Goal: Task Accomplishment & Management: Use online tool/utility

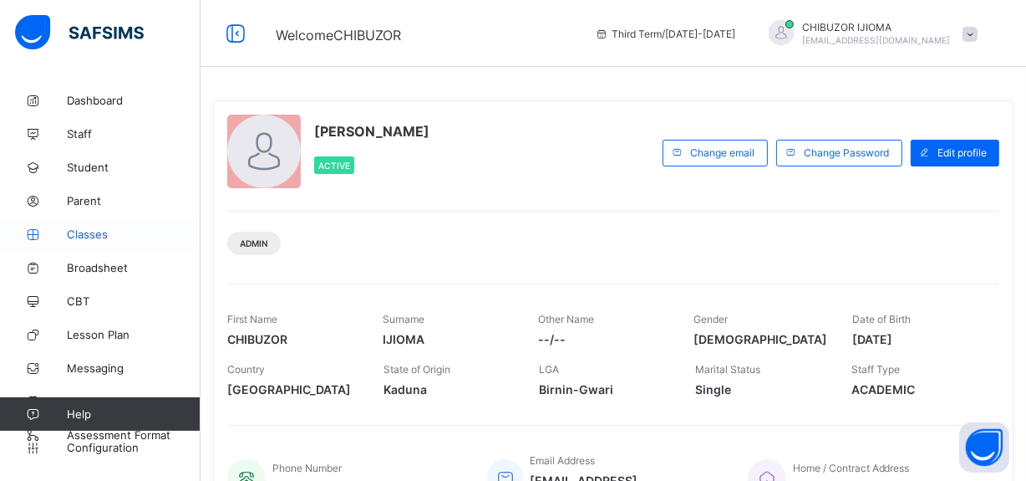
click at [112, 236] on span "Classes" at bounding box center [134, 233] width 134 height 13
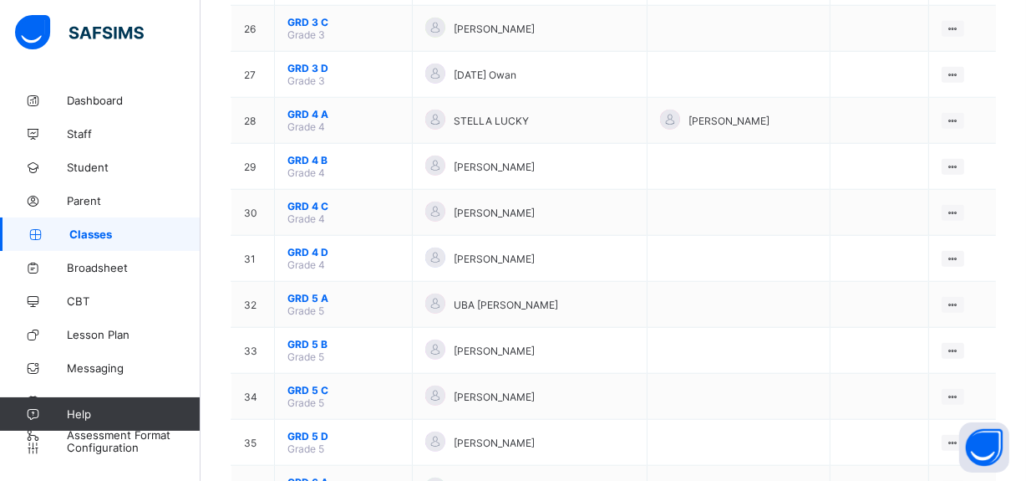
scroll to position [1345, 0]
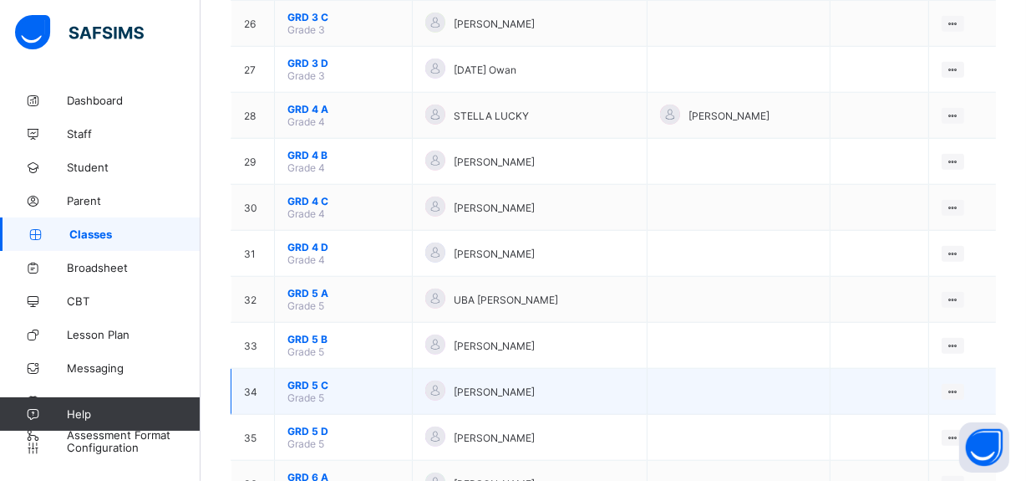
click at [315, 379] on span "GRD 5 C" at bounding box center [344, 385] width 112 height 13
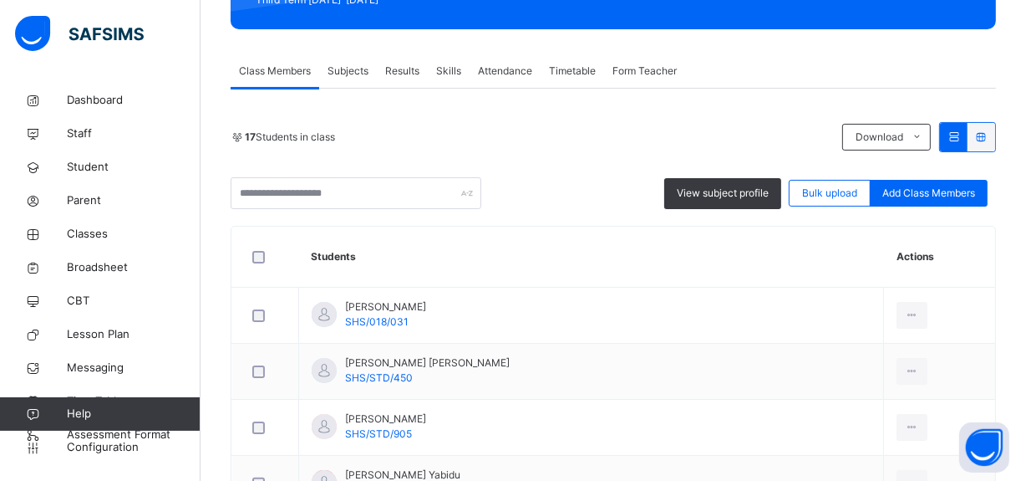
scroll to position [266, 0]
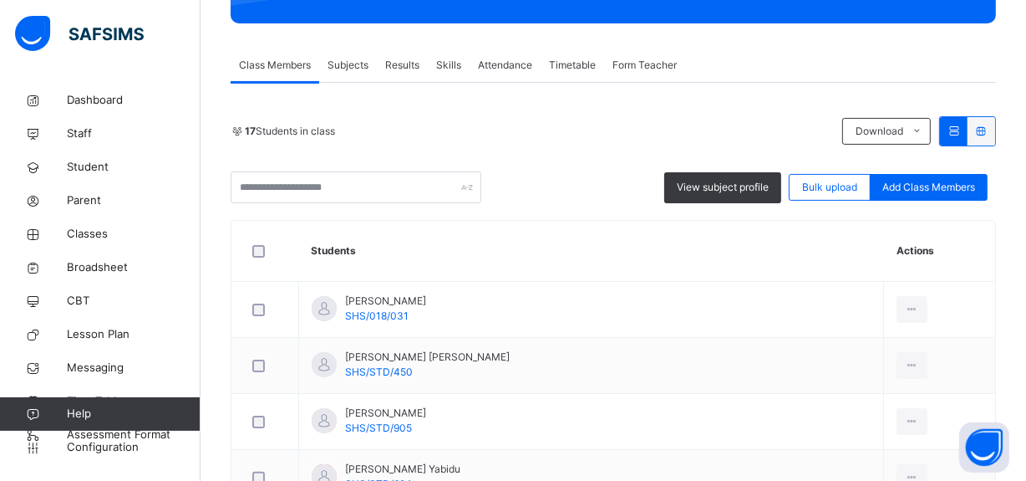
click at [444, 64] on span "Skills" at bounding box center [448, 65] width 25 height 15
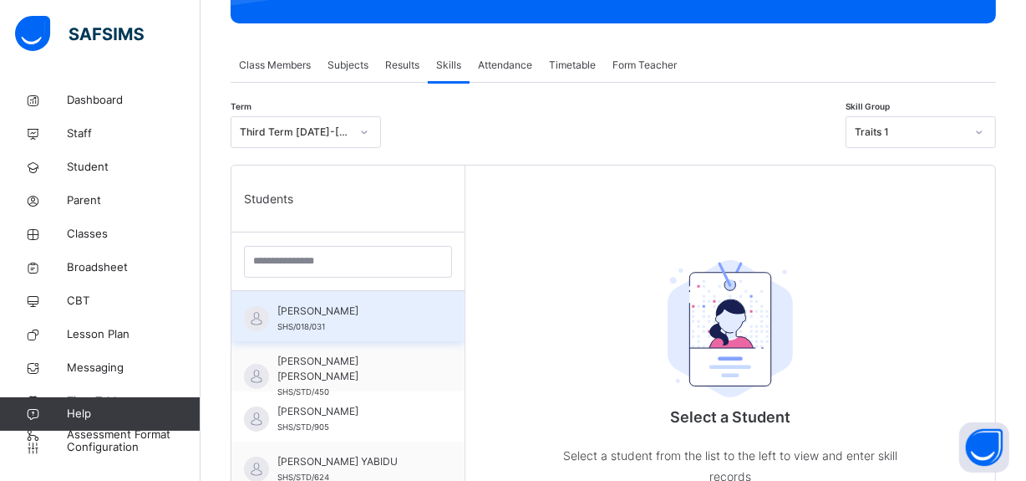
click at [337, 303] on span "[PERSON_NAME]" at bounding box center [353, 310] width 150 height 15
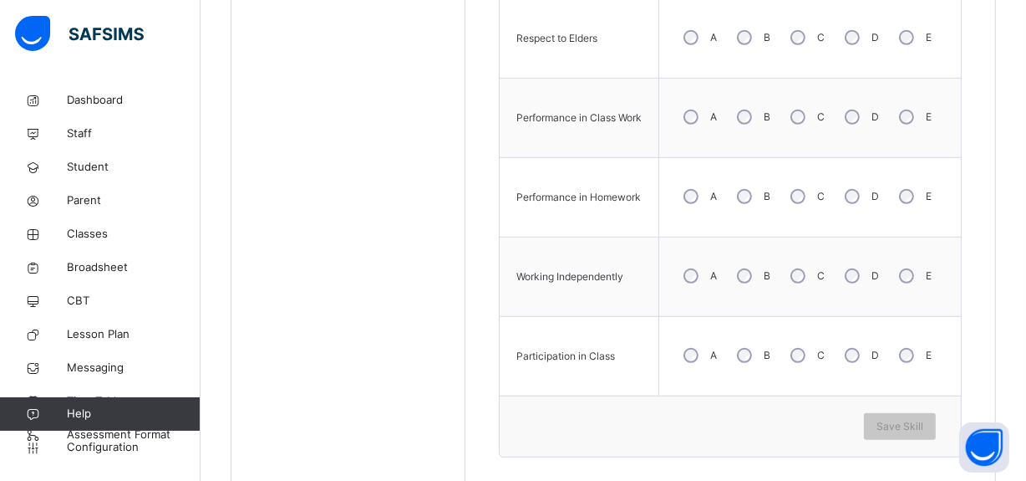
scroll to position [992, 0]
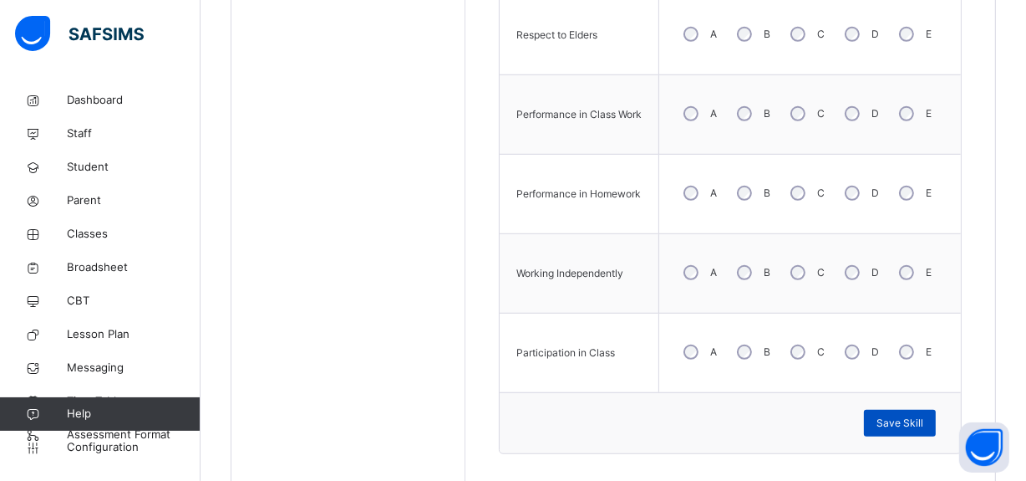
click at [897, 416] on span "Save Skill" at bounding box center [900, 422] width 47 height 15
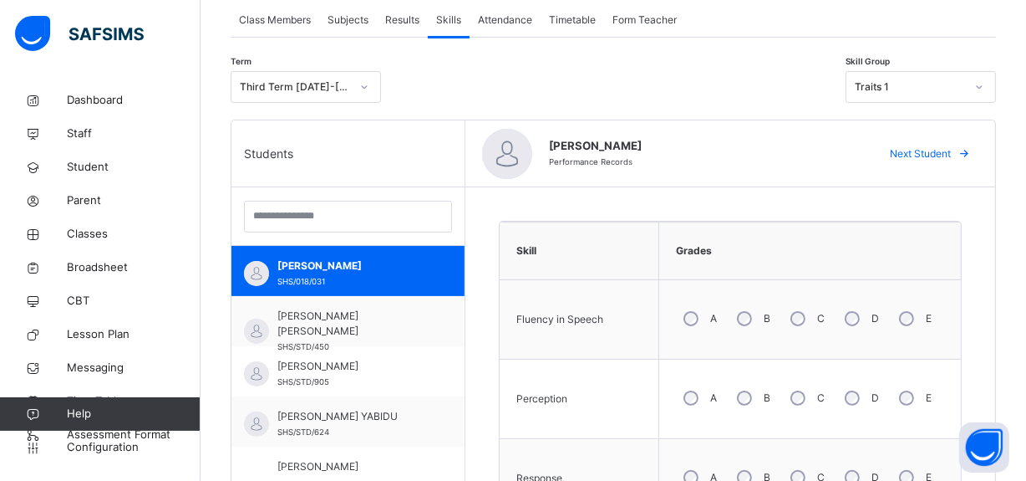
scroll to position [309, 0]
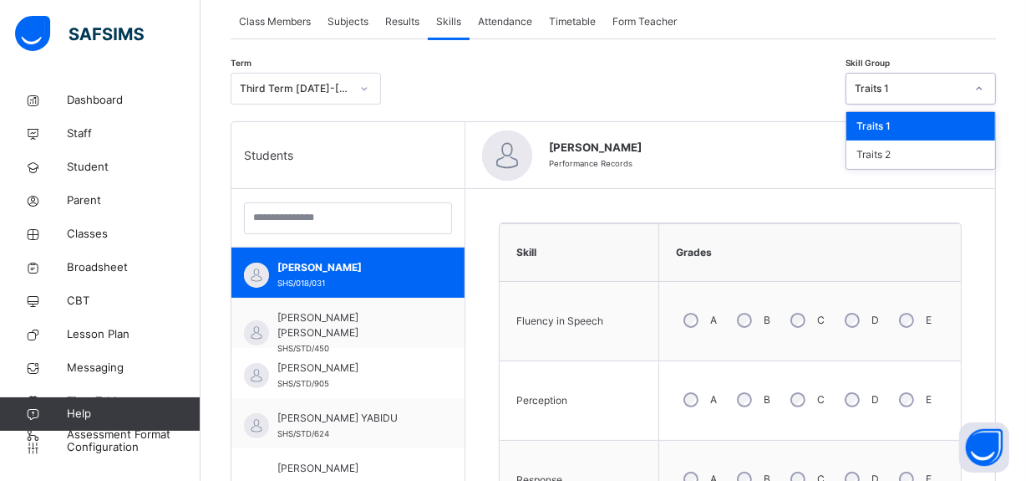
click at [987, 94] on div at bounding box center [979, 88] width 28 height 27
click at [925, 145] on div "Traits 2" at bounding box center [921, 154] width 149 height 28
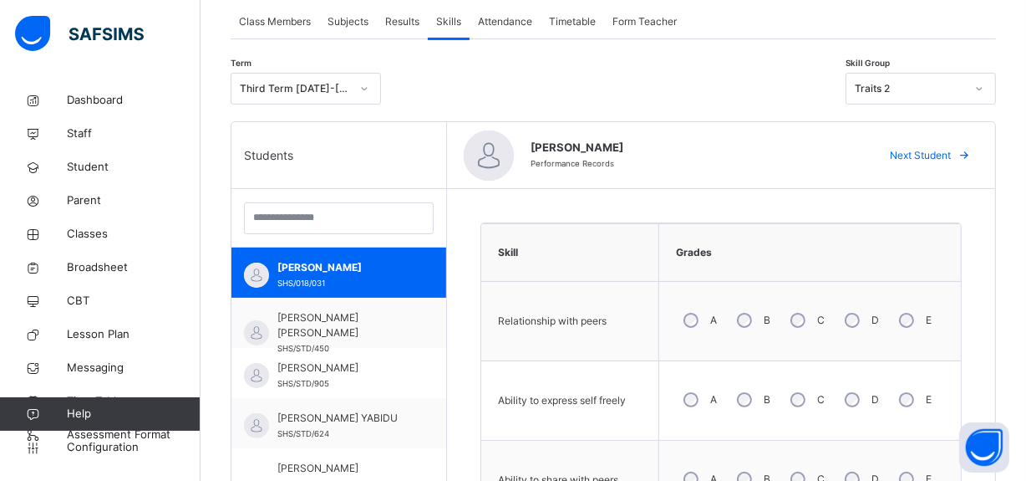
click at [702, 409] on div "A" at bounding box center [698, 399] width 45 height 35
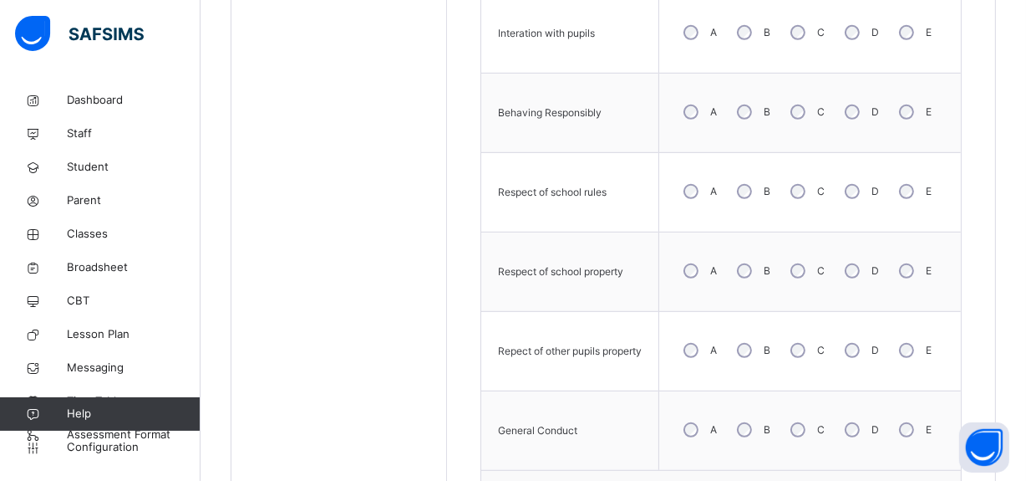
scroll to position [838, 0]
click at [695, 351] on div "A" at bounding box center [698, 347] width 45 height 35
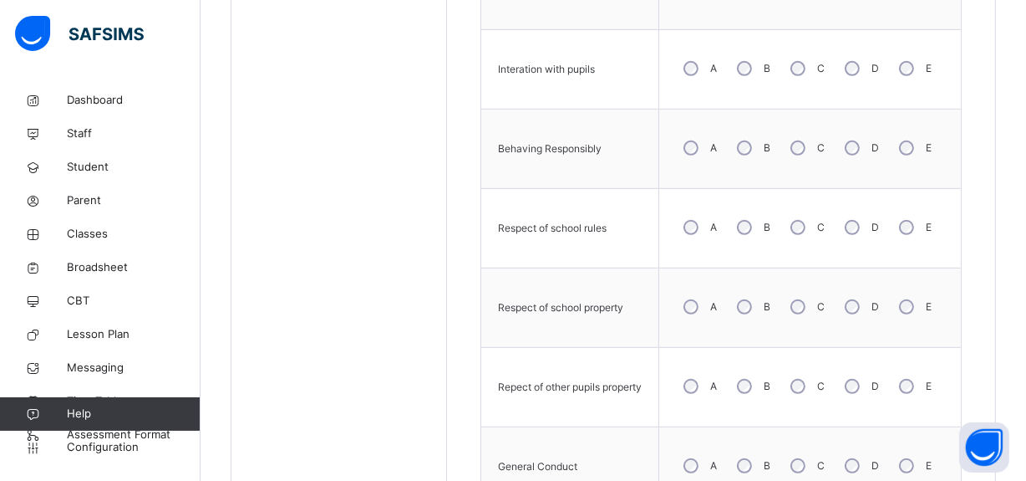
scroll to position [960, 0]
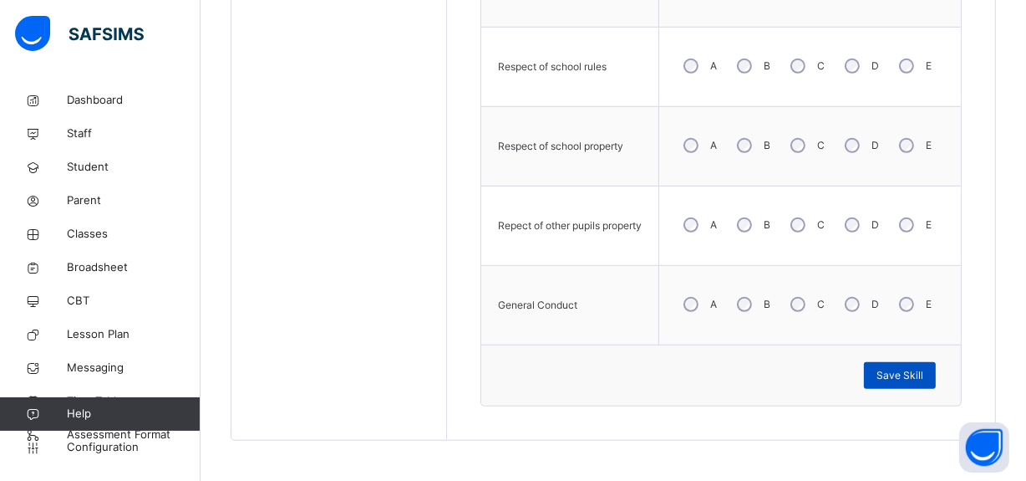
click at [905, 372] on span "Save Skill" at bounding box center [900, 375] width 47 height 15
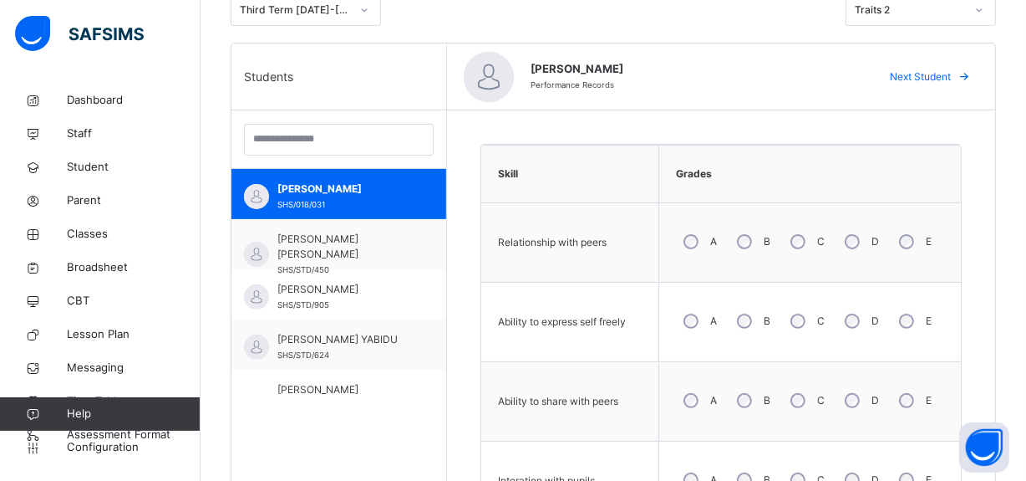
scroll to position [384, 0]
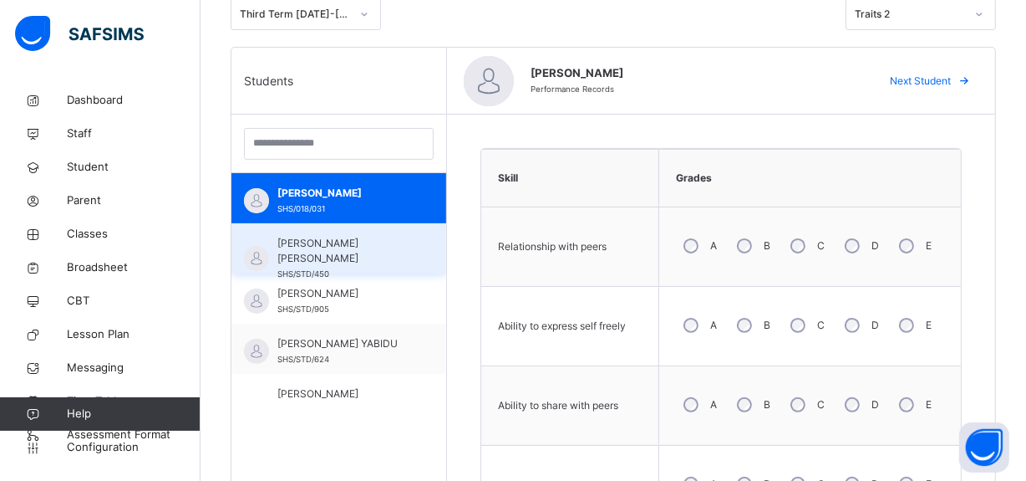
click at [297, 269] on span "SHS/STD/450" at bounding box center [304, 273] width 52 height 9
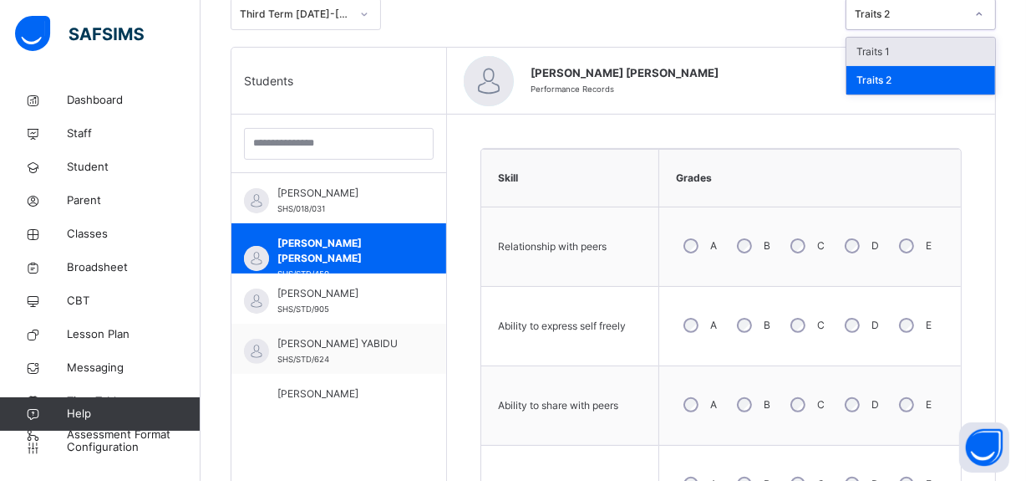
click at [981, 8] on div at bounding box center [979, 14] width 28 height 27
click at [930, 48] on div "Traits 1" at bounding box center [921, 52] width 149 height 28
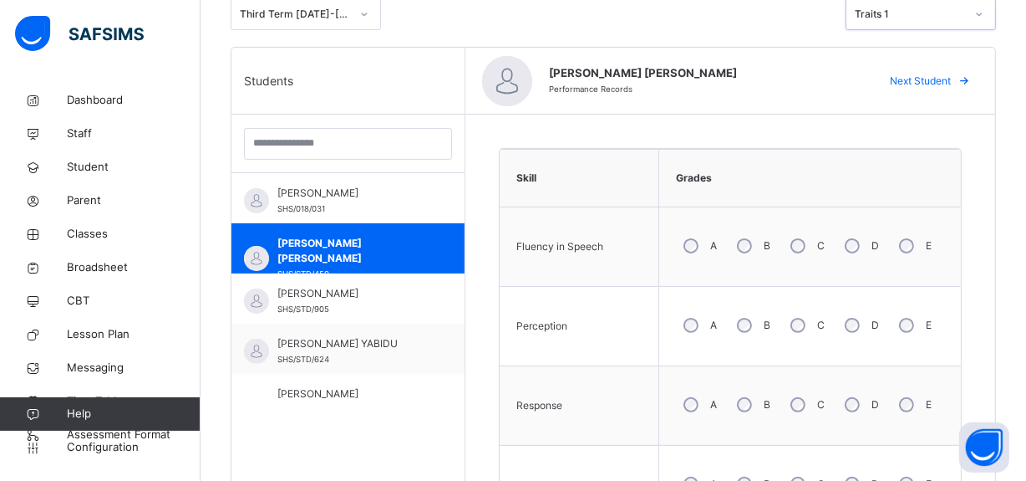
click at [699, 252] on div "A" at bounding box center [698, 245] width 45 height 35
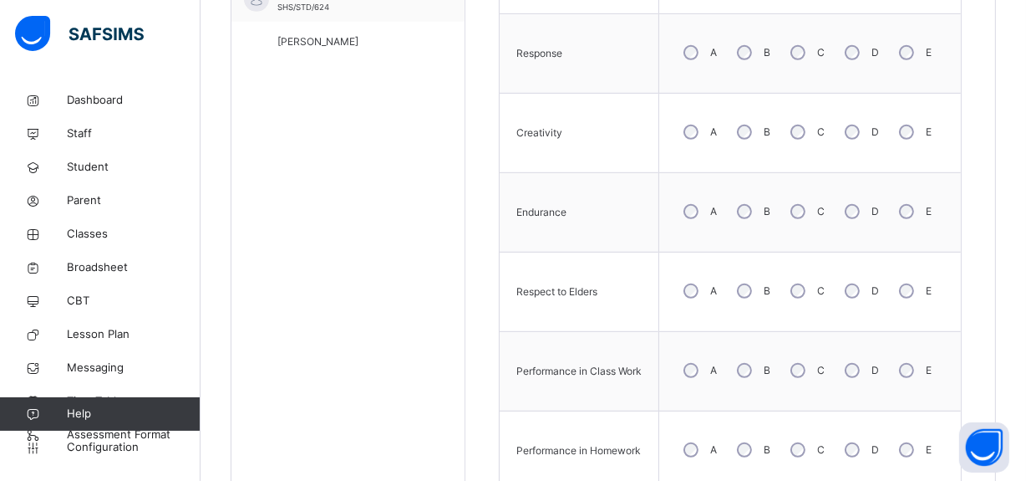
scroll to position [941, 0]
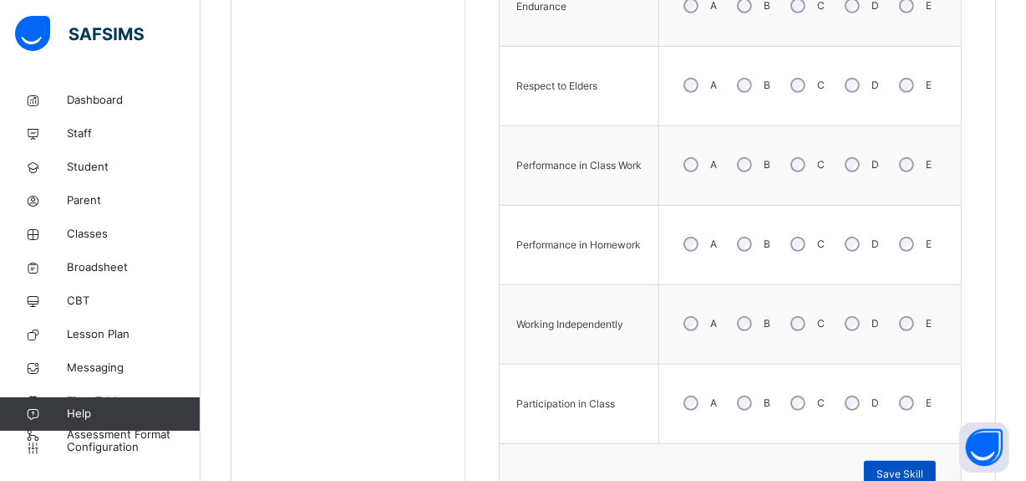
click at [936, 471] on div "Save Skill" at bounding box center [900, 474] width 72 height 27
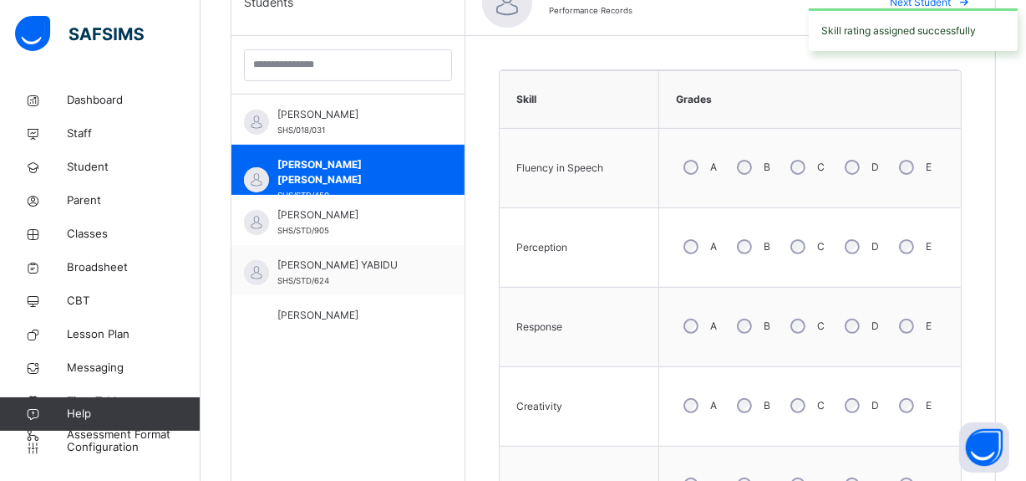
scroll to position [376, 0]
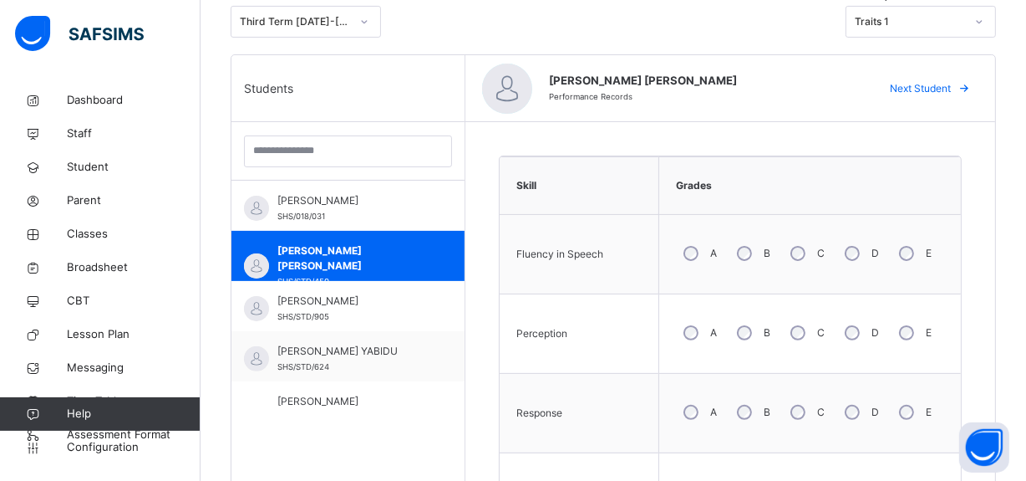
click at [947, 84] on span "Next Student" at bounding box center [920, 88] width 61 height 15
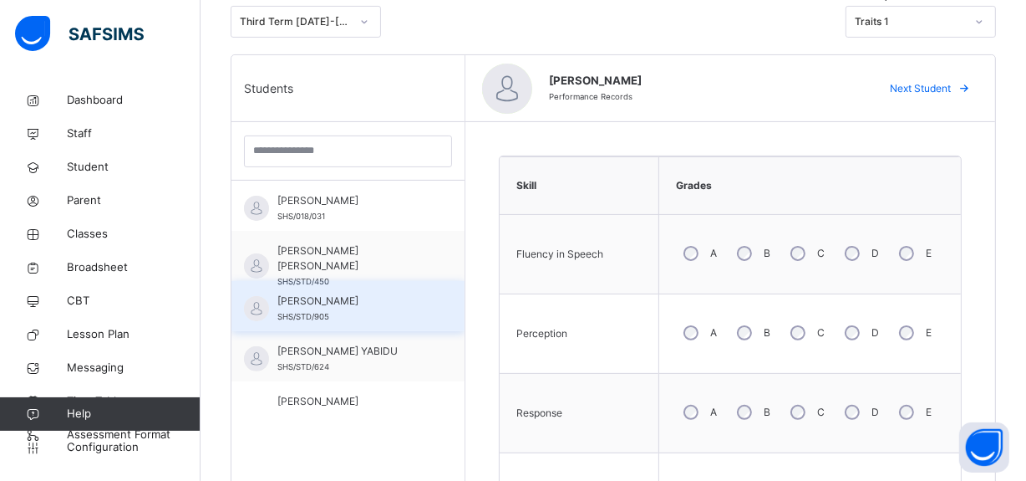
click at [339, 290] on div "AIMA NURADDEN SHS/STD/905" at bounding box center [348, 306] width 233 height 50
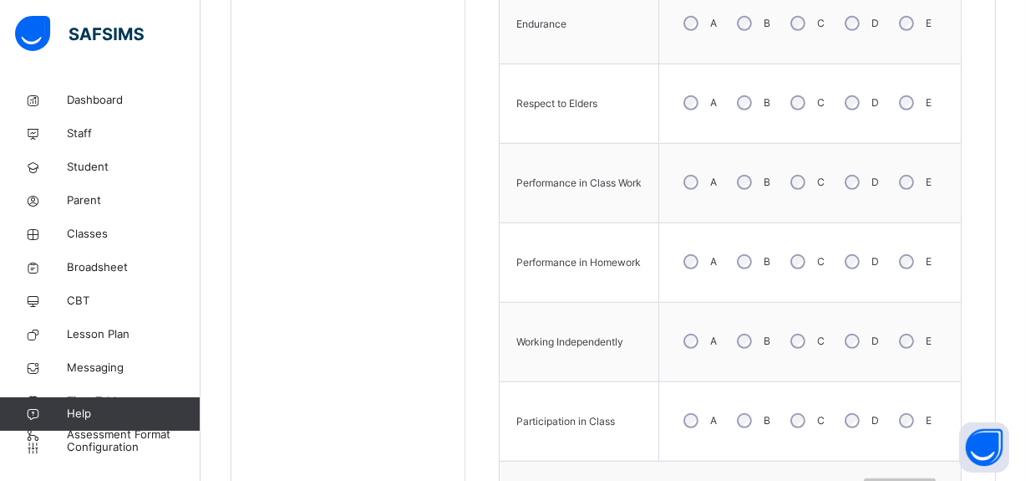
scroll to position [928, 0]
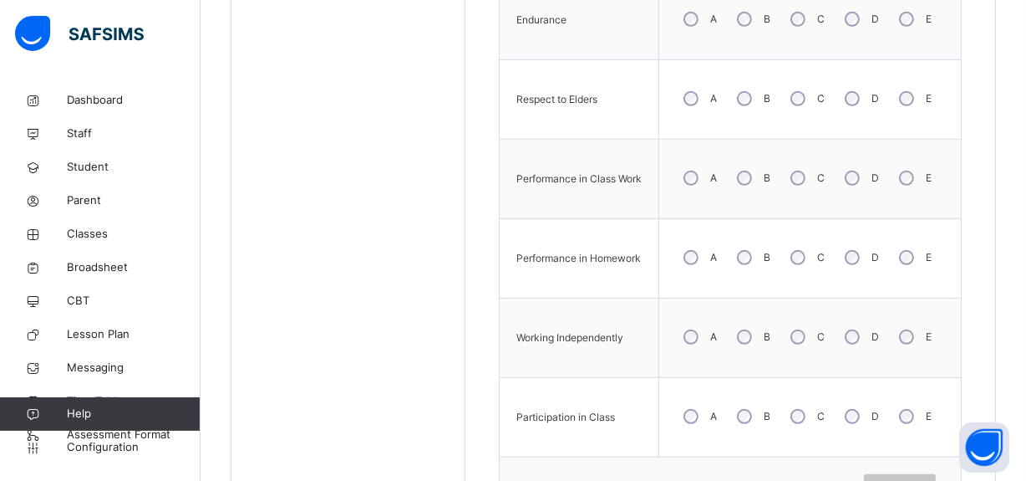
click at [737, 338] on div "B" at bounding box center [752, 336] width 45 height 35
click at [913, 480] on span "Save Skill" at bounding box center [900, 487] width 47 height 15
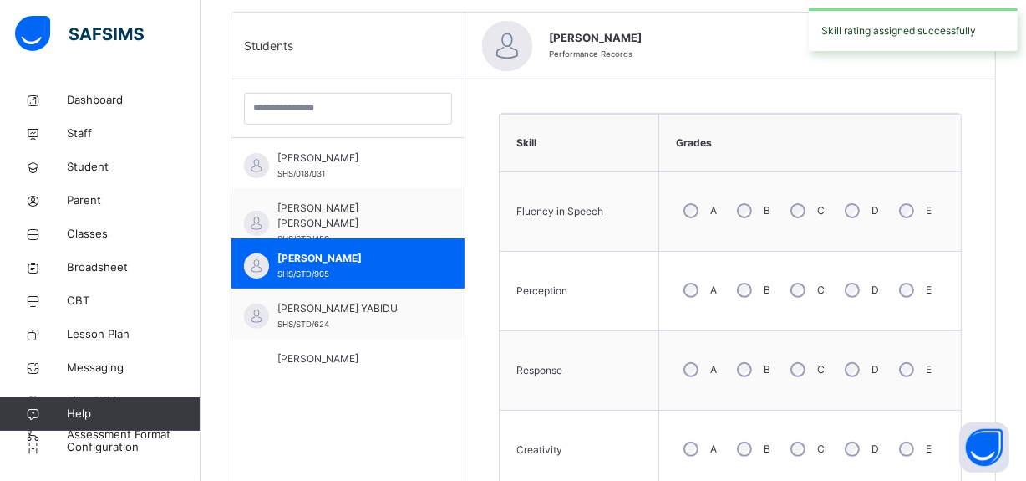
scroll to position [406, 0]
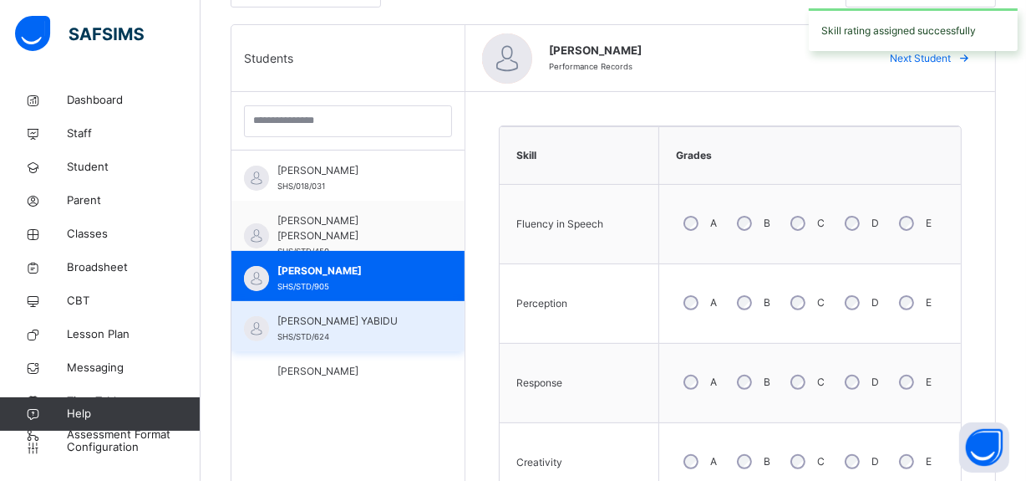
click at [326, 340] on span "SHS/STD/624" at bounding box center [304, 336] width 52 height 9
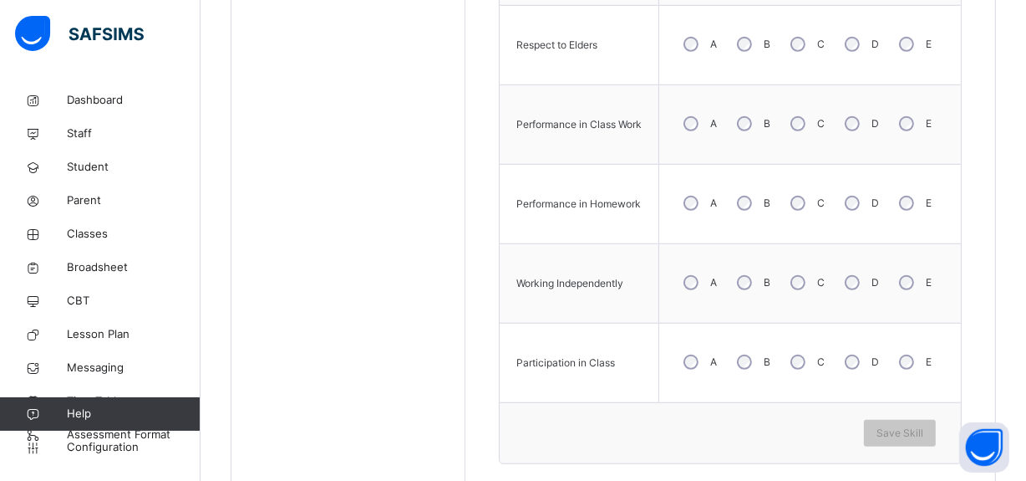
scroll to position [995, 0]
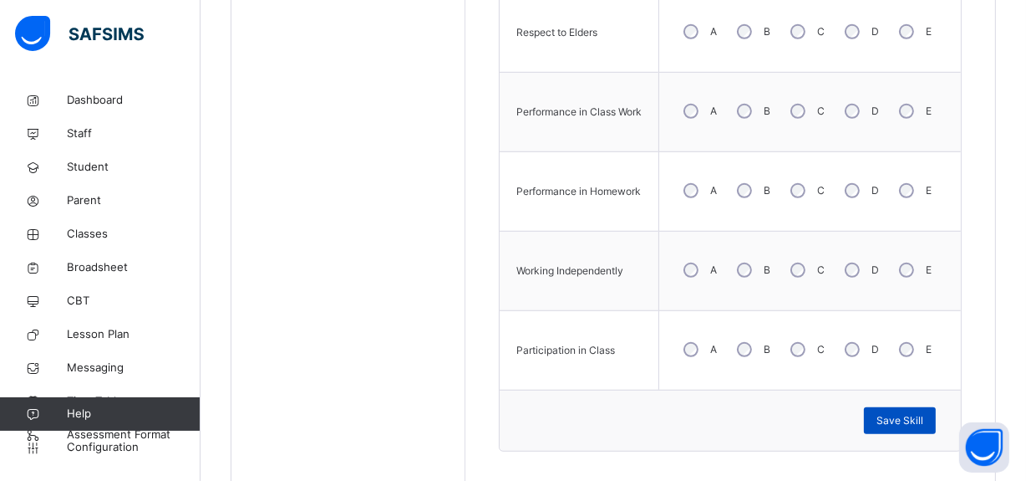
click at [896, 417] on span "Save Skill" at bounding box center [900, 420] width 47 height 15
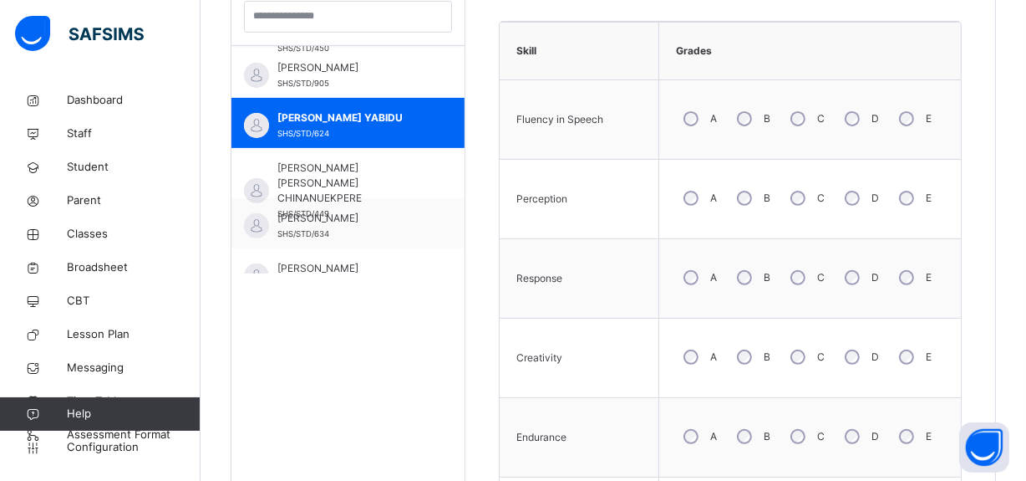
scroll to position [121, 0]
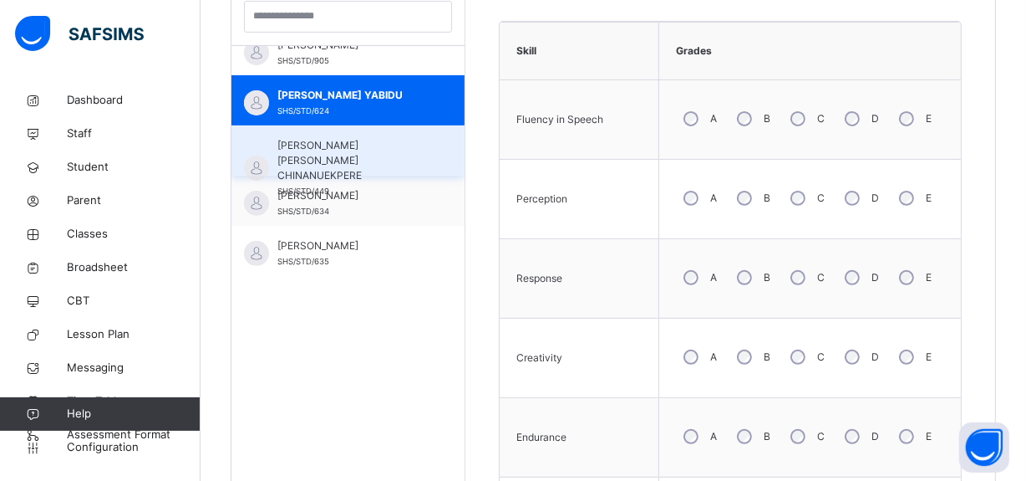
click at [386, 159] on span "[PERSON_NAME] [PERSON_NAME] CHINANUEKPERE" at bounding box center [353, 160] width 150 height 45
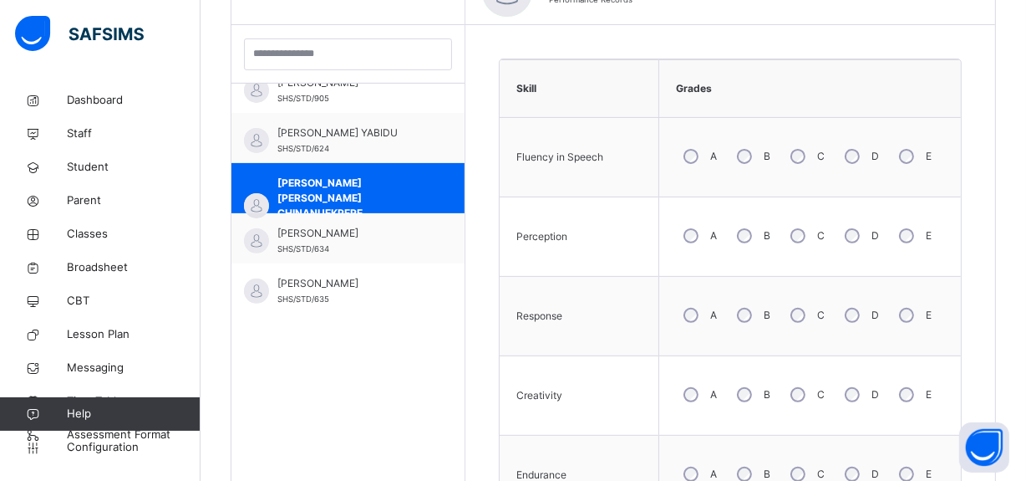
scroll to position [511, 0]
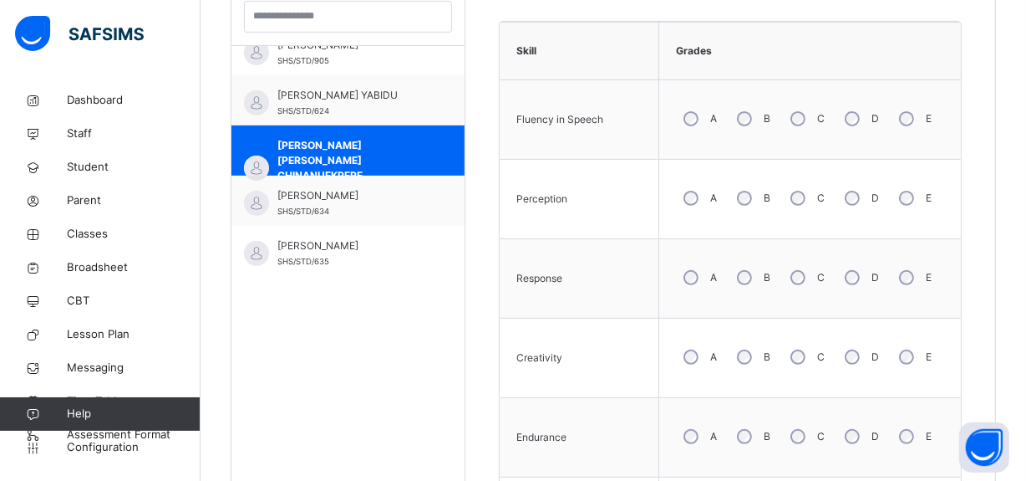
click at [738, 433] on div "B" at bounding box center [752, 436] width 45 height 35
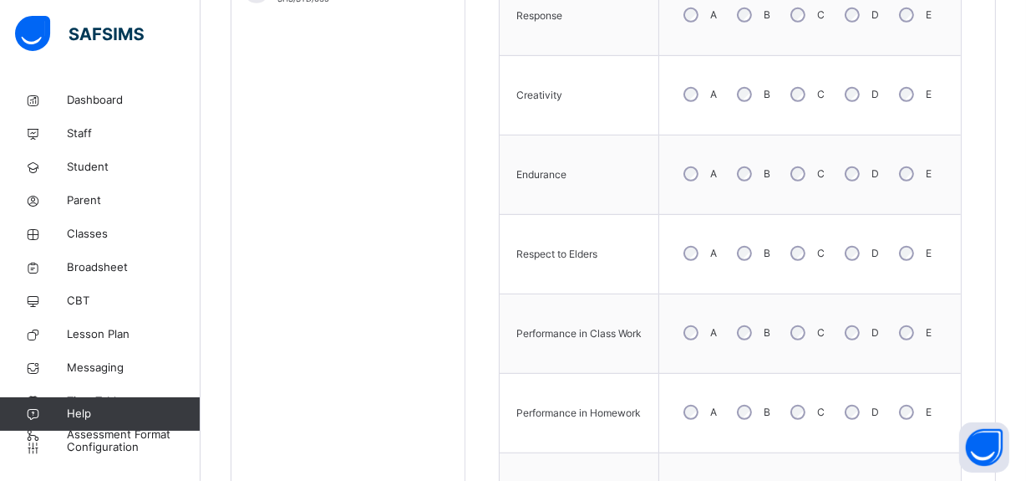
scroll to position [776, 0]
click at [692, 242] on div "A" at bounding box center [698, 250] width 45 height 35
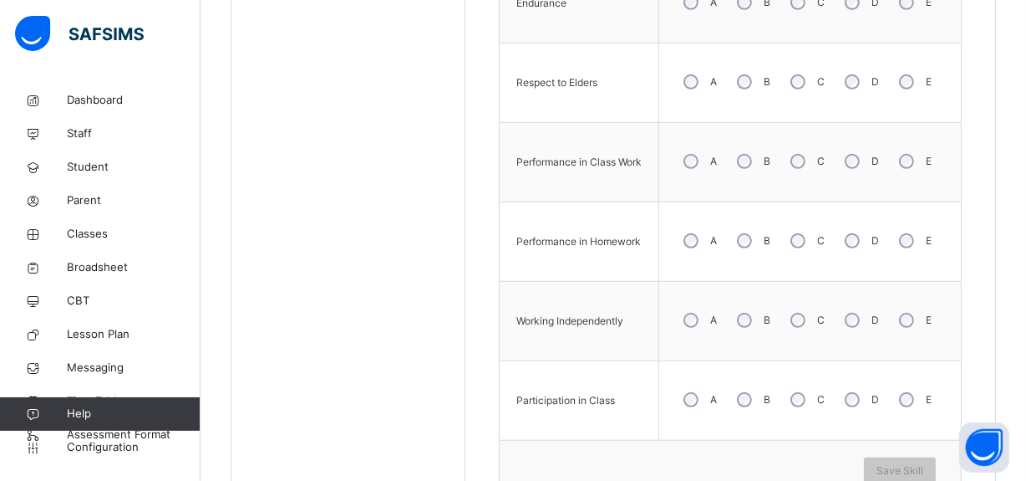
scroll to position [977, 0]
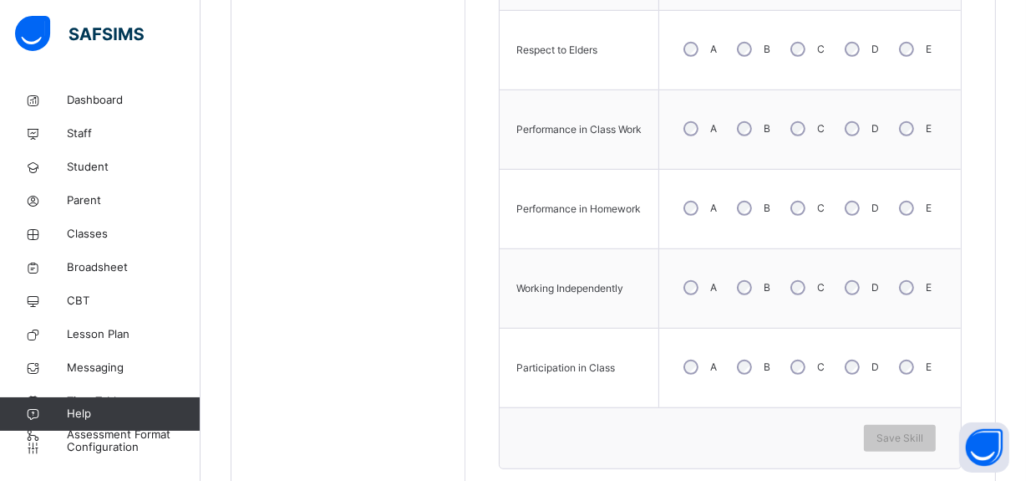
click at [686, 293] on div "A" at bounding box center [698, 287] width 45 height 35
click at [894, 430] on span "Save Skill" at bounding box center [900, 437] width 47 height 15
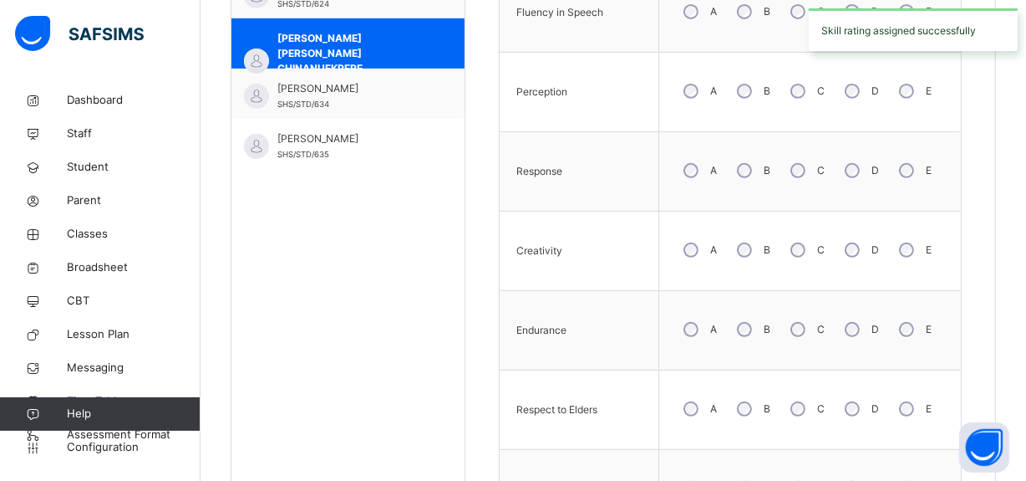
scroll to position [608, 0]
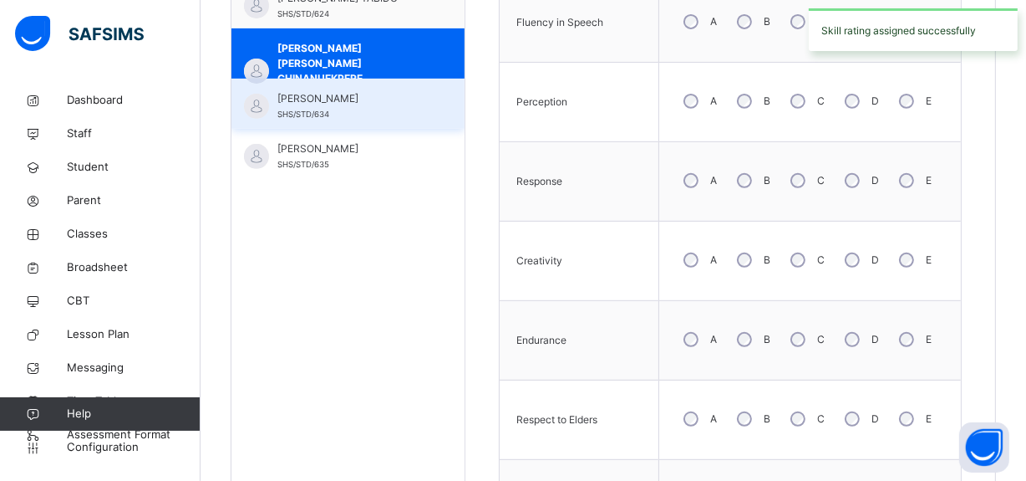
click at [328, 110] on span "SHS/STD/634" at bounding box center [304, 113] width 52 height 9
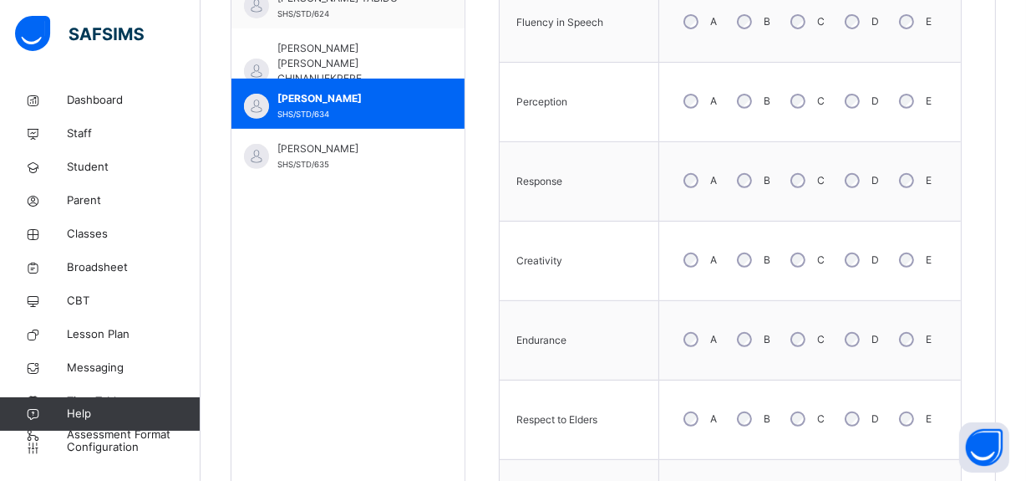
click at [753, 184] on div "B" at bounding box center [752, 180] width 45 height 35
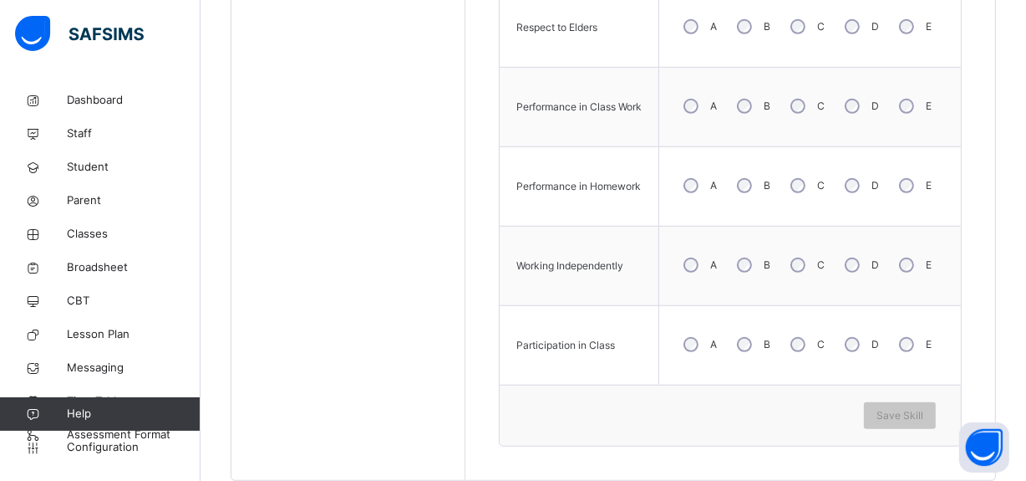
scroll to position [1039, 0]
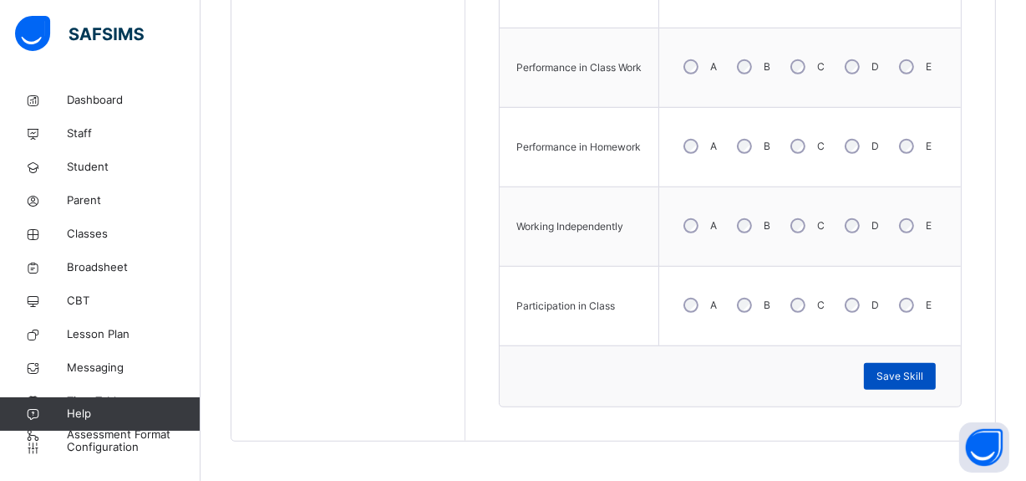
click at [904, 369] on span "Save Skill" at bounding box center [900, 376] width 47 height 15
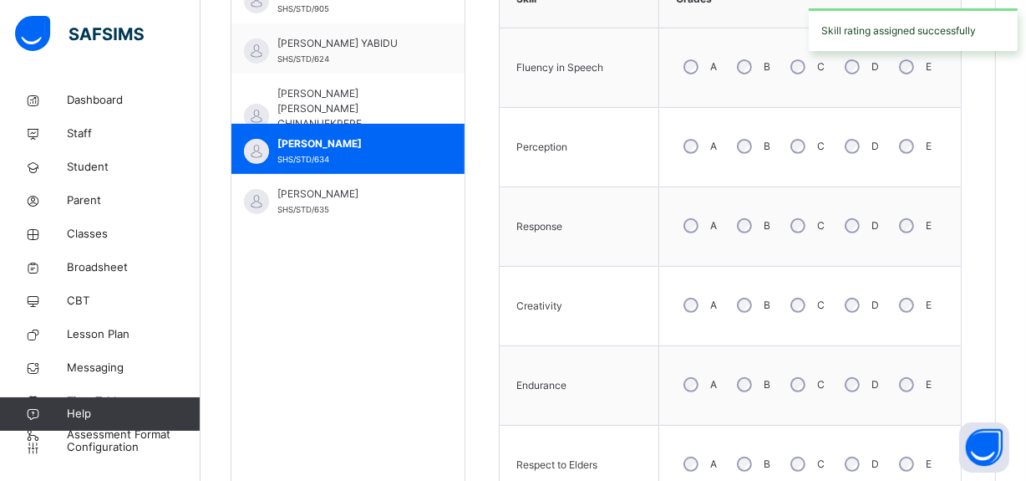
scroll to position [540, 0]
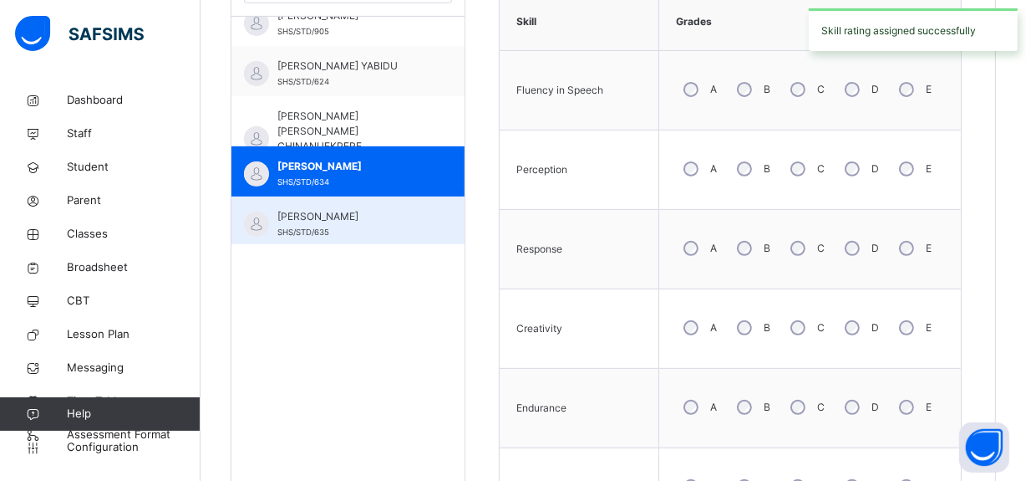
click at [349, 215] on span "[PERSON_NAME]" at bounding box center [353, 216] width 150 height 15
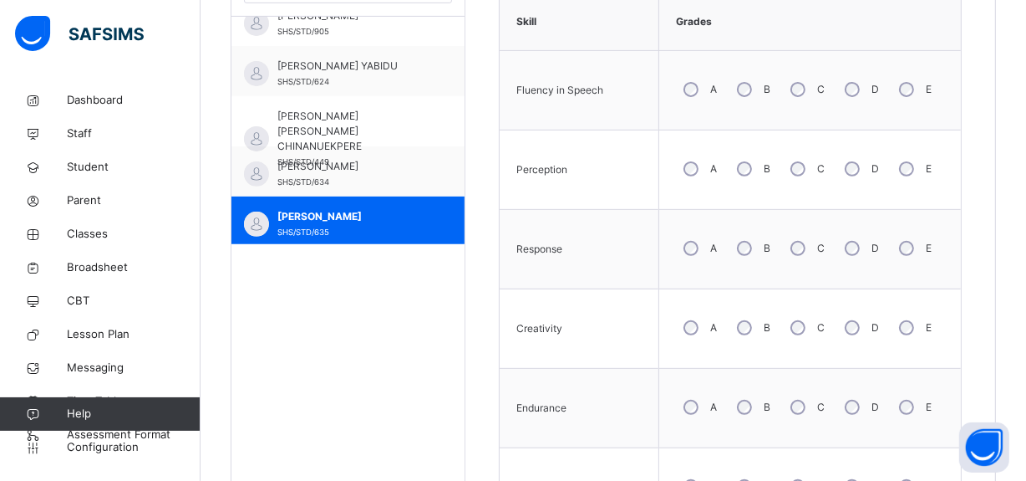
click at [742, 176] on div "B" at bounding box center [752, 168] width 45 height 35
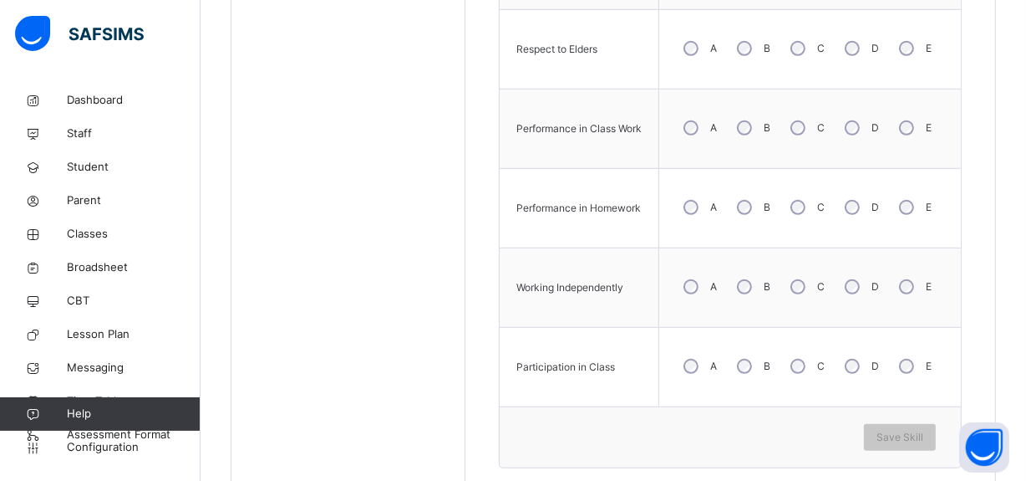
scroll to position [1039, 0]
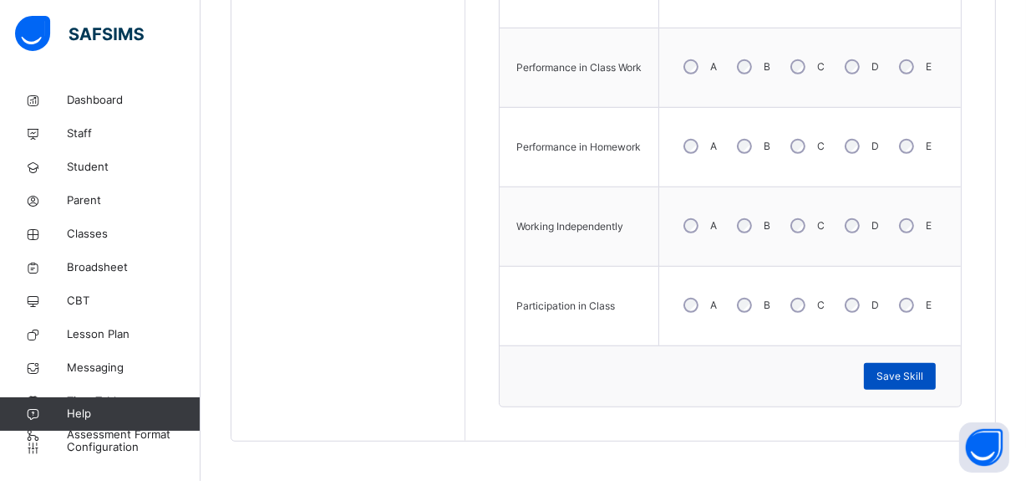
click at [895, 378] on span "Save Skill" at bounding box center [900, 376] width 47 height 15
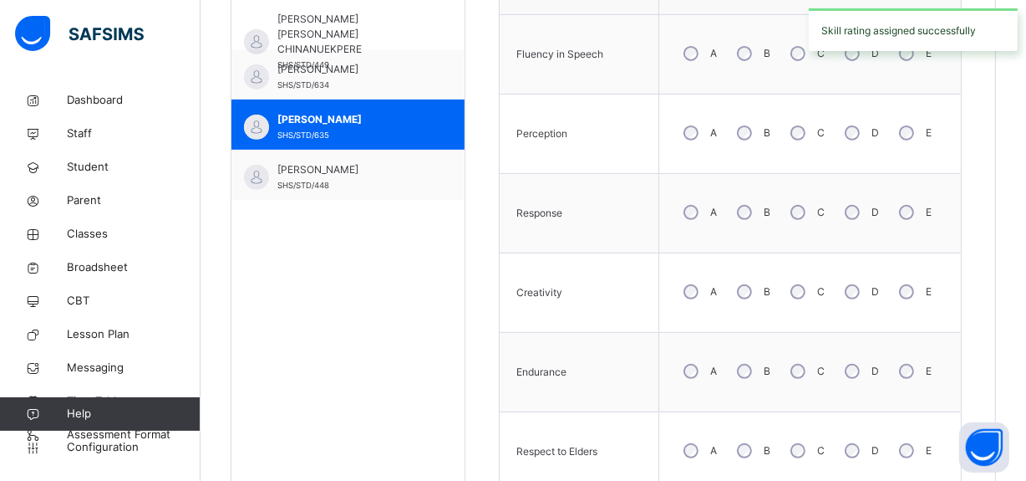
scroll to position [212, 0]
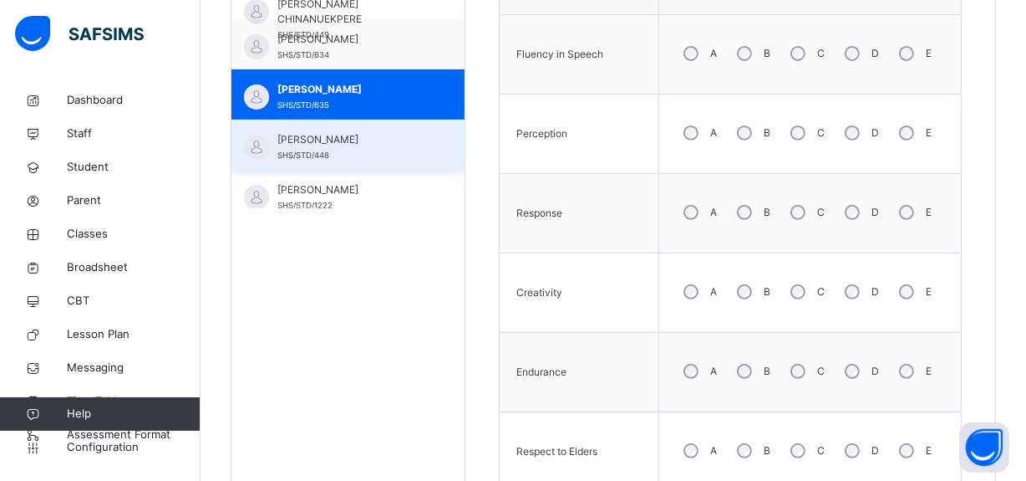
click at [382, 145] on div "[PERSON_NAME] SHS/STD/448" at bounding box center [353, 147] width 150 height 30
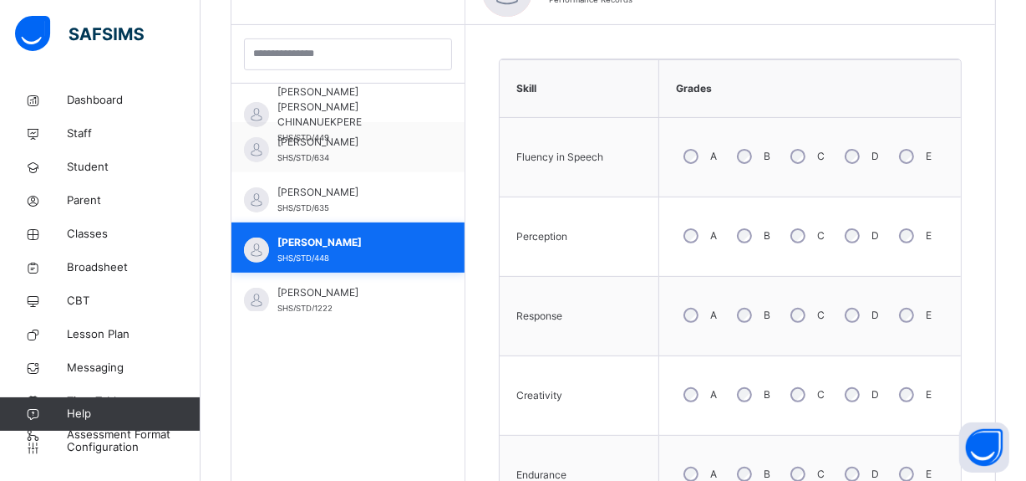
scroll to position [576, 0]
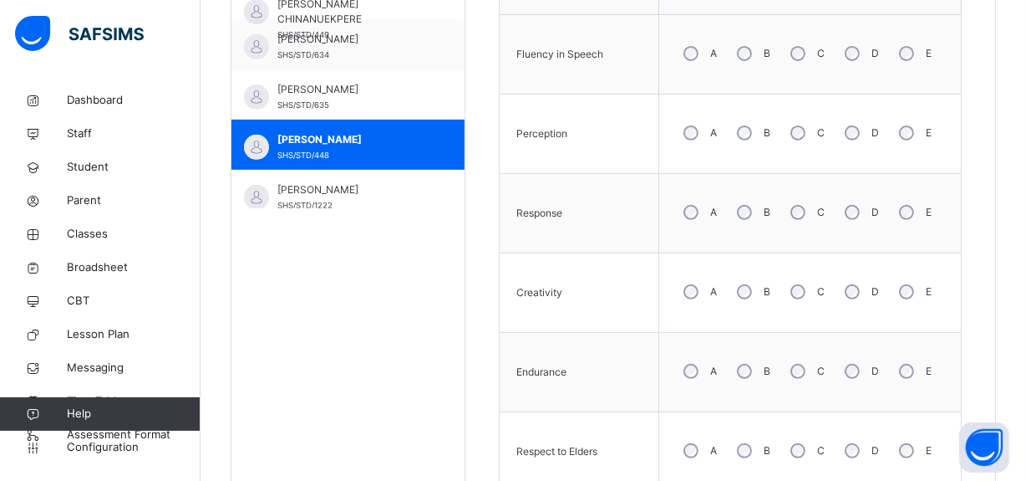
click at [751, 284] on div "B" at bounding box center [752, 291] width 45 height 35
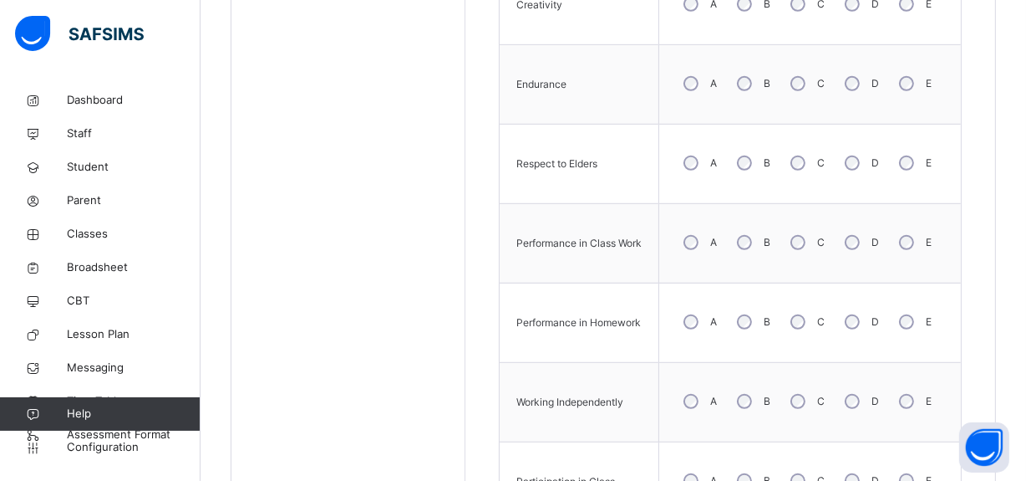
scroll to position [892, 0]
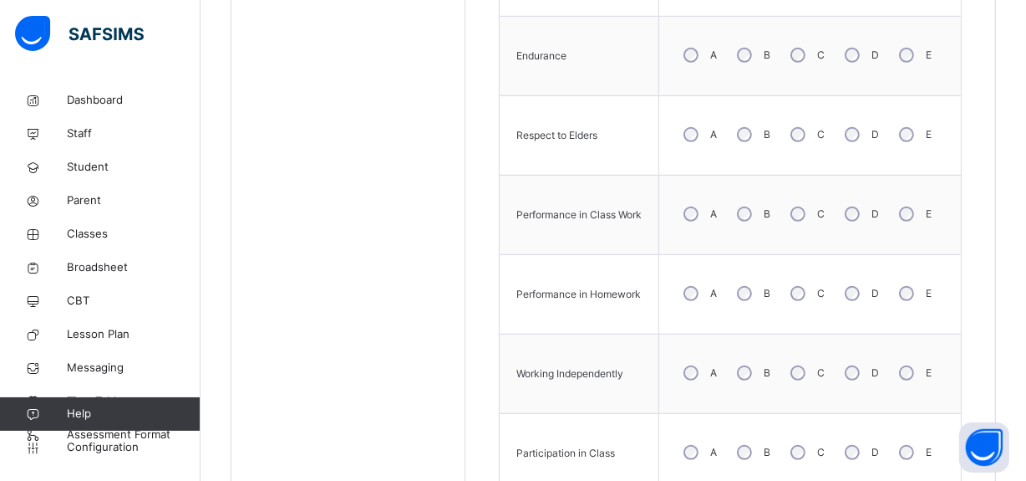
click at [746, 222] on div "B" at bounding box center [752, 213] width 45 height 35
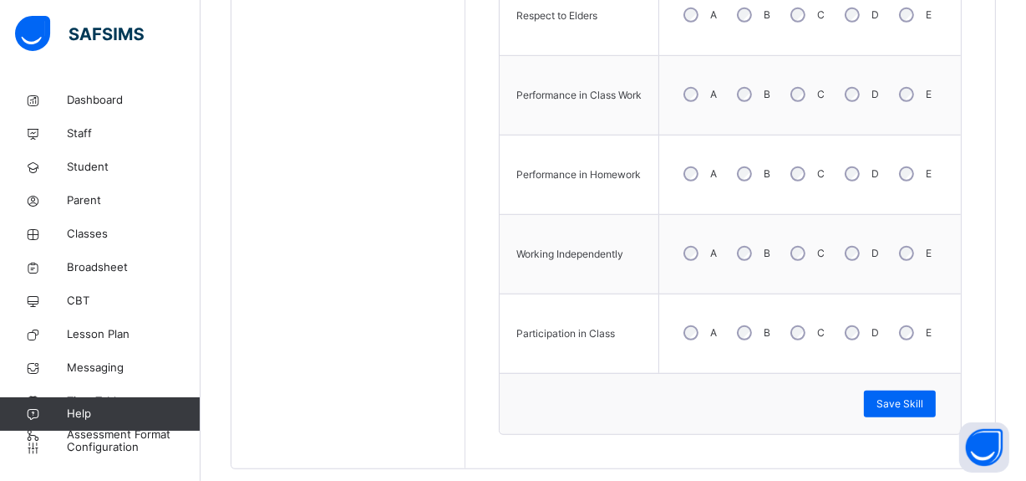
scroll to position [1039, 0]
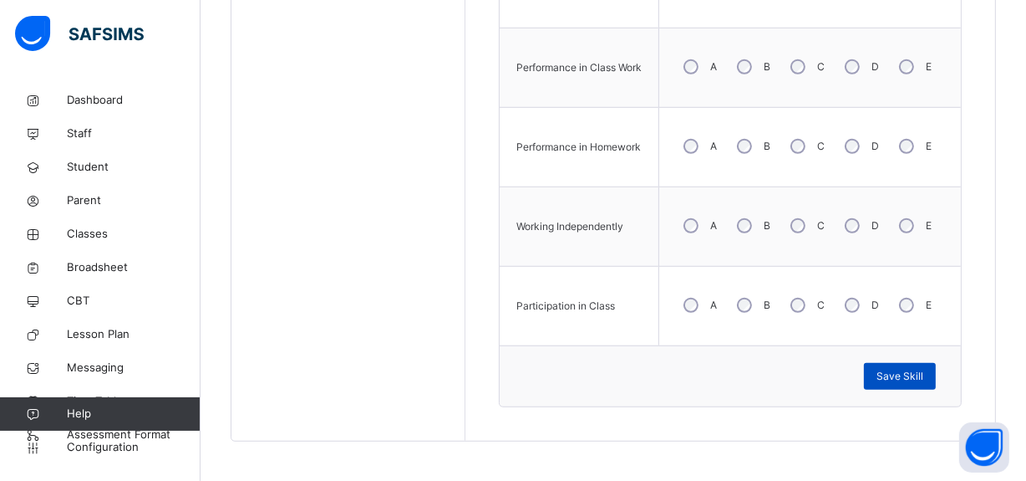
click at [904, 373] on span "Save Skill" at bounding box center [900, 376] width 47 height 15
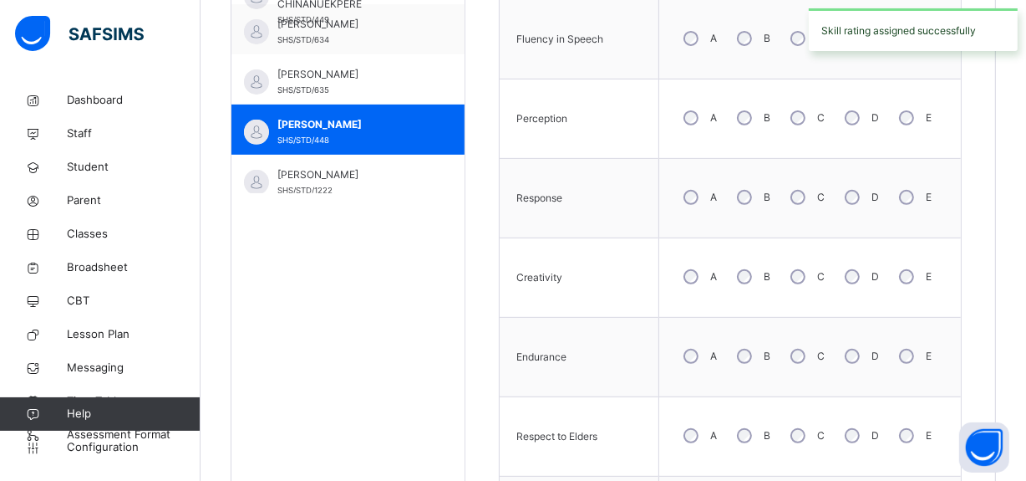
scroll to position [578, 0]
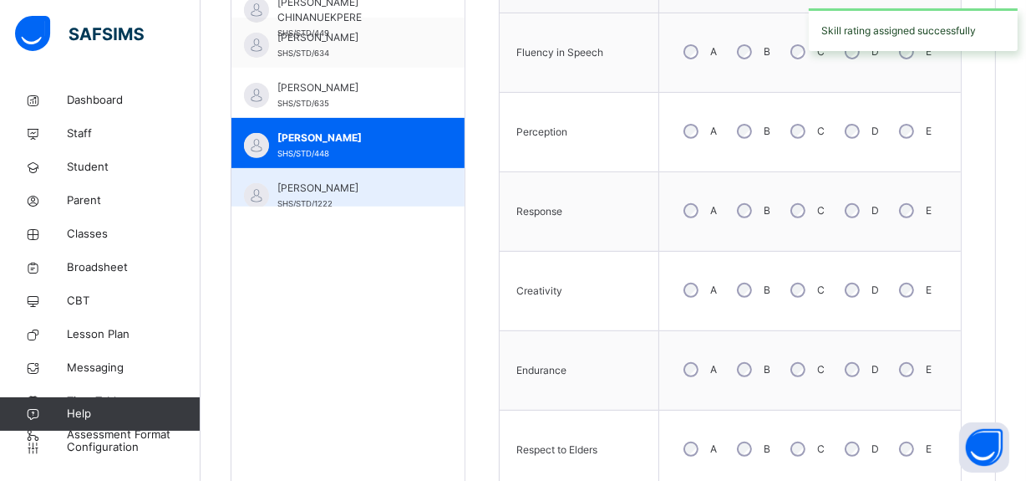
click at [336, 183] on span "[PERSON_NAME]" at bounding box center [353, 188] width 150 height 15
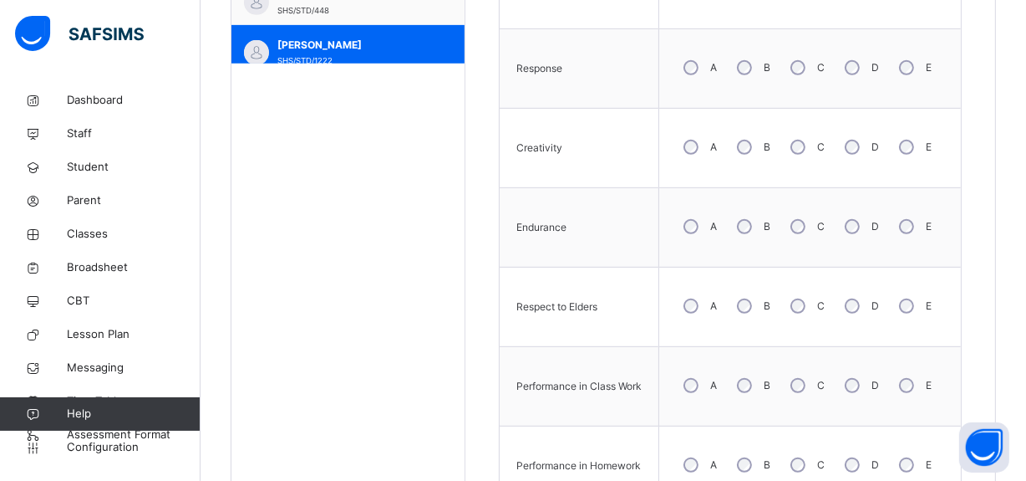
scroll to position [723, 0]
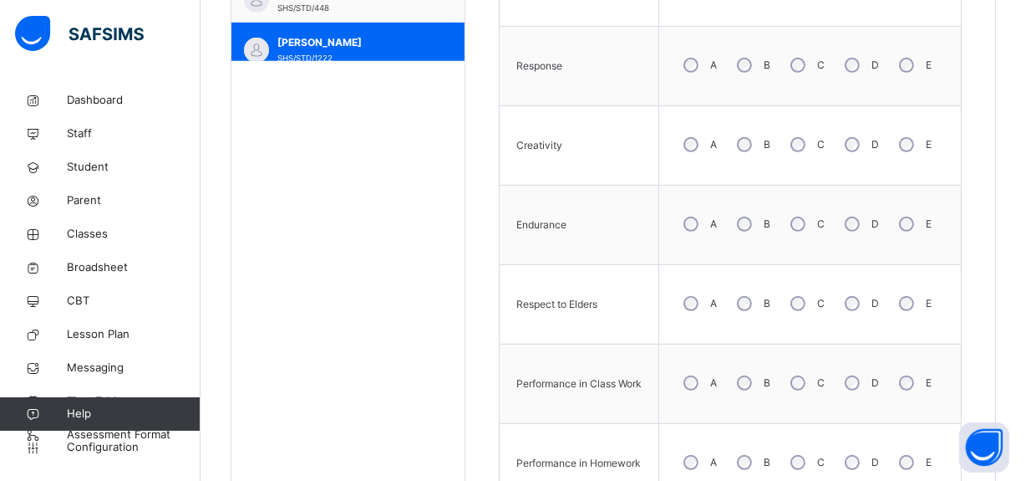
click at [809, 379] on div "C" at bounding box center [806, 382] width 46 height 35
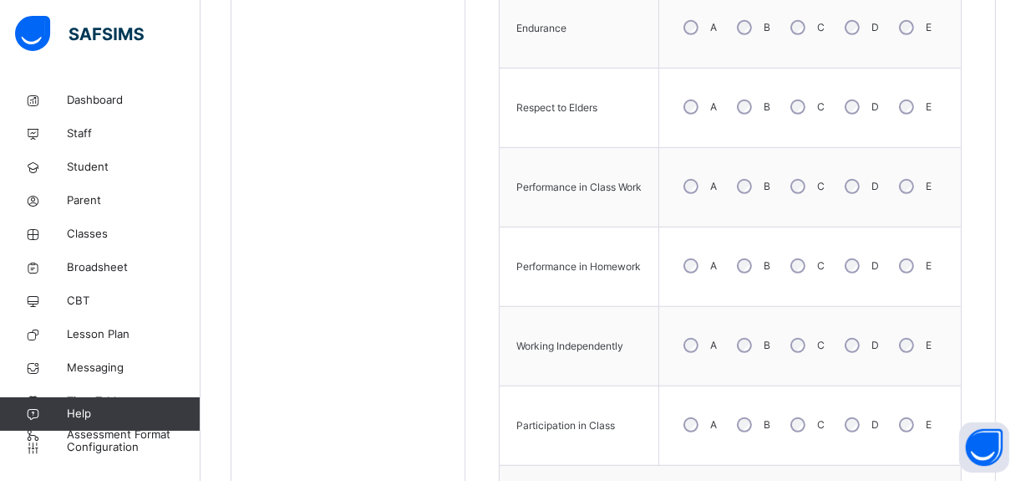
scroll to position [929, 0]
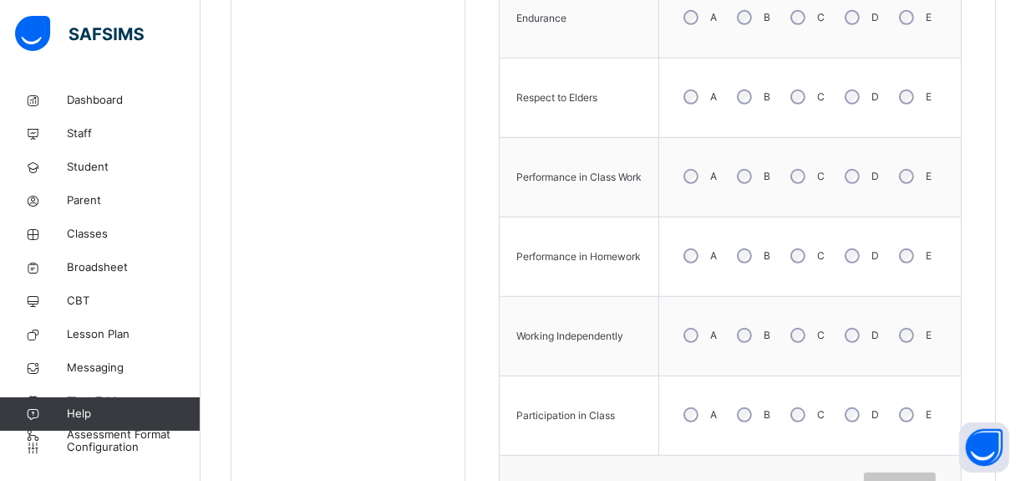
click at [935, 476] on div "Save Skill" at bounding box center [900, 485] width 72 height 27
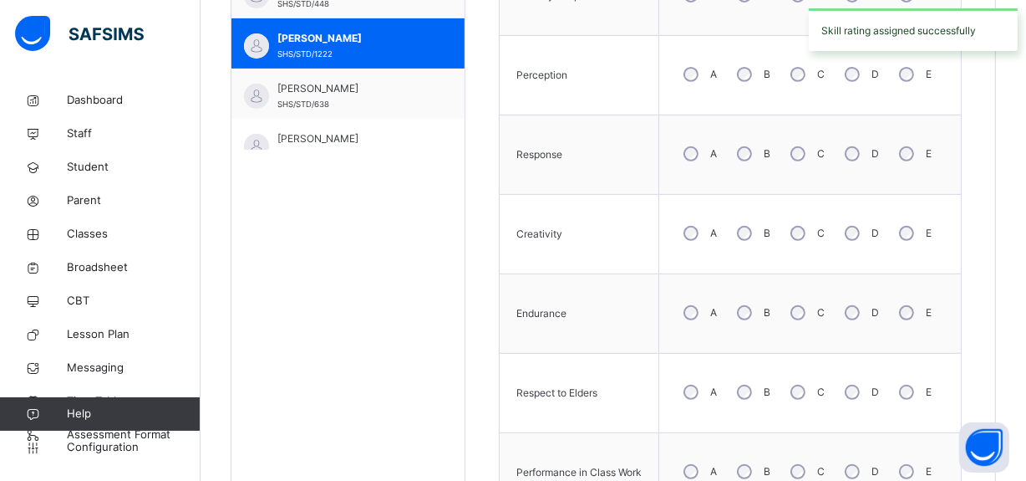
scroll to position [334, 0]
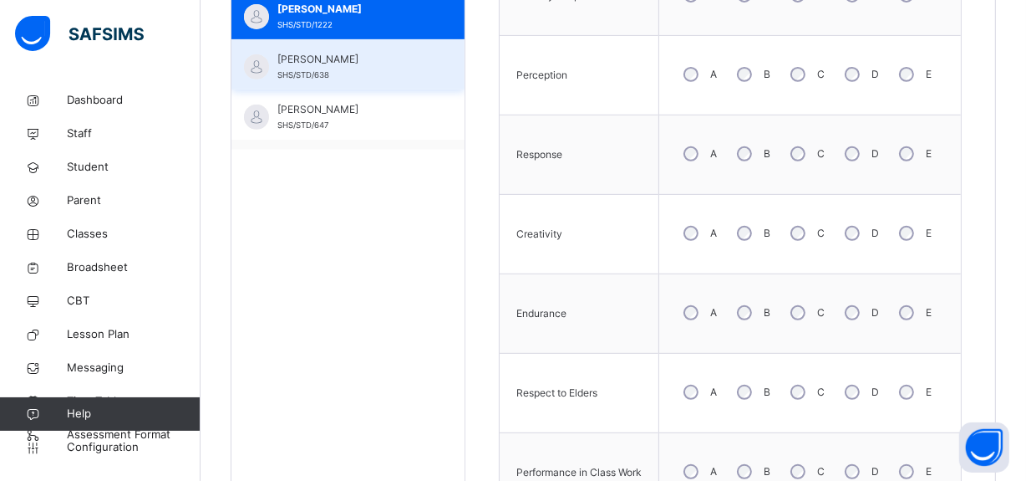
click at [364, 67] on span "[PERSON_NAME]" at bounding box center [353, 59] width 150 height 15
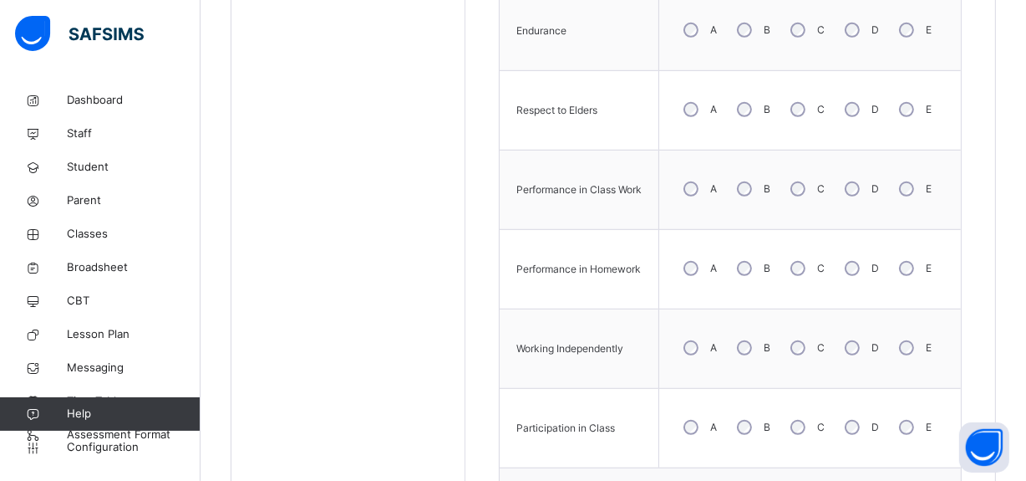
scroll to position [927, 0]
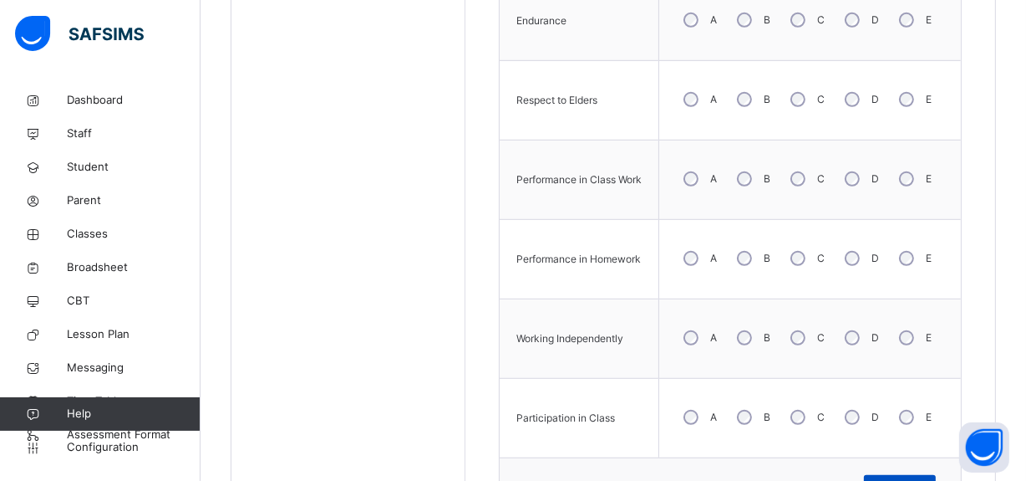
click at [890, 476] on div "Save Skill" at bounding box center [900, 488] width 72 height 27
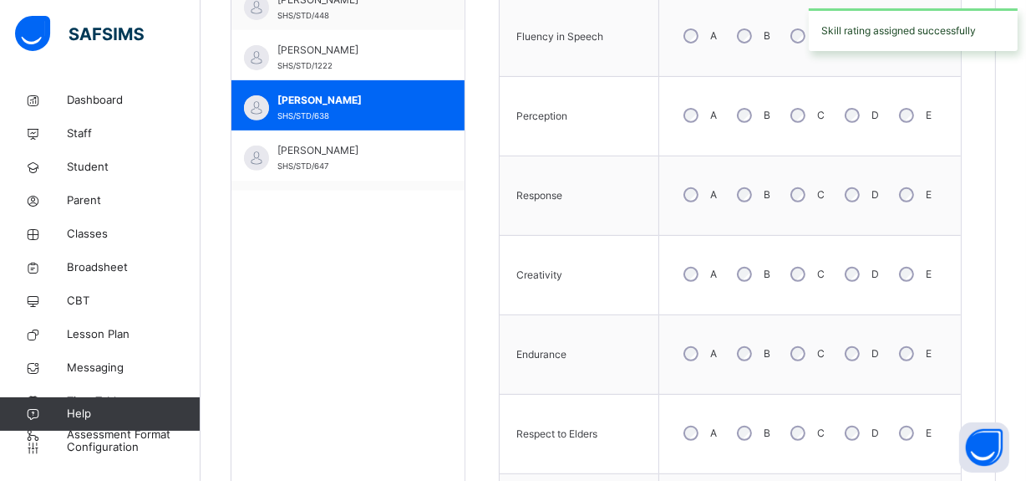
scroll to position [585, 0]
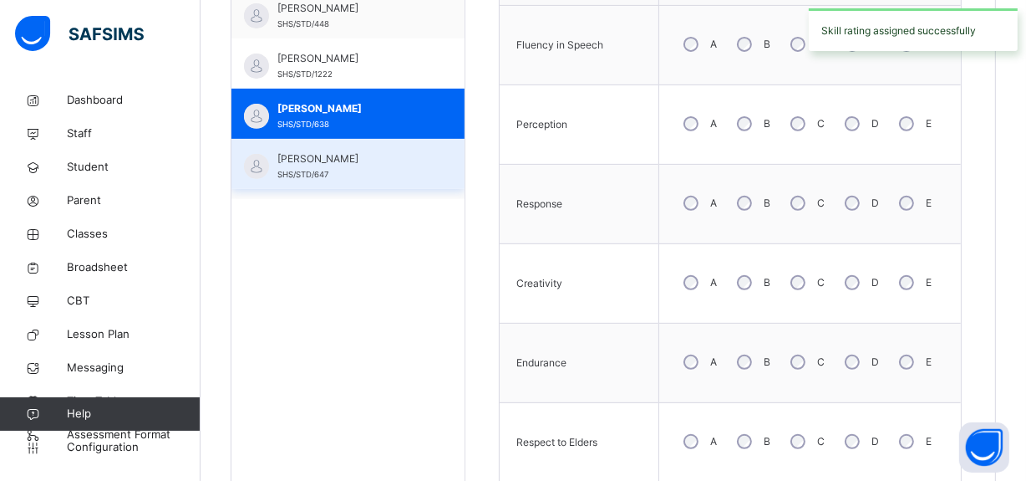
click at [366, 162] on span "[PERSON_NAME]" at bounding box center [353, 158] width 150 height 15
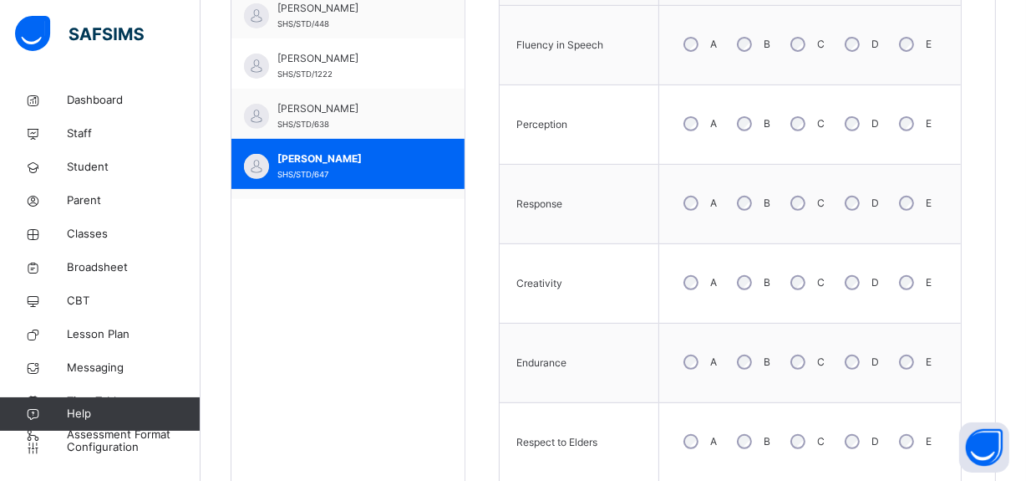
click at [760, 280] on div "B" at bounding box center [752, 282] width 45 height 35
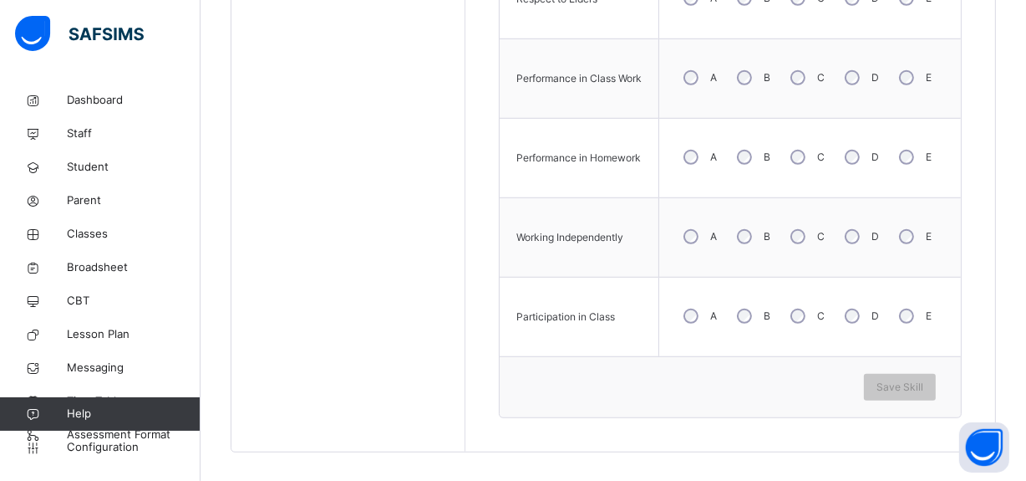
scroll to position [1039, 0]
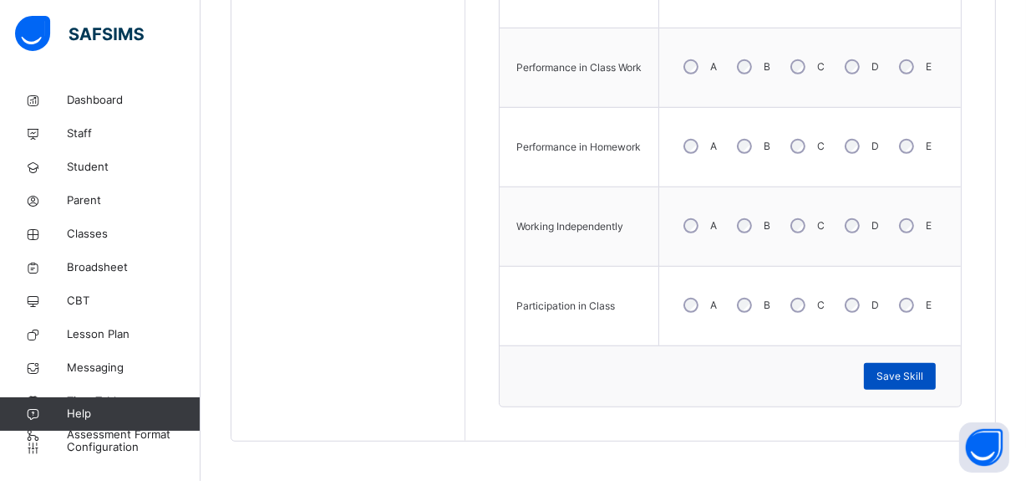
click at [900, 375] on span "Save Skill" at bounding box center [900, 376] width 47 height 15
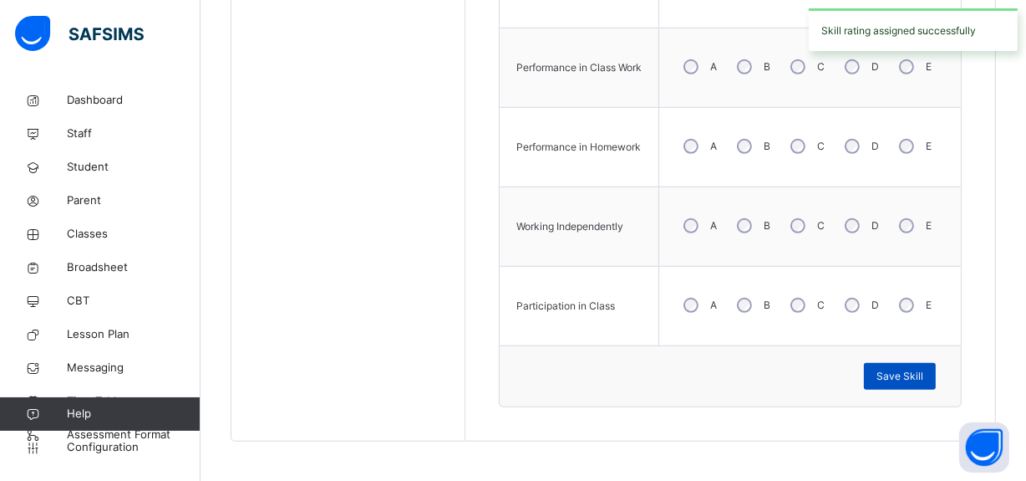
click at [915, 372] on span "Save Skill" at bounding box center [900, 376] width 47 height 15
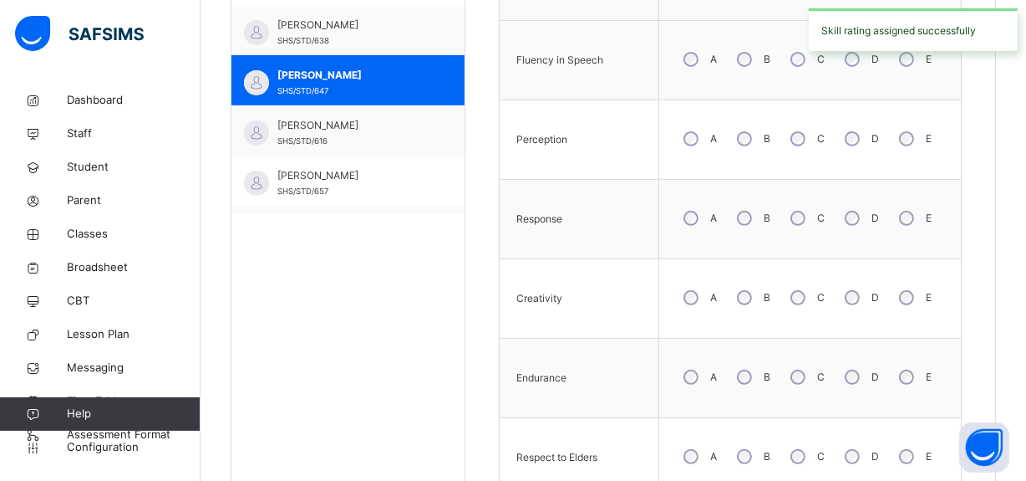
scroll to position [456, 0]
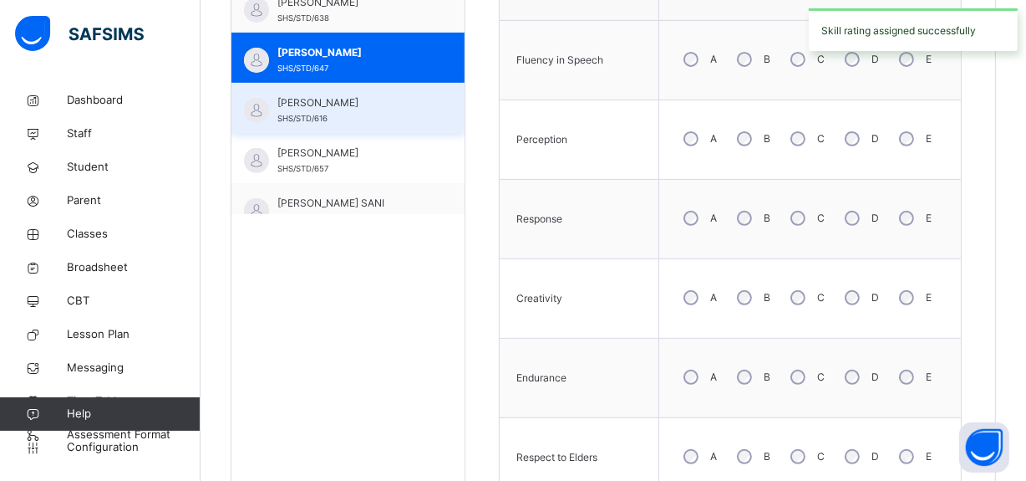
click at [385, 111] on div "[PERSON_NAME] SHS/STD/616" at bounding box center [353, 110] width 150 height 30
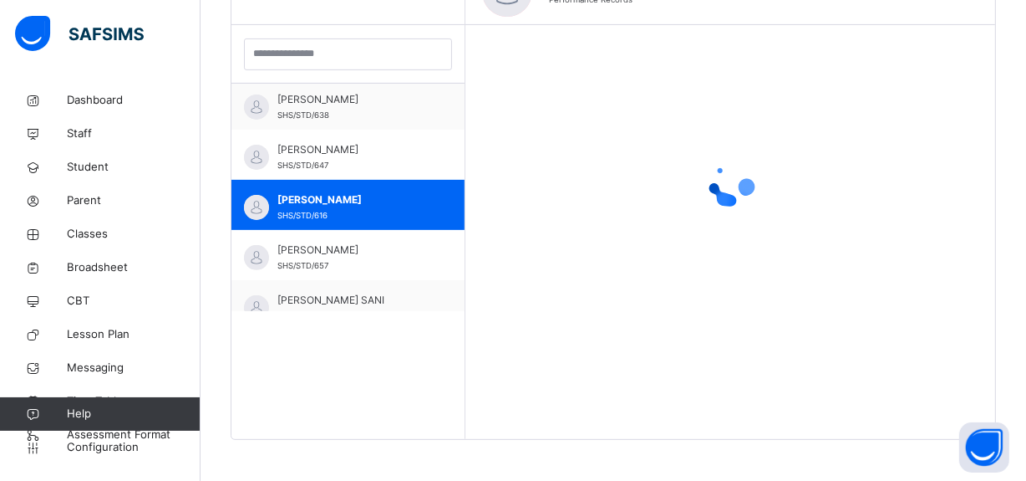
scroll to position [570, 0]
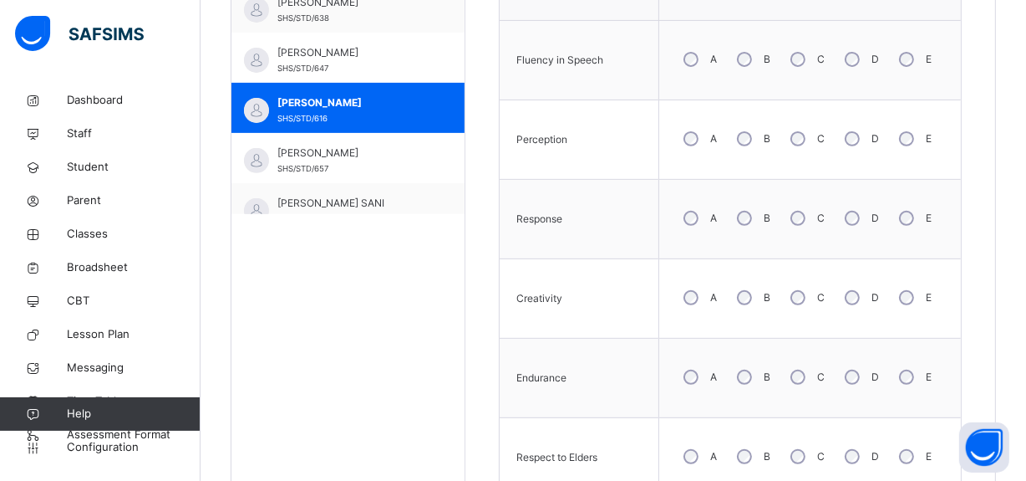
click at [754, 302] on div "B" at bounding box center [752, 297] width 45 height 35
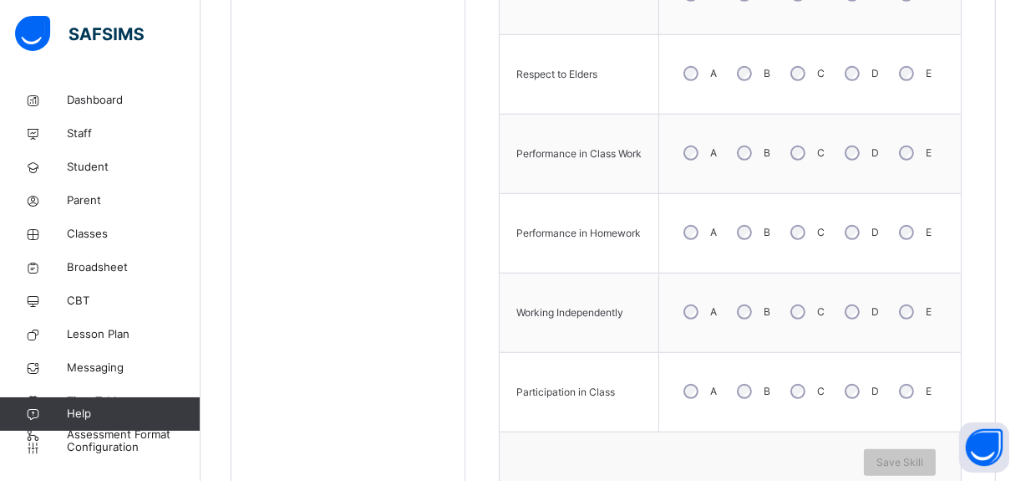
scroll to position [975, 0]
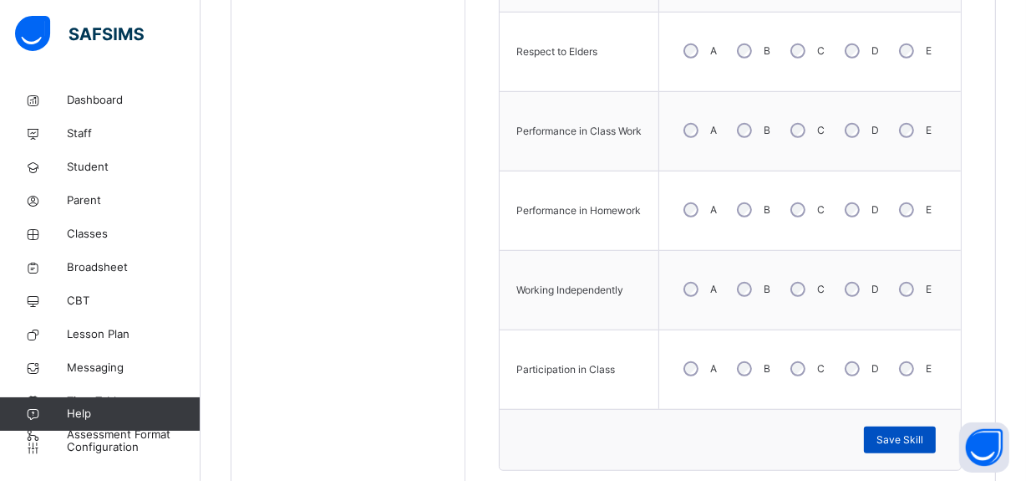
click at [892, 439] on span "Save Skill" at bounding box center [900, 439] width 47 height 15
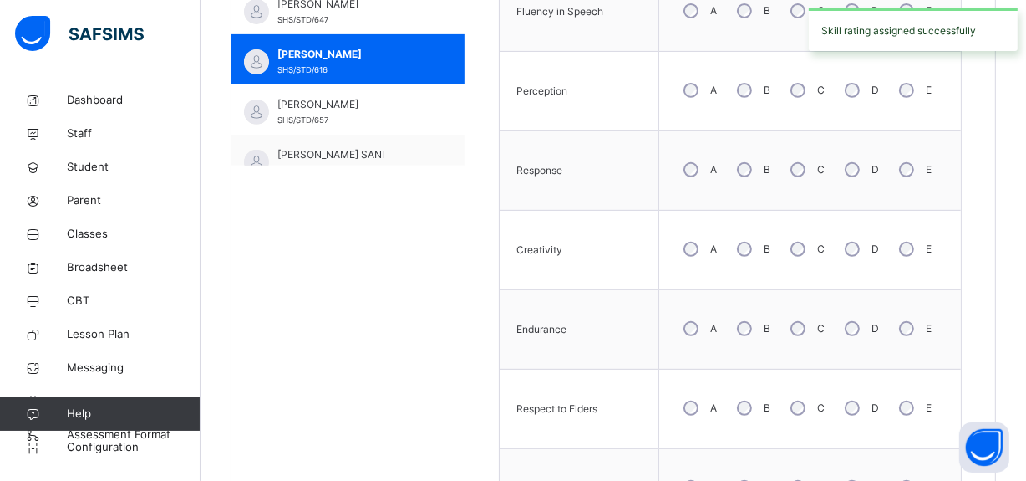
scroll to position [576, 0]
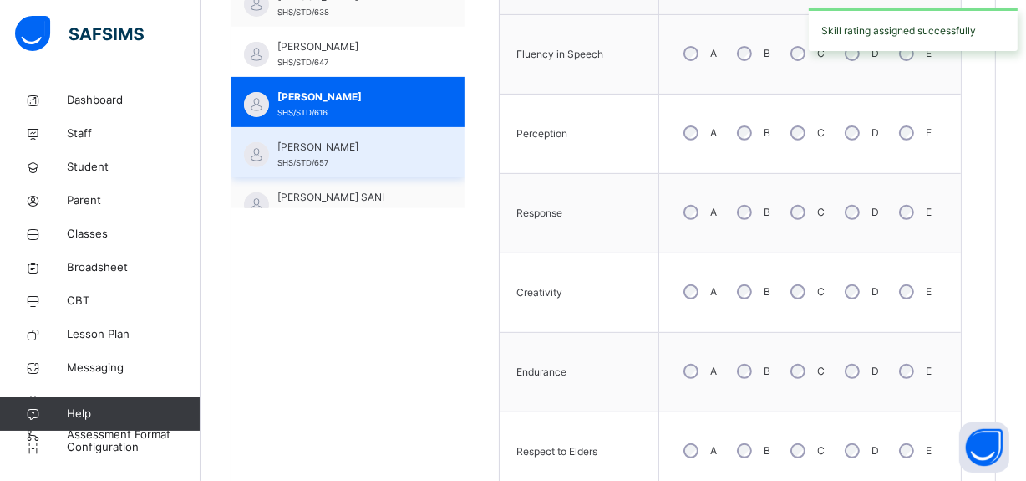
click at [379, 165] on div "MUSA [PERSON_NAME] SHS/STD/657" at bounding box center [353, 155] width 150 height 30
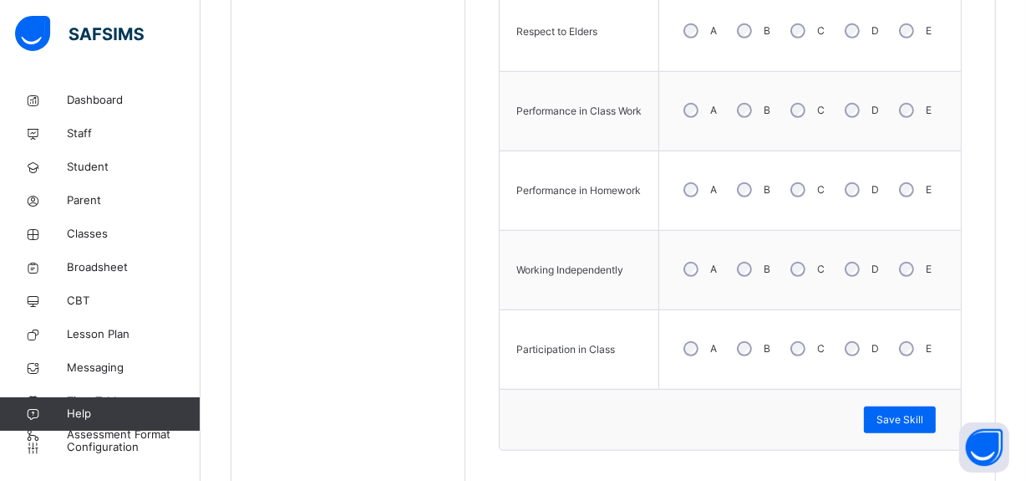
scroll to position [1006, 0]
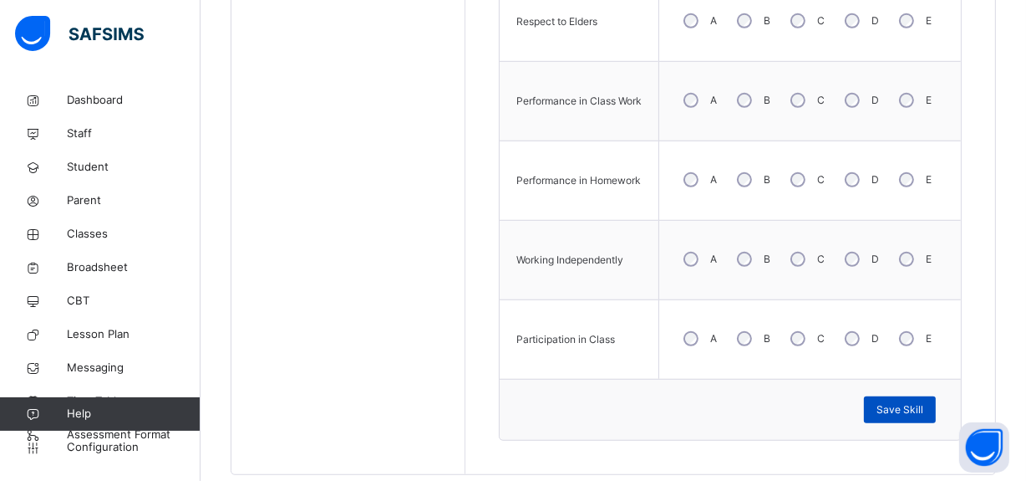
click at [919, 404] on span "Save Skill" at bounding box center [900, 409] width 47 height 15
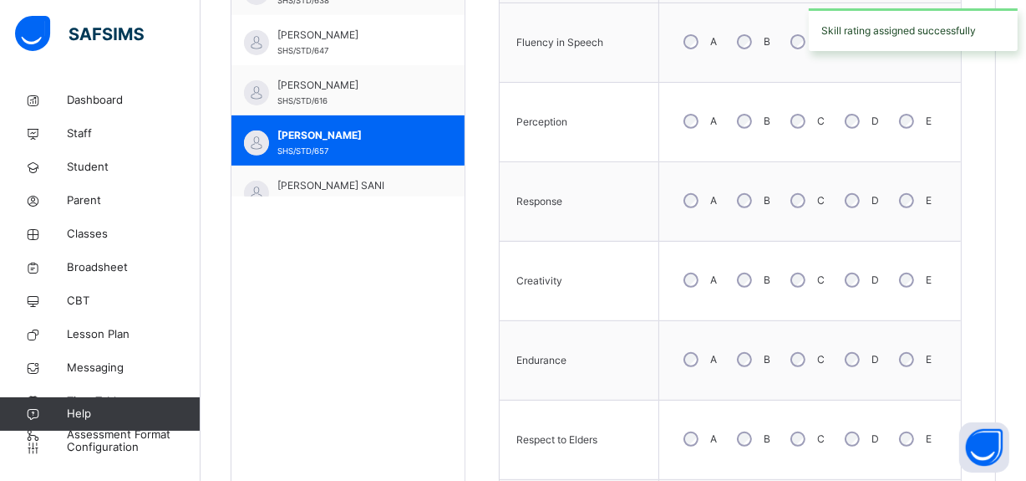
scroll to position [555, 0]
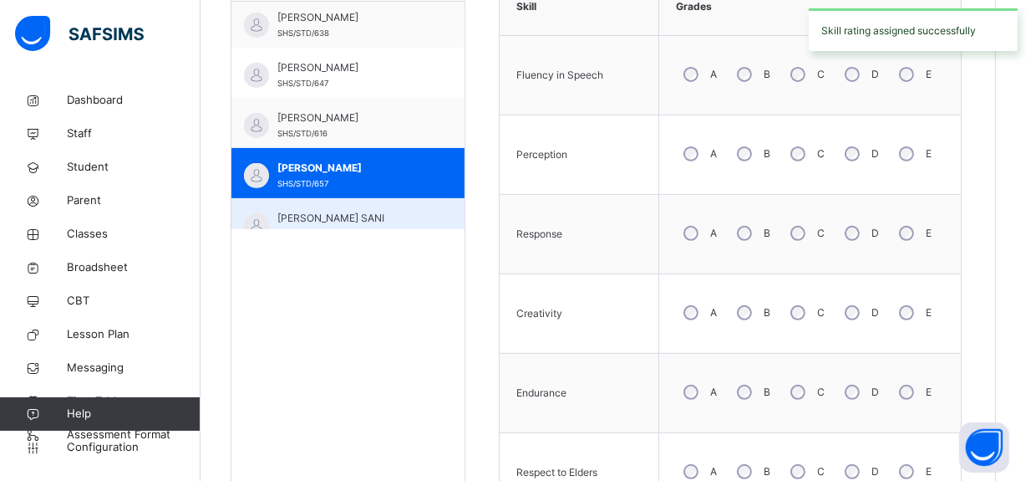
click at [324, 211] on span "[PERSON_NAME] SANI" at bounding box center [353, 218] width 150 height 15
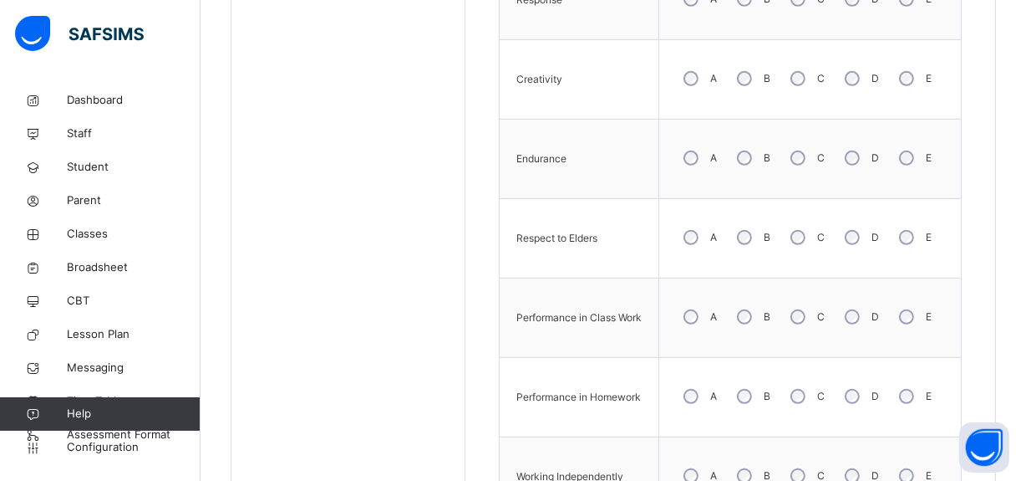
scroll to position [794, 0]
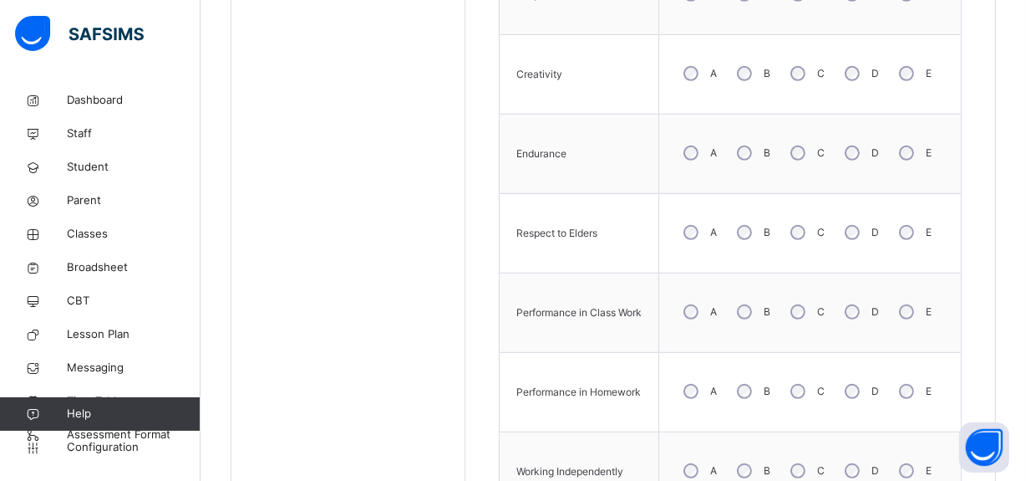
click at [754, 464] on div "B" at bounding box center [752, 470] width 45 height 35
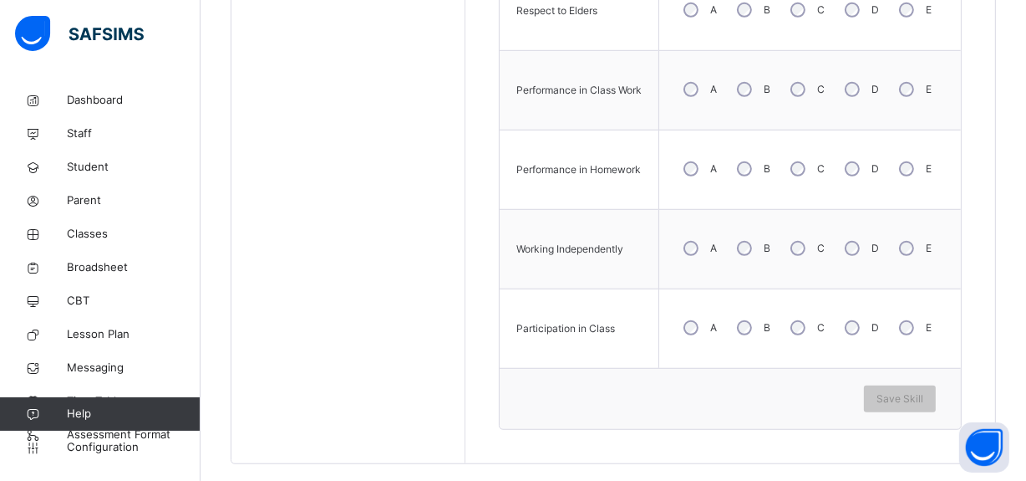
scroll to position [1019, 0]
click at [894, 397] on span "Save Skill" at bounding box center [900, 396] width 47 height 15
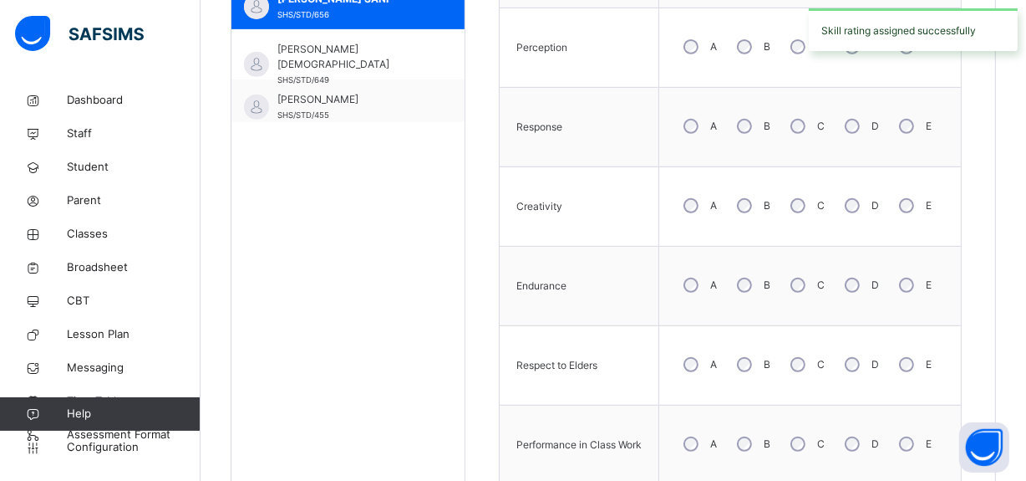
scroll to position [577, 0]
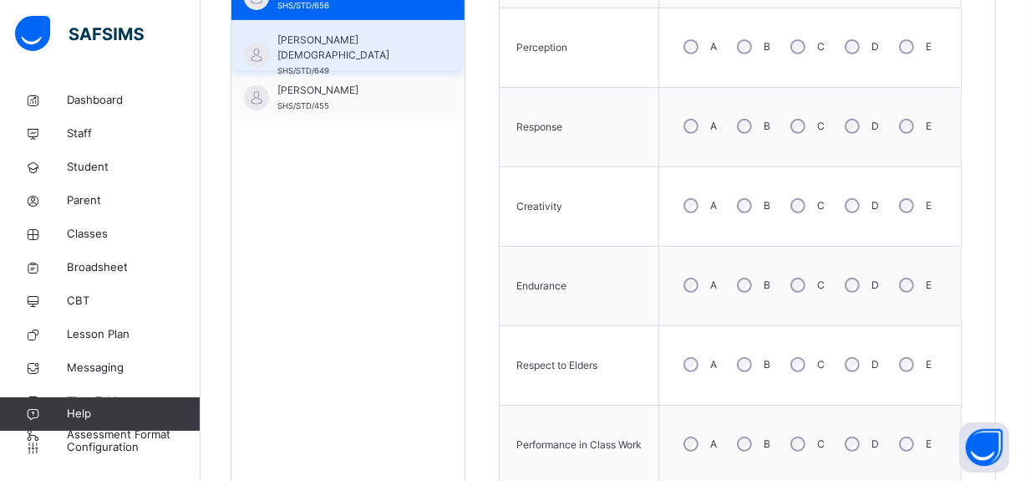
click at [392, 44] on span "[PERSON_NAME][DEMOGRAPHIC_DATA]" at bounding box center [353, 48] width 150 height 30
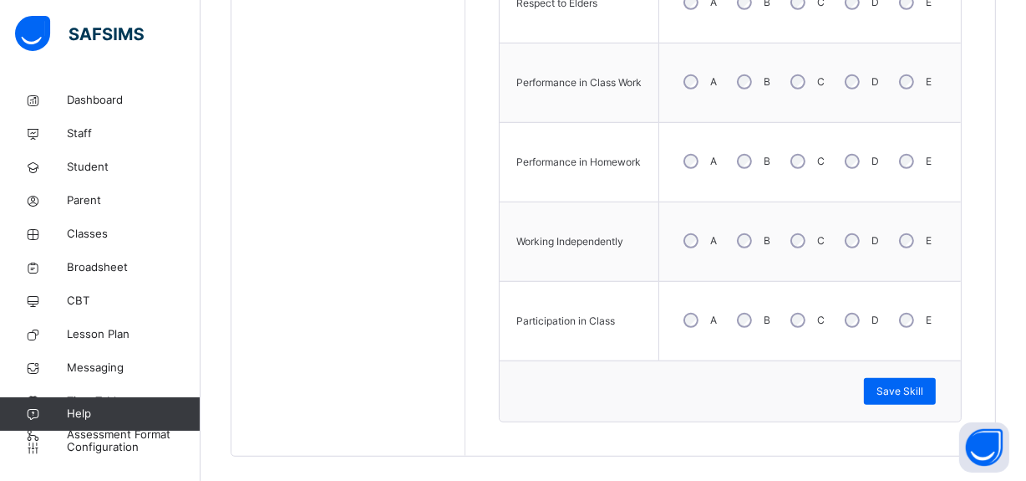
scroll to position [1039, 0]
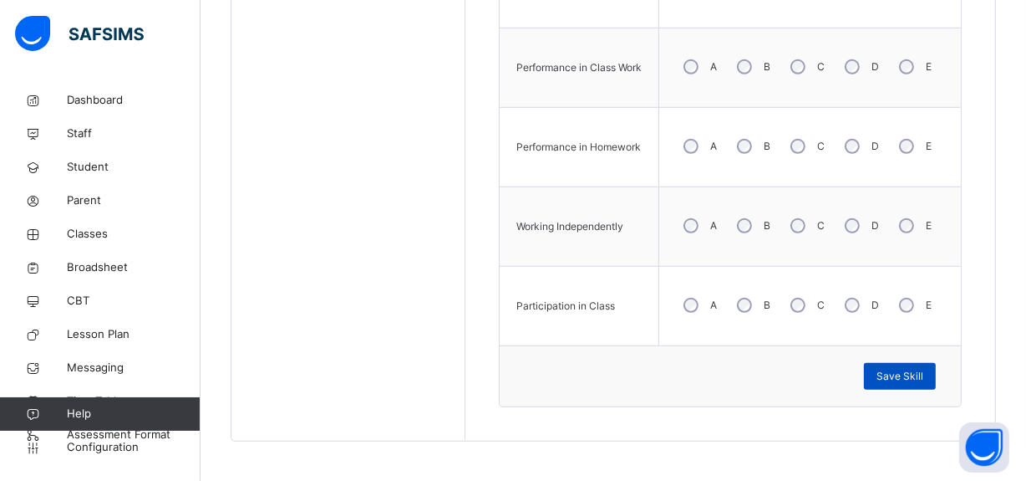
click at [936, 371] on div "Save Skill" at bounding box center [900, 376] width 72 height 27
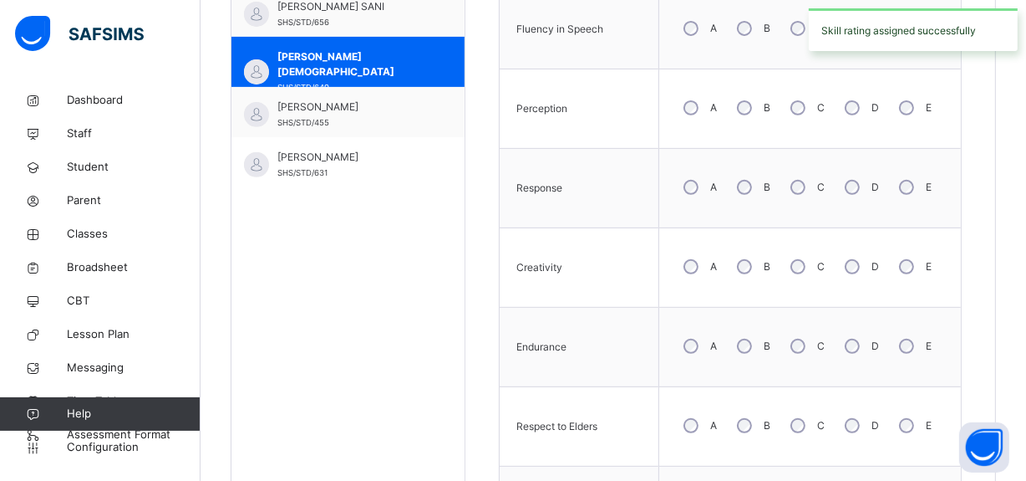
scroll to position [624, 0]
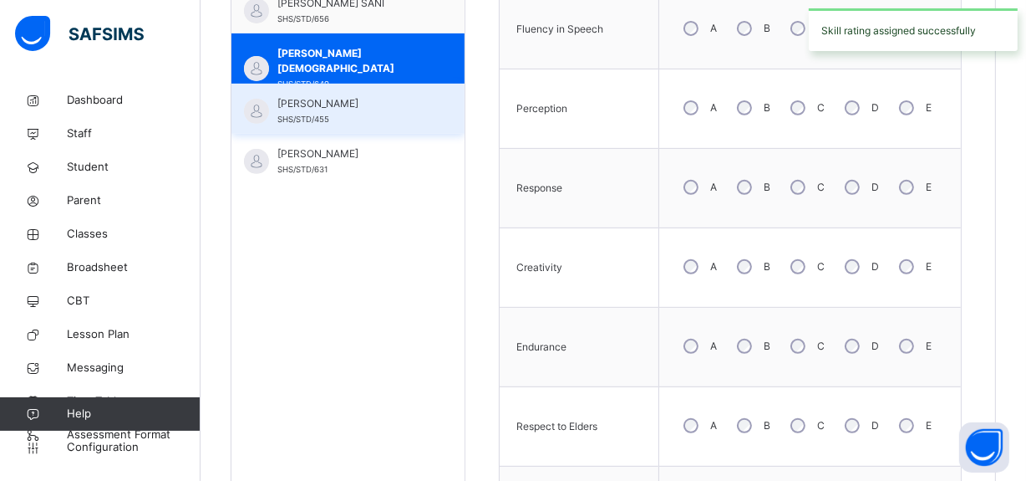
click at [368, 110] on div "SAFFIYA [PERSON_NAME] SHS/STD/455" at bounding box center [353, 111] width 150 height 30
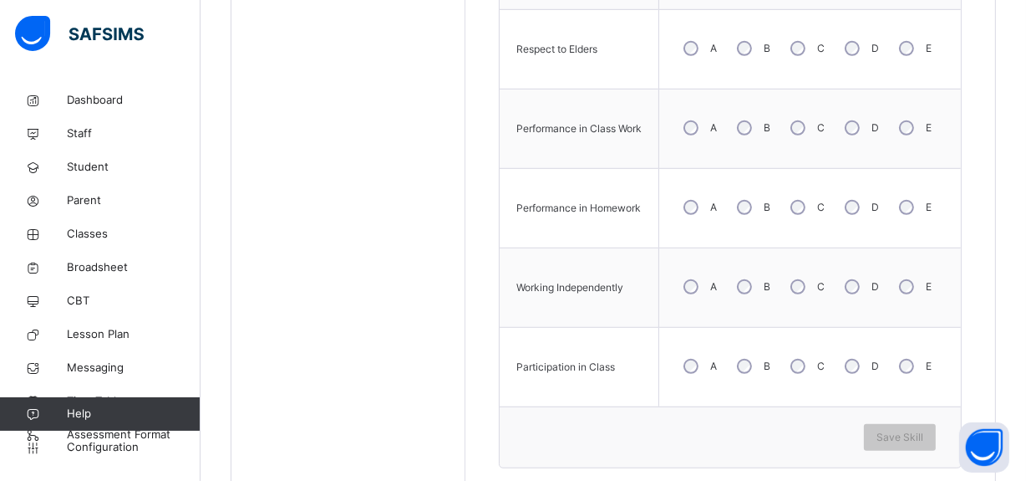
scroll to position [1039, 0]
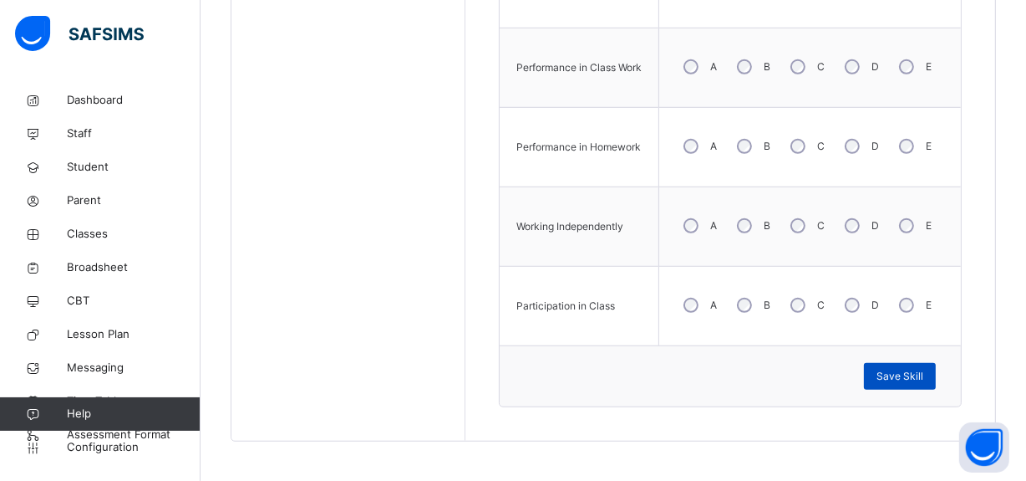
click at [903, 371] on span "Save Skill" at bounding box center [900, 376] width 47 height 15
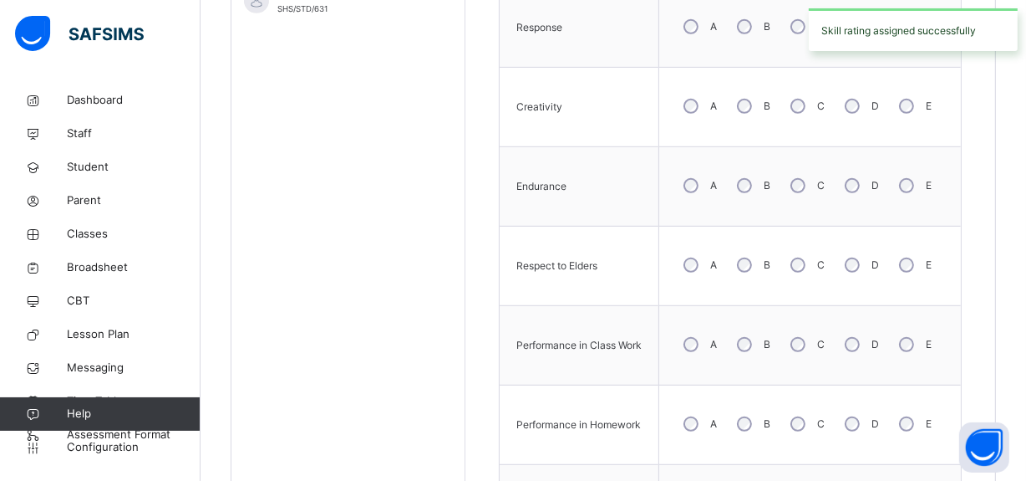
scroll to position [738, 0]
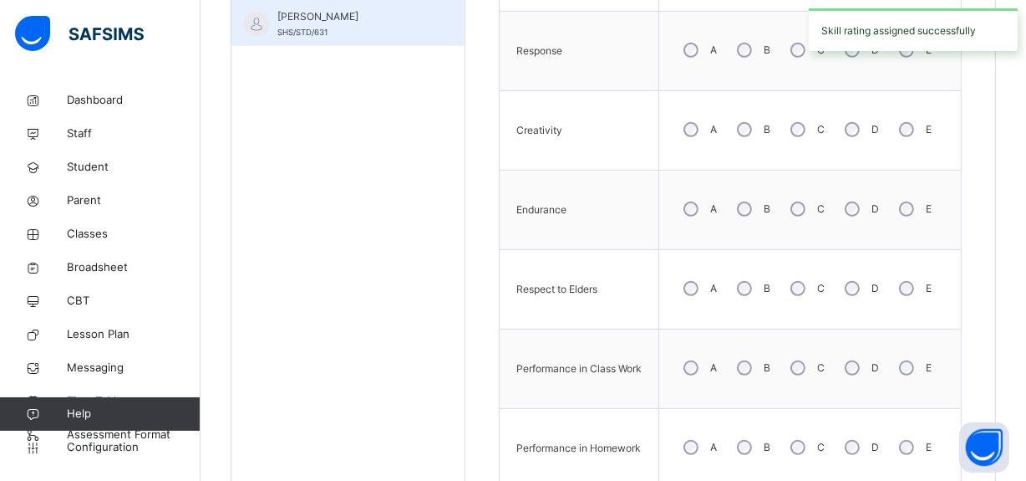
click at [371, 16] on span "[PERSON_NAME]" at bounding box center [353, 16] width 150 height 15
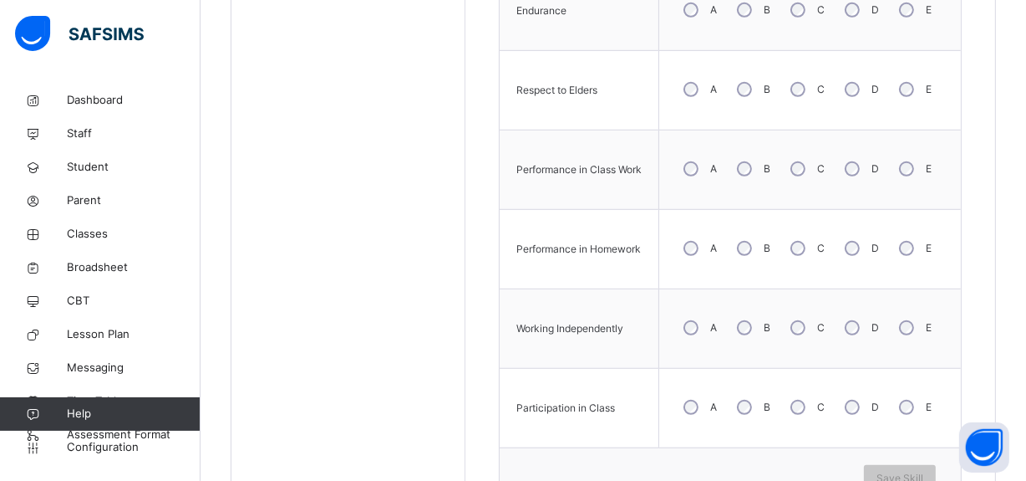
scroll to position [970, 0]
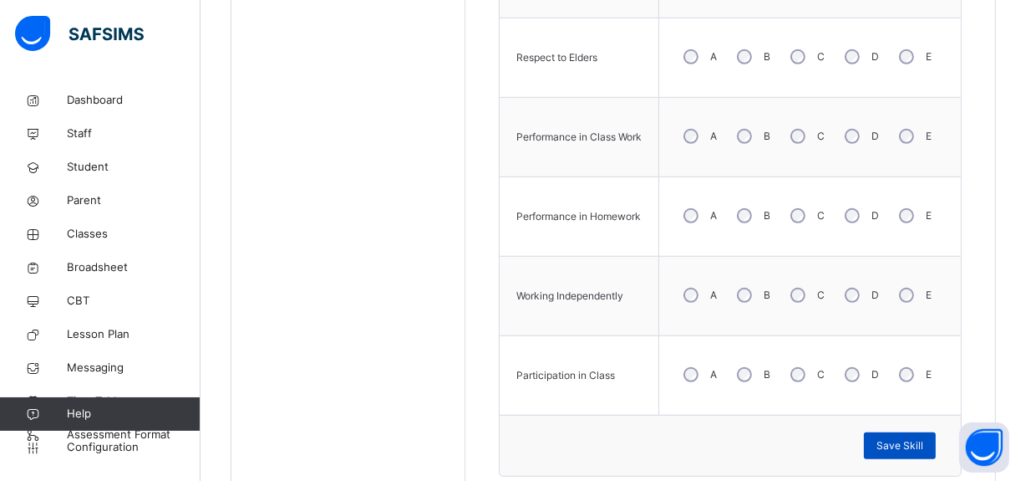
click at [897, 438] on span "Save Skill" at bounding box center [900, 445] width 47 height 15
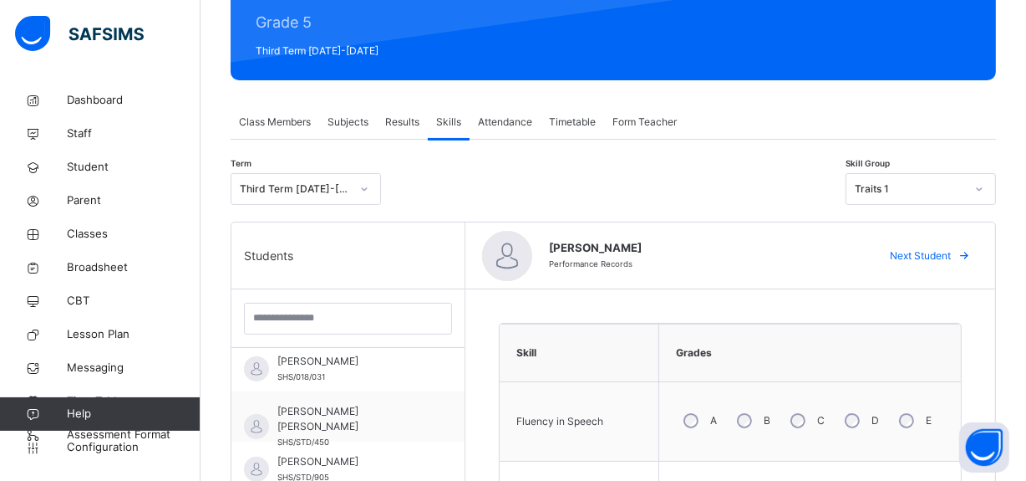
scroll to position [0, 0]
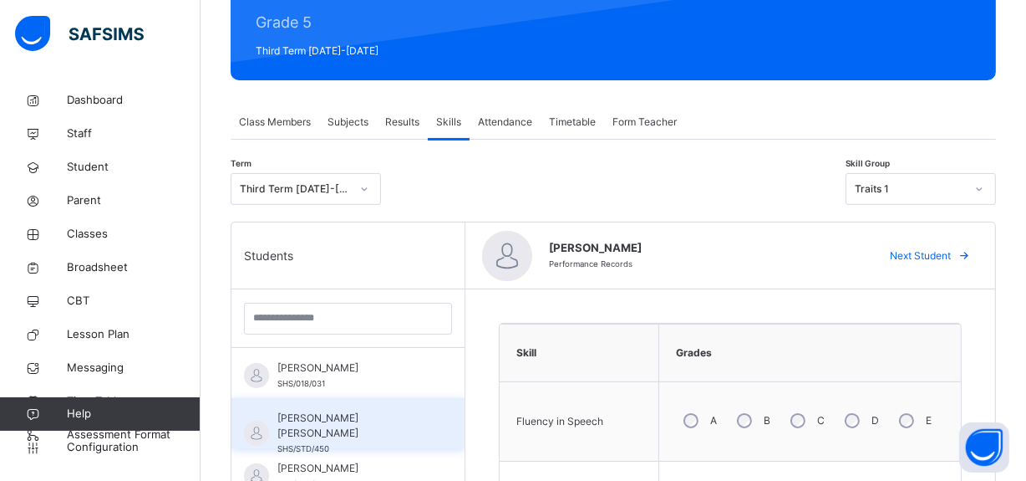
click at [395, 409] on div "[PERSON_NAME] [PERSON_NAME] SHS/STD/450" at bounding box center [348, 423] width 233 height 50
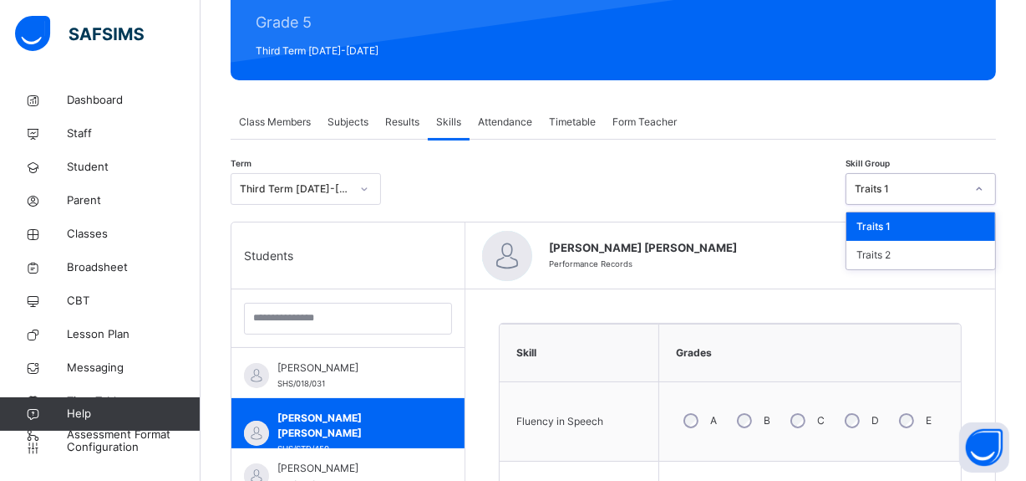
click at [883, 193] on div "Traits 1" at bounding box center [910, 188] width 110 height 15
click at [876, 248] on div "Traits 2" at bounding box center [921, 255] width 149 height 28
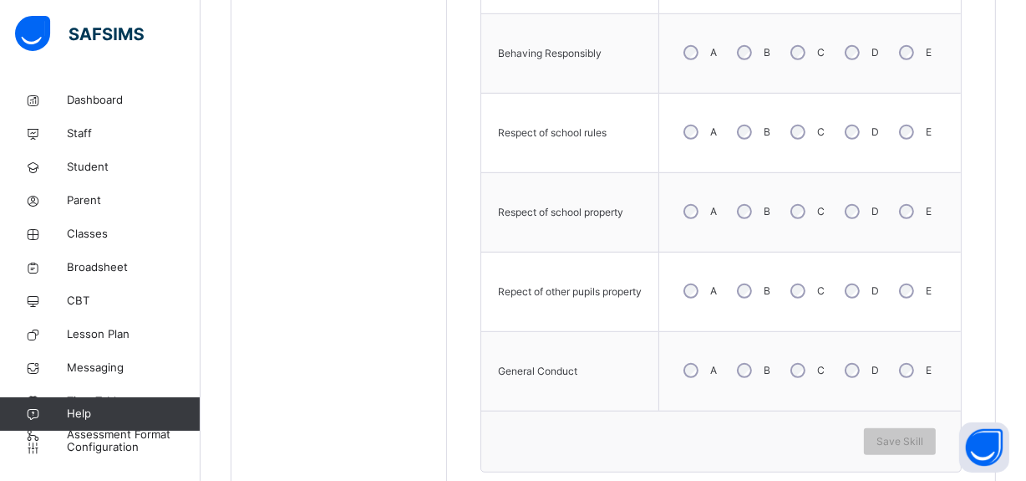
scroll to position [901, 0]
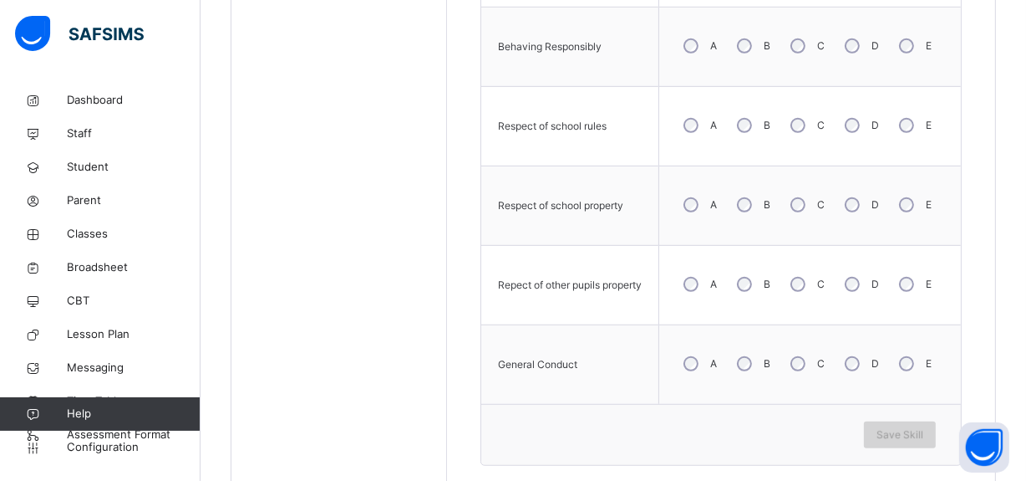
click at [903, 436] on span "Save Skill" at bounding box center [900, 434] width 47 height 15
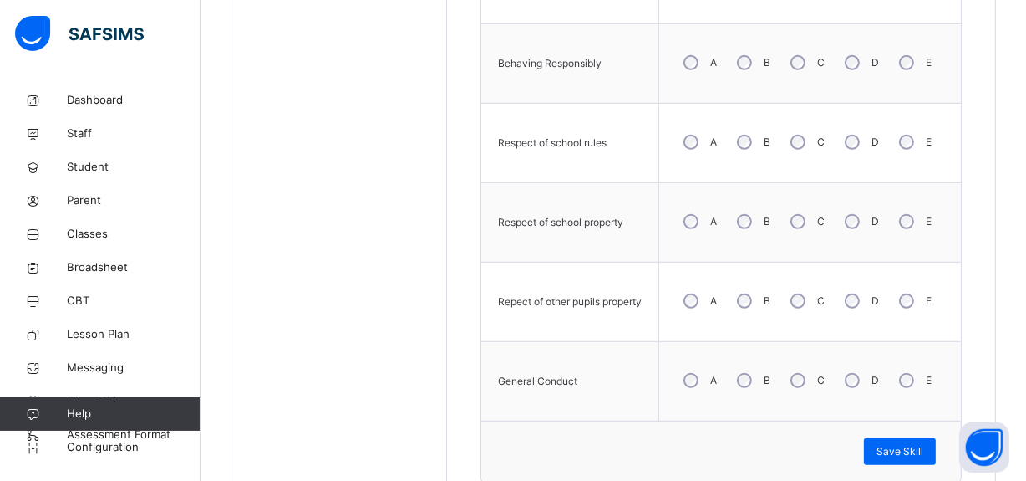
scroll to position [956, 0]
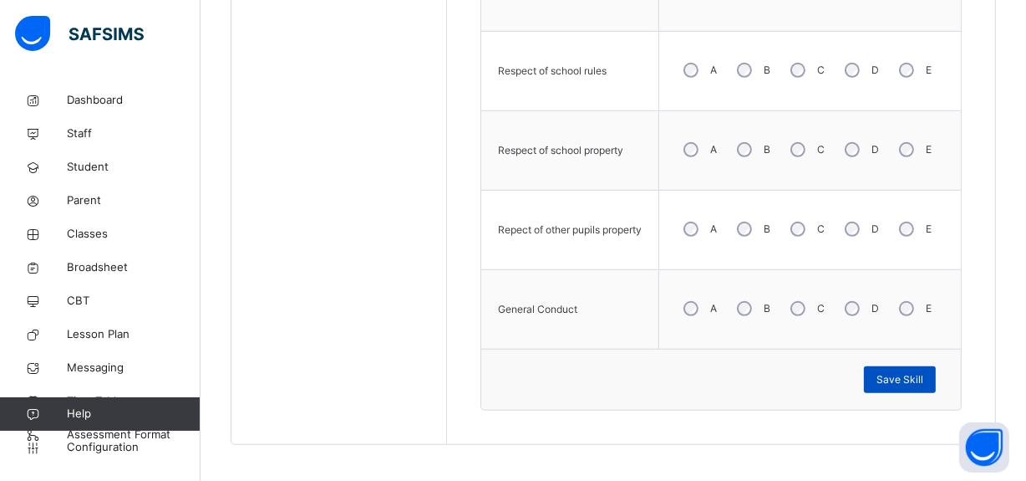
click at [924, 377] on span "Save Skill" at bounding box center [900, 379] width 47 height 15
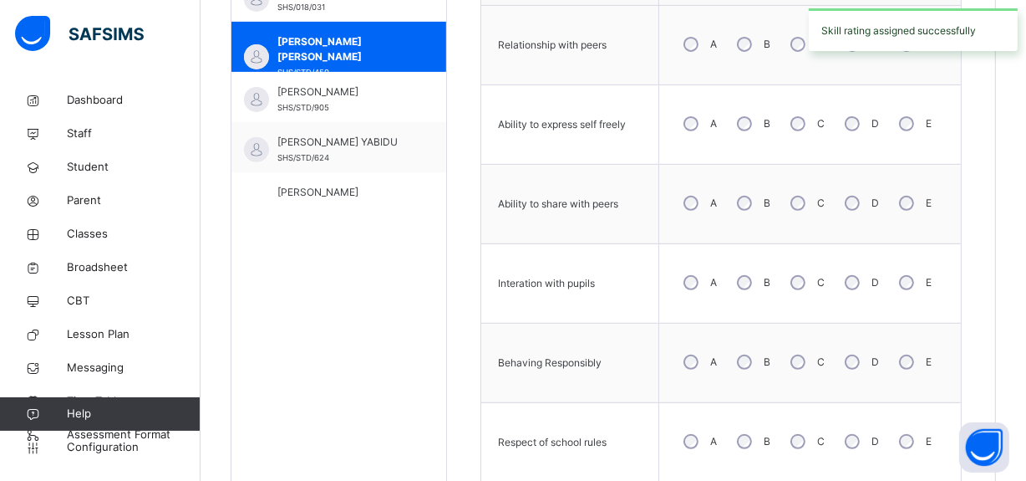
scroll to position [527, 0]
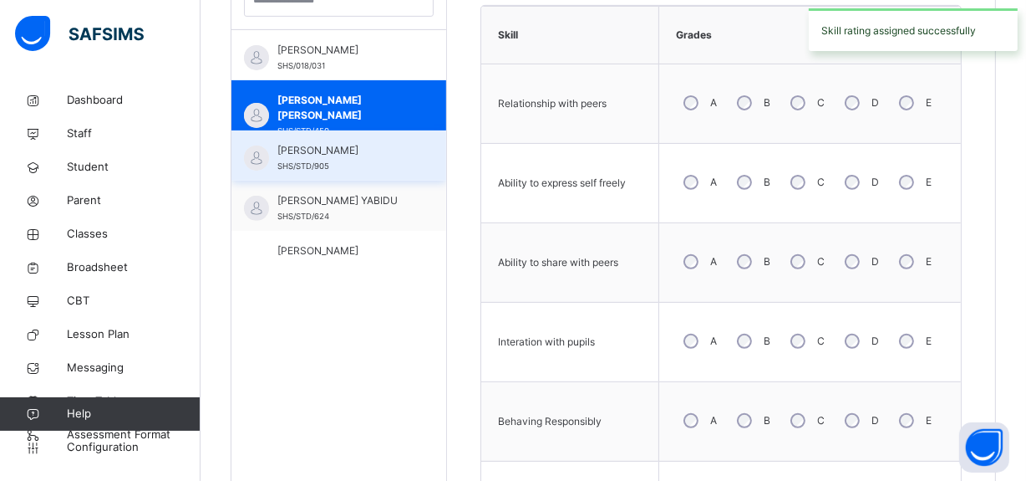
click at [313, 161] on span "SHS/STD/905" at bounding box center [304, 165] width 52 height 9
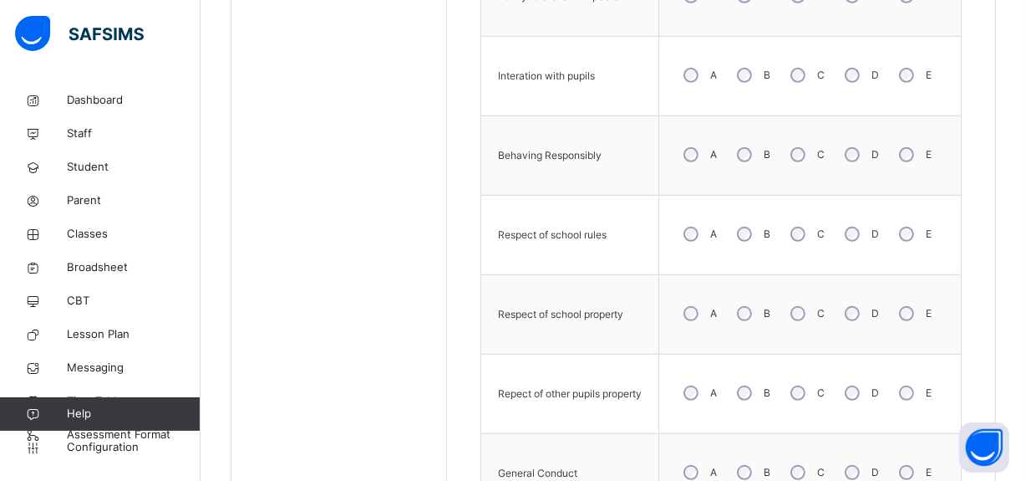
scroll to position [960, 0]
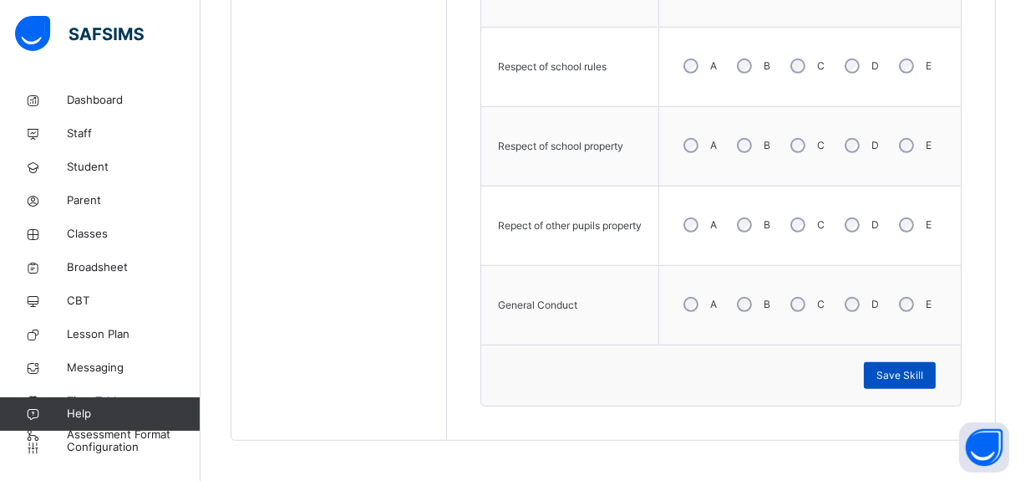
click at [919, 364] on div "Save Skill" at bounding box center [900, 375] width 72 height 27
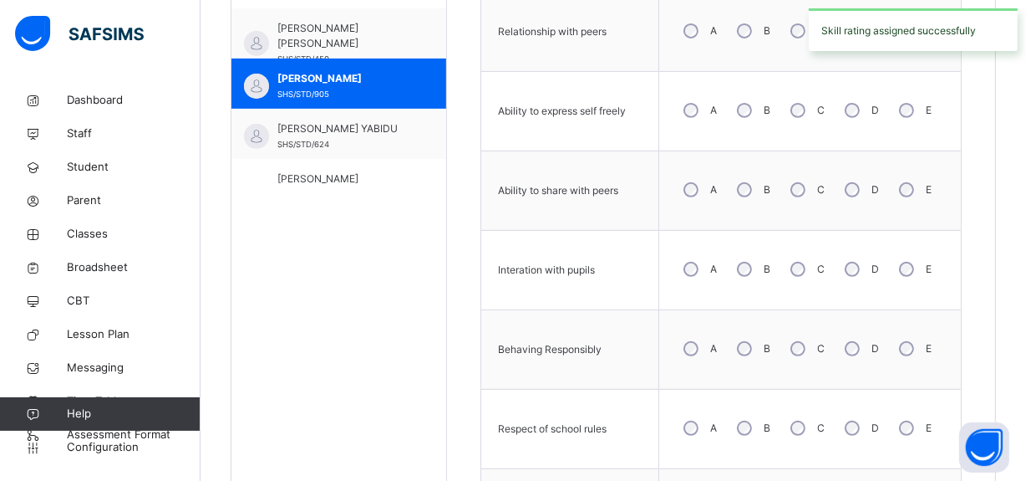
scroll to position [564, 0]
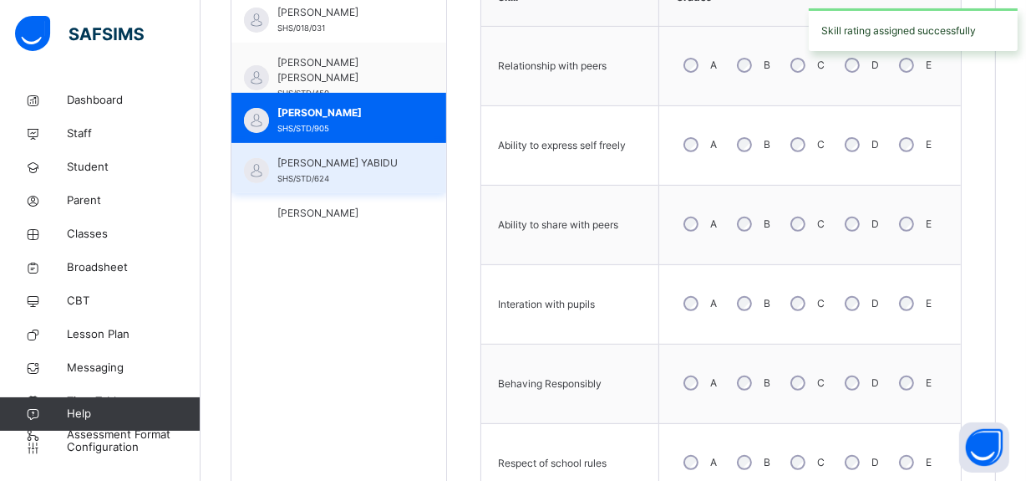
click at [320, 160] on span "[PERSON_NAME] YABIDU" at bounding box center [343, 162] width 131 height 15
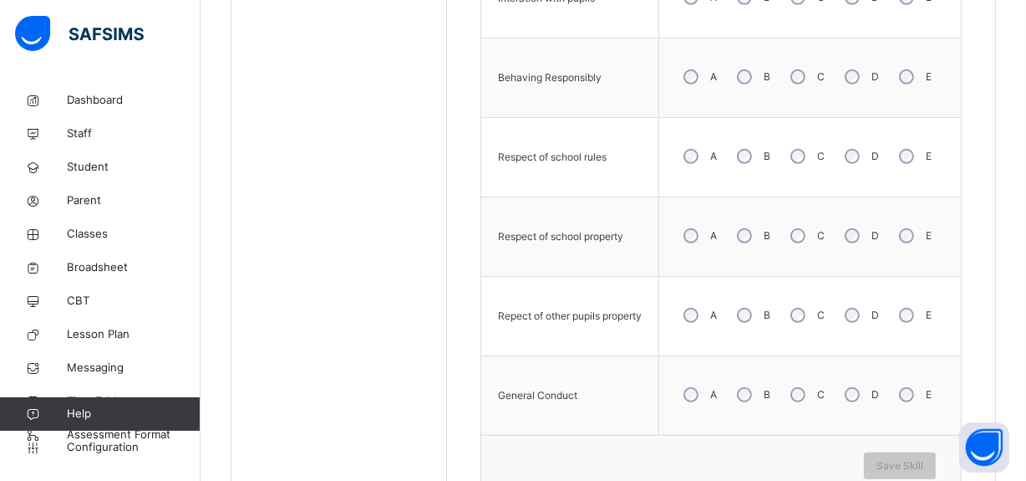
scroll to position [878, 0]
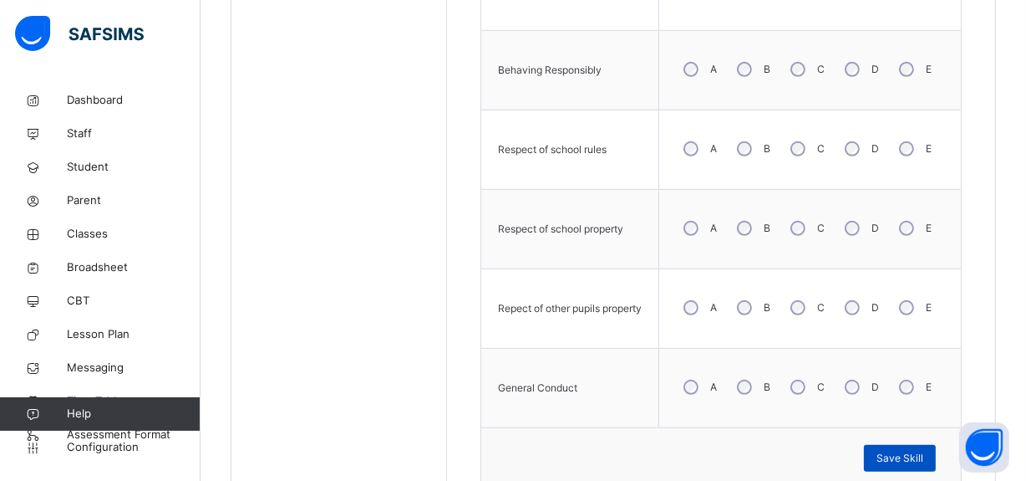
click at [900, 459] on span "Save Skill" at bounding box center [900, 458] width 47 height 15
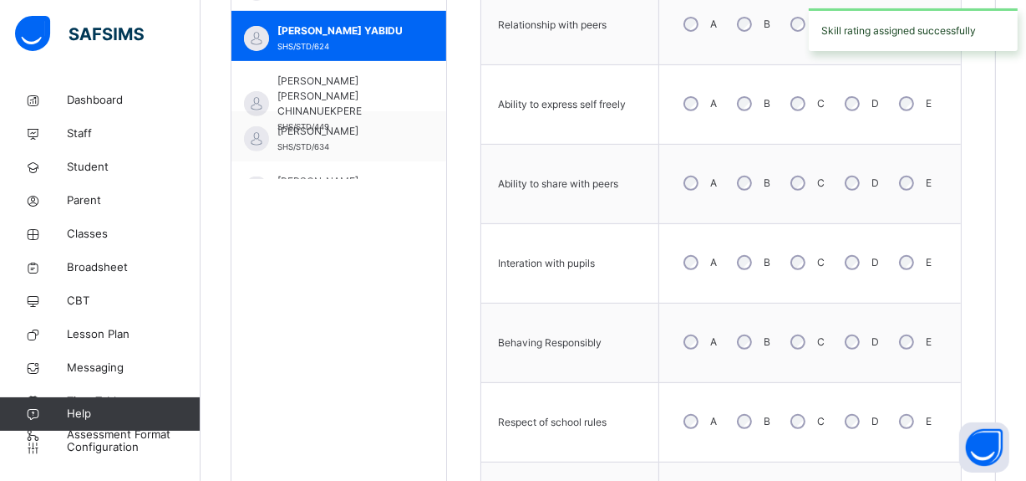
scroll to position [121, 0]
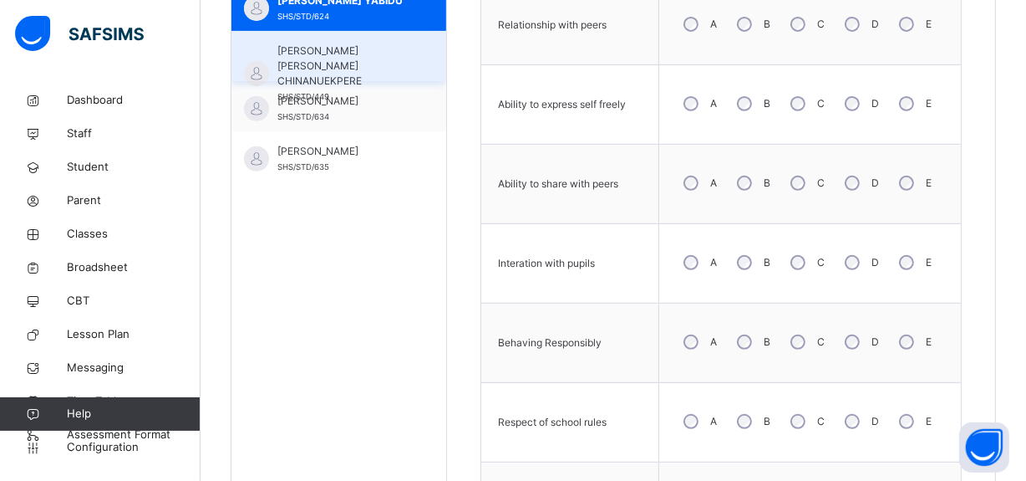
click at [360, 57] on span "[PERSON_NAME] [PERSON_NAME] CHINANUEKPERE" at bounding box center [343, 65] width 131 height 45
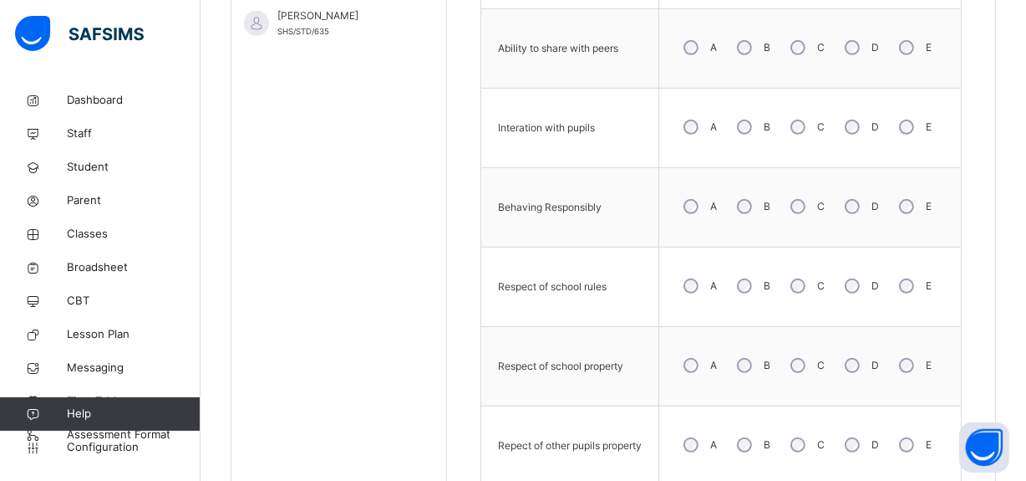
scroll to position [767, 0]
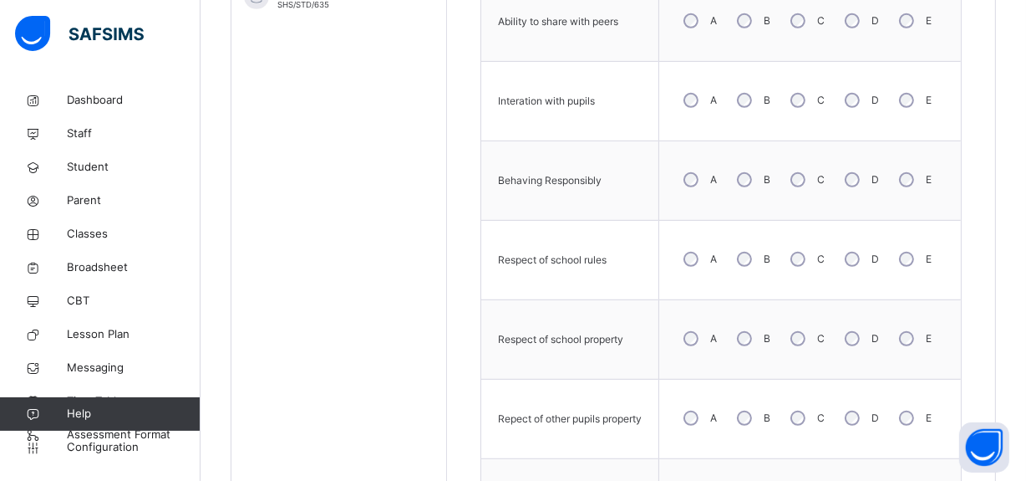
click at [696, 344] on div "A" at bounding box center [698, 338] width 45 height 35
click at [705, 409] on div "A" at bounding box center [698, 417] width 45 height 35
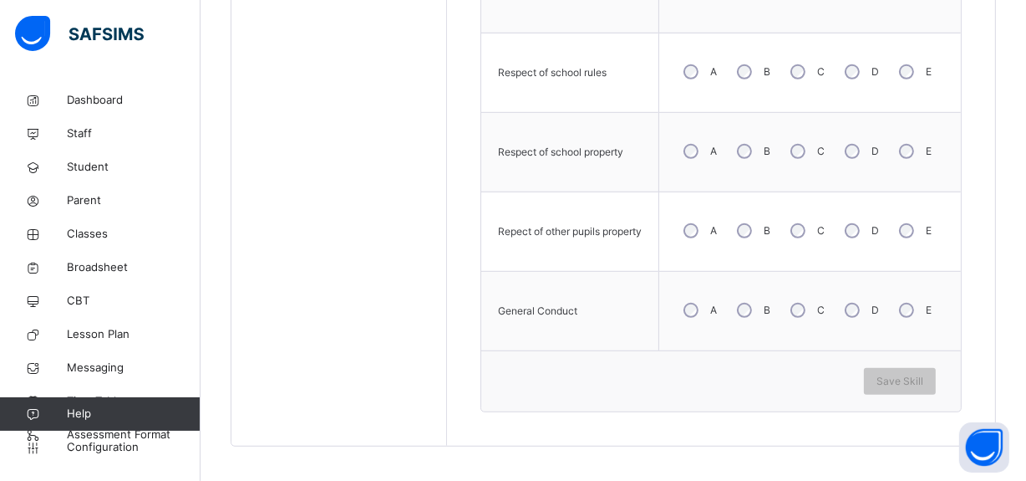
scroll to position [960, 0]
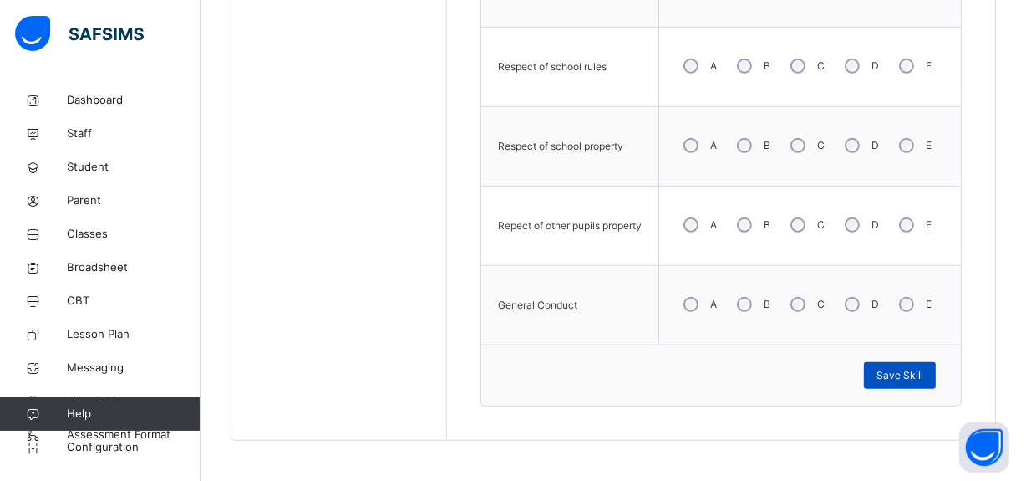
click at [890, 364] on div "Save Skill" at bounding box center [900, 375] width 72 height 27
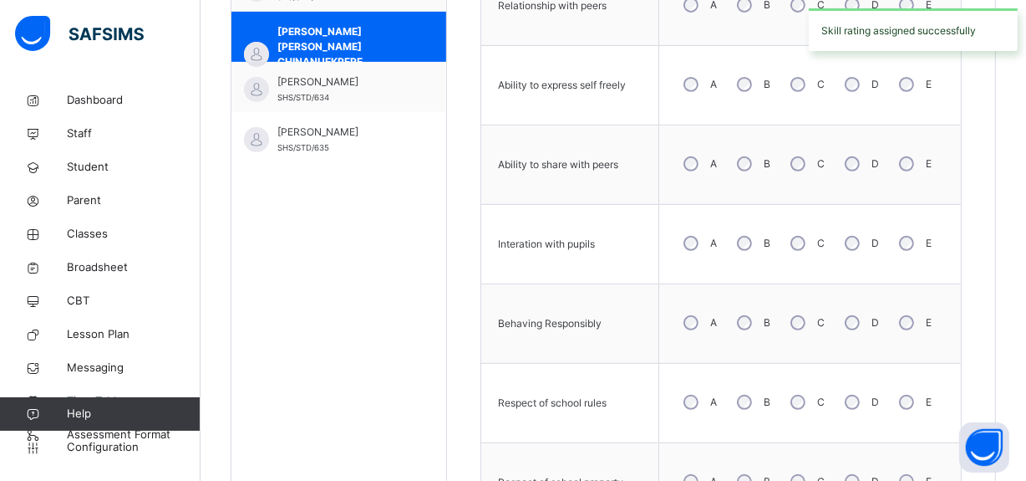
scroll to position [618, 0]
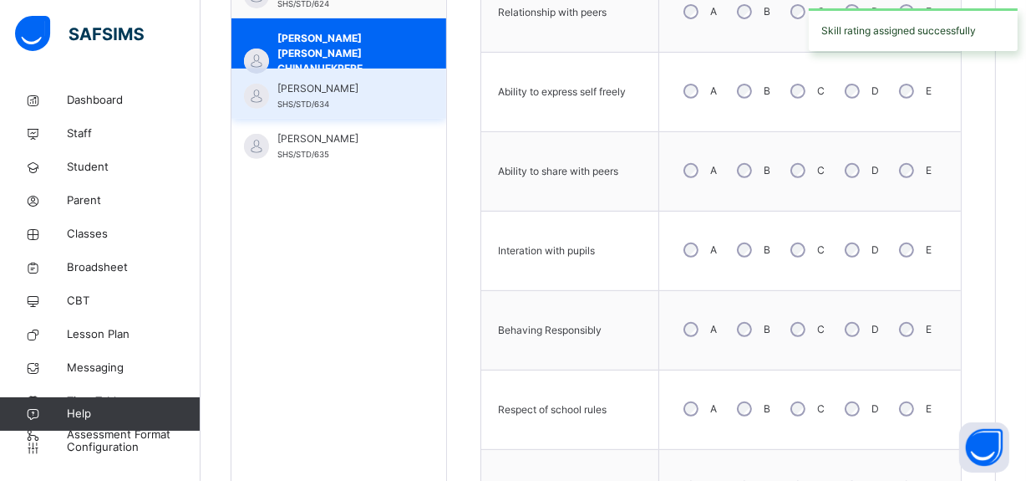
click at [375, 92] on span "[PERSON_NAME]" at bounding box center [343, 88] width 131 height 15
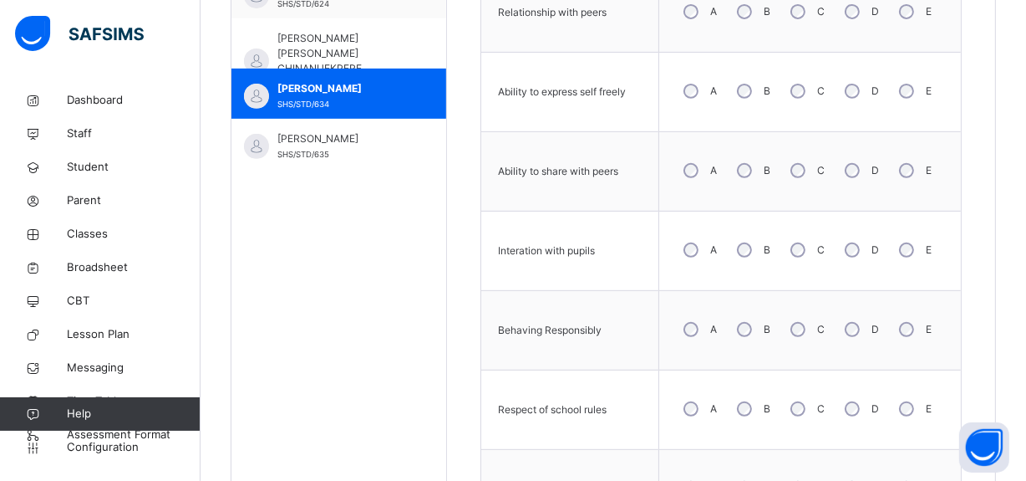
click at [699, 415] on div "A" at bounding box center [698, 408] width 45 height 35
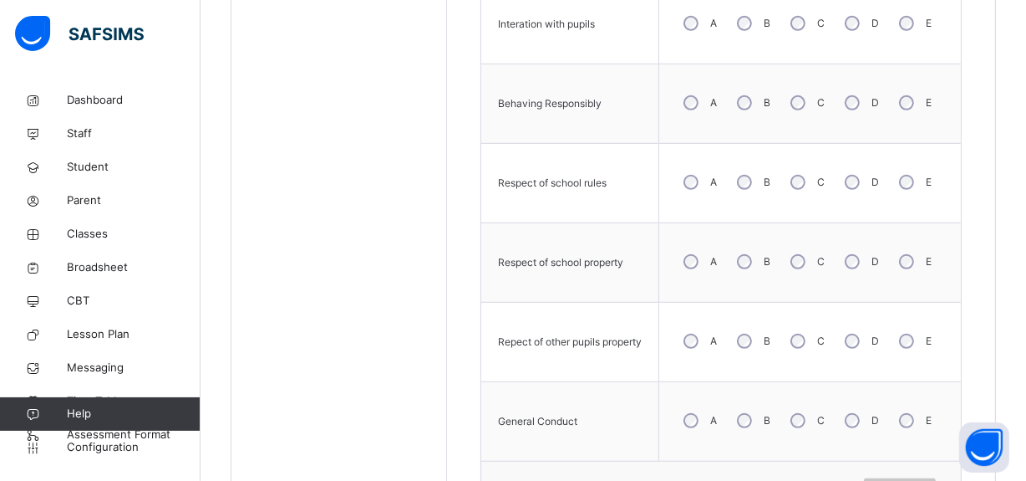
scroll to position [858, 0]
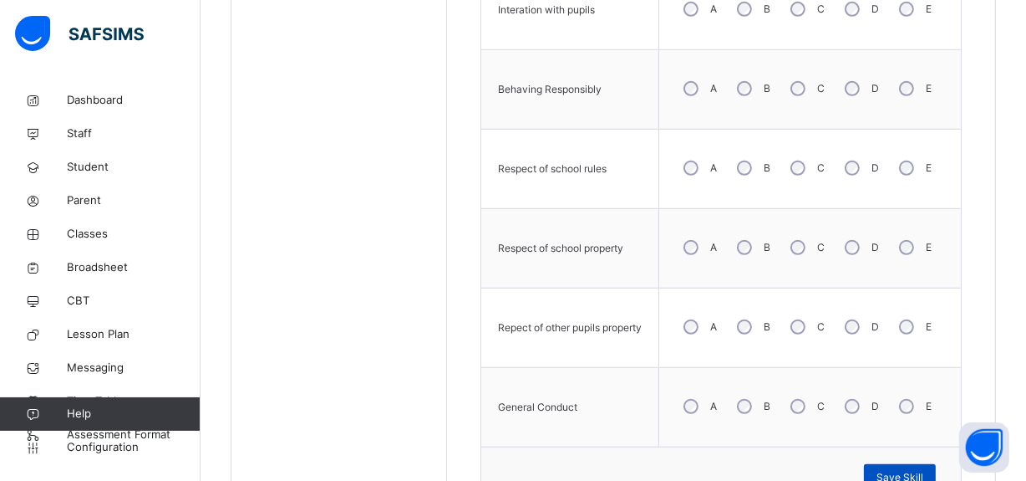
click at [894, 474] on span "Save Skill" at bounding box center [900, 477] width 47 height 15
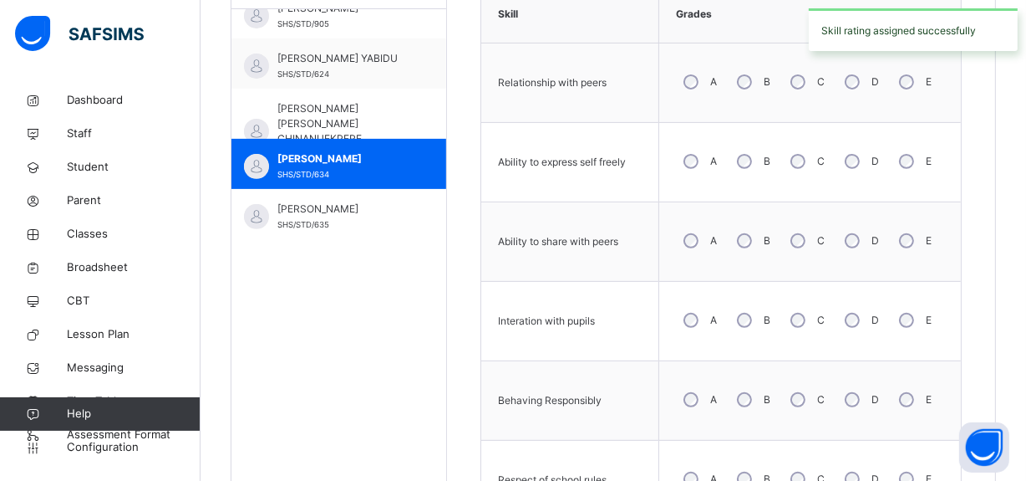
scroll to position [540, 0]
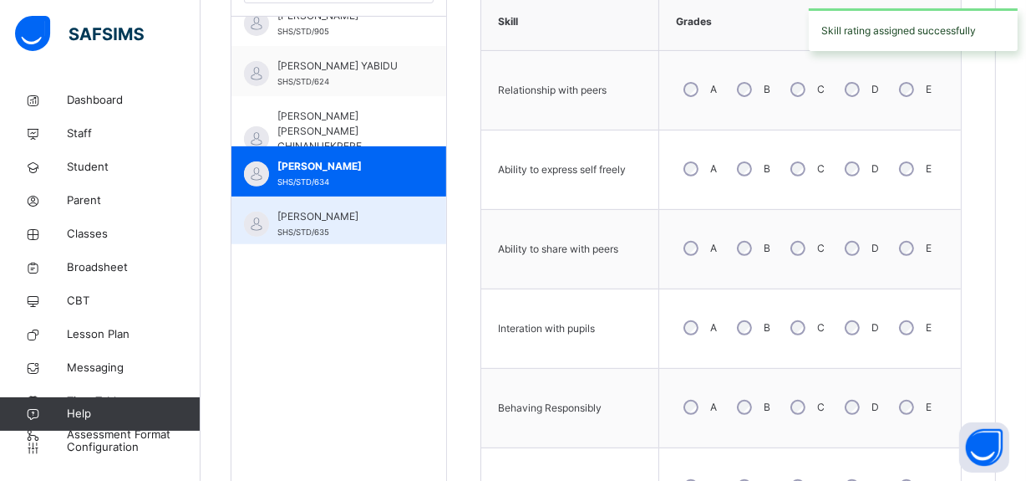
click at [345, 211] on span "[PERSON_NAME]" at bounding box center [343, 216] width 131 height 15
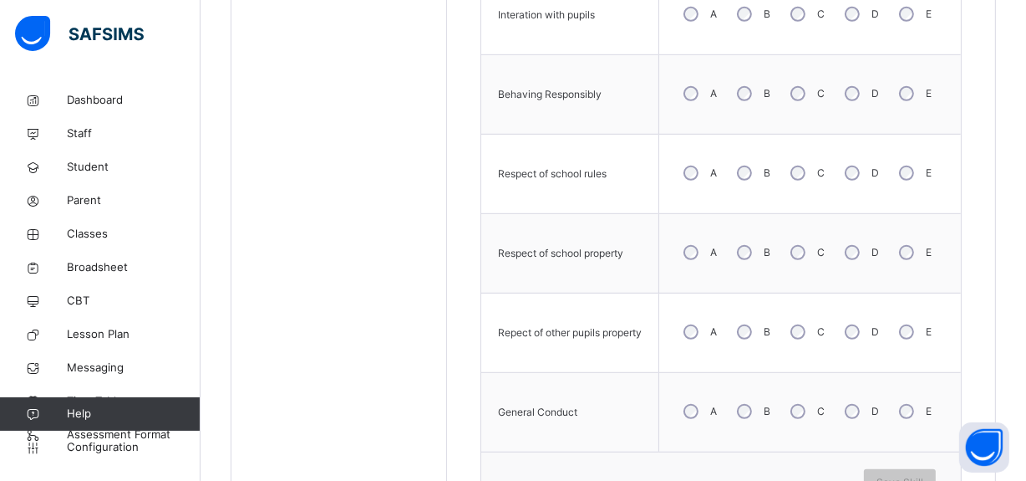
scroll to position [863, 0]
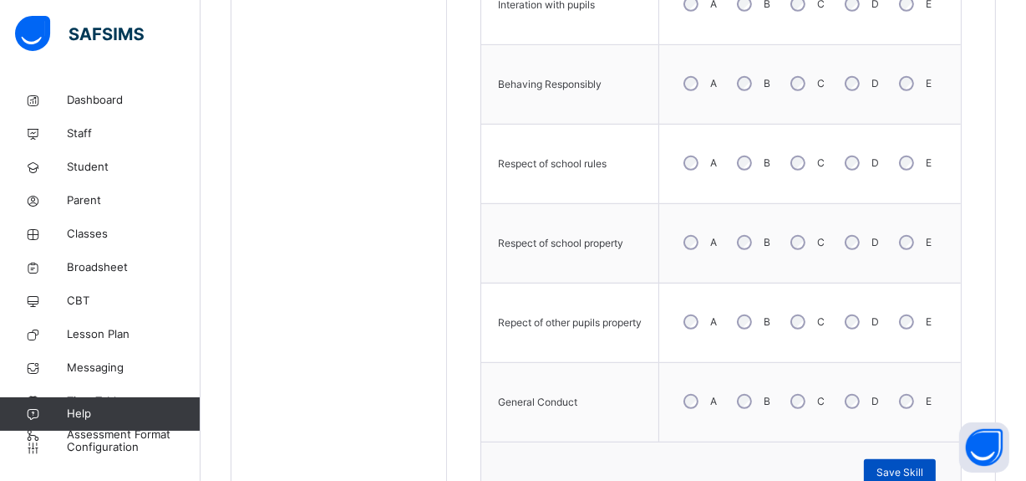
click at [886, 461] on div "Save Skill" at bounding box center [900, 472] width 72 height 27
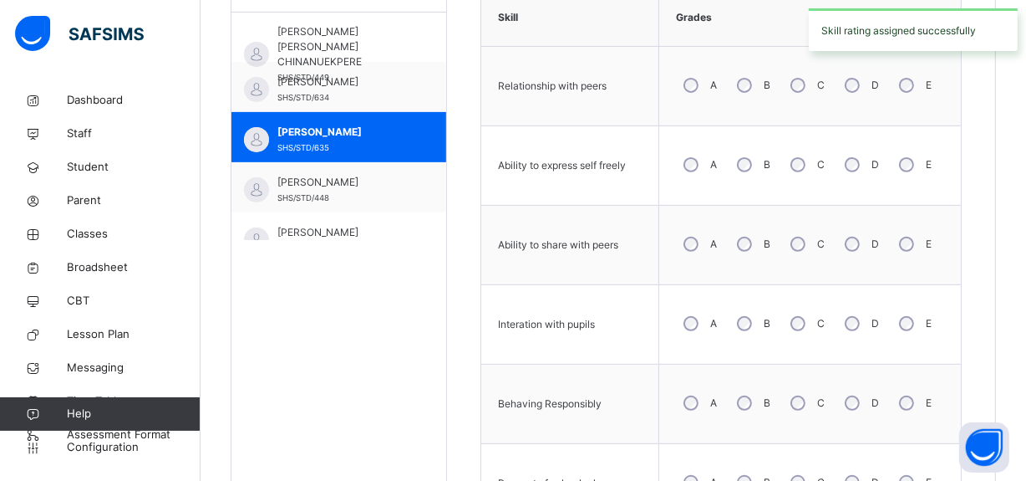
scroll to position [212, 0]
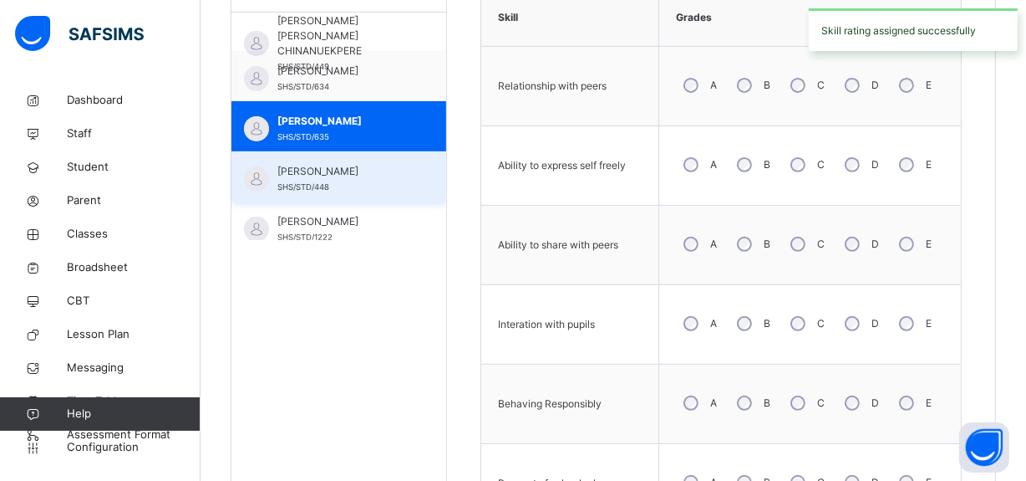
click at [391, 185] on div "[PERSON_NAME] SHS/STD/448" at bounding box center [343, 179] width 131 height 30
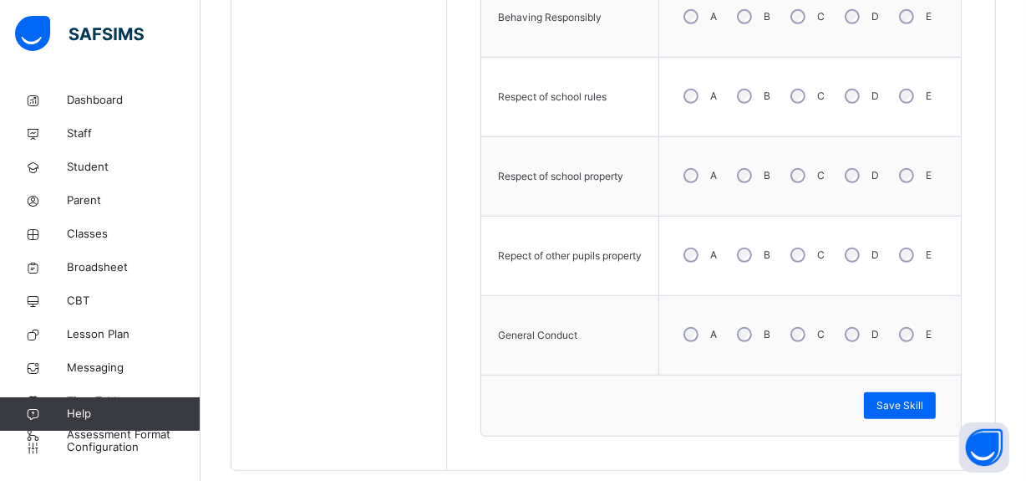
scroll to position [940, 0]
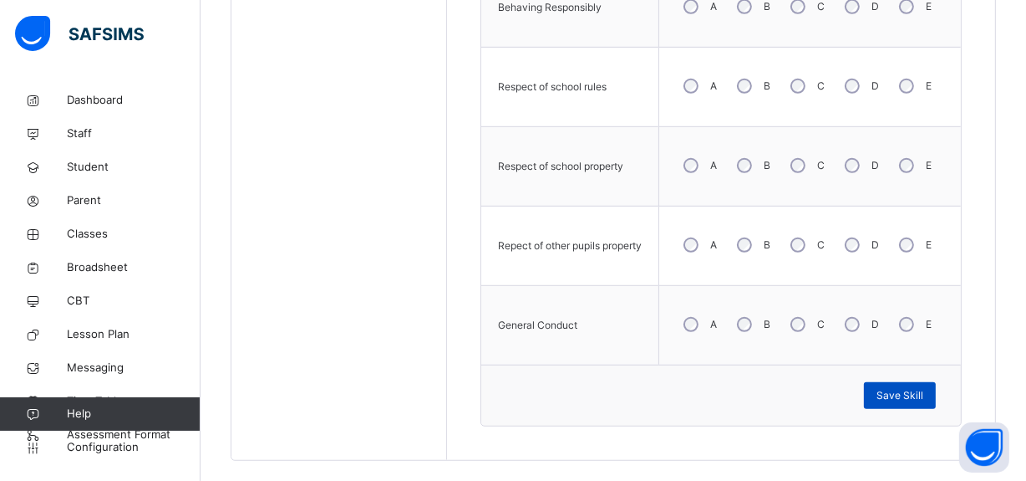
click at [924, 396] on span "Save Skill" at bounding box center [900, 395] width 47 height 15
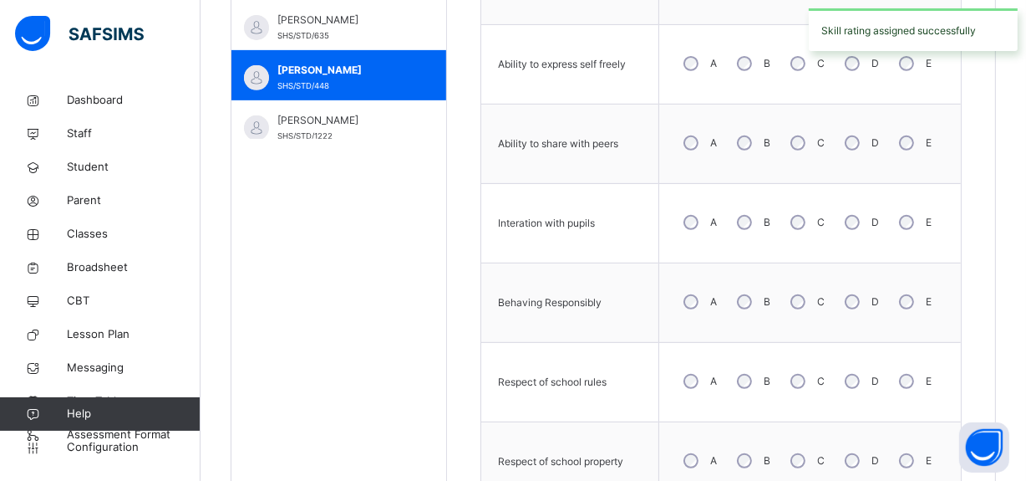
scroll to position [644, 0]
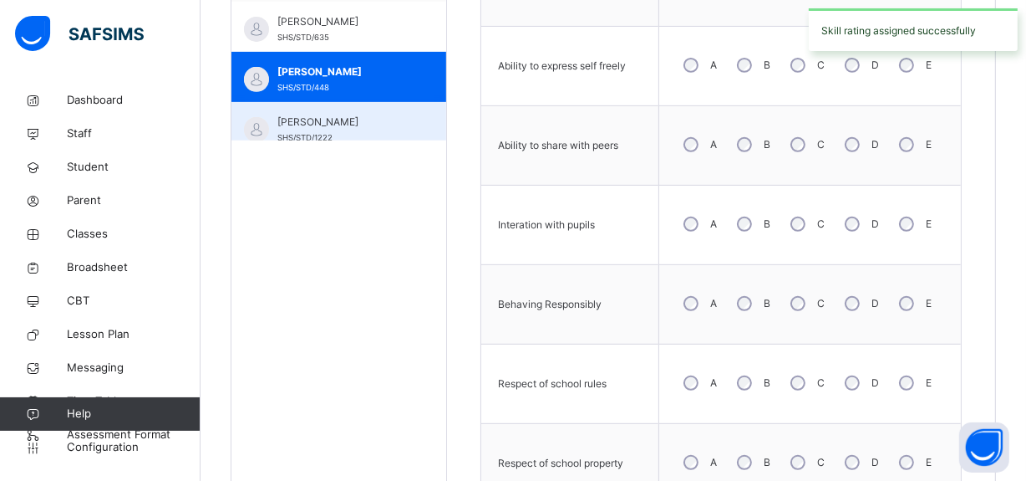
click at [348, 120] on span "[PERSON_NAME]" at bounding box center [343, 122] width 131 height 15
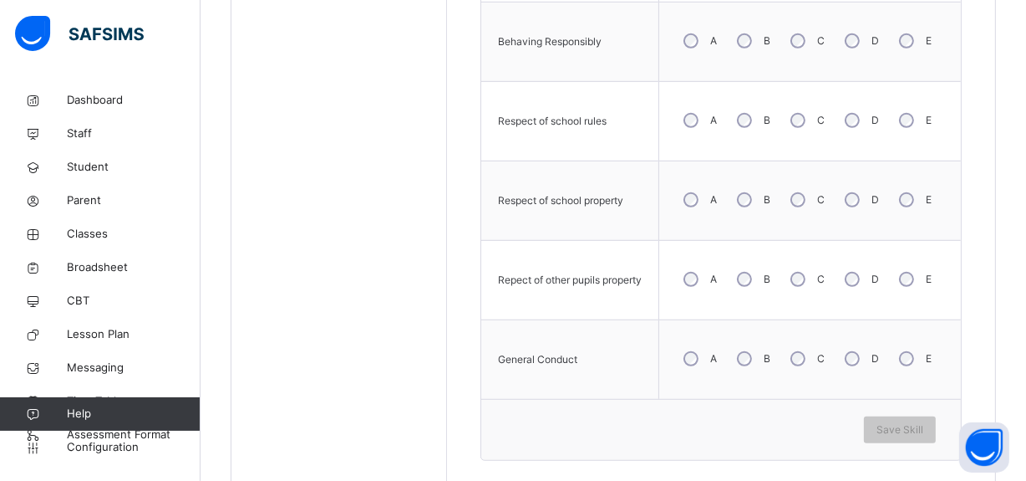
scroll to position [914, 0]
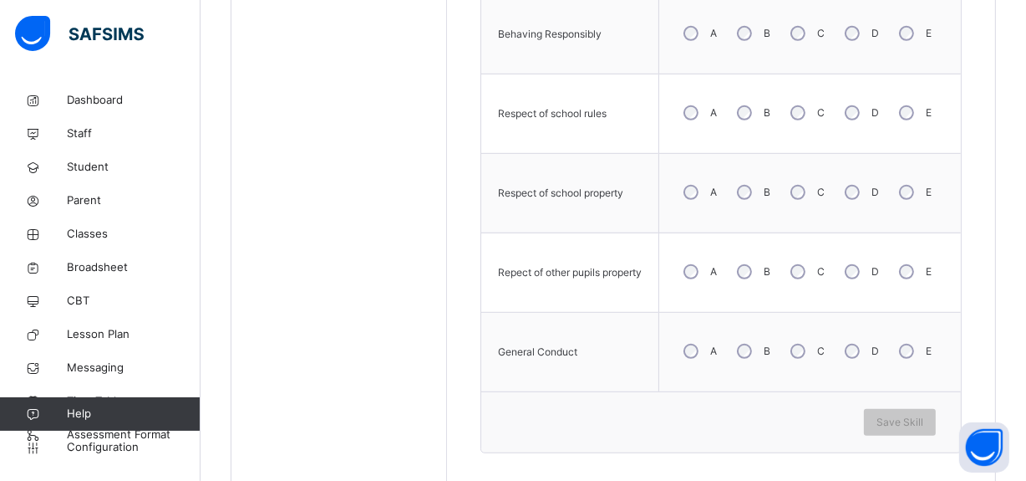
click at [756, 340] on div "B" at bounding box center [752, 351] width 45 height 35
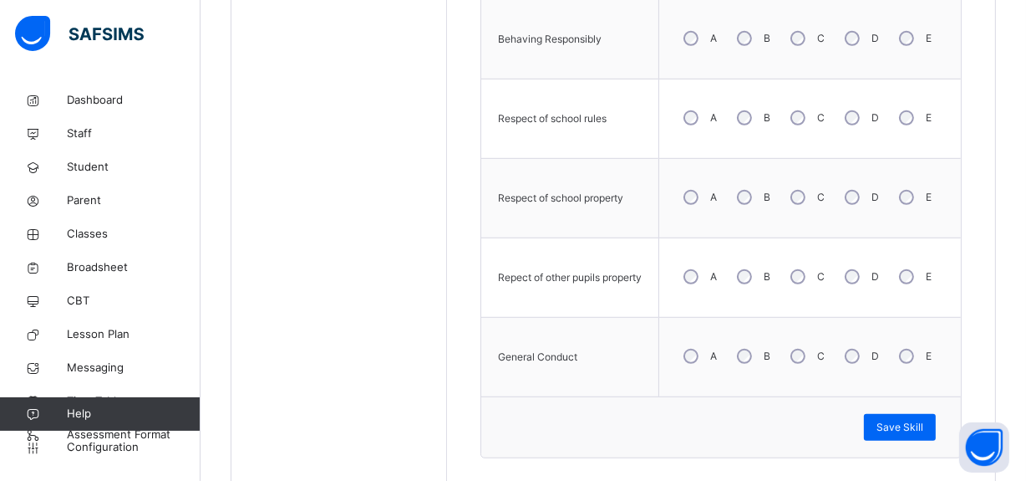
scroll to position [930, 0]
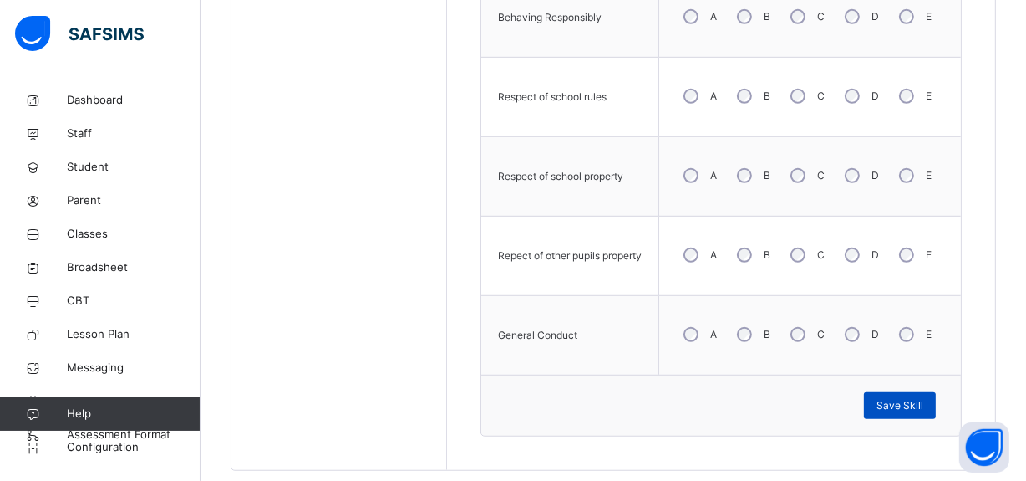
click at [924, 400] on span "Save Skill" at bounding box center [900, 405] width 47 height 15
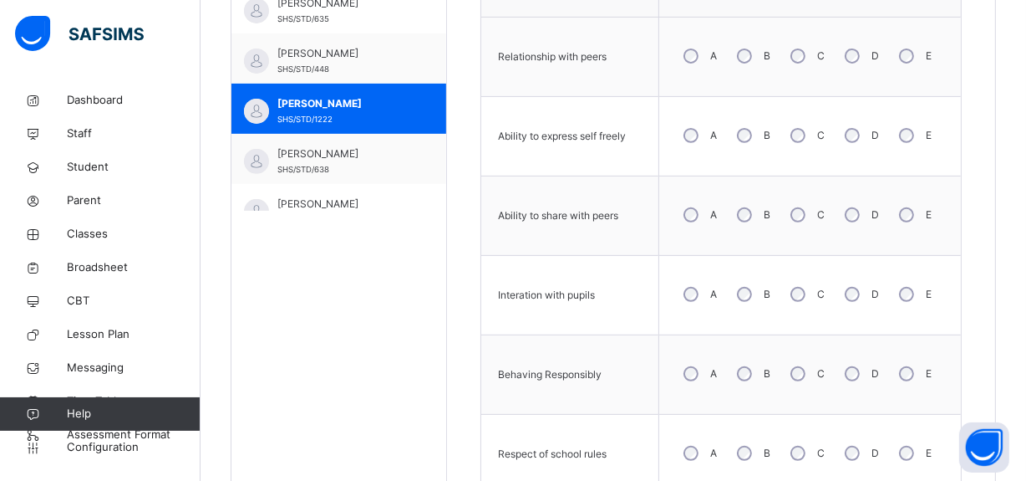
scroll to position [303, 0]
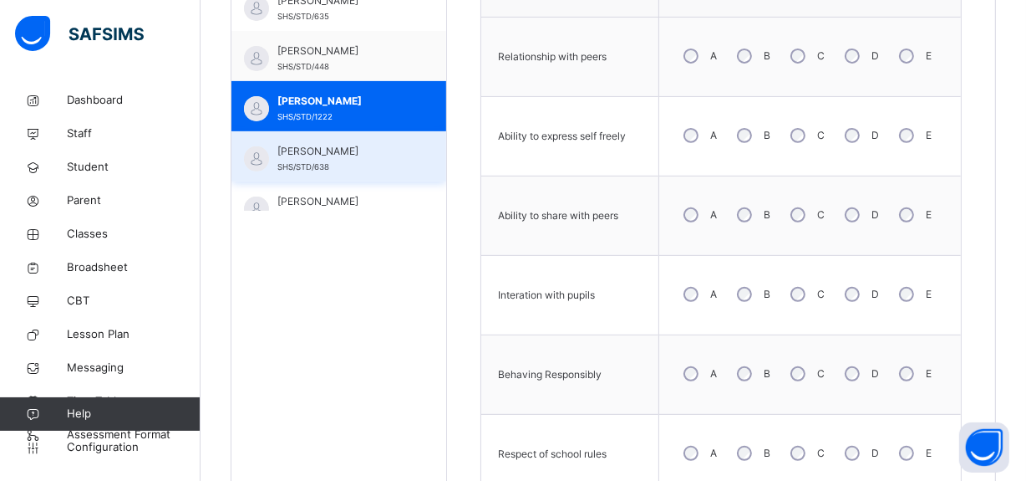
click at [385, 155] on span "[PERSON_NAME]" at bounding box center [343, 151] width 131 height 15
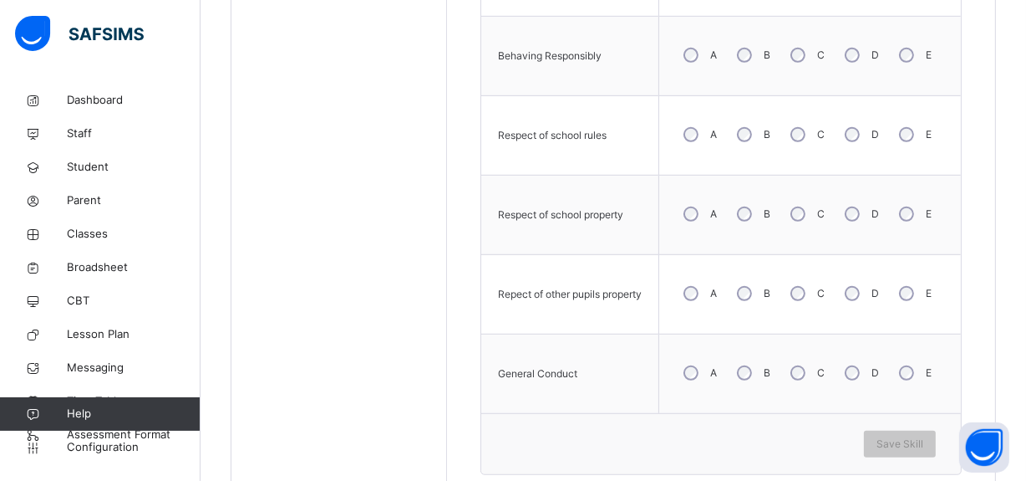
scroll to position [902, 0]
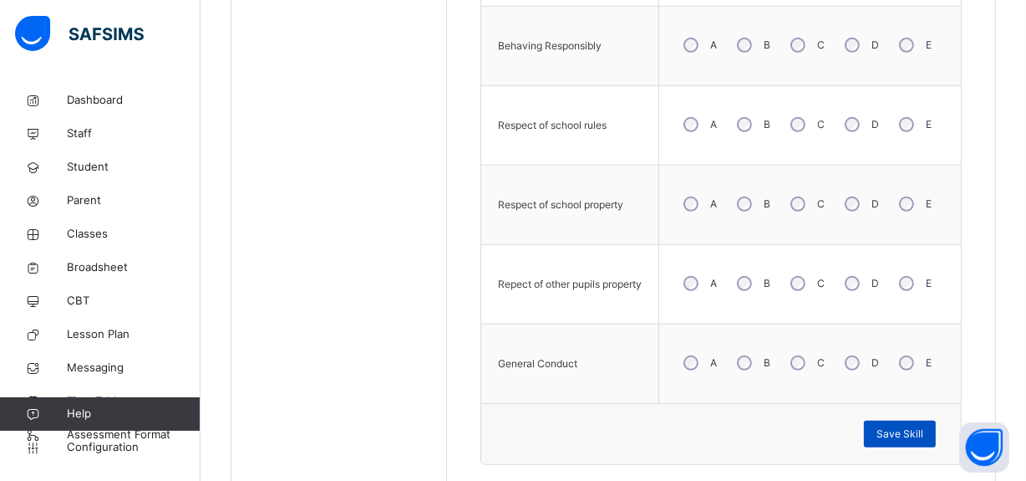
click at [891, 422] on div "Save Skill" at bounding box center [900, 433] width 72 height 27
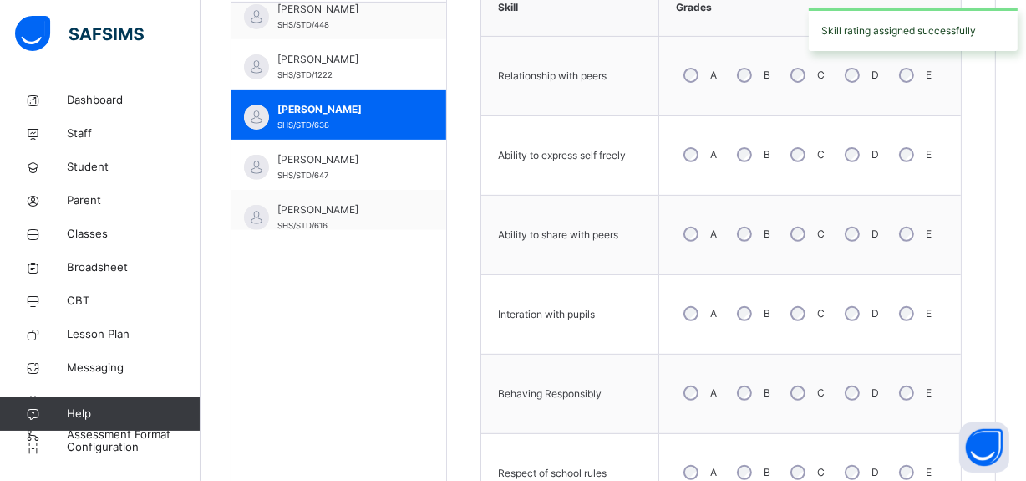
scroll to position [395, 0]
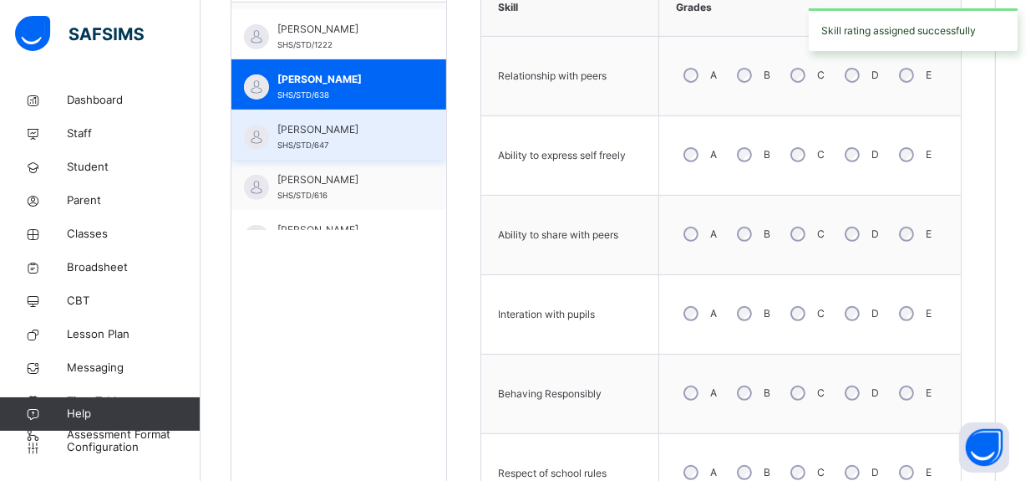
click at [380, 137] on span "[PERSON_NAME]" at bounding box center [343, 129] width 131 height 15
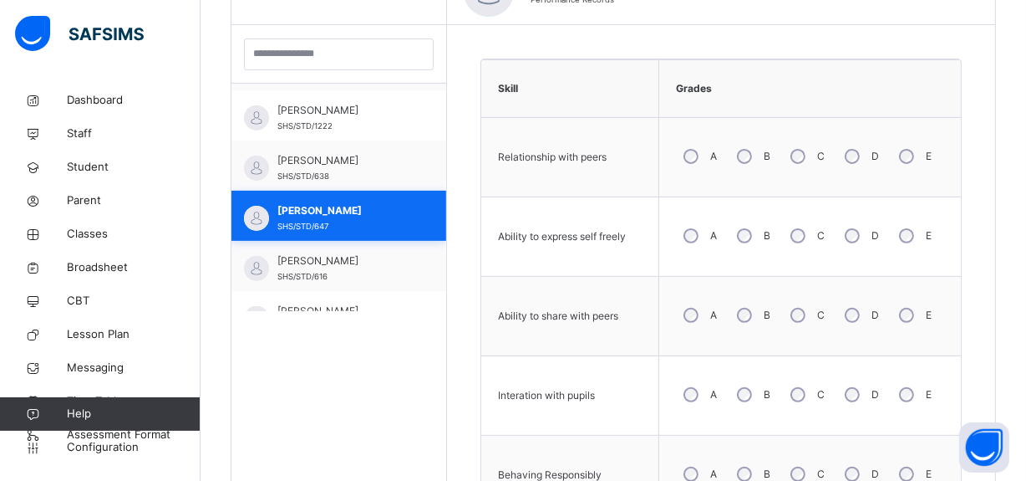
scroll to position [554, 0]
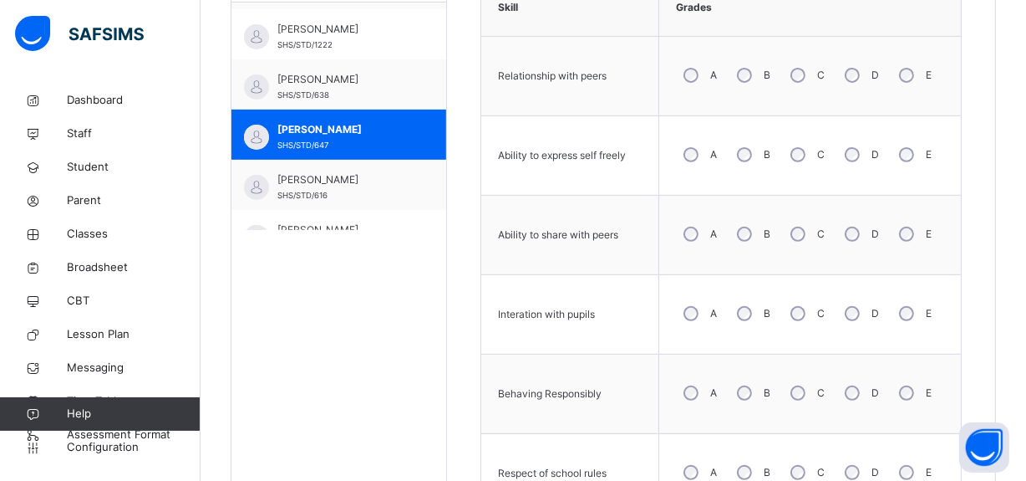
click at [700, 399] on div "A" at bounding box center [698, 392] width 45 height 35
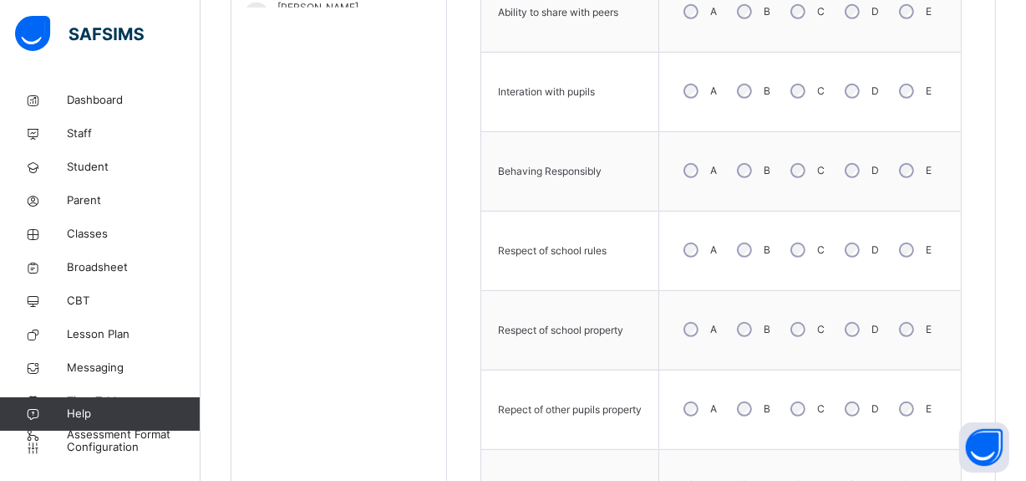
scroll to position [778, 0]
click at [698, 335] on div "A" at bounding box center [698, 327] width 45 height 35
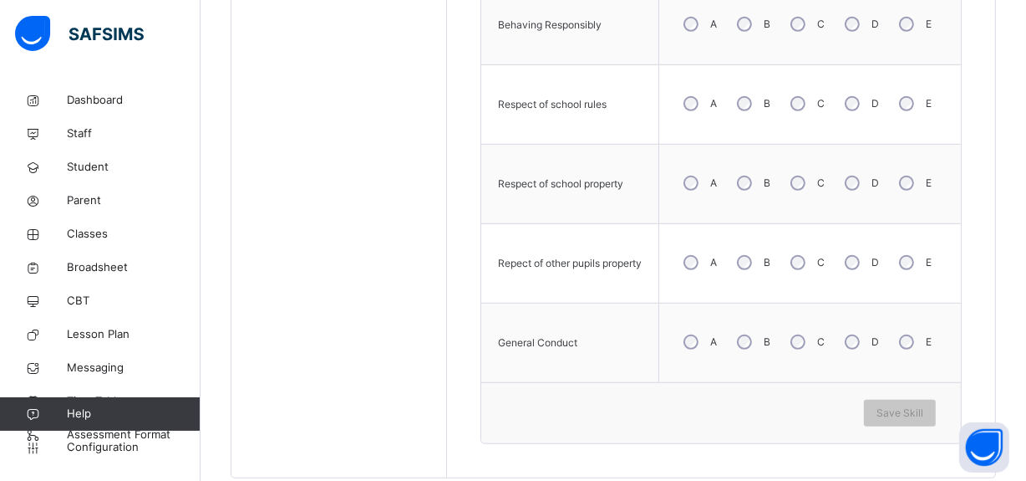
scroll to position [960, 0]
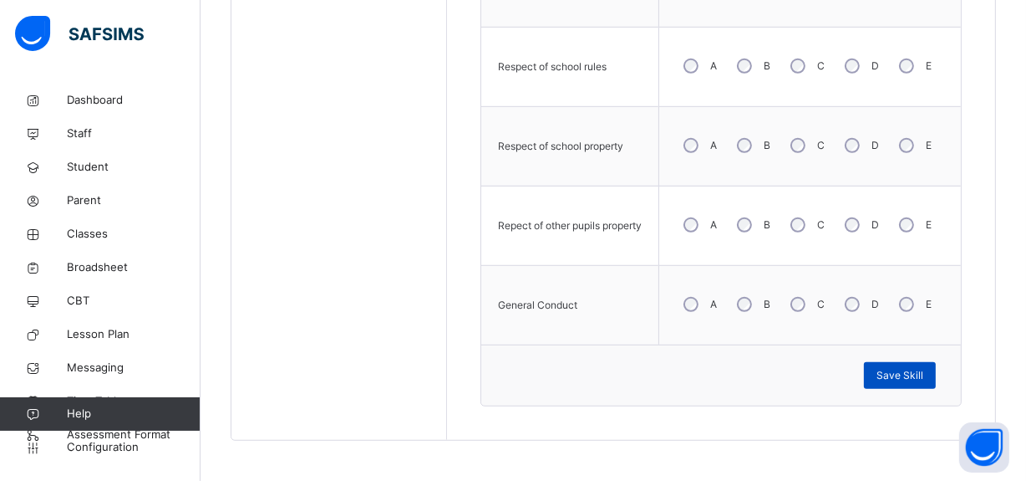
click at [896, 380] on span "Save Skill" at bounding box center [900, 375] width 47 height 15
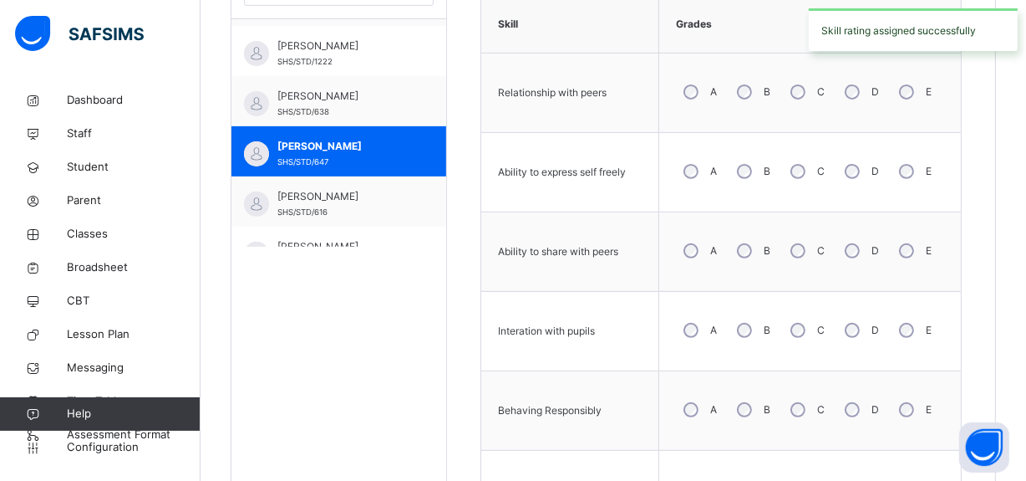
scroll to position [533, 0]
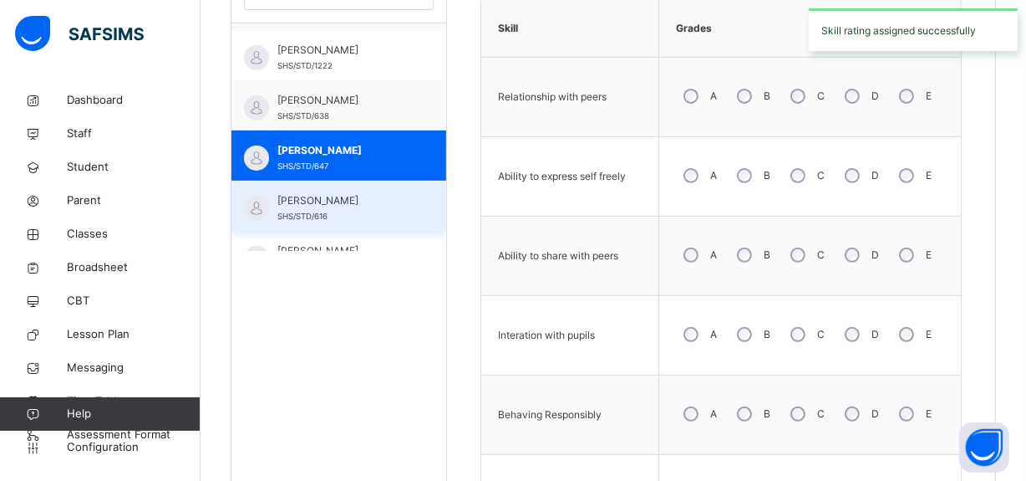
click at [364, 218] on div "[PERSON_NAME] SHS/STD/616" at bounding box center [343, 208] width 131 height 30
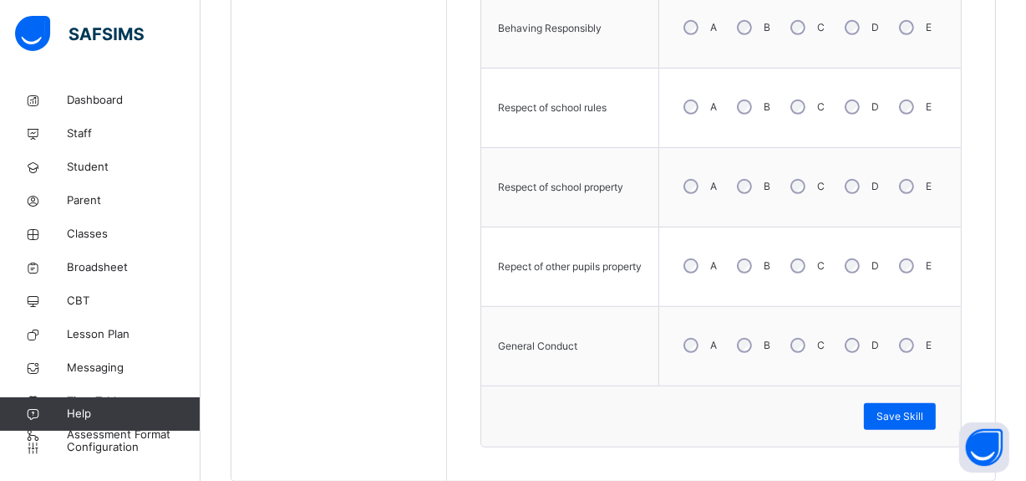
scroll to position [924, 0]
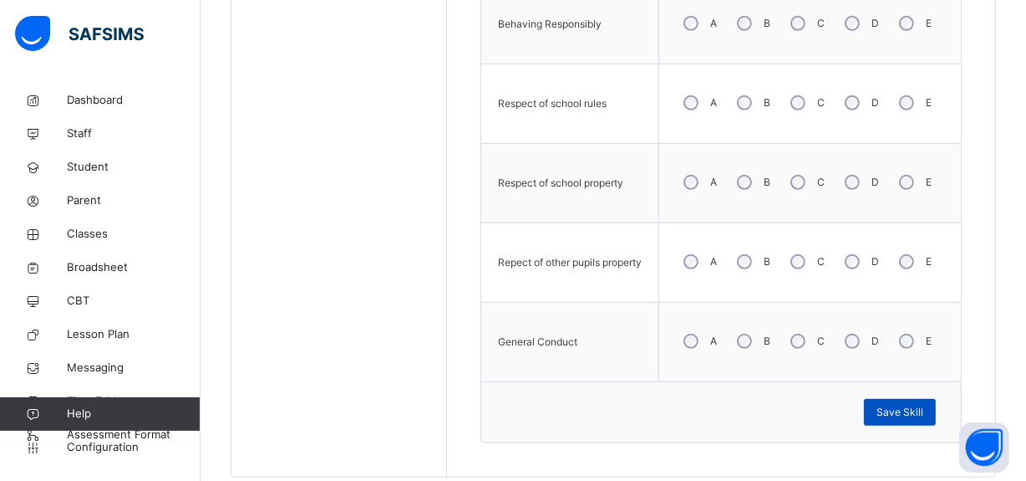
click at [919, 409] on span "Save Skill" at bounding box center [900, 412] width 47 height 15
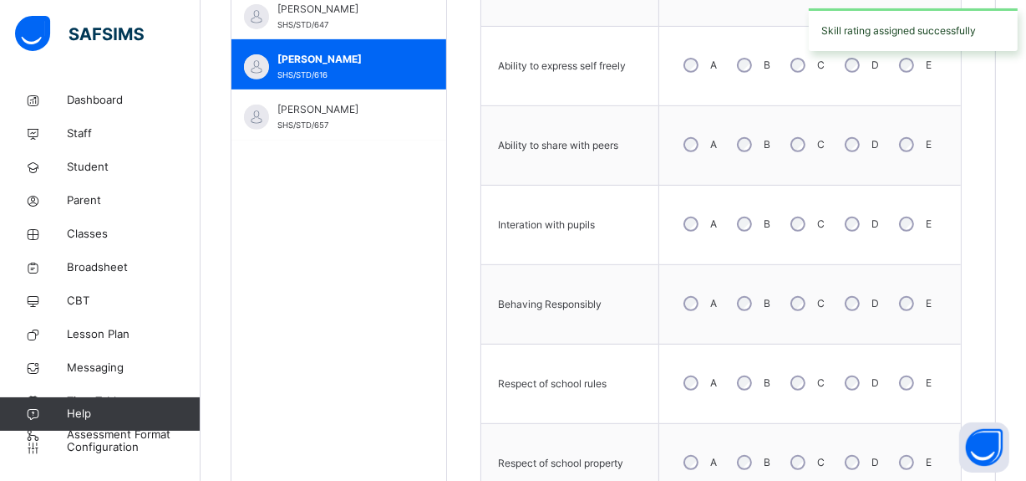
scroll to position [456, 0]
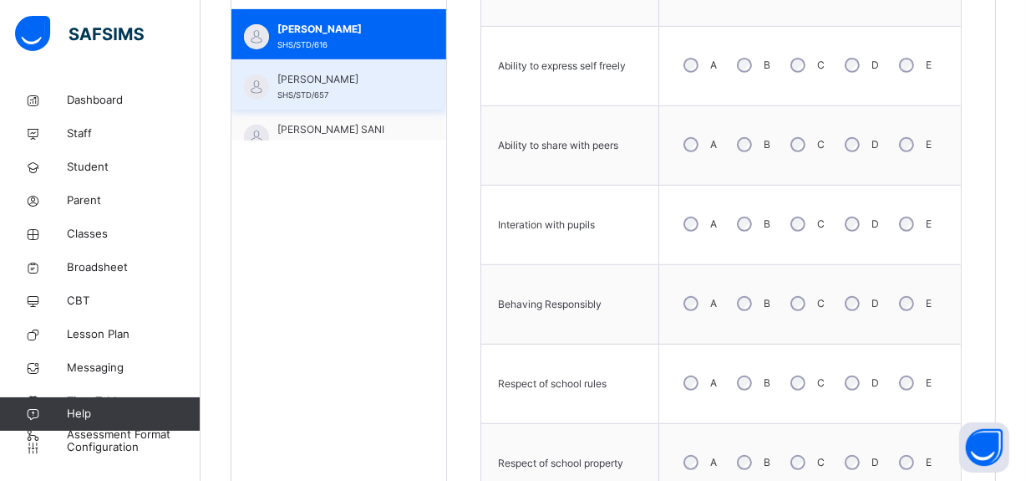
click at [380, 74] on span "[PERSON_NAME]" at bounding box center [343, 79] width 131 height 15
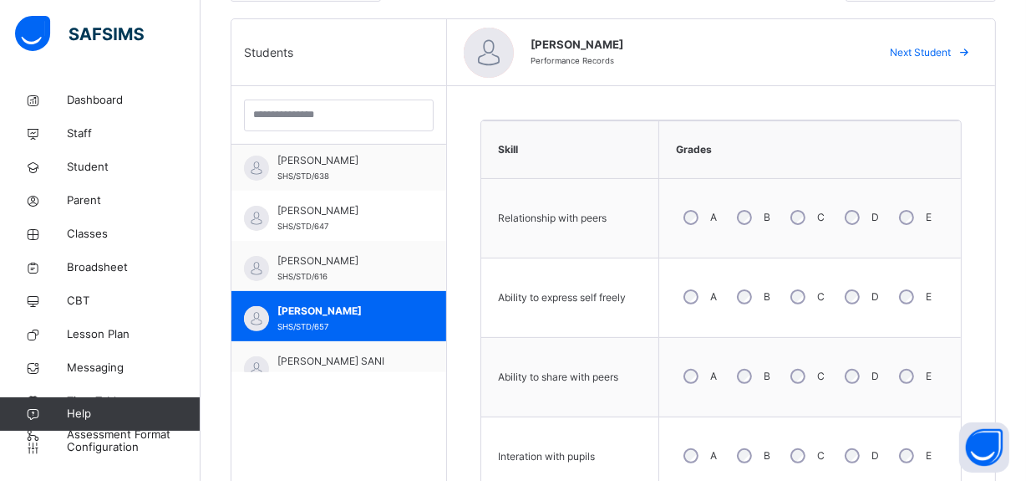
scroll to position [410, 0]
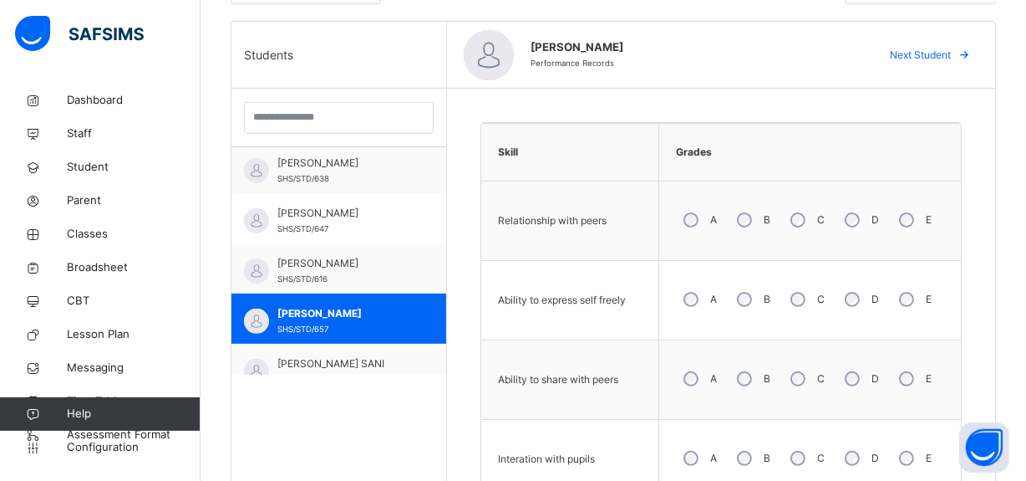
click at [709, 225] on div "A" at bounding box center [698, 219] width 45 height 35
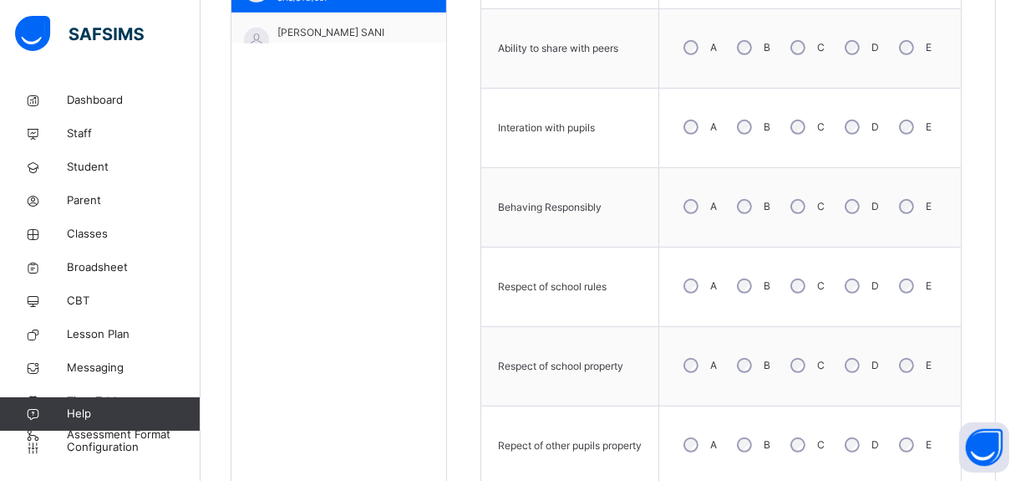
scroll to position [745, 0]
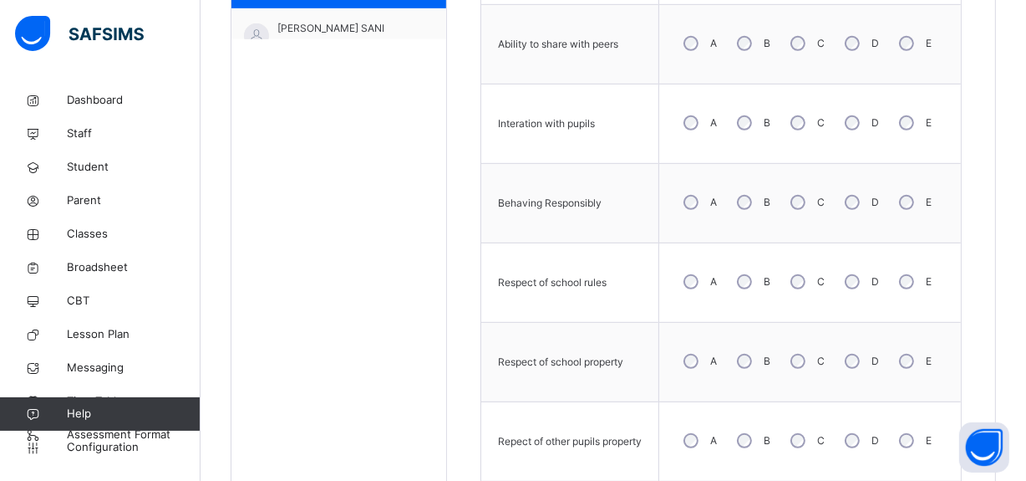
click at [707, 288] on div "A" at bounding box center [698, 281] width 45 height 35
click at [700, 430] on div "A" at bounding box center [698, 440] width 45 height 35
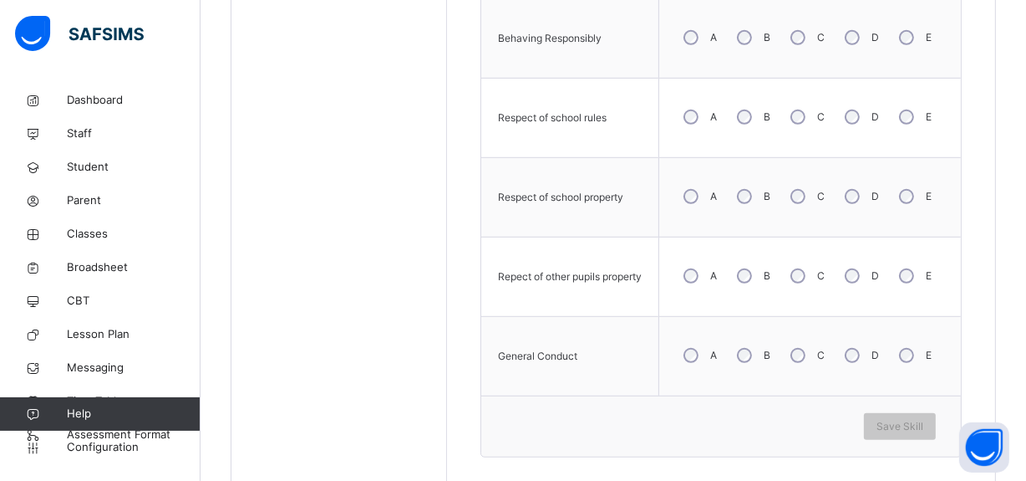
scroll to position [960, 0]
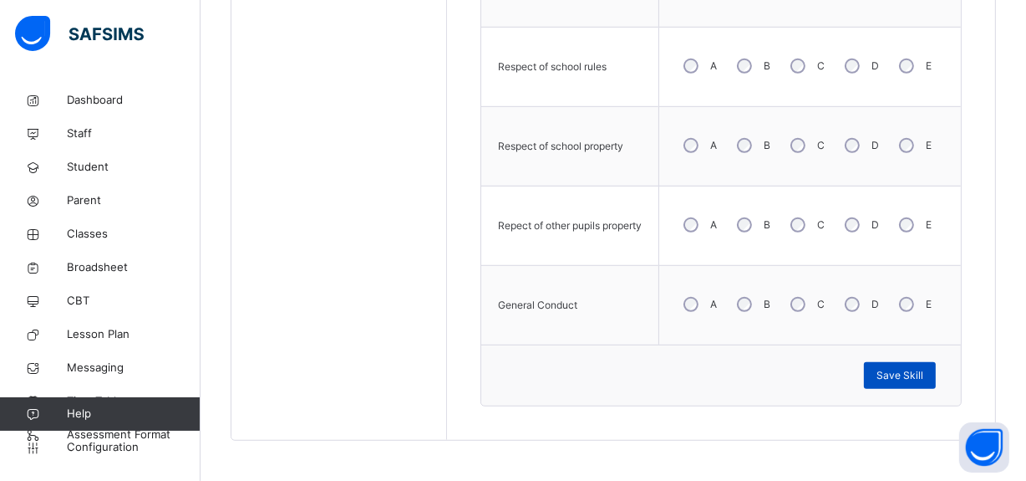
click at [909, 372] on span "Save Skill" at bounding box center [900, 375] width 47 height 15
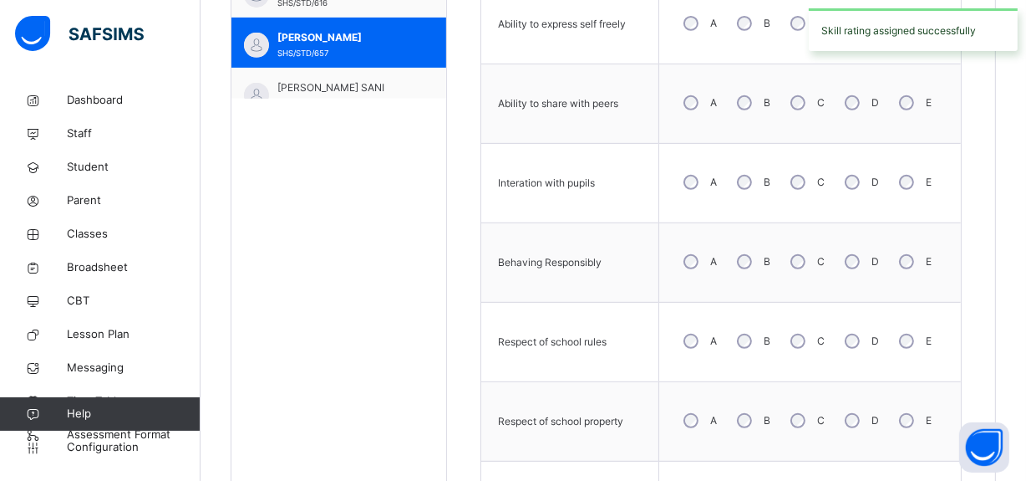
scroll to position [659, 0]
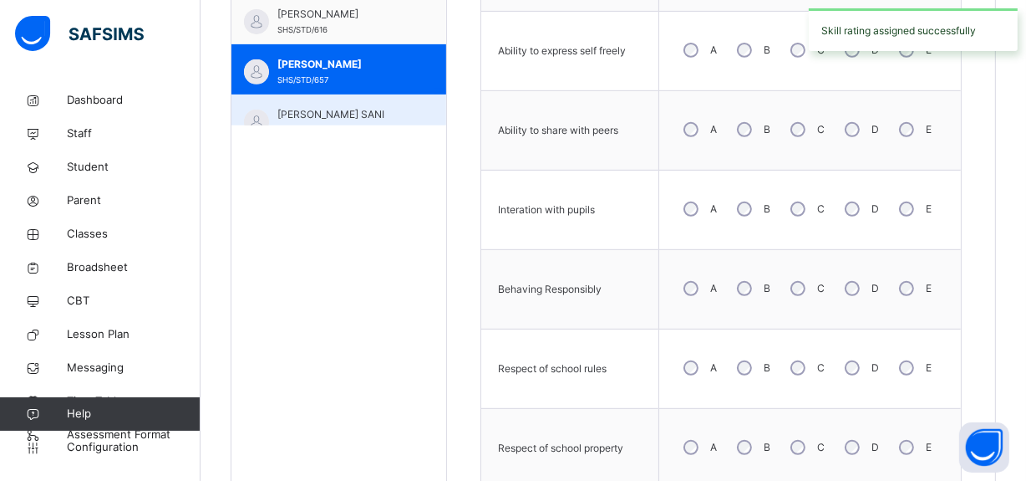
click at [358, 107] on span "[PERSON_NAME] SANI" at bounding box center [343, 114] width 131 height 15
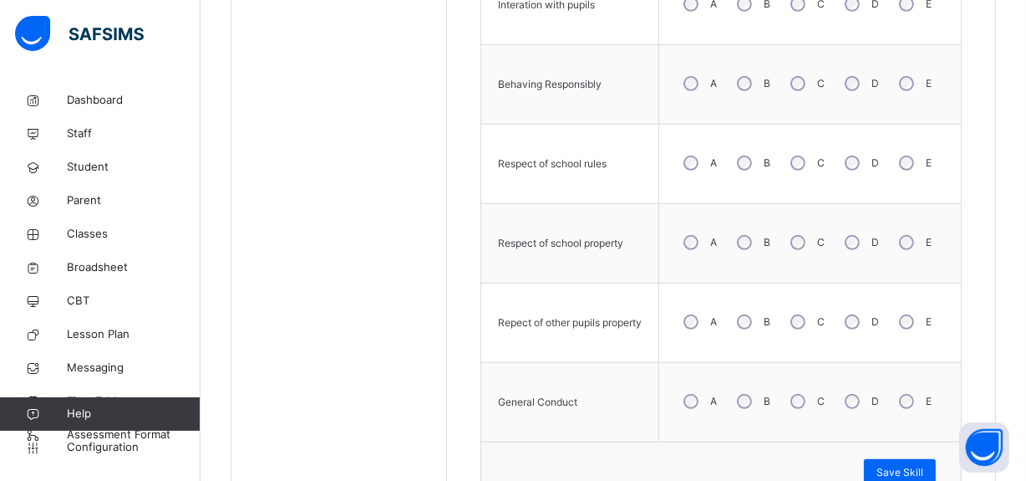
scroll to position [911, 0]
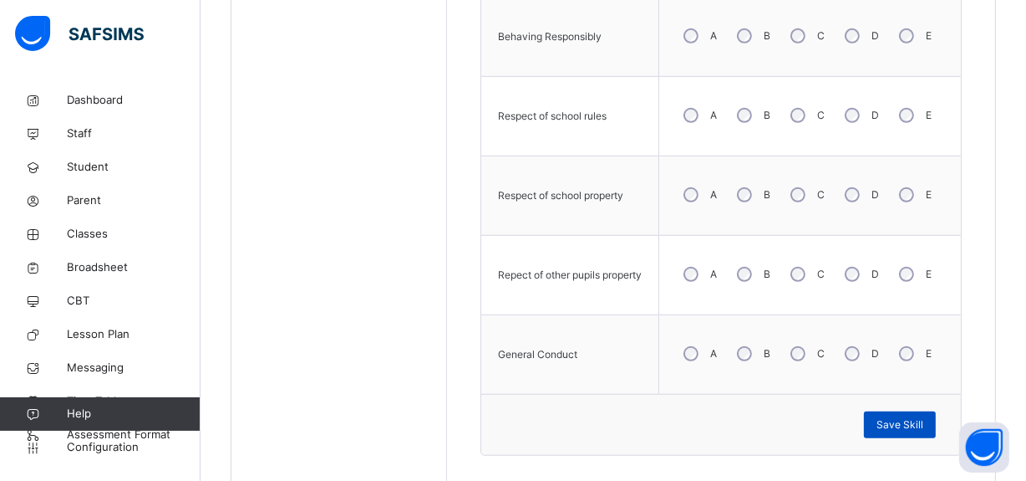
click at [920, 419] on span "Save Skill" at bounding box center [900, 424] width 47 height 15
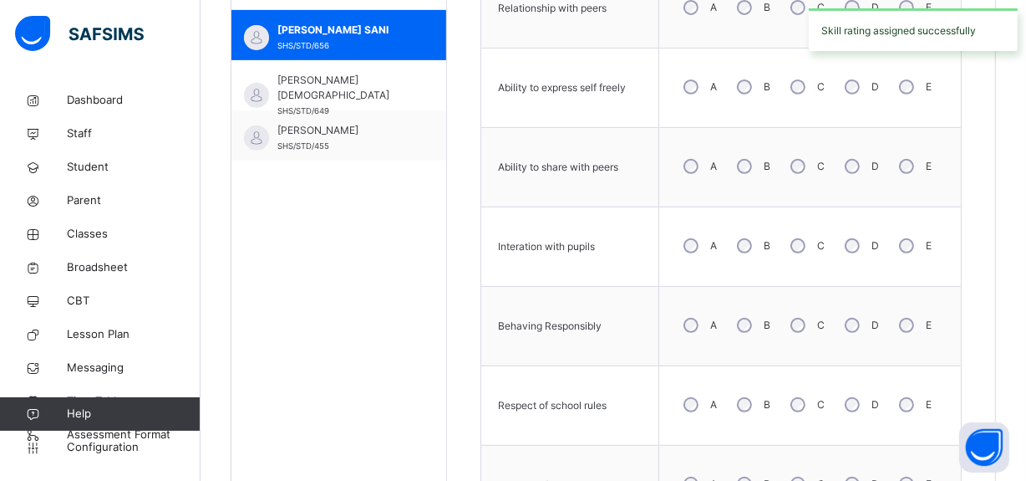
scroll to position [577, 0]
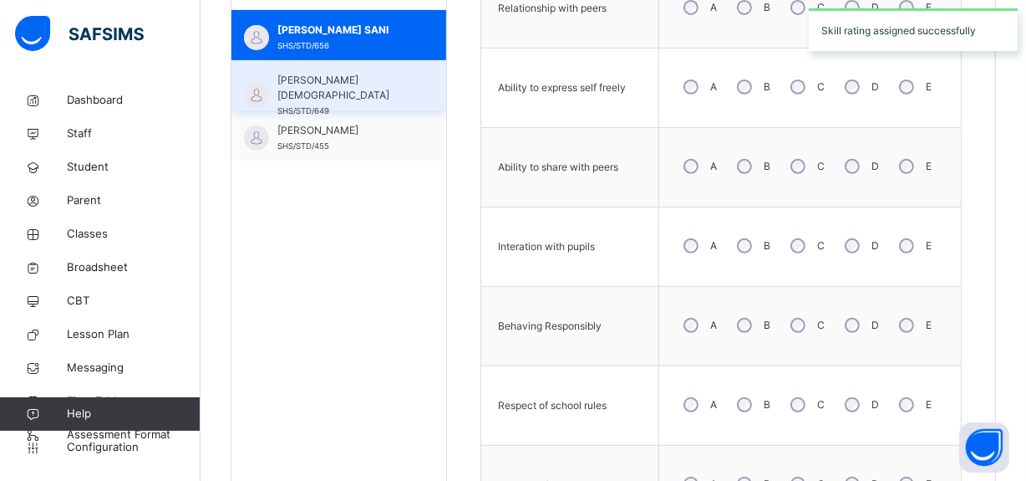
click at [383, 92] on span "[PERSON_NAME][DEMOGRAPHIC_DATA]" at bounding box center [343, 88] width 131 height 30
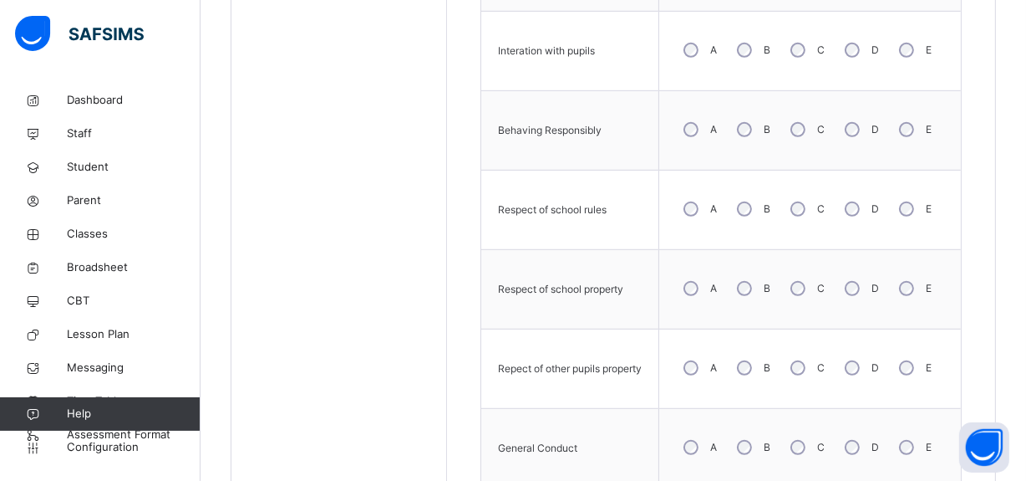
scroll to position [880, 0]
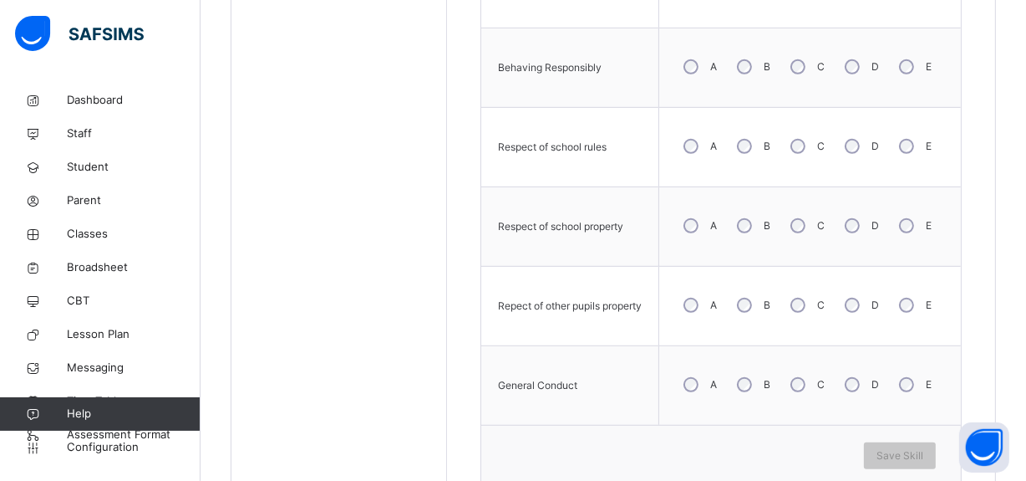
click at [709, 392] on div "A" at bounding box center [698, 384] width 45 height 35
click at [921, 456] on span "Save Skill" at bounding box center [900, 455] width 47 height 15
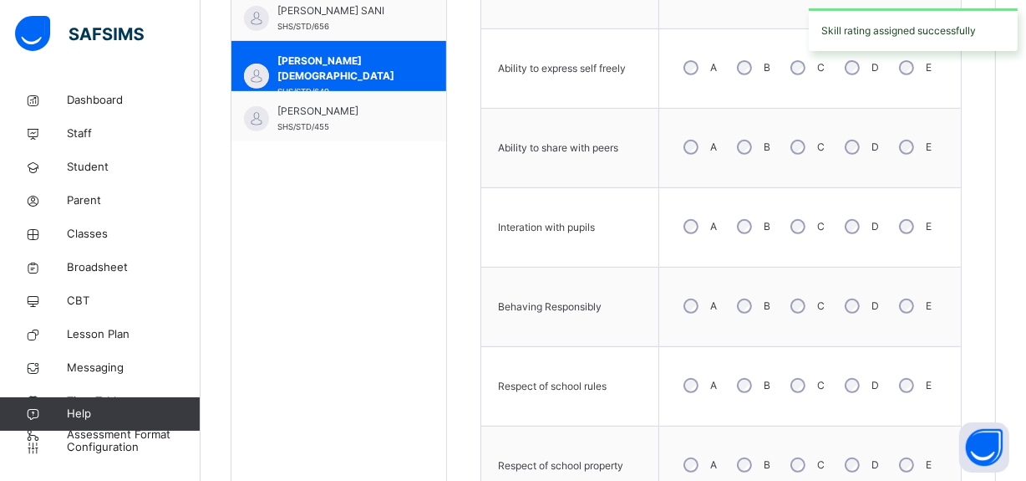
scroll to position [598, 0]
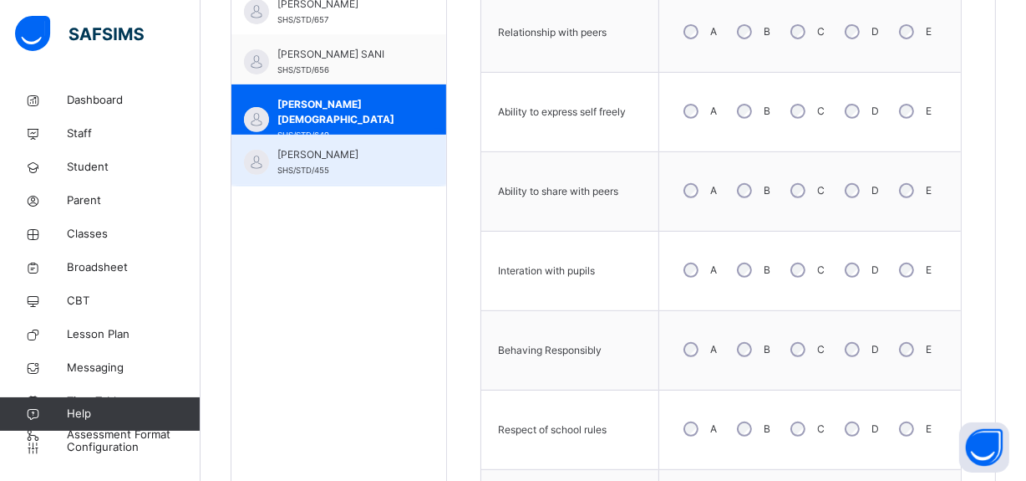
click at [376, 154] on span "[PERSON_NAME]" at bounding box center [343, 154] width 131 height 15
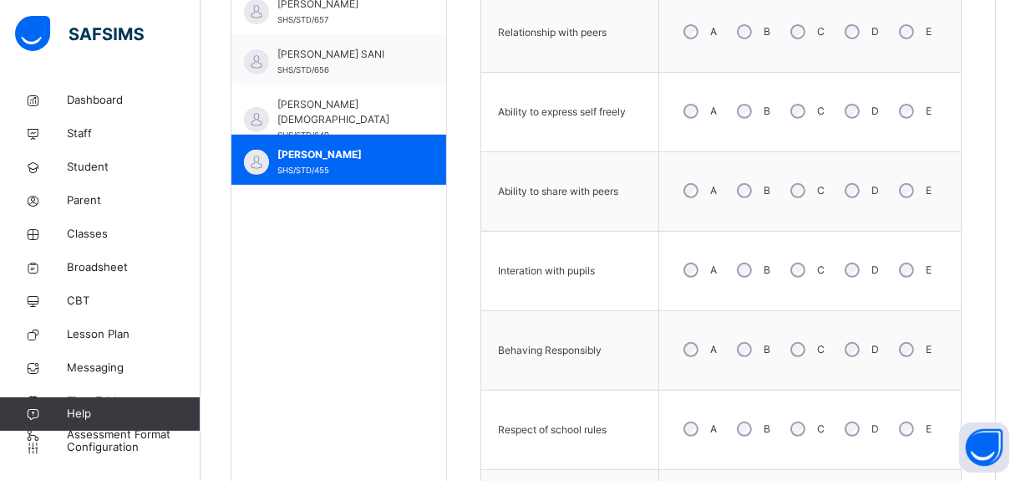
click at [705, 196] on div "A" at bounding box center [698, 190] width 45 height 35
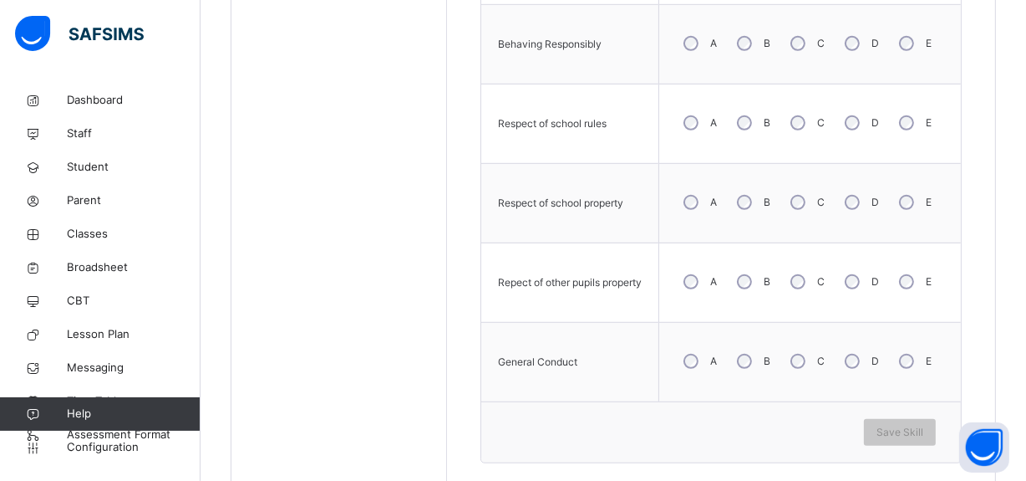
scroll to position [955, 0]
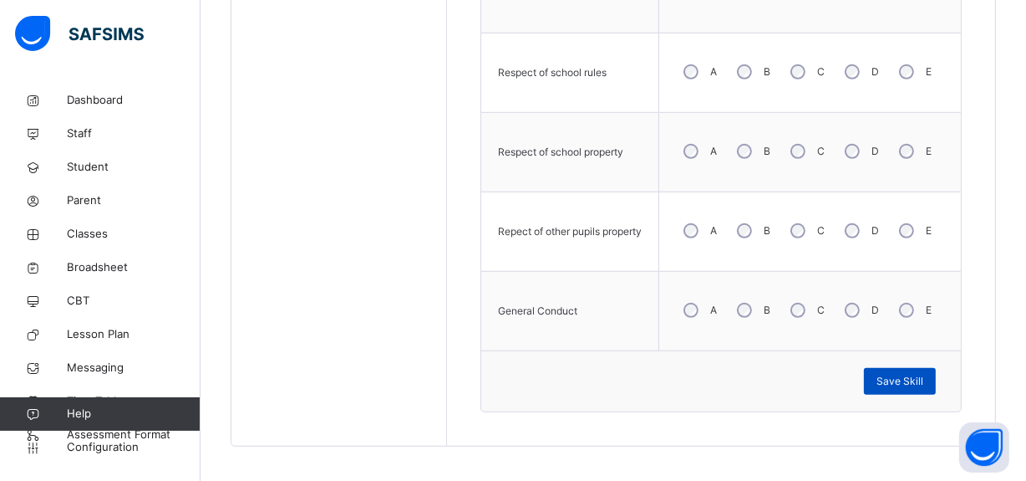
click at [913, 374] on span "Save Skill" at bounding box center [900, 381] width 47 height 15
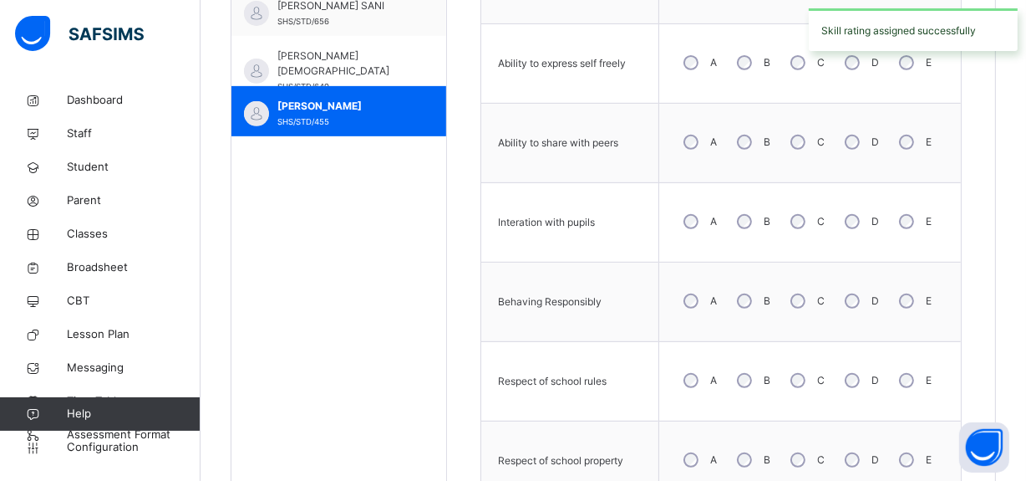
scroll to position [608, 0]
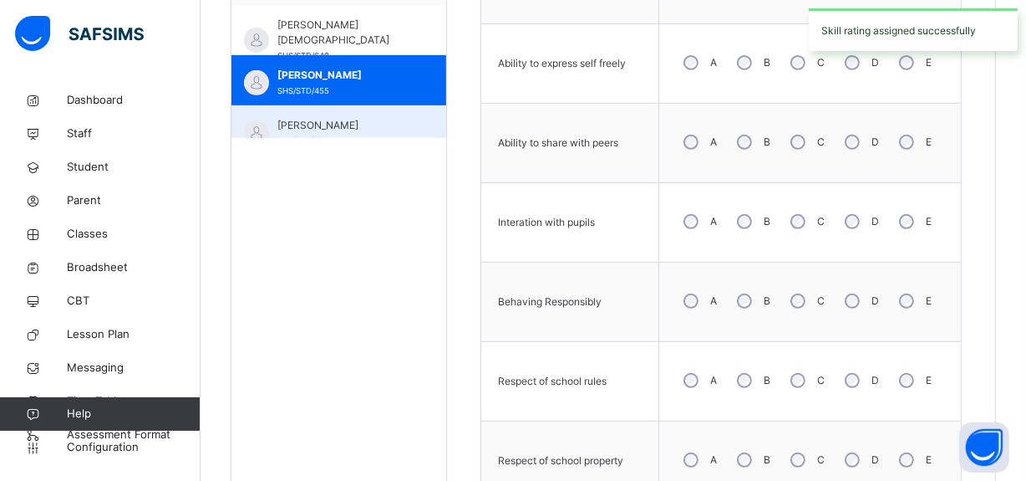
click at [400, 128] on span "[PERSON_NAME]" at bounding box center [343, 125] width 131 height 15
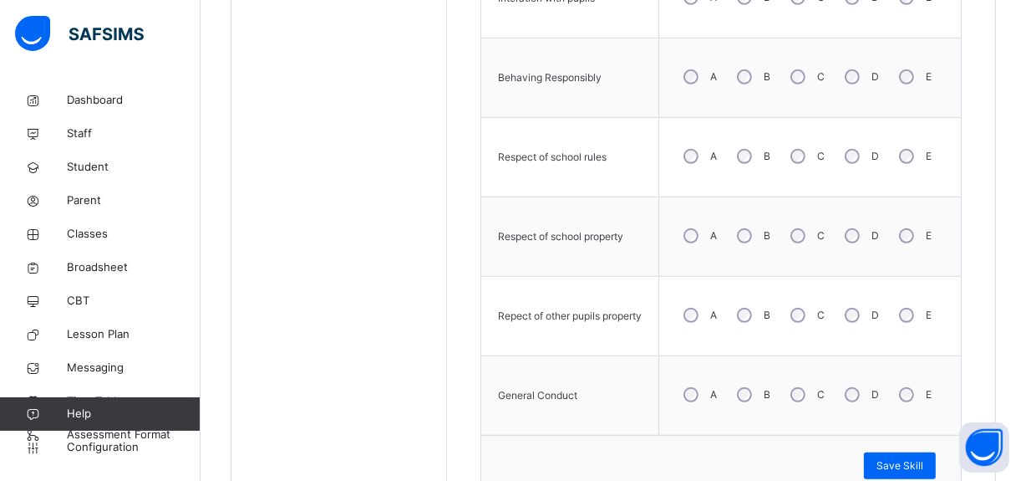
scroll to position [880, 0]
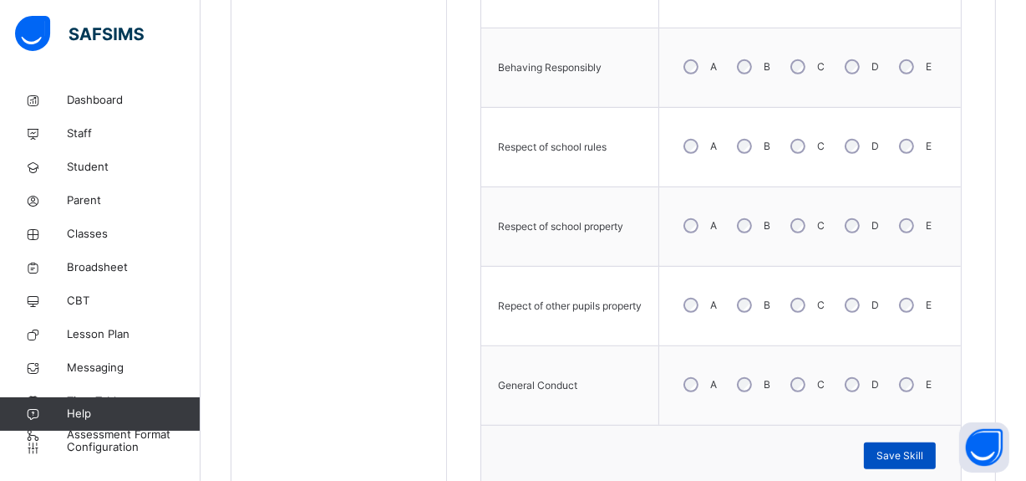
click at [919, 450] on span "Save Skill" at bounding box center [900, 455] width 47 height 15
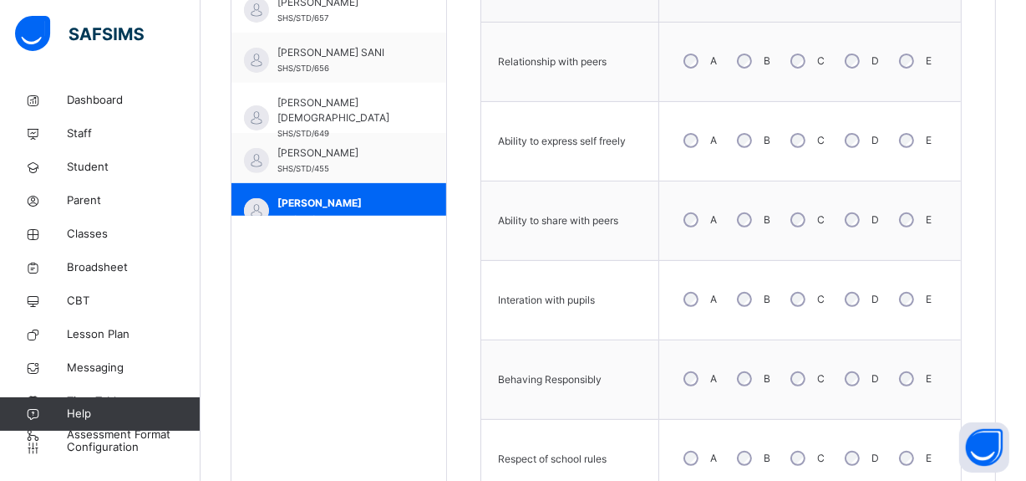
scroll to position [0, 0]
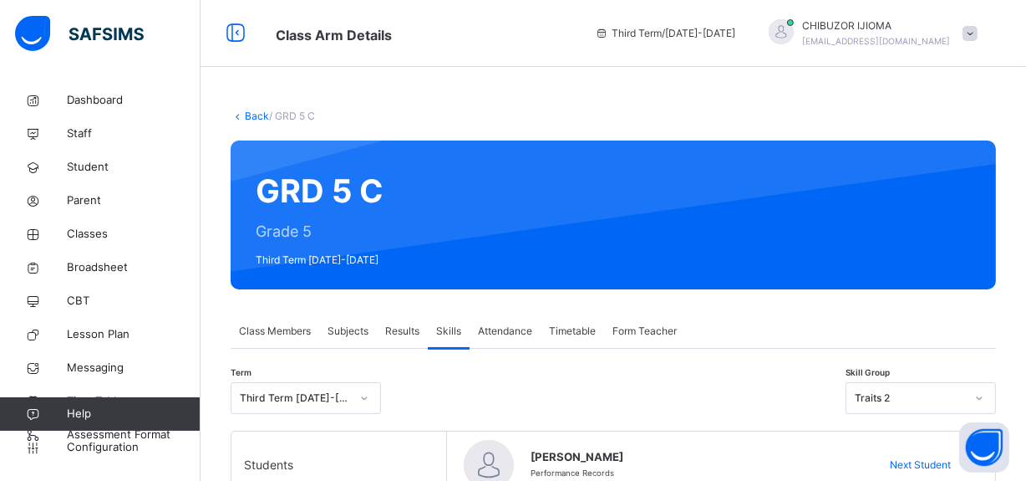
click at [259, 116] on link "Back" at bounding box center [257, 115] width 24 height 13
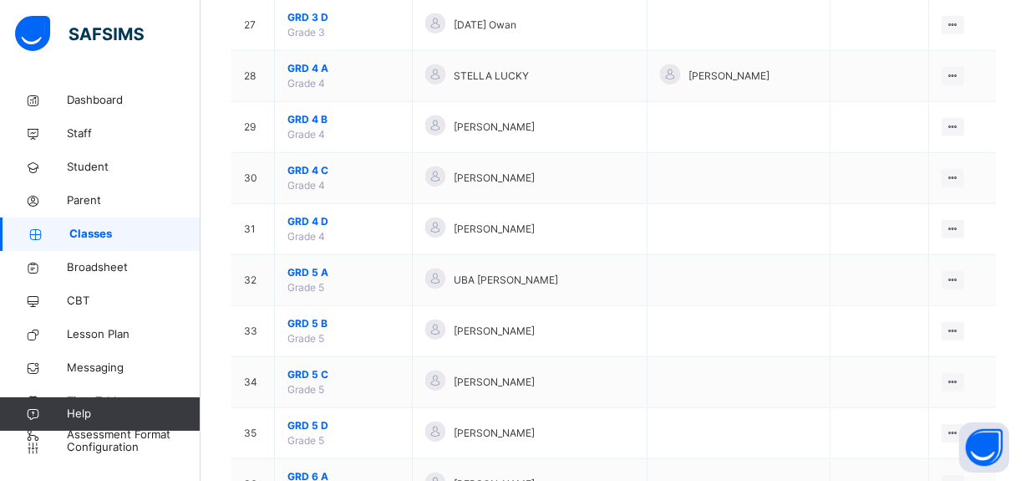
scroll to position [1530, 0]
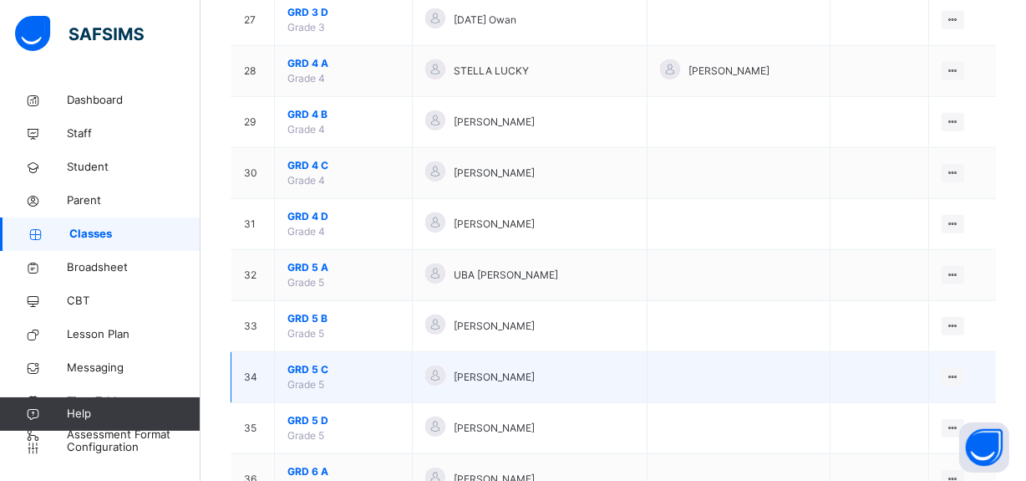
click at [308, 362] on span "GRD 5 C" at bounding box center [344, 369] width 112 height 15
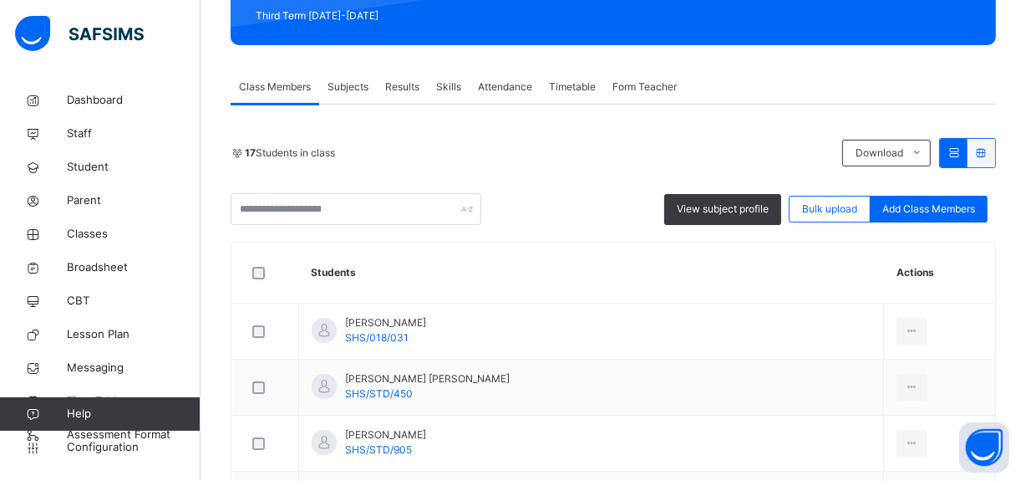
scroll to position [234, 0]
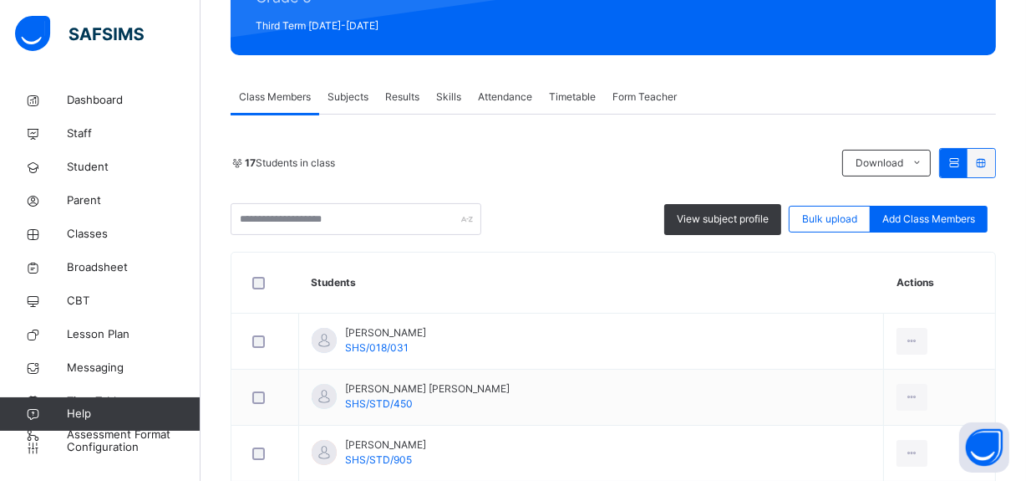
click at [406, 94] on span "Results" at bounding box center [402, 96] width 34 height 15
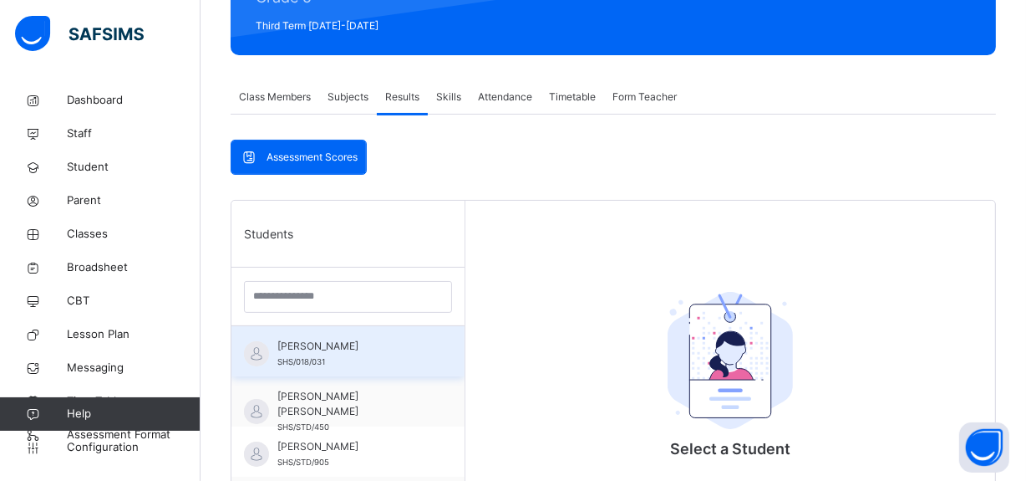
click at [313, 344] on span "[PERSON_NAME]" at bounding box center [353, 346] width 150 height 15
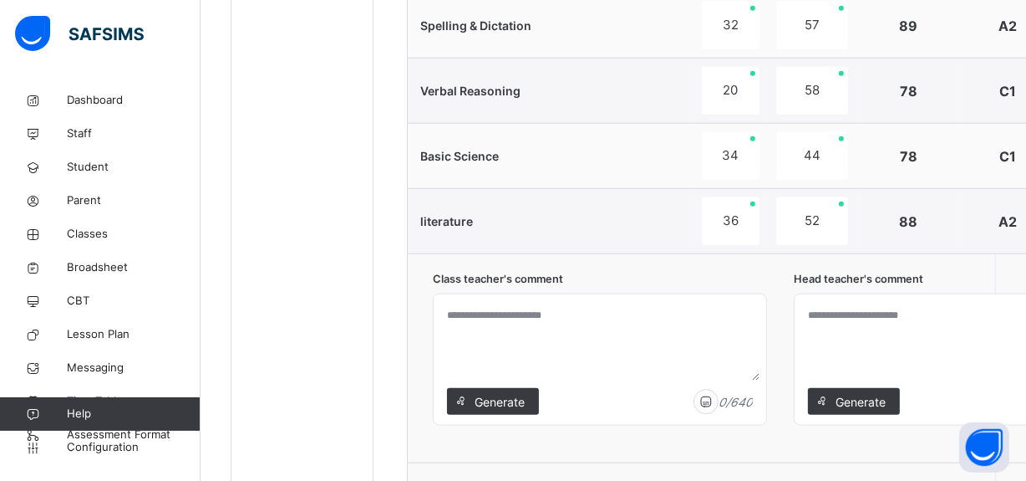
scroll to position [1478, 0]
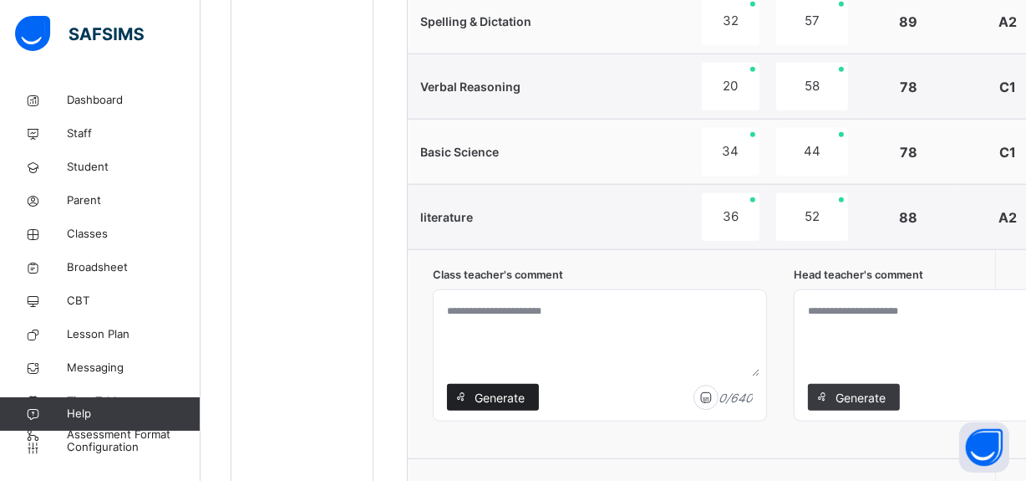
click at [527, 400] on div "Generate" at bounding box center [493, 397] width 92 height 27
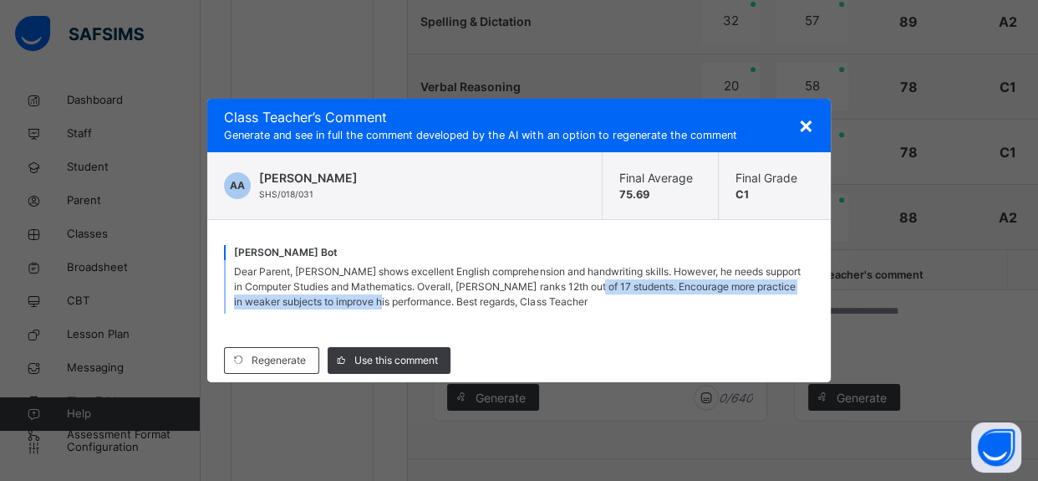
drag, startPoint x: 625, startPoint y: 286, endPoint x: 412, endPoint y: 306, distance: 214.1
click at [412, 306] on span "Dear Parent, [PERSON_NAME] shows excellent English comprehension and handwritin…" at bounding box center [517, 286] width 566 height 43
copy span "Encourage more practice in weaker subjects to improve his performance."
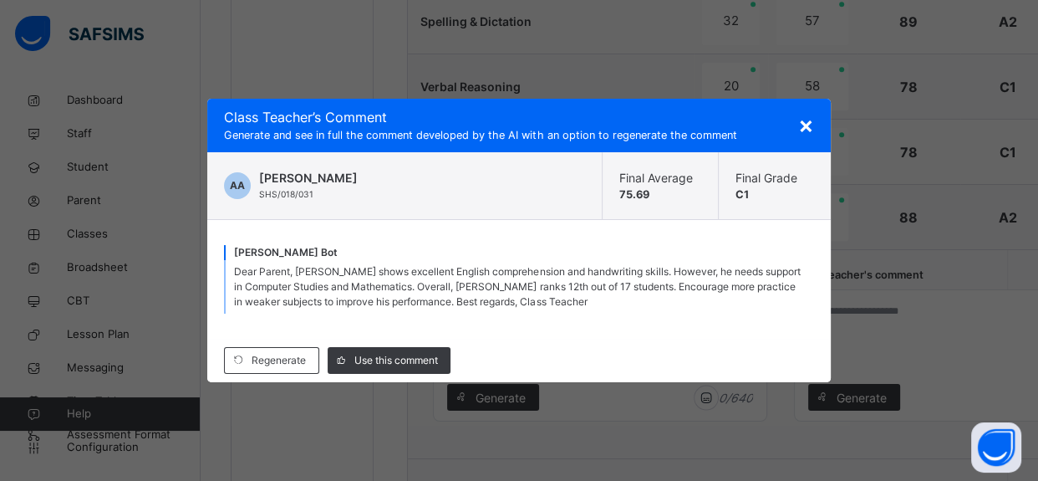
click at [812, 125] on span "×" at bounding box center [806, 124] width 16 height 28
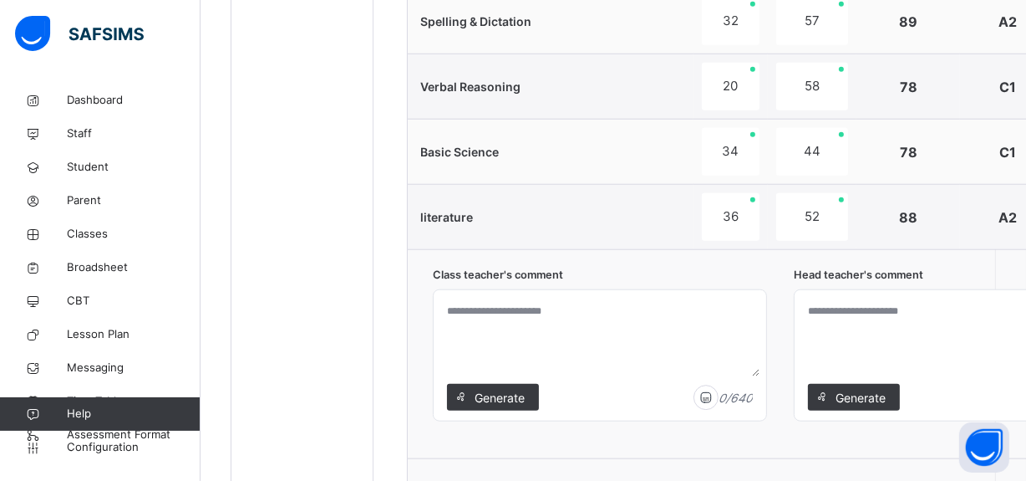
click at [624, 328] on textarea at bounding box center [600, 336] width 319 height 79
paste textarea "**********"
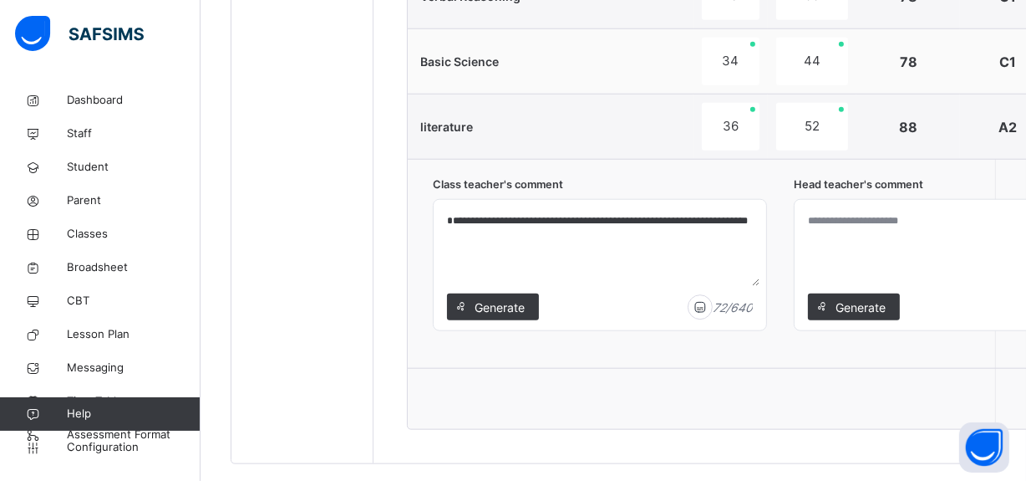
scroll to position [1598, 0]
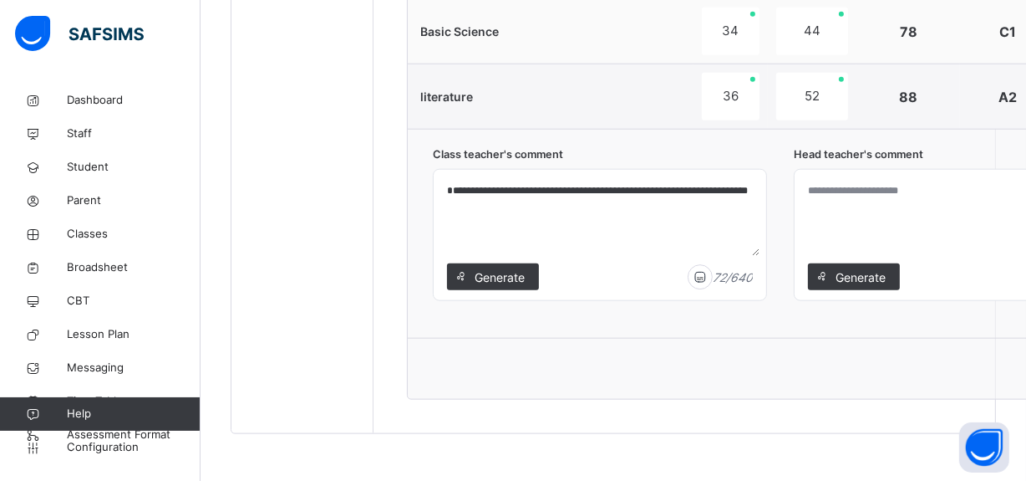
click at [681, 212] on textarea "**********" at bounding box center [600, 215] width 319 height 79
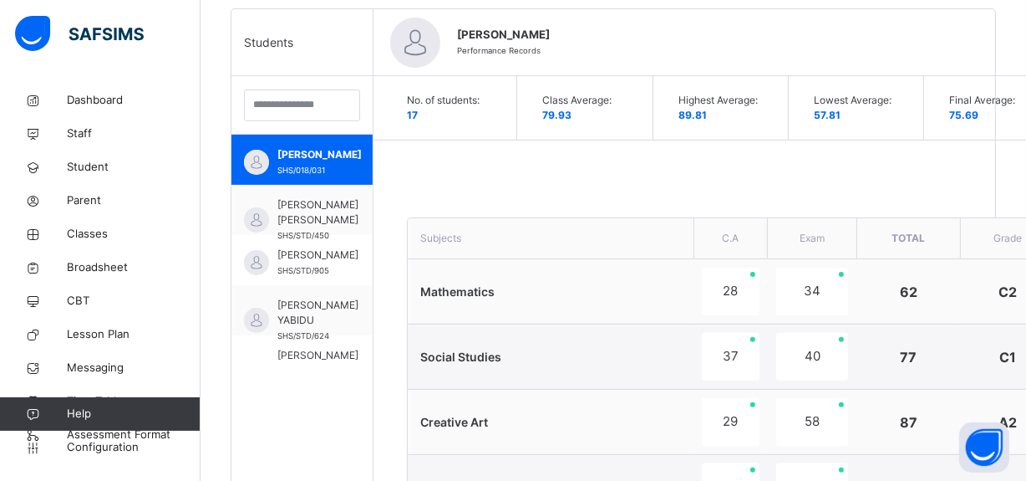
scroll to position [416, 0]
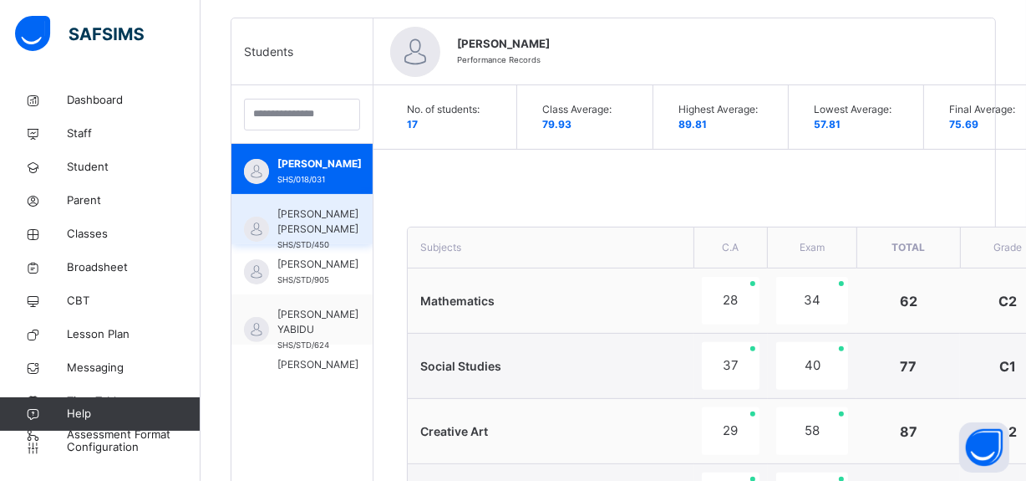
type textarea "**********"
click at [292, 232] on span "[PERSON_NAME] [PERSON_NAME]" at bounding box center [318, 221] width 81 height 30
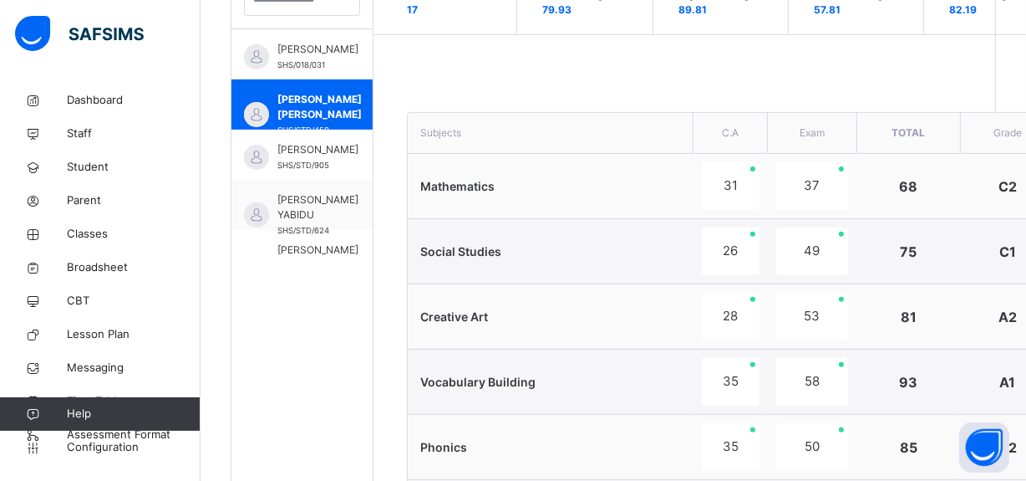
scroll to position [527, 0]
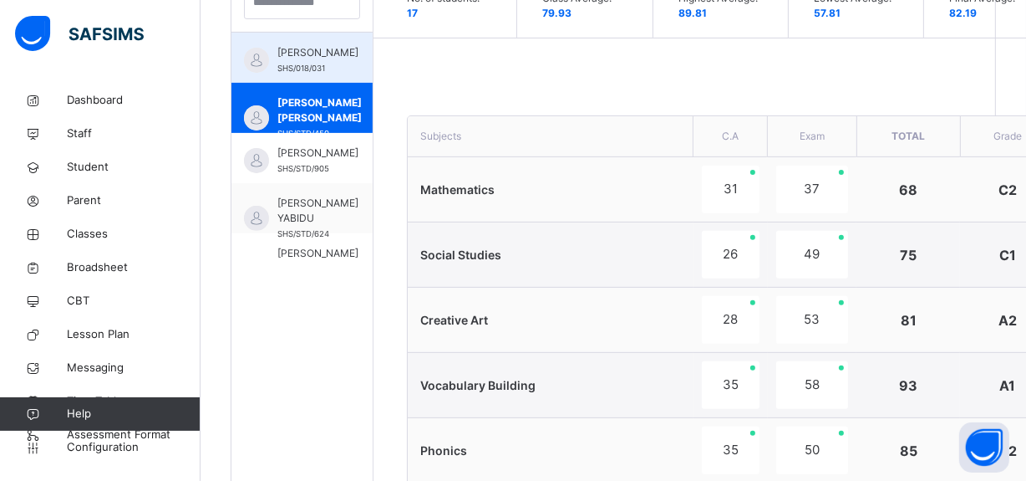
click at [291, 60] on span "[PERSON_NAME]" at bounding box center [318, 52] width 81 height 15
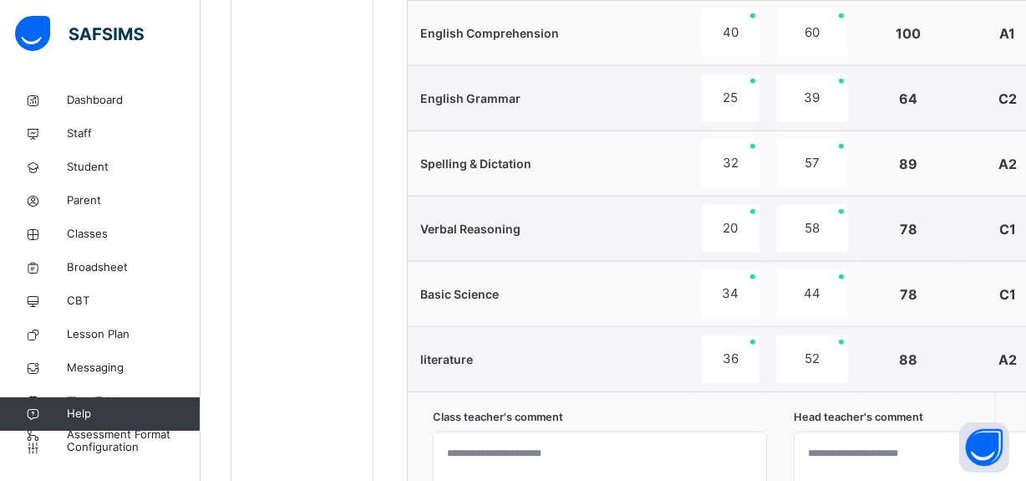
scroll to position [1598, 0]
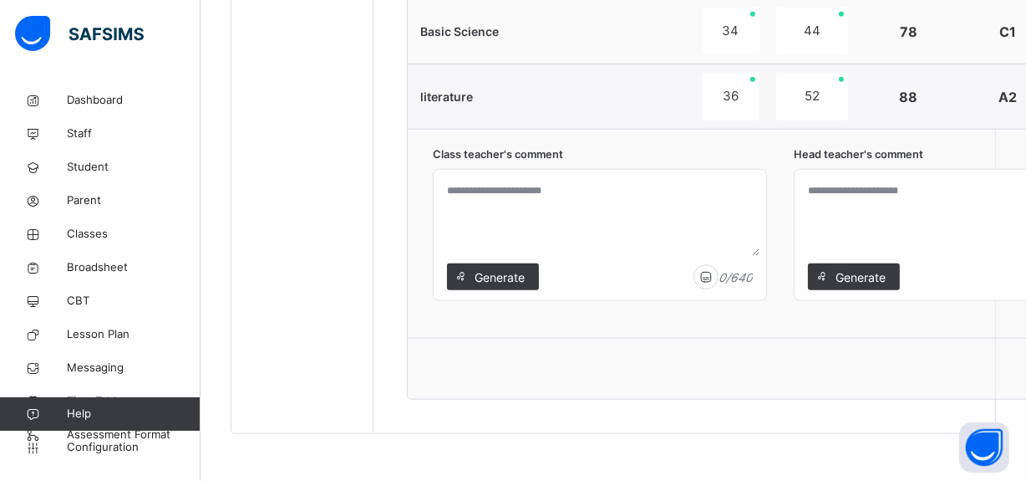
click at [659, 218] on textarea at bounding box center [600, 215] width 319 height 79
paste textarea "**********"
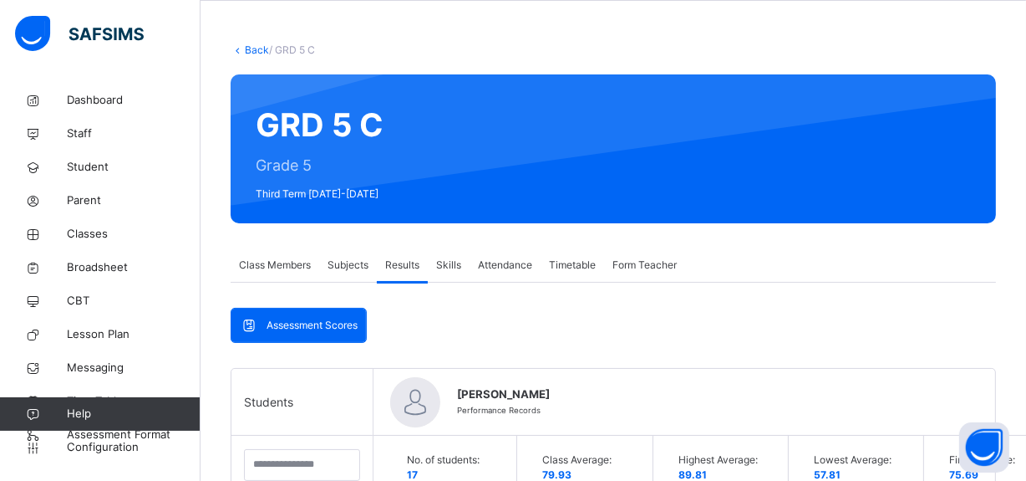
scroll to position [63, 0]
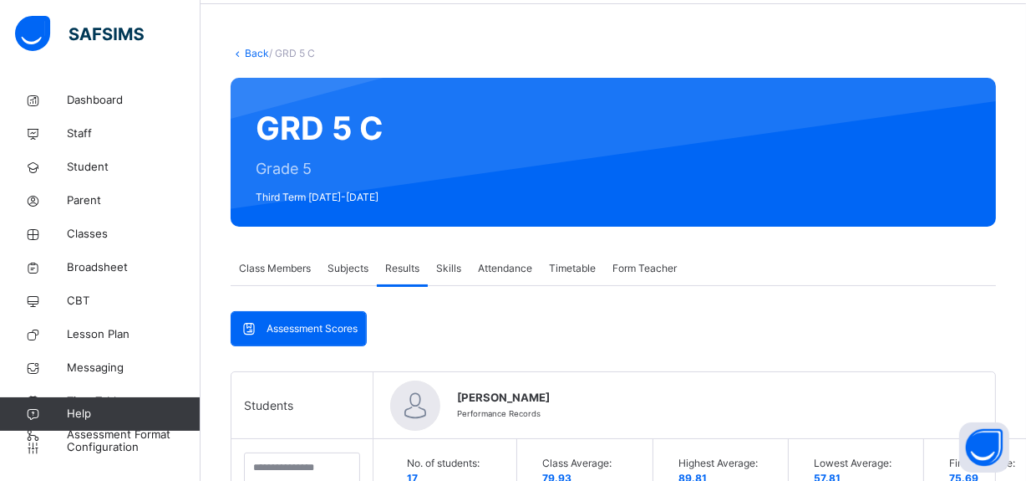
type textarea "**********"
drag, startPoint x: 1020, startPoint y: 55, endPoint x: 1023, endPoint y: 206, distance: 151.3
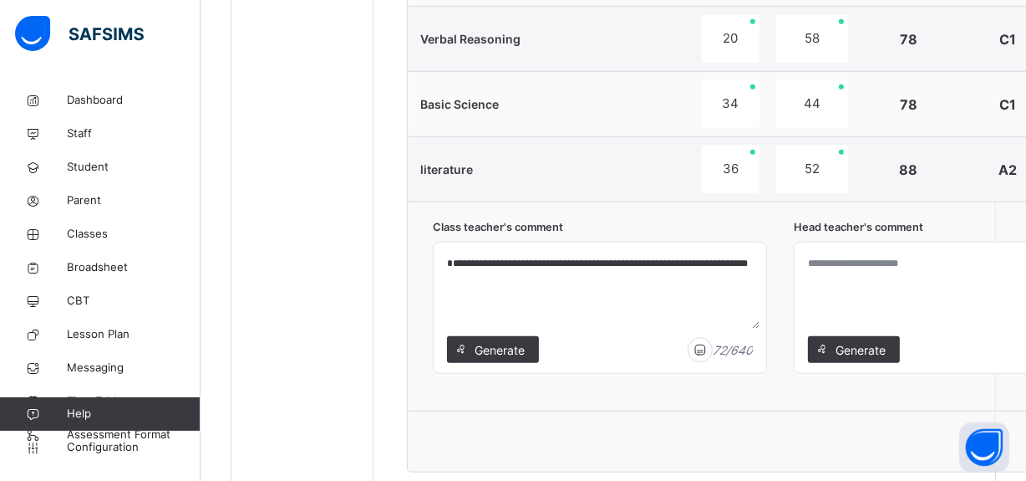
scroll to position [1529, 0]
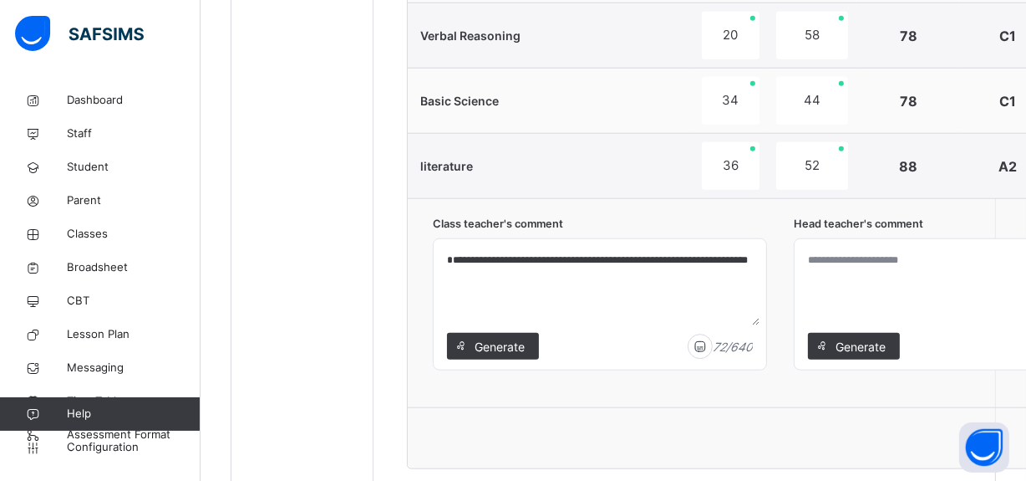
click at [619, 459] on div "Save Comment" at bounding box center [793, 437] width 771 height 61
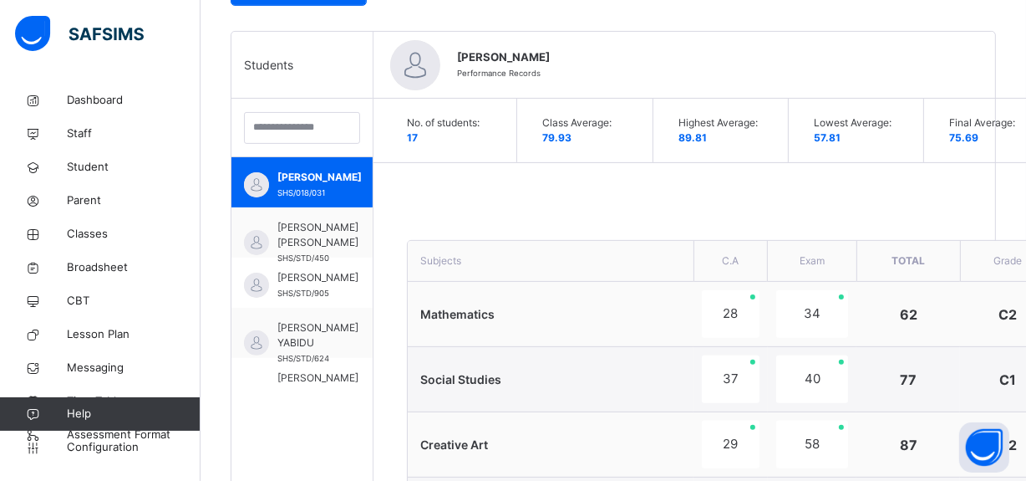
scroll to position [382, 0]
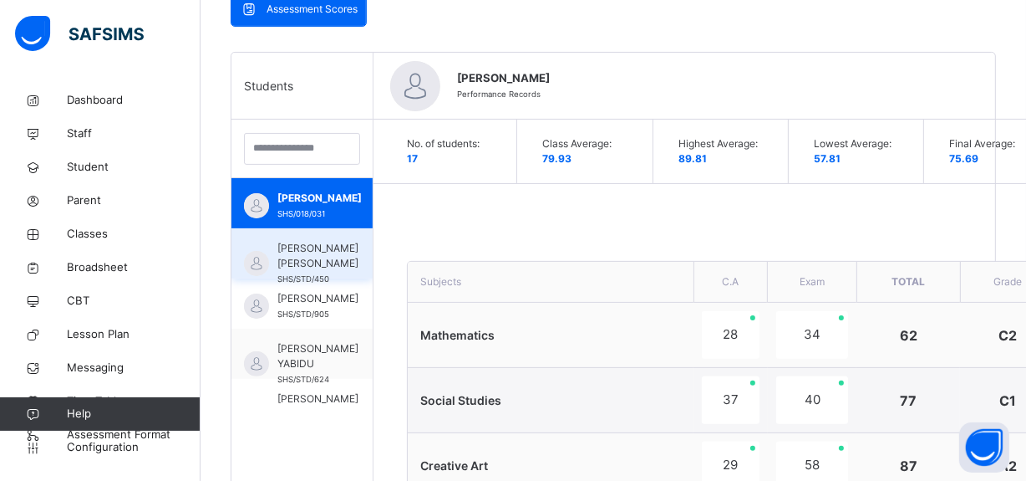
click at [294, 271] on span "[PERSON_NAME] [PERSON_NAME]" at bounding box center [318, 256] width 81 height 30
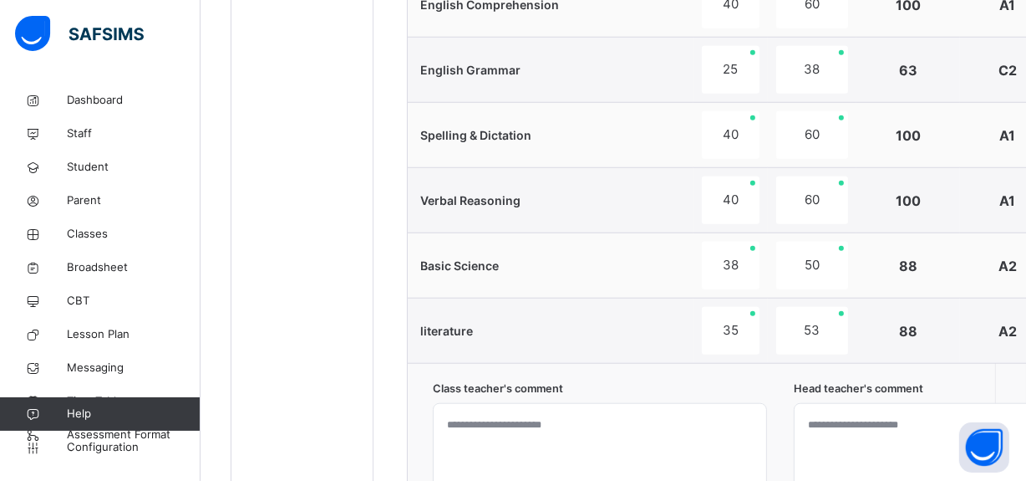
scroll to position [1598, 0]
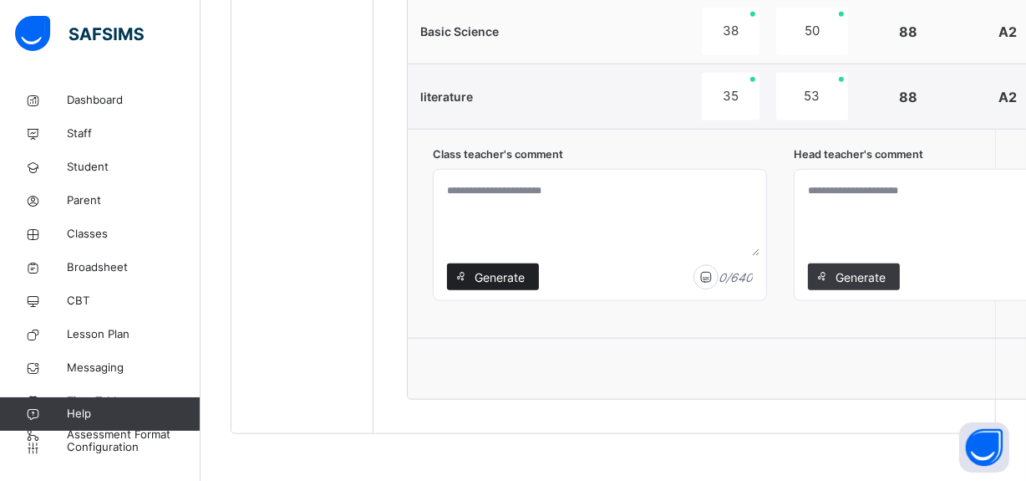
click at [503, 276] on span "Generate" at bounding box center [500, 277] width 53 height 18
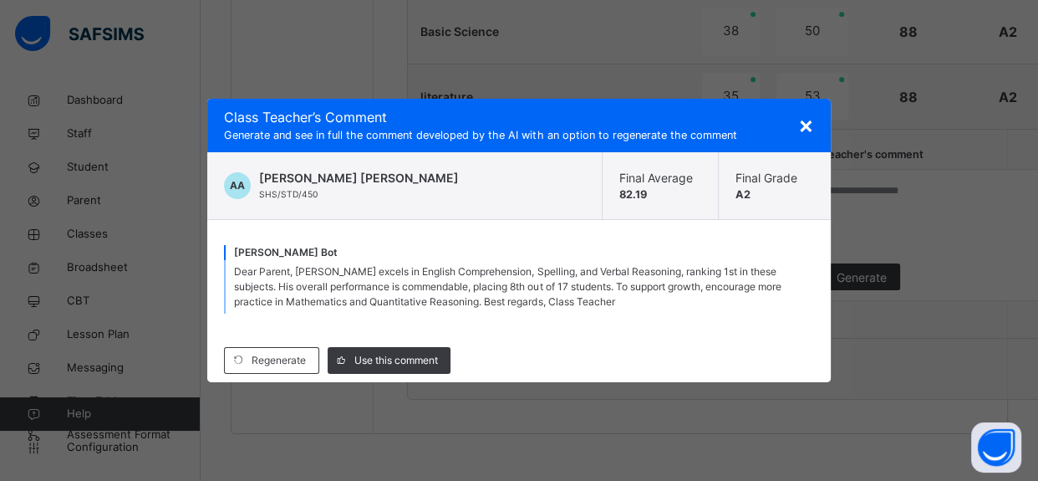
click at [798, 133] on span "×" at bounding box center [806, 124] width 16 height 28
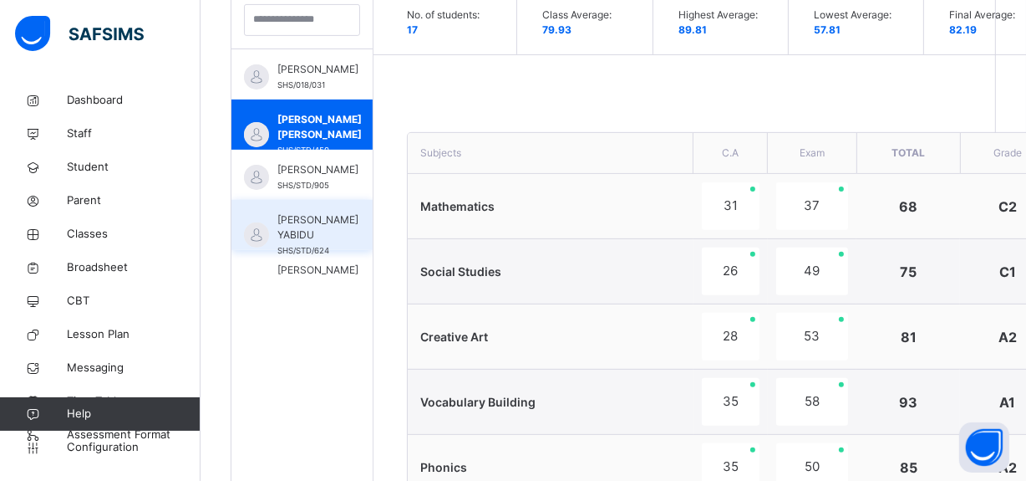
click at [309, 203] on div "[PERSON_NAME] YABIDU SHS/STD/624" at bounding box center [302, 225] width 141 height 50
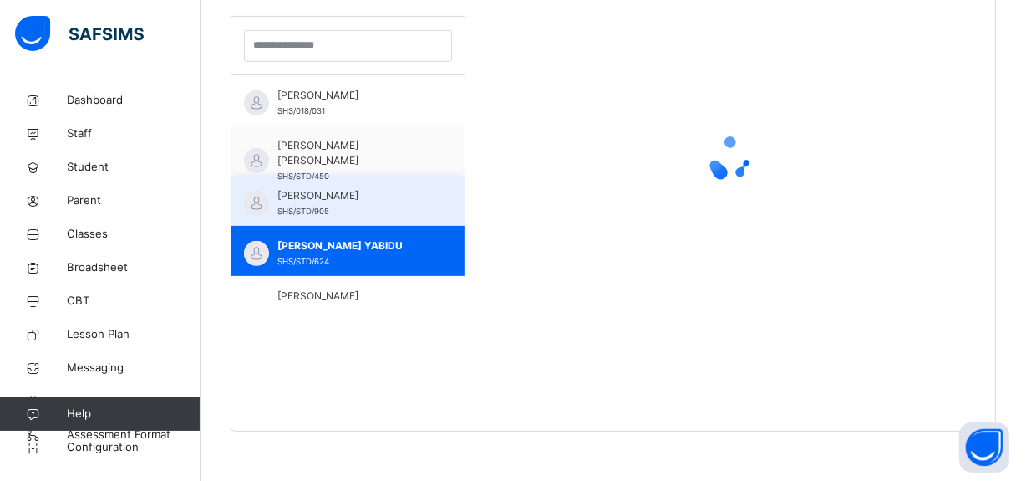
click at [344, 198] on span "[PERSON_NAME]" at bounding box center [353, 195] width 150 height 15
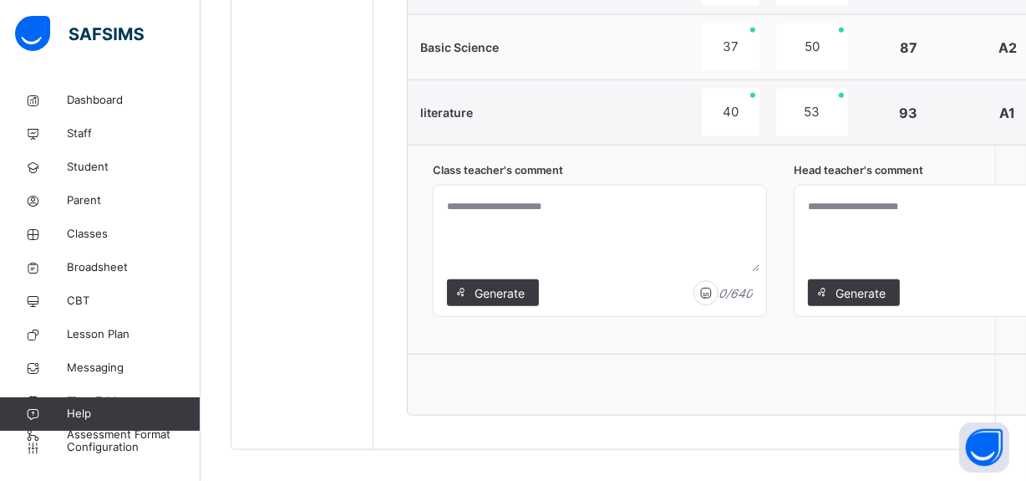
scroll to position [1598, 0]
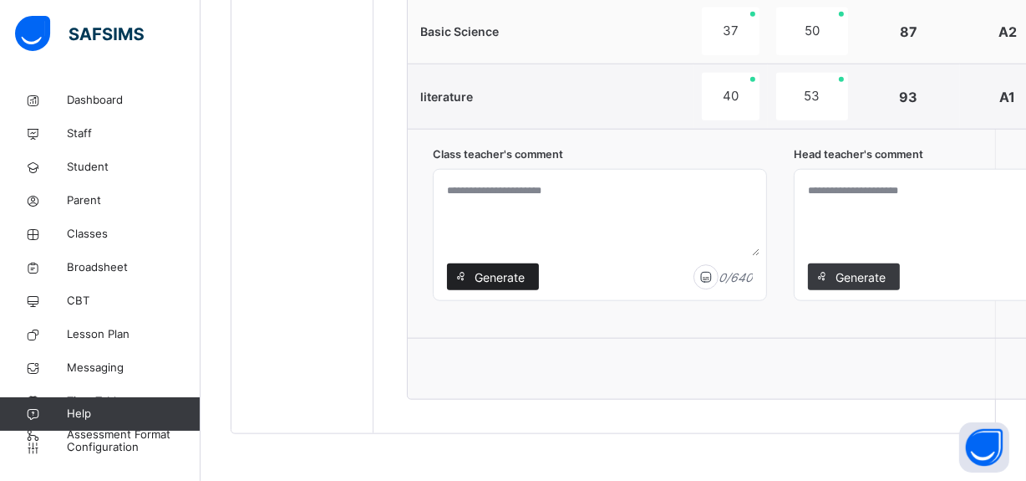
click at [507, 276] on span "Generate" at bounding box center [500, 277] width 53 height 18
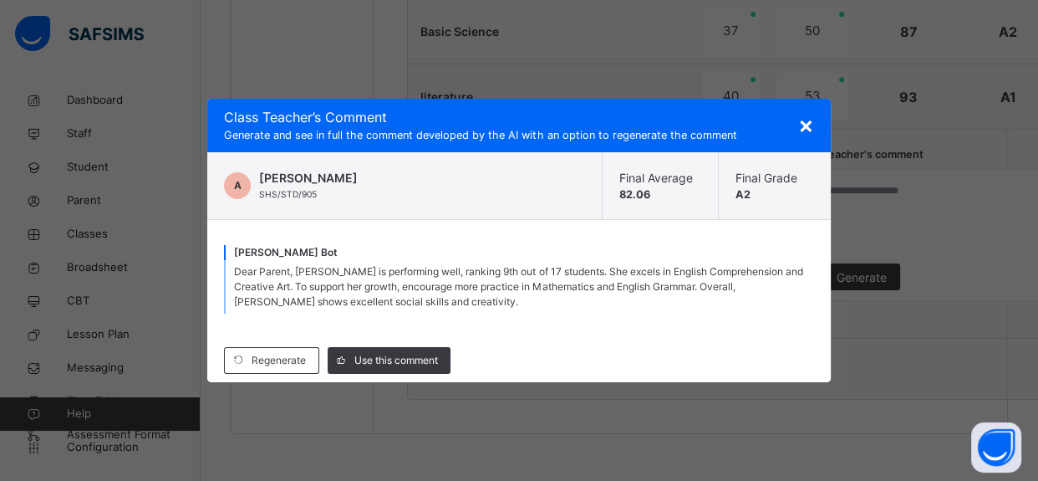
click at [807, 138] on span "×" at bounding box center [806, 124] width 16 height 28
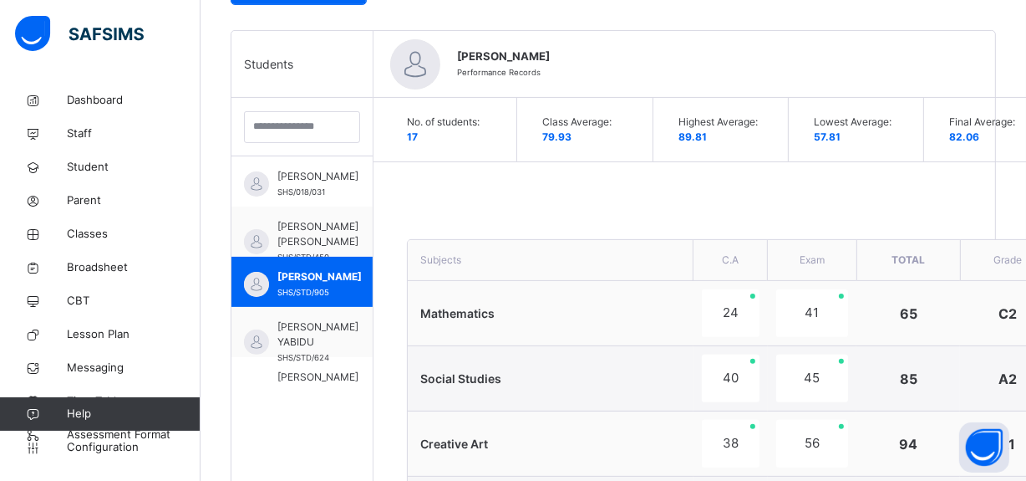
scroll to position [410, 0]
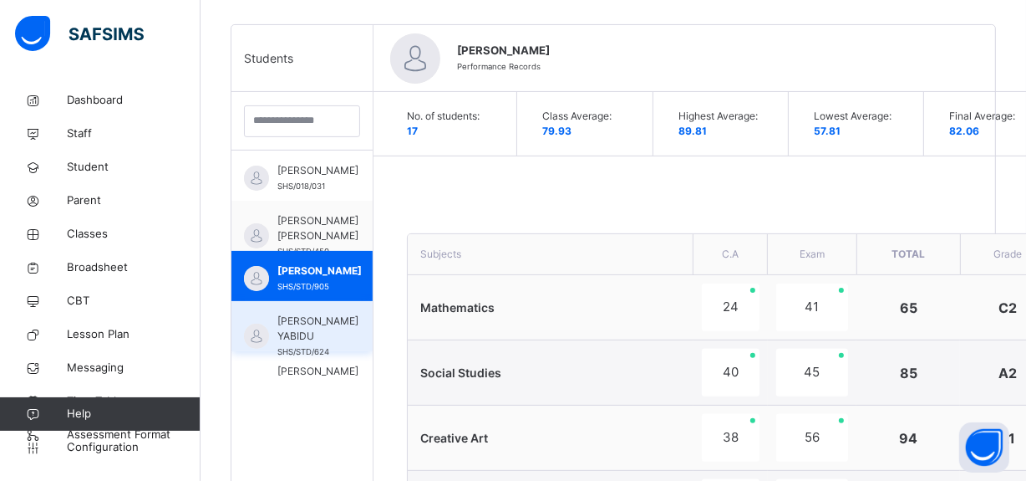
click at [307, 335] on span "[PERSON_NAME] YABIDU" at bounding box center [318, 328] width 81 height 30
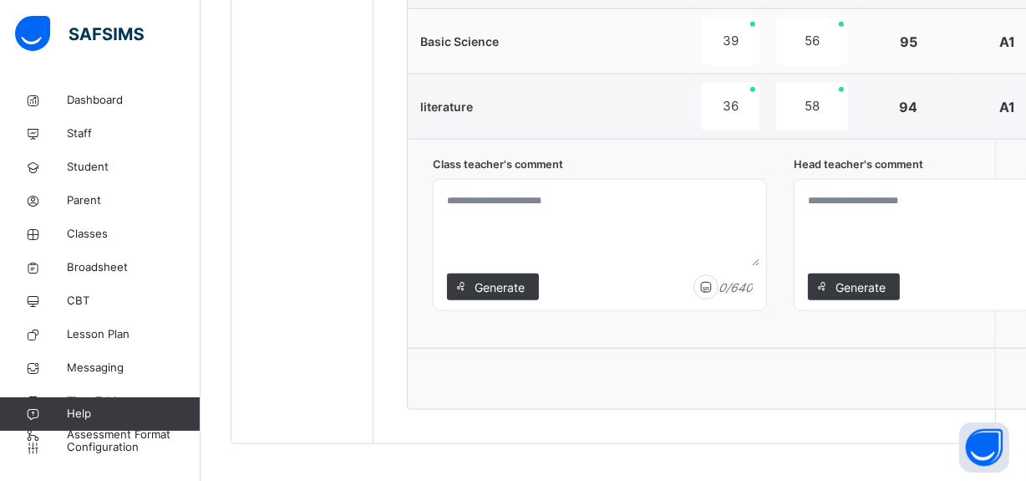
scroll to position [1598, 0]
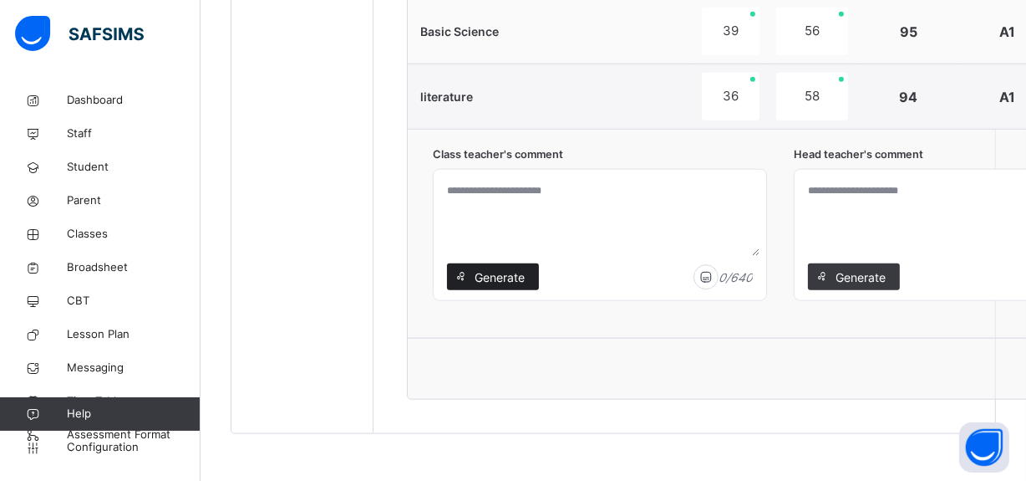
click at [497, 271] on span "Generate" at bounding box center [500, 277] width 53 height 18
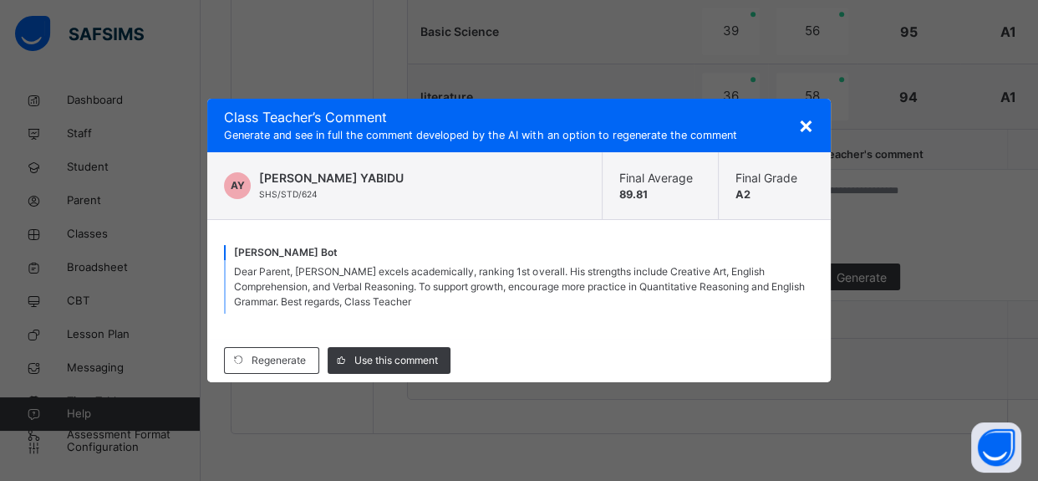
click at [802, 129] on span "×" at bounding box center [806, 124] width 16 height 28
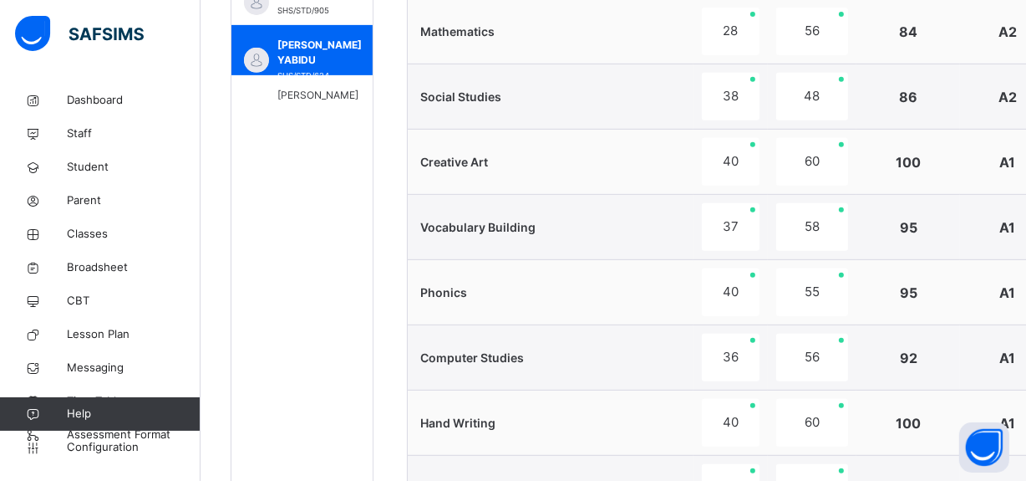
scroll to position [685, 0]
click at [359, 96] on span "[PERSON_NAME] [PERSON_NAME] CHINANUEKPERE" at bounding box center [320, 110] width 84 height 45
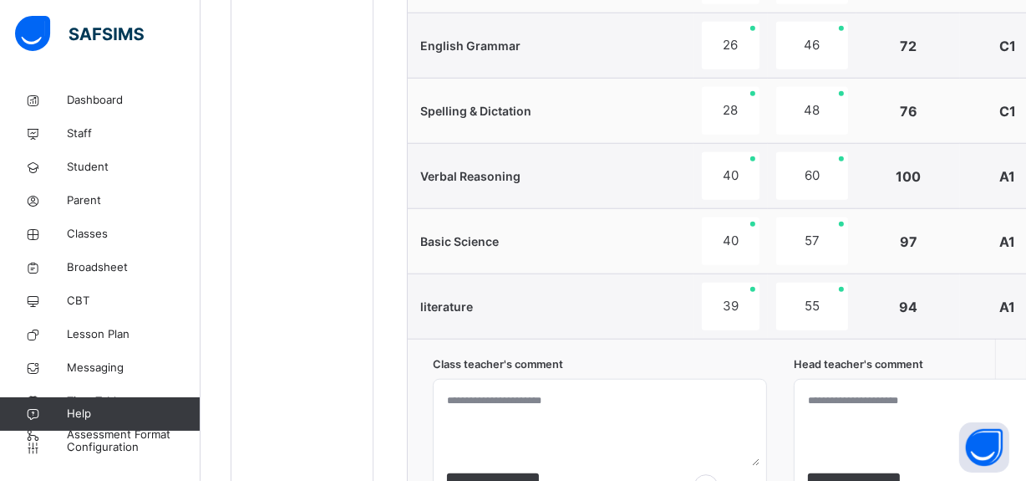
scroll to position [1434, 0]
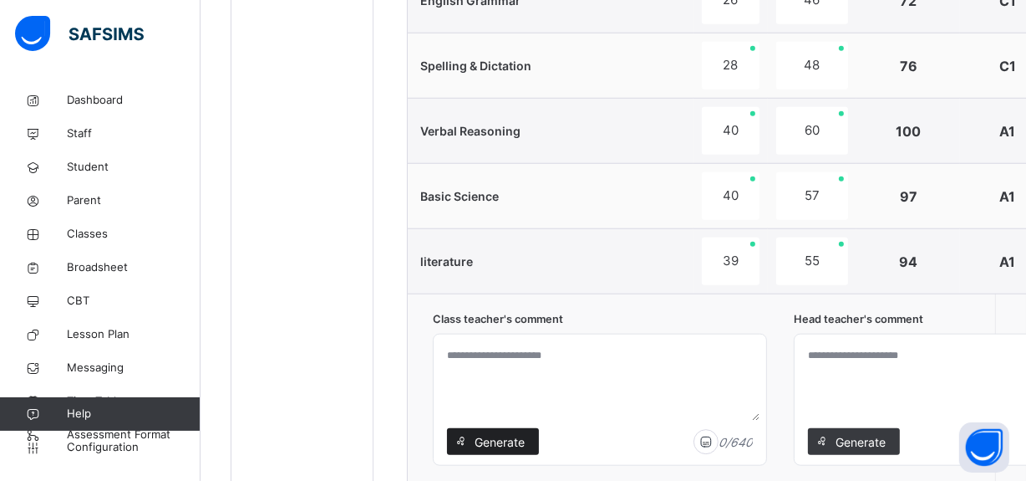
click at [504, 441] on span "Generate" at bounding box center [500, 442] width 53 height 18
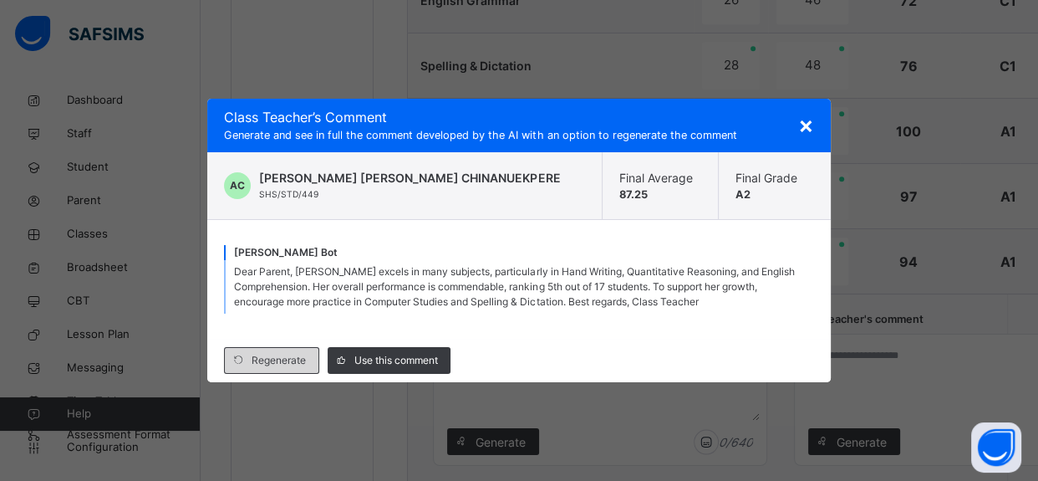
click at [278, 359] on span "Regenerate" at bounding box center [279, 360] width 54 height 15
click at [807, 134] on span "×" at bounding box center [806, 124] width 16 height 28
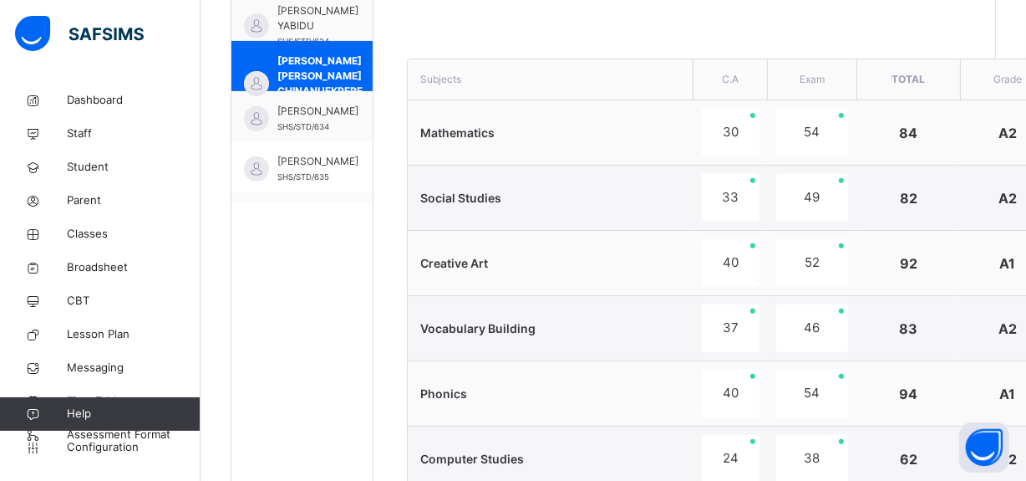
scroll to position [144, 0]
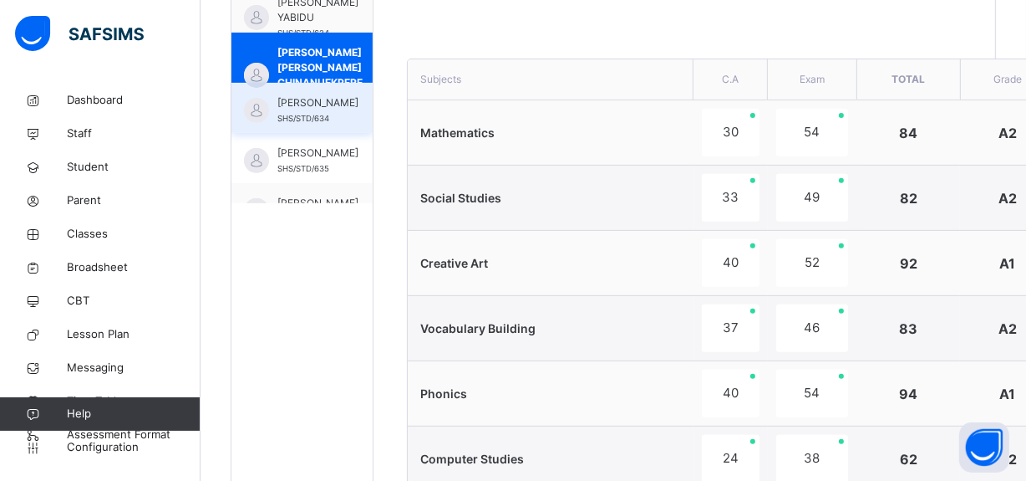
click at [315, 110] on span "[PERSON_NAME]" at bounding box center [318, 102] width 81 height 15
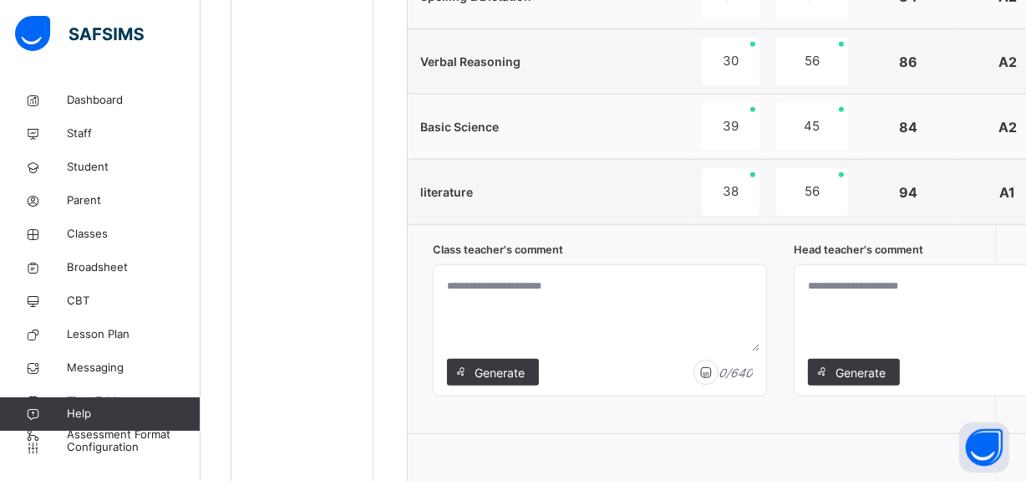
scroll to position [1598, 0]
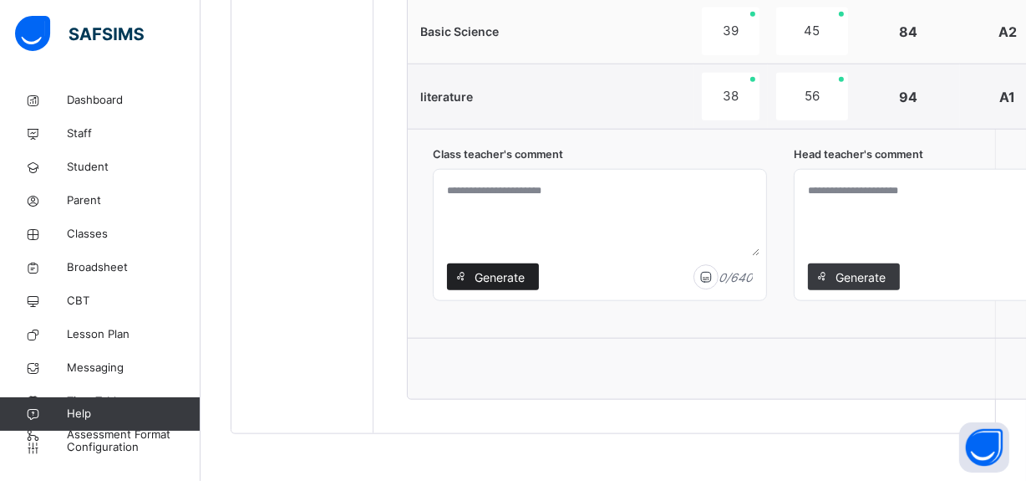
click at [500, 276] on span "Generate" at bounding box center [500, 277] width 53 height 18
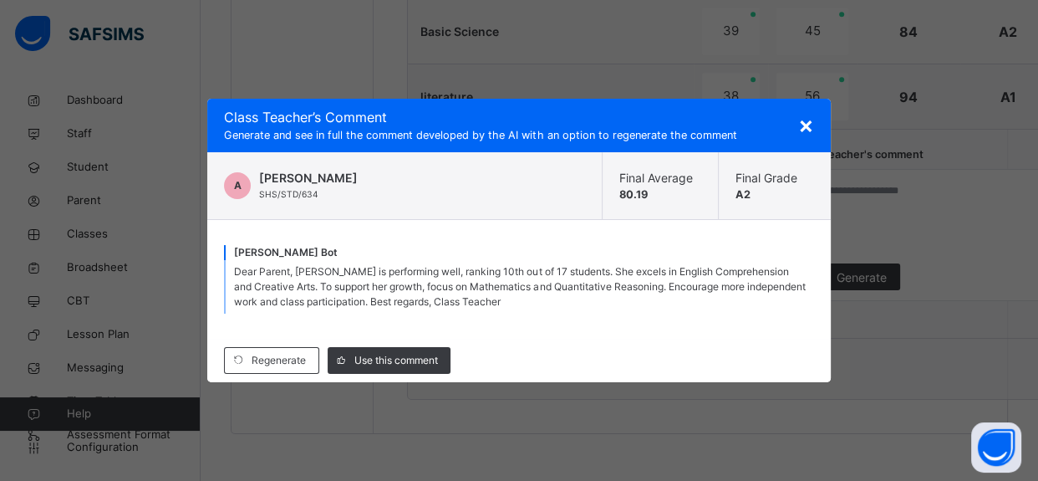
click at [805, 125] on span "×" at bounding box center [806, 124] width 16 height 28
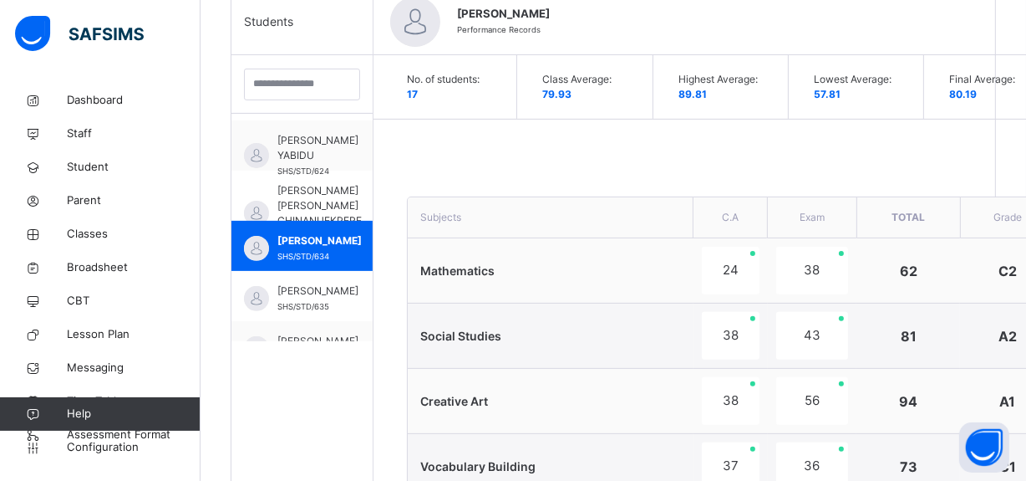
scroll to position [445, 0]
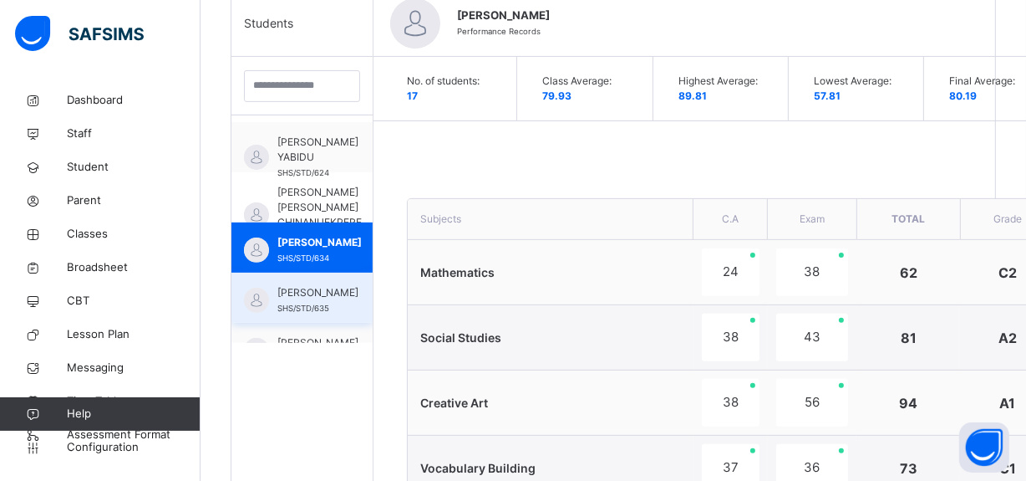
click at [316, 300] on span "[PERSON_NAME]" at bounding box center [318, 292] width 81 height 15
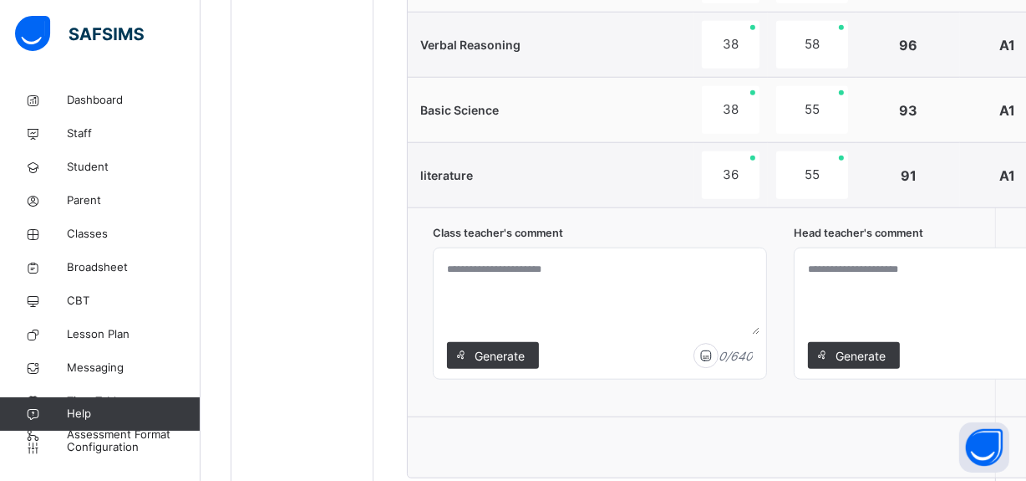
scroll to position [1598, 0]
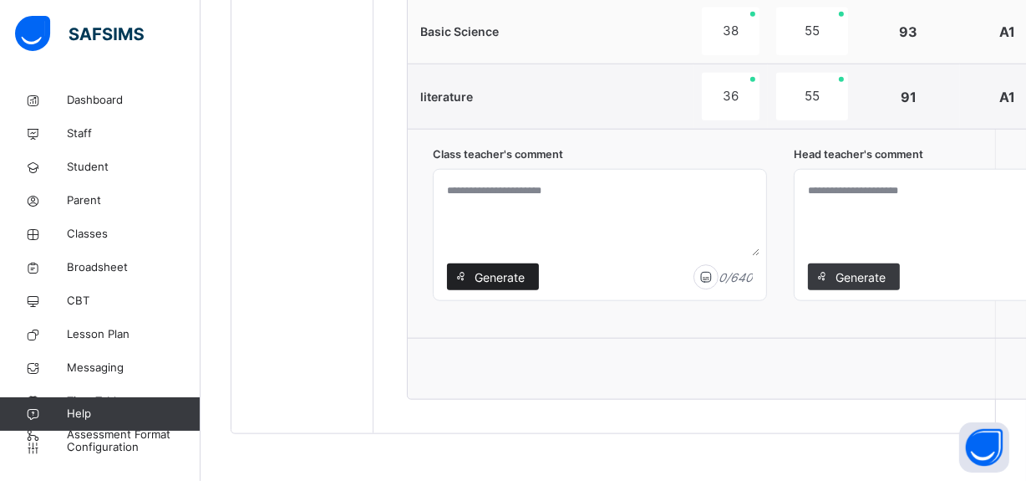
click at [497, 277] on span "Generate" at bounding box center [500, 277] width 53 height 18
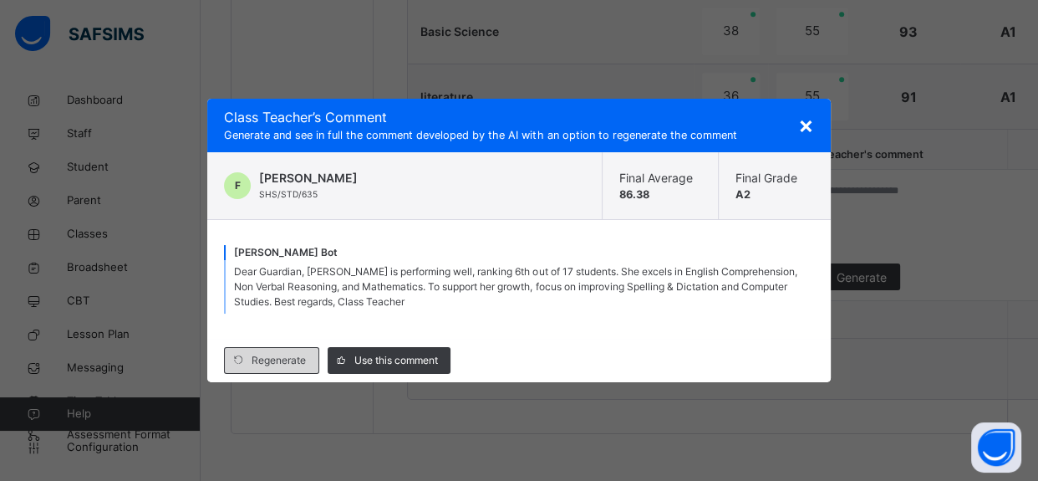
click at [258, 372] on div "Regenerate" at bounding box center [271, 360] width 95 height 27
click at [263, 371] on div "Regenerate" at bounding box center [271, 360] width 95 height 27
click at [802, 126] on span "×" at bounding box center [806, 124] width 16 height 28
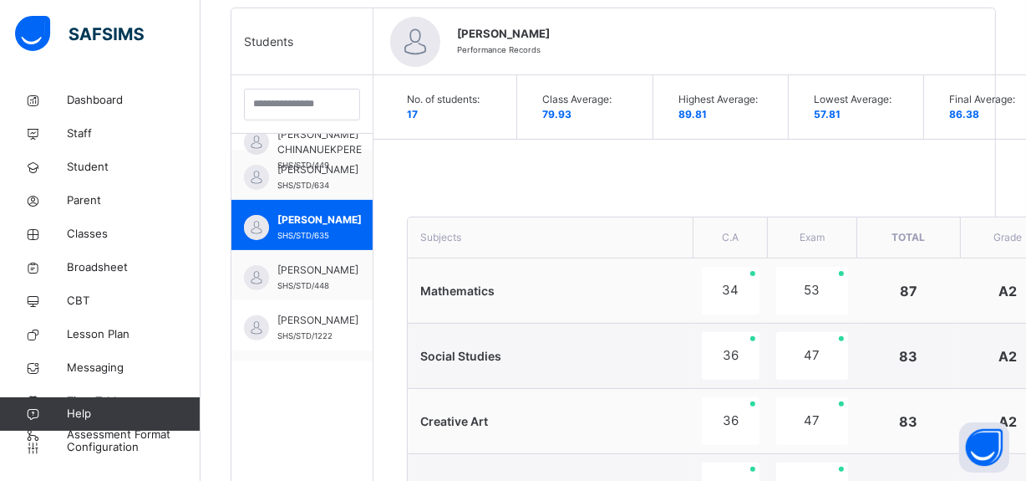
scroll to position [218, 0]
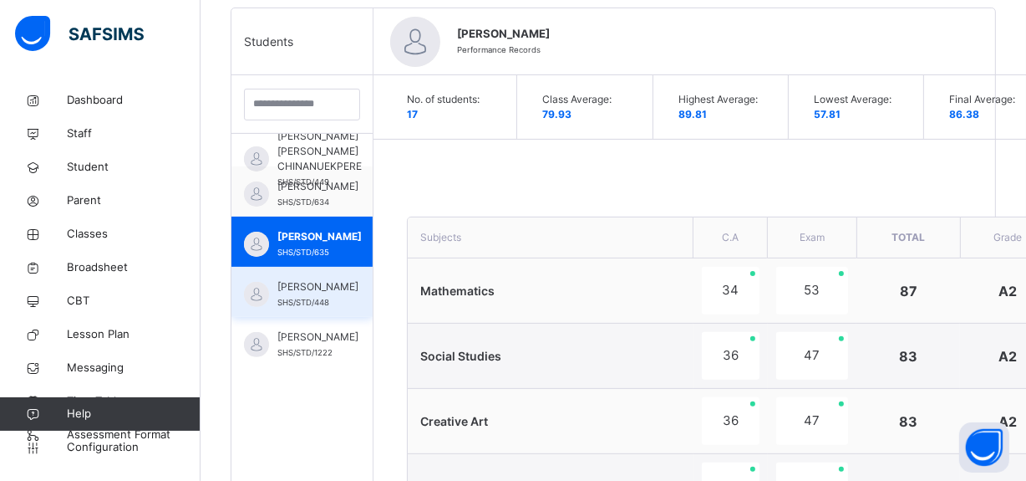
click at [319, 308] on div "[PERSON_NAME] SHS/STD/448" at bounding box center [318, 294] width 81 height 30
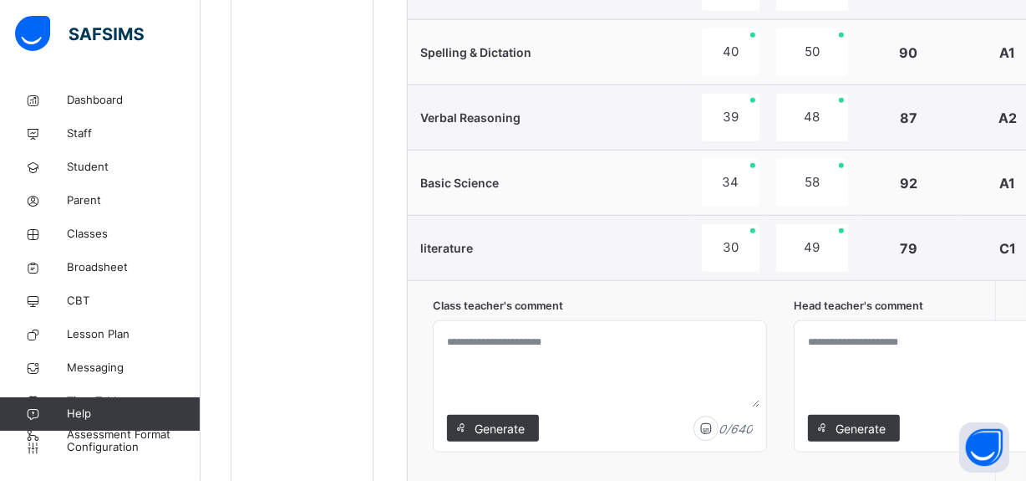
scroll to position [1465, 0]
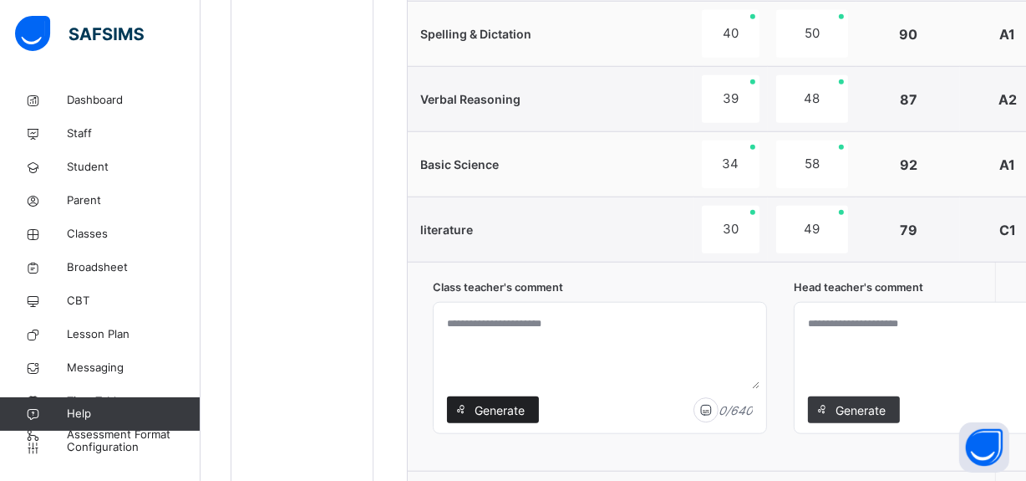
click at [502, 420] on div "Generate" at bounding box center [493, 409] width 92 height 27
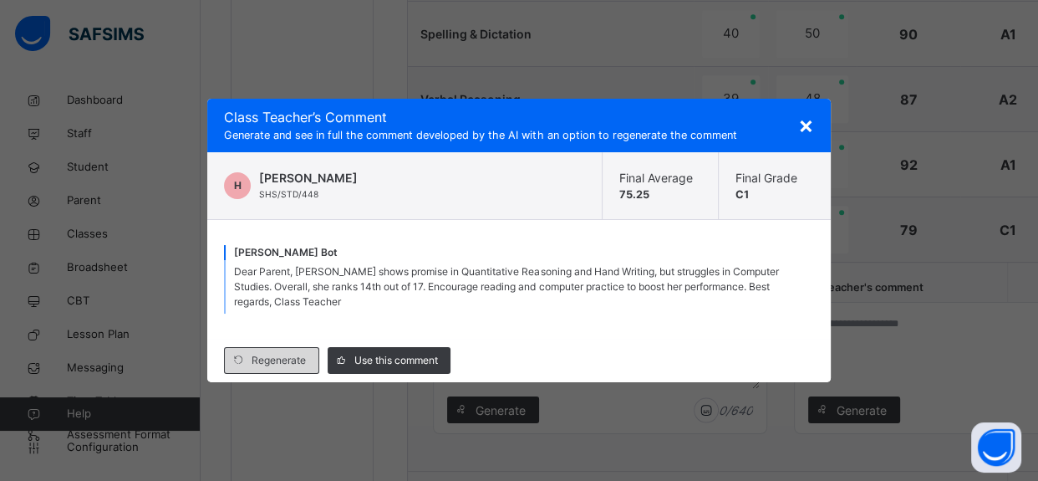
click at [288, 362] on span "Regenerate" at bounding box center [279, 360] width 54 height 15
click at [802, 126] on span "×" at bounding box center [806, 124] width 16 height 28
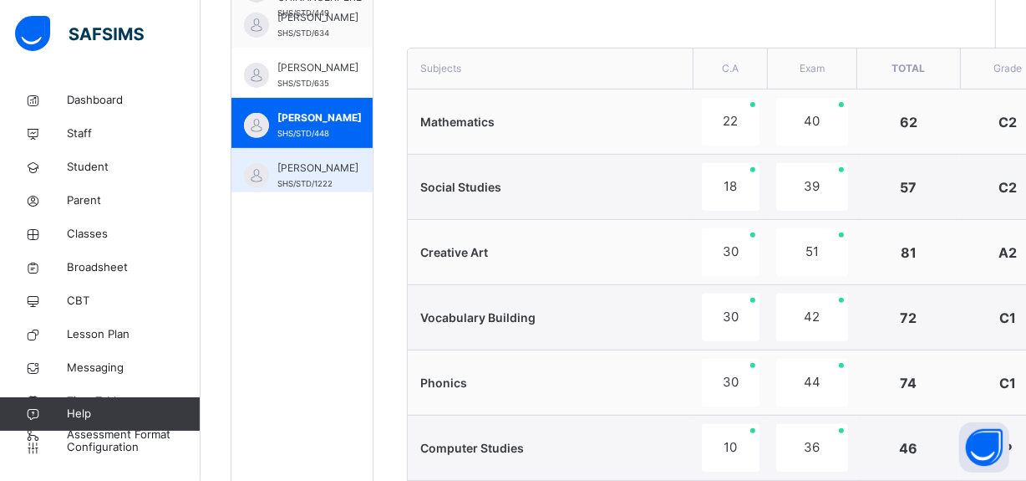
click at [334, 180] on div "[PERSON_NAME] SHS/STD/1222" at bounding box center [302, 173] width 141 height 50
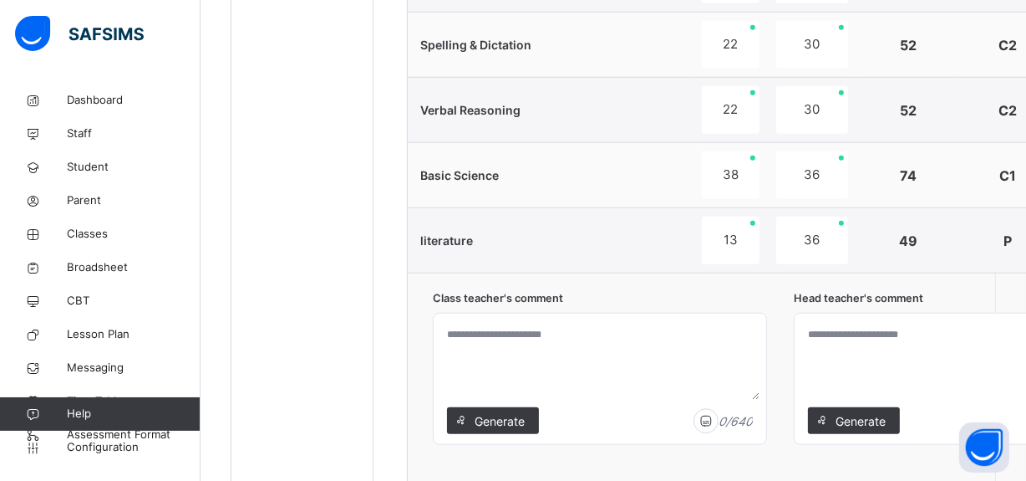
scroll to position [1473, 0]
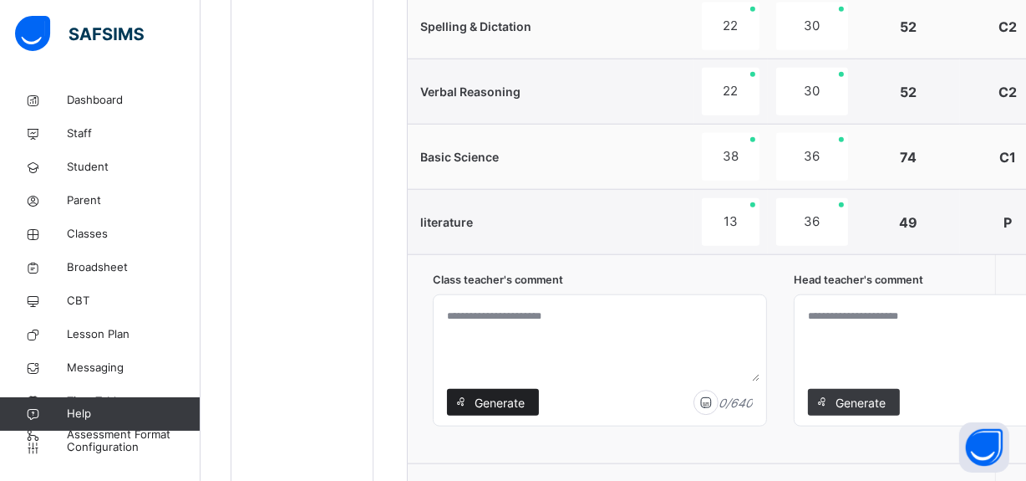
click at [511, 402] on span "Generate" at bounding box center [500, 403] width 53 height 18
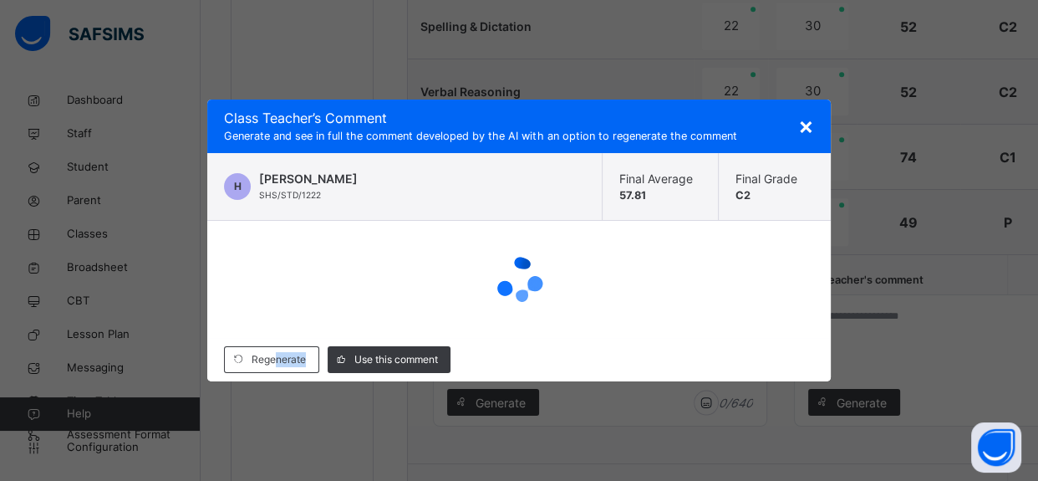
drag, startPoint x: 511, startPoint y: 402, endPoint x: 269, endPoint y: 373, distance: 243.3
click at [268, 374] on div "Regenerate Use this comment" at bounding box center [518, 359] width 623 height 43
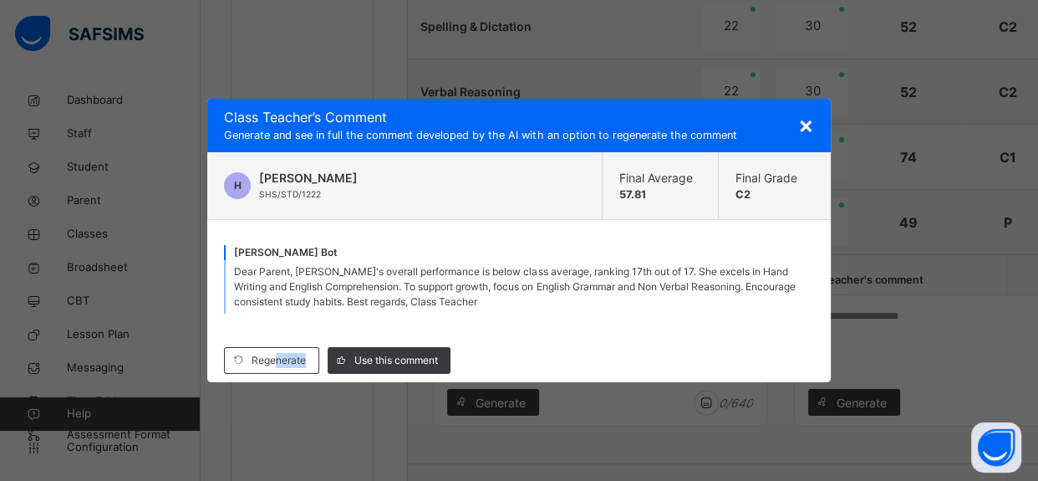
click at [807, 126] on span "×" at bounding box center [806, 124] width 16 height 28
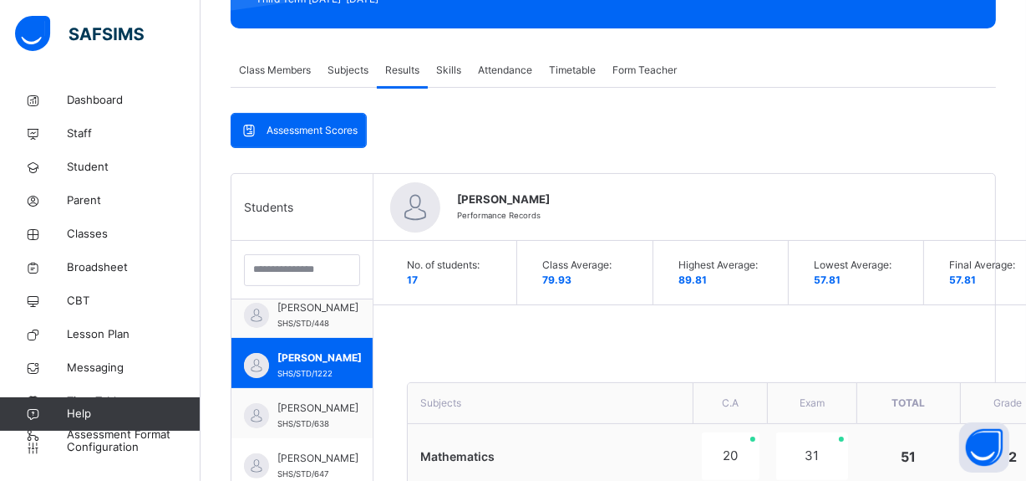
scroll to position [376, 0]
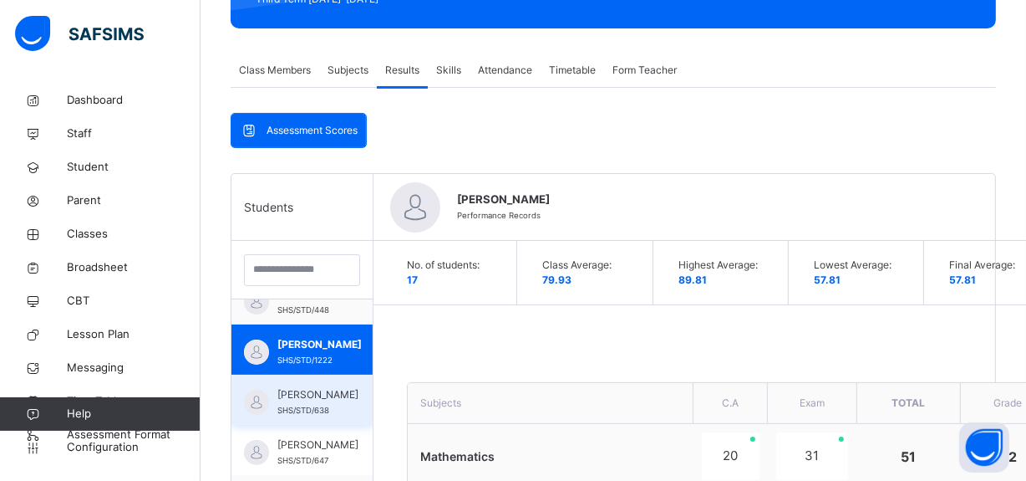
click at [314, 402] on span "[PERSON_NAME]" at bounding box center [318, 394] width 81 height 15
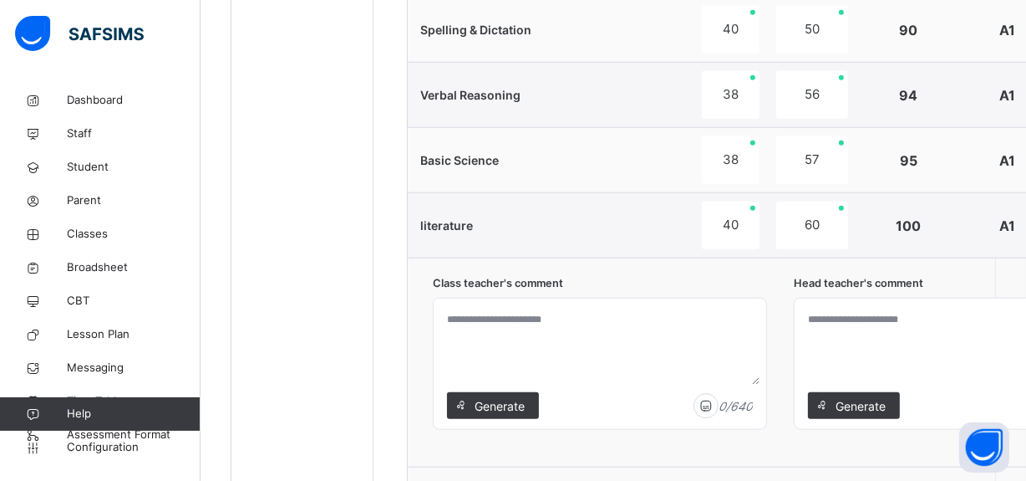
scroll to position [1495, 0]
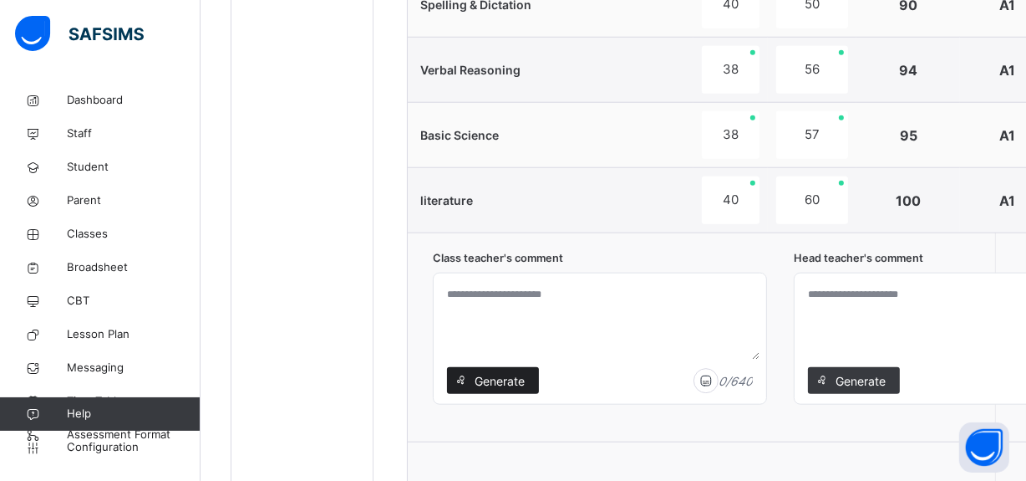
click at [511, 380] on span "Generate" at bounding box center [500, 381] width 53 height 18
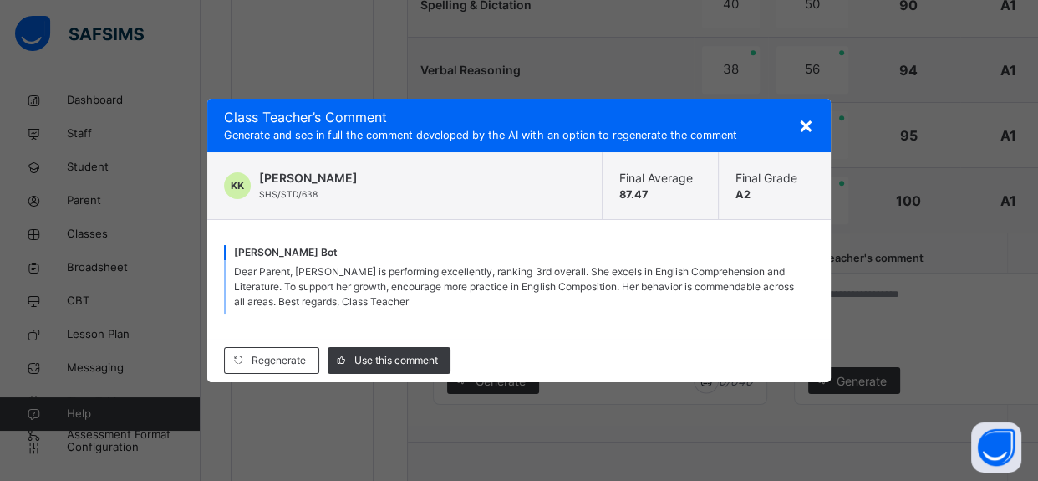
click at [802, 140] on div "×" at bounding box center [806, 124] width 16 height 35
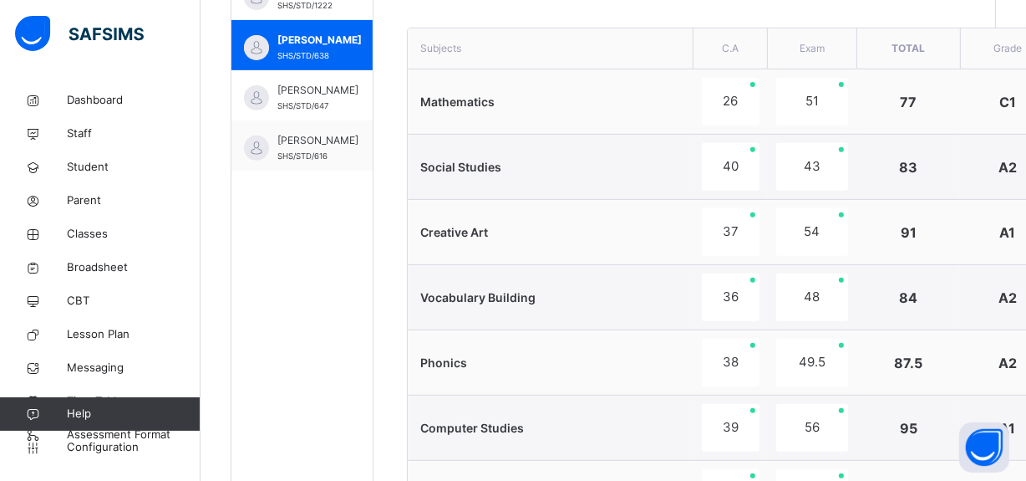
scroll to position [608, 0]
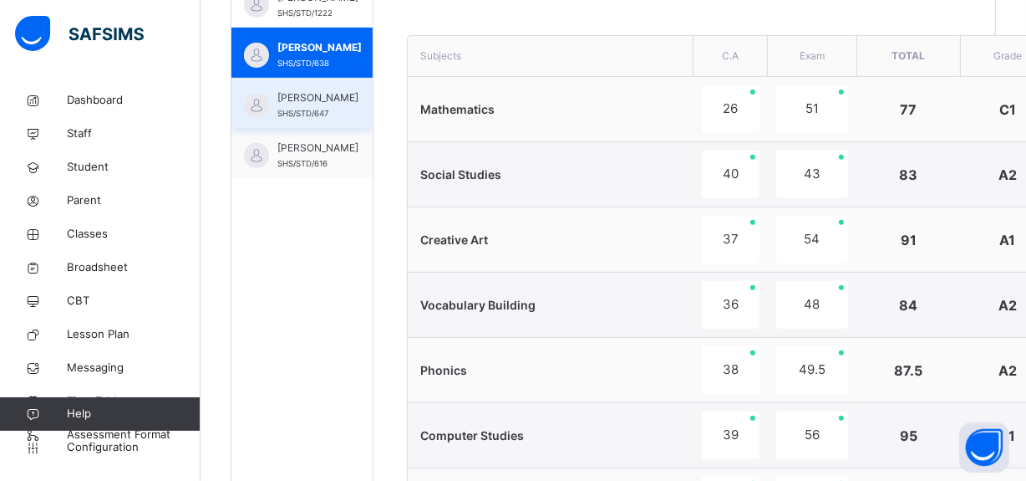
click at [317, 105] on span "[PERSON_NAME]" at bounding box center [318, 97] width 81 height 15
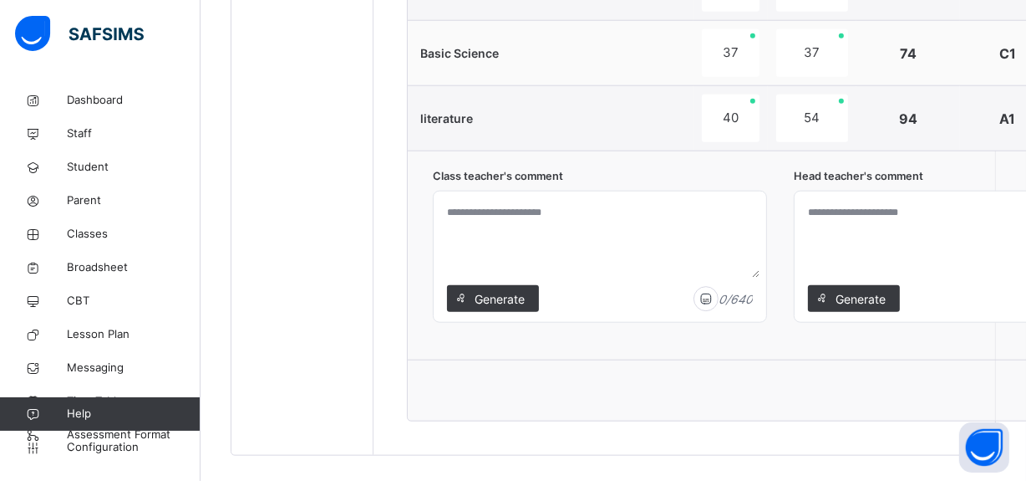
scroll to position [1579, 0]
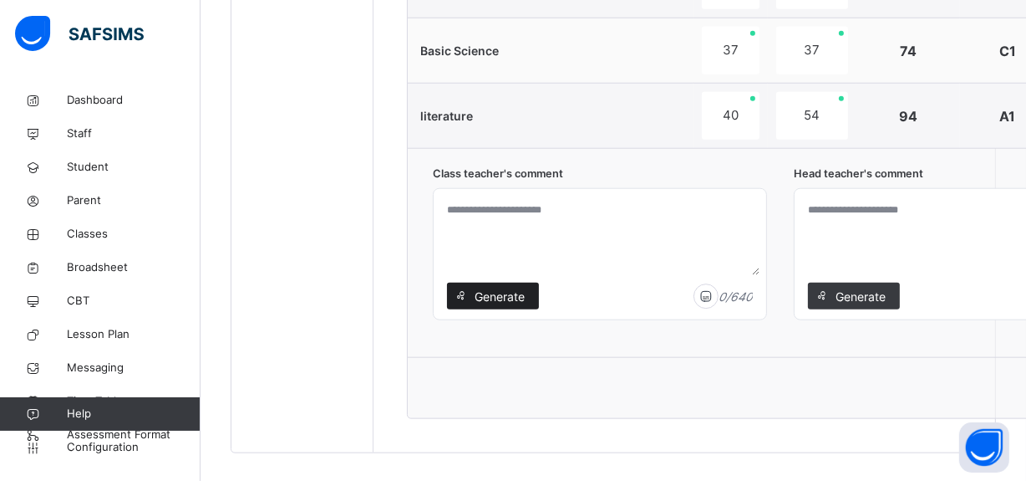
click at [497, 305] on div "Generate" at bounding box center [493, 296] width 92 height 27
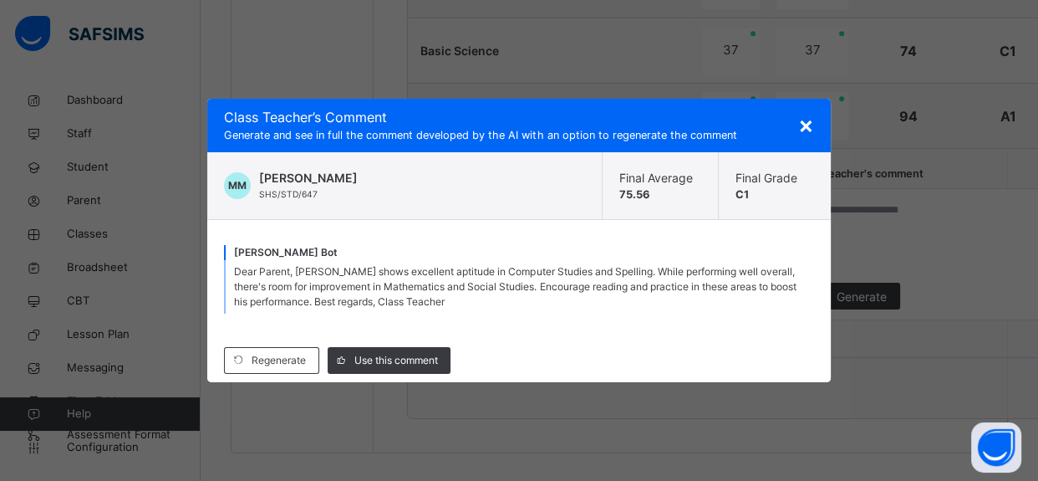
click at [777, 123] on span "Class Teacher ’s Comment" at bounding box center [518, 117] width 589 height 20
click at [798, 128] on span "×" at bounding box center [806, 124] width 16 height 28
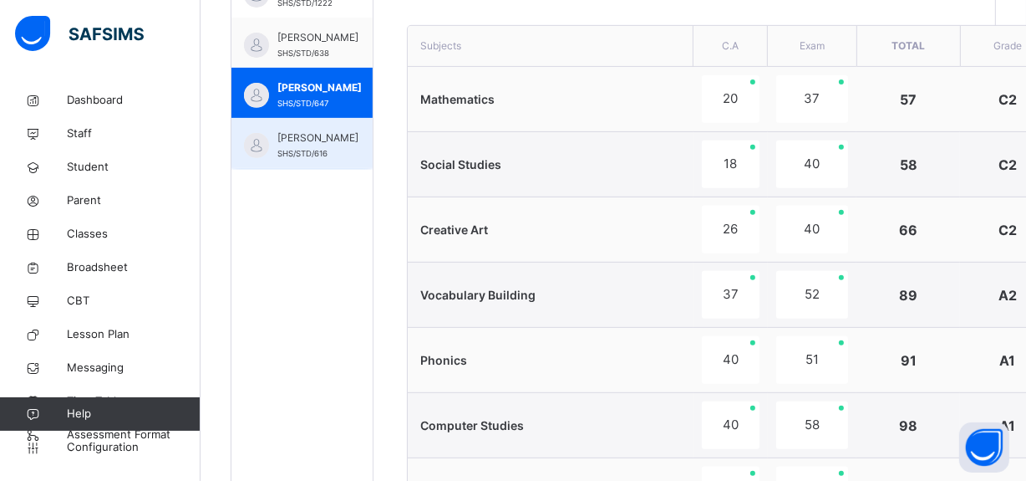
click at [326, 145] on span "[PERSON_NAME]" at bounding box center [318, 137] width 81 height 15
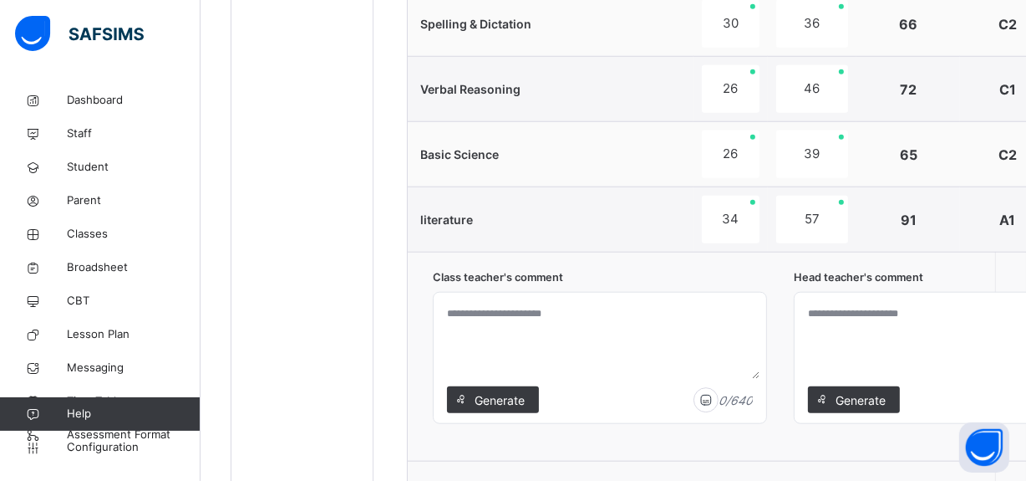
scroll to position [1510, 0]
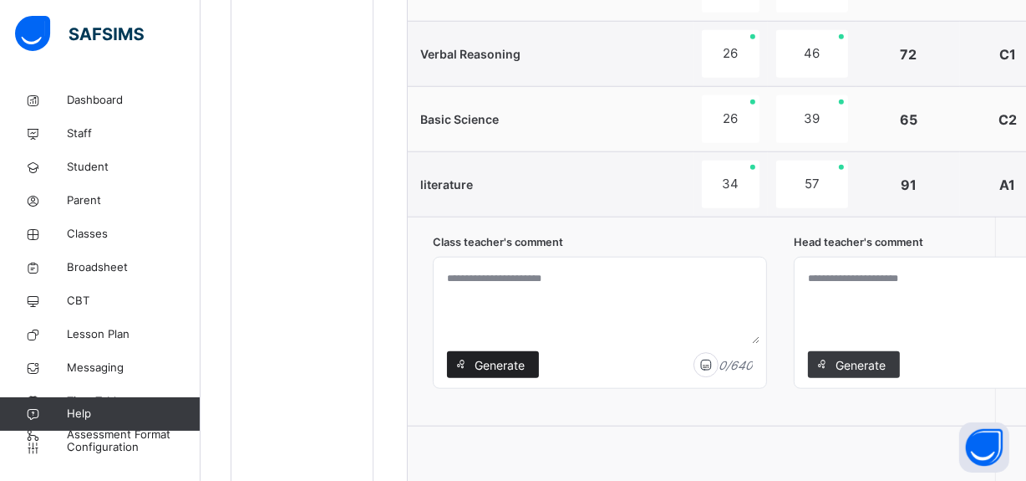
click at [504, 369] on span "Generate" at bounding box center [500, 365] width 53 height 18
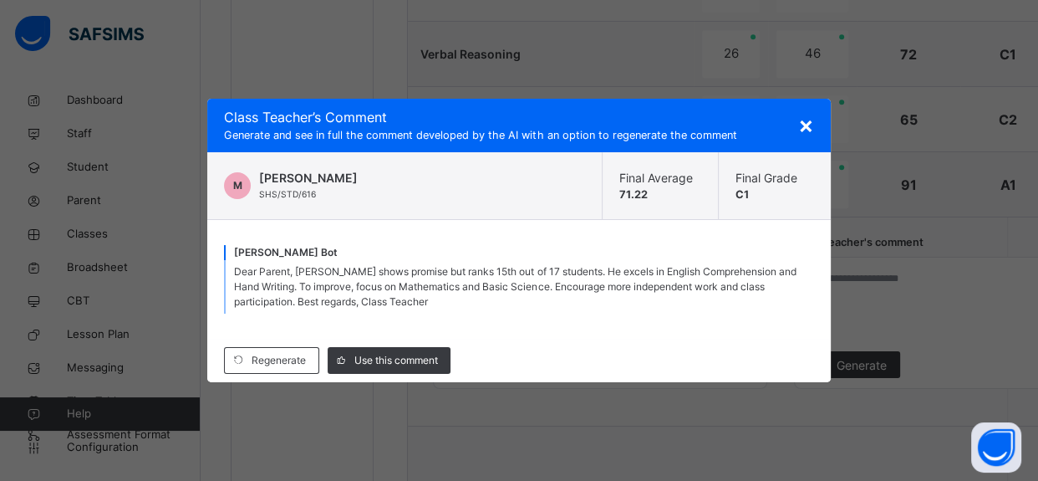
click at [802, 134] on span "×" at bounding box center [806, 124] width 16 height 28
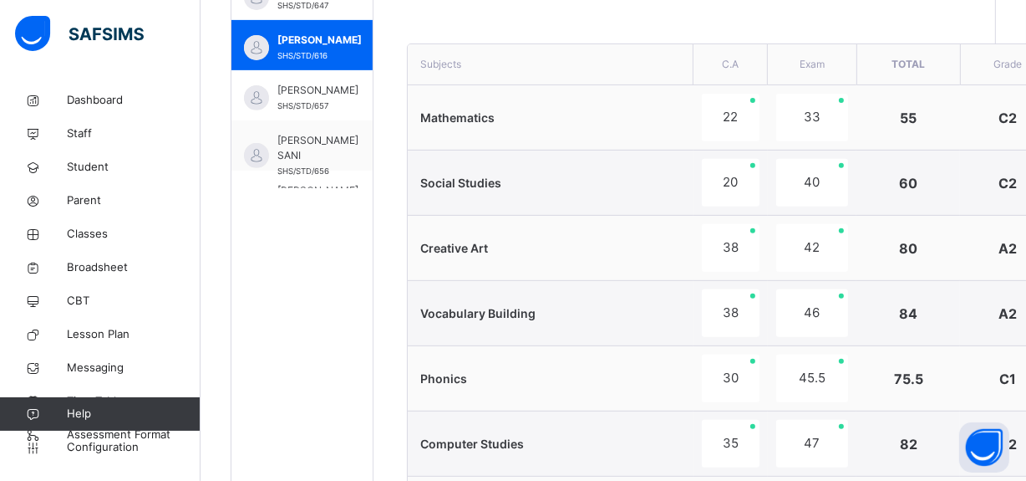
scroll to position [495, 0]
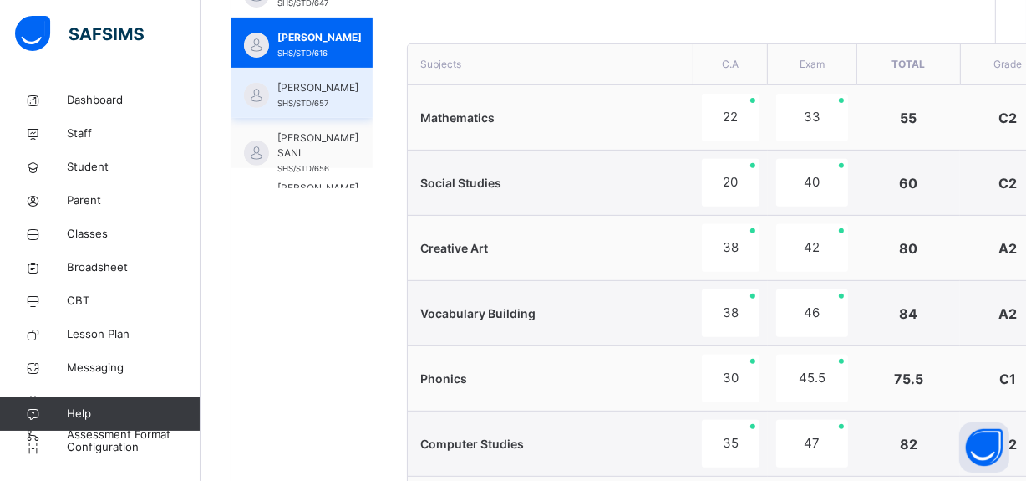
click at [297, 95] on span "[PERSON_NAME]" at bounding box center [318, 87] width 81 height 15
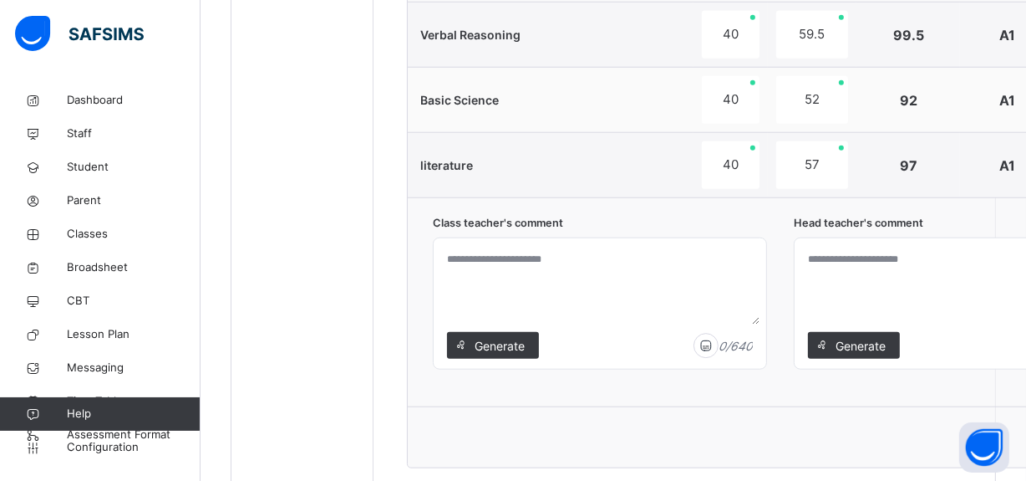
scroll to position [1530, 0]
click at [512, 344] on span "Generate" at bounding box center [500, 346] width 53 height 18
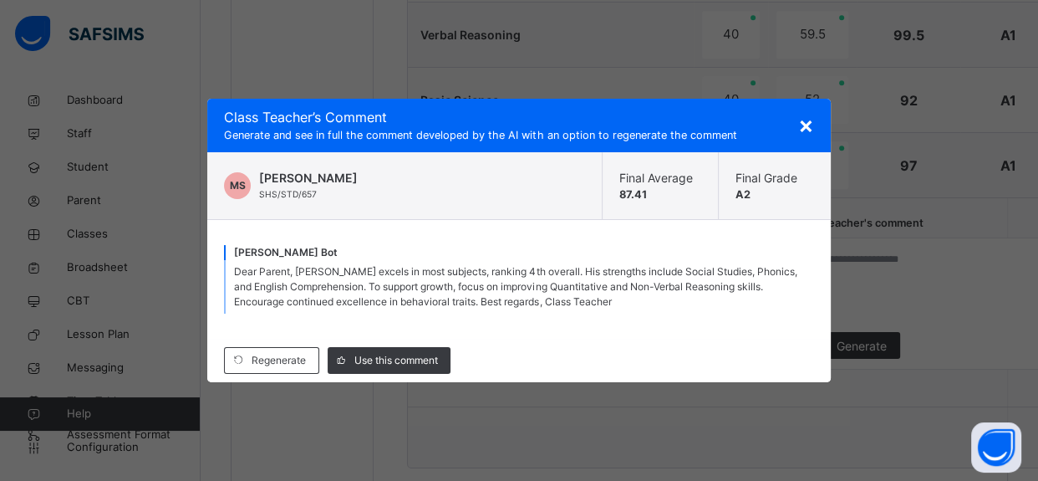
click at [802, 134] on span "×" at bounding box center [806, 124] width 16 height 28
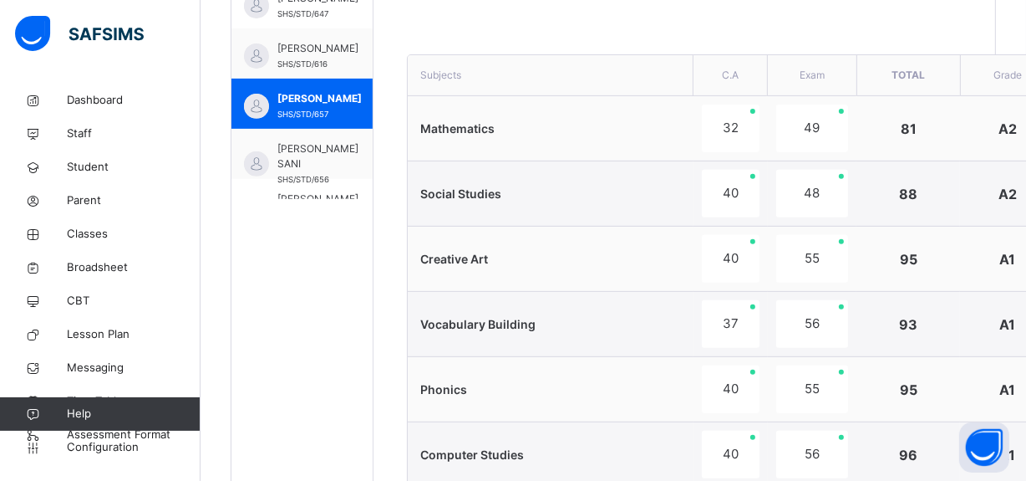
scroll to position [579, 0]
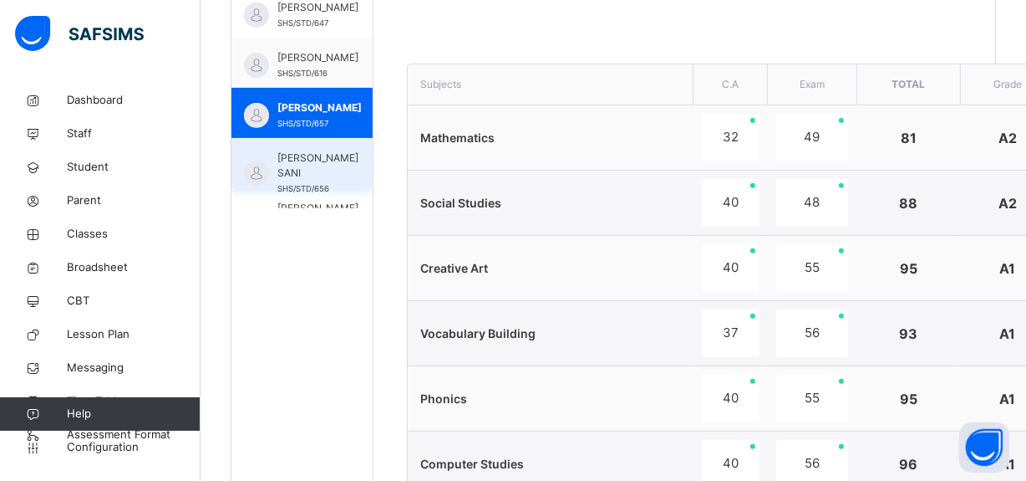
click at [316, 176] on span "[PERSON_NAME] SANI" at bounding box center [318, 165] width 81 height 30
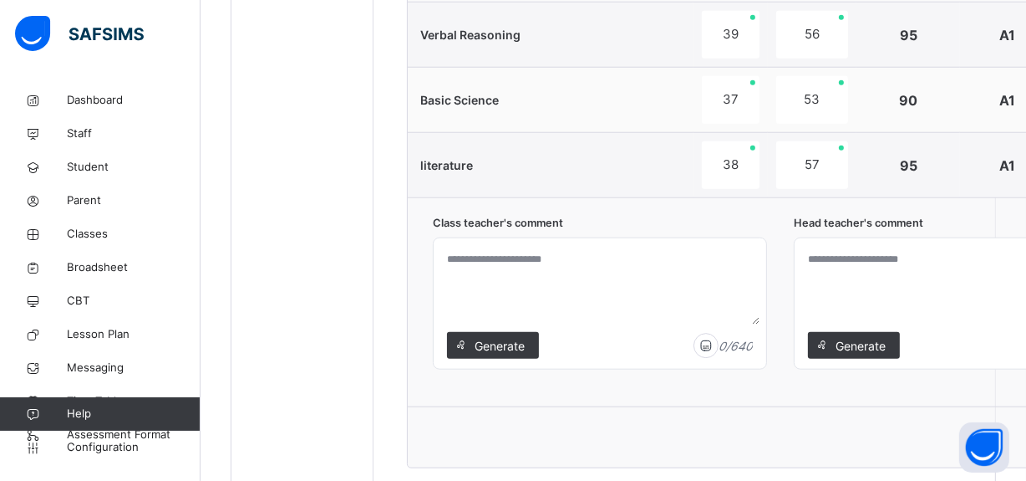
scroll to position [1598, 0]
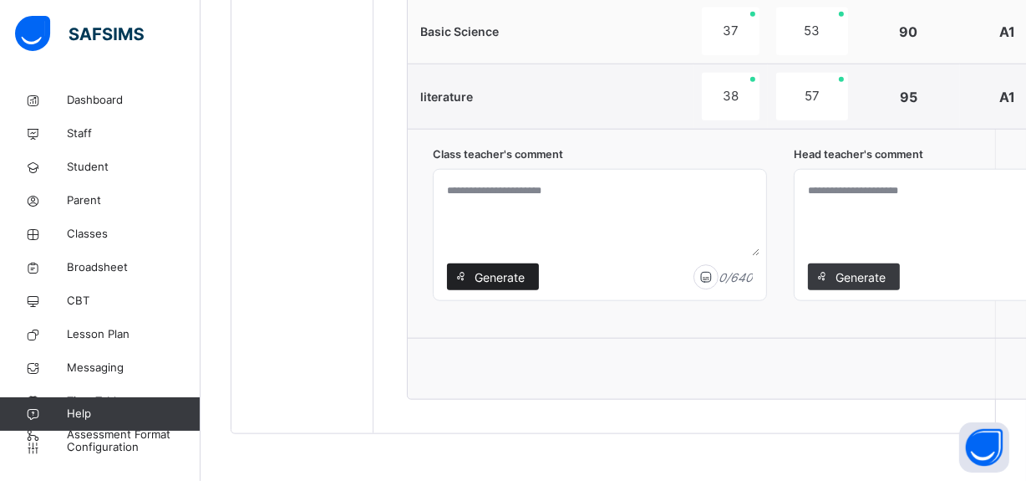
click at [507, 281] on span "Generate" at bounding box center [500, 277] width 53 height 18
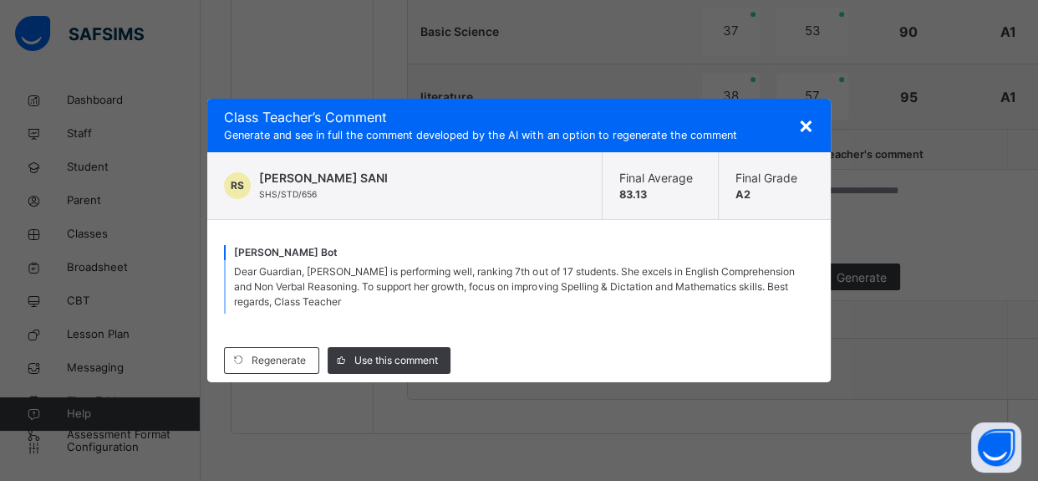
click at [806, 139] on div "×" at bounding box center [806, 124] width 16 height 35
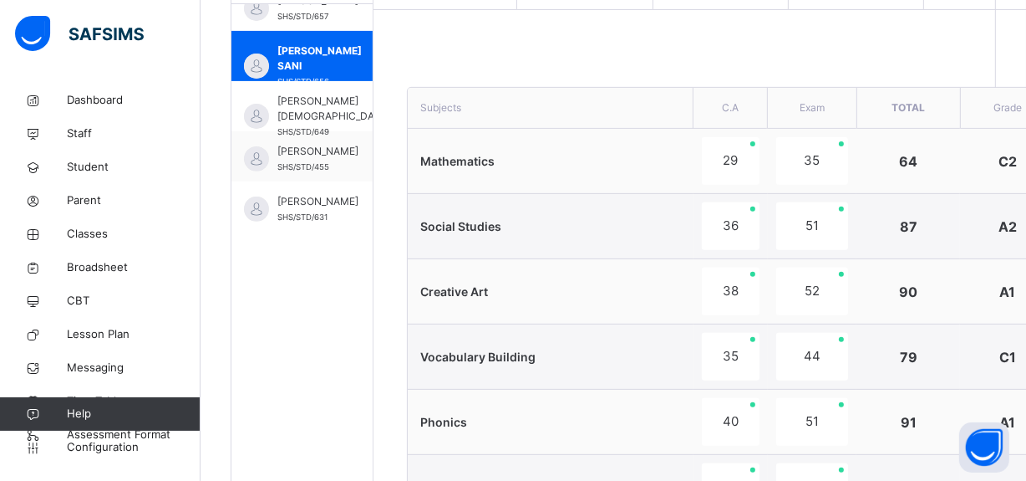
scroll to position [647, 0]
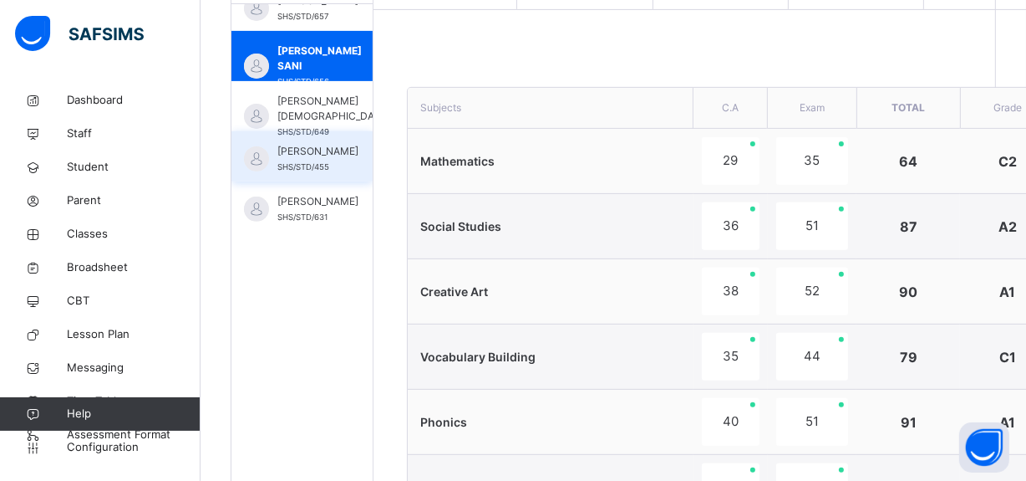
click at [298, 131] on div "SAFFIYA [PERSON_NAME] SHS/STD/455" at bounding box center [302, 156] width 141 height 50
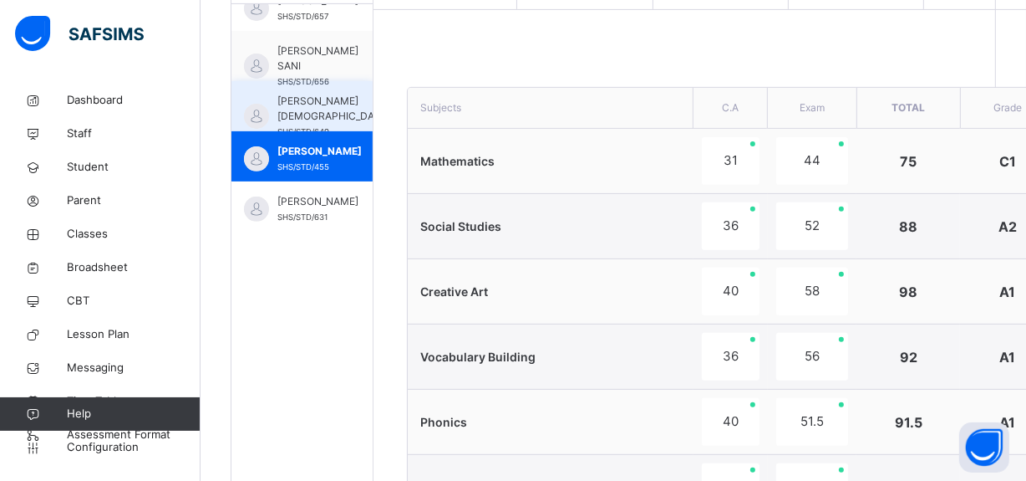
click at [321, 94] on span "[PERSON_NAME][DEMOGRAPHIC_DATA]" at bounding box center [334, 109] width 112 height 30
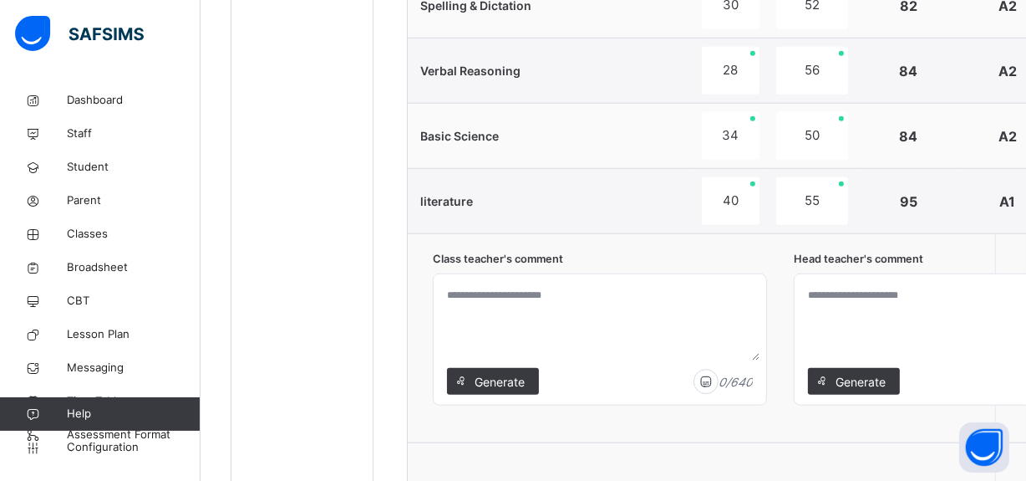
scroll to position [1598, 0]
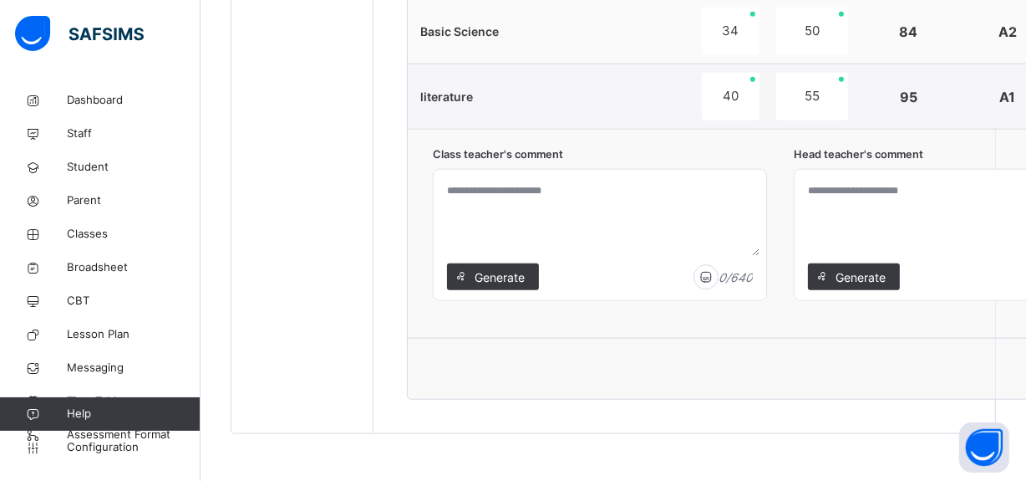
click at [901, 392] on div "Save Comment" at bounding box center [793, 368] width 771 height 61
click at [512, 281] on span "Generate" at bounding box center [500, 277] width 53 height 18
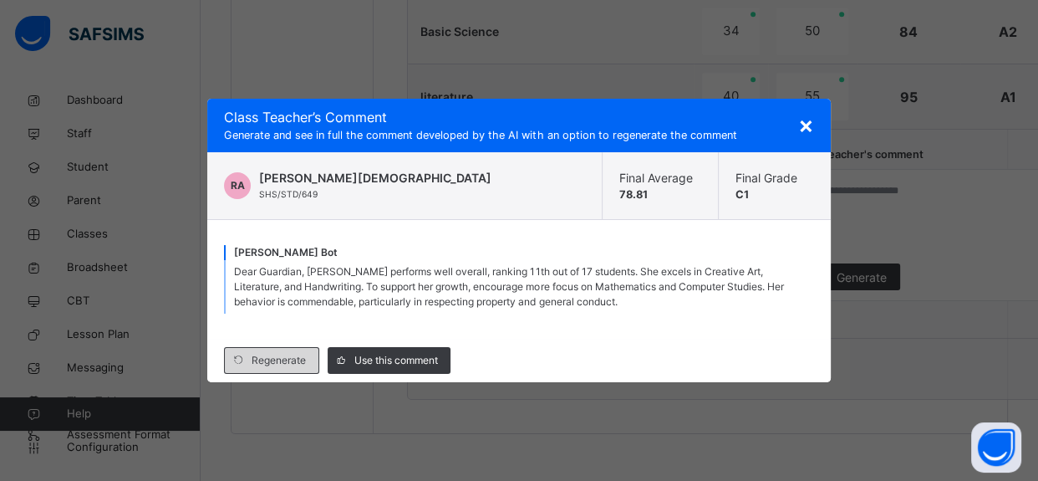
click at [284, 370] on div "Regenerate" at bounding box center [271, 360] width 95 height 27
click at [360, 341] on div "Regenerate Use this comment" at bounding box center [518, 360] width 623 height 43
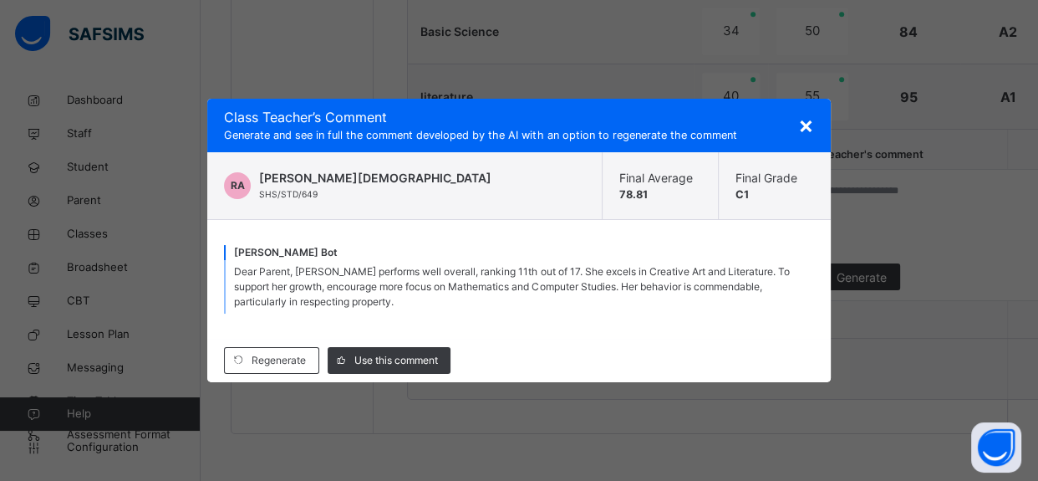
click at [809, 134] on span "×" at bounding box center [806, 124] width 16 height 28
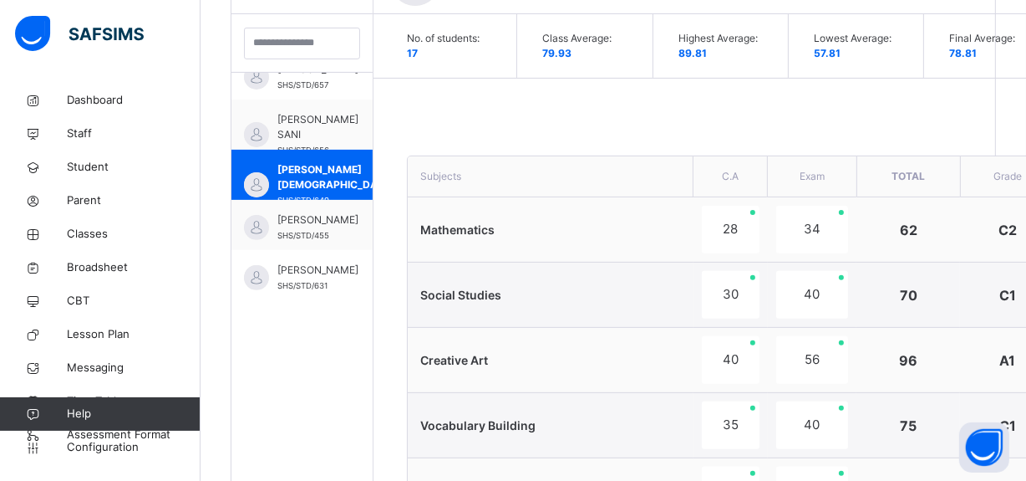
scroll to position [485, 0]
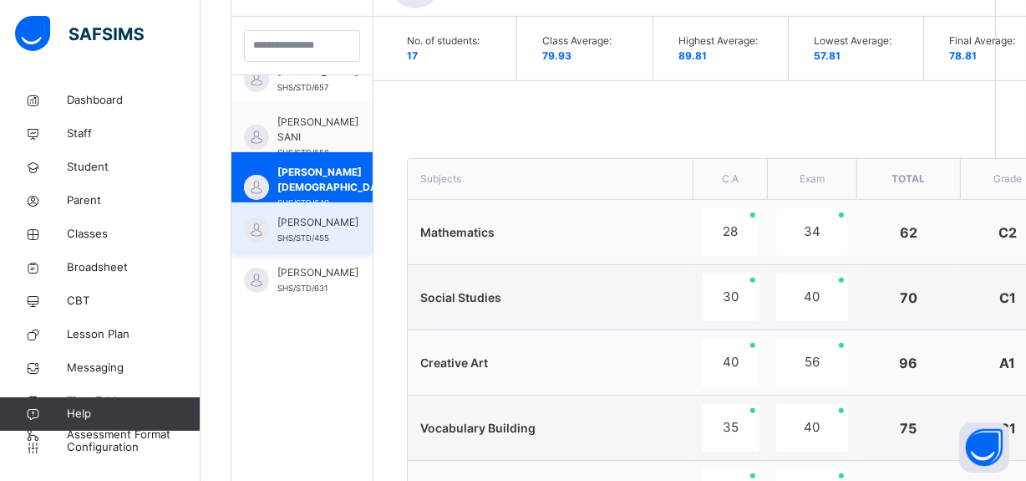
click at [308, 225] on span "[PERSON_NAME]" at bounding box center [318, 222] width 81 height 15
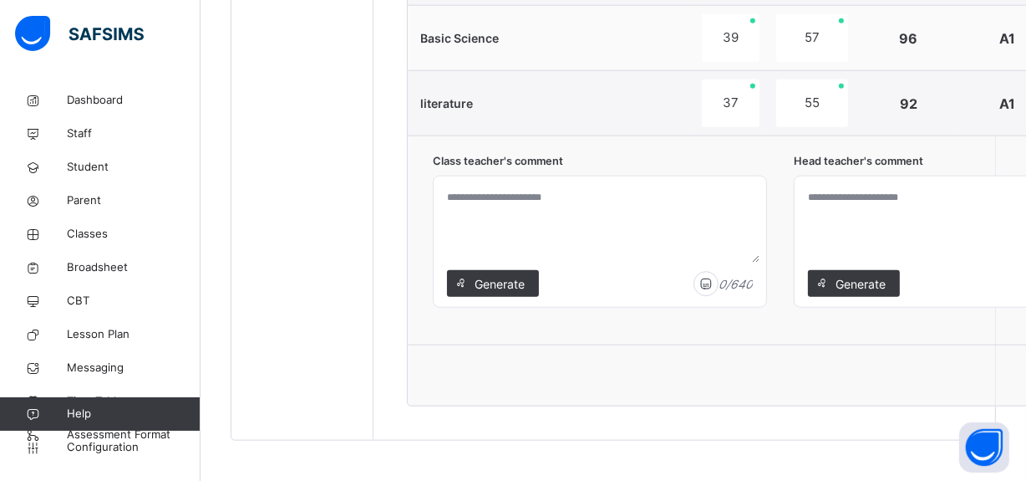
scroll to position [1596, 0]
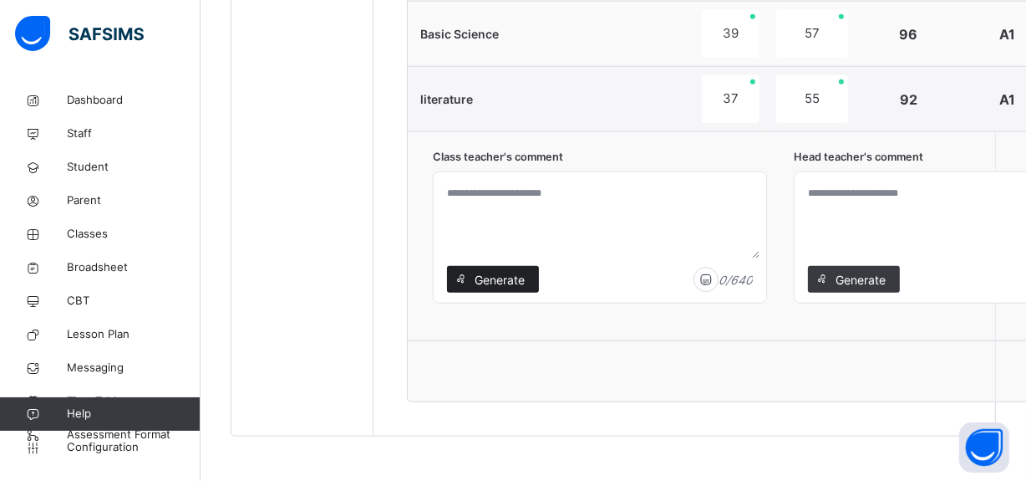
click at [504, 284] on span "Generate" at bounding box center [500, 280] width 53 height 18
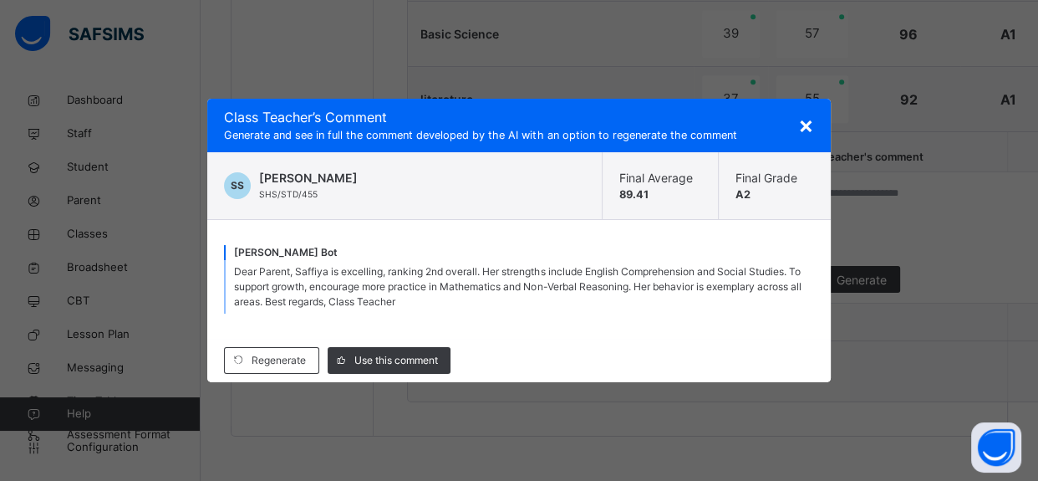
click at [360, 341] on div "Regenerate Use this comment" at bounding box center [518, 360] width 623 height 43
click at [807, 142] on div "×" at bounding box center [806, 124] width 16 height 35
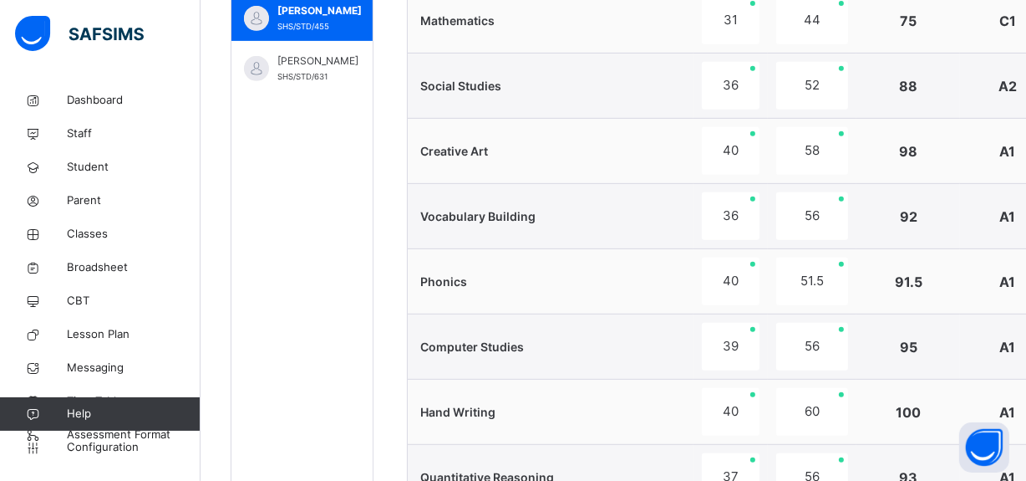
scroll to position [666, 0]
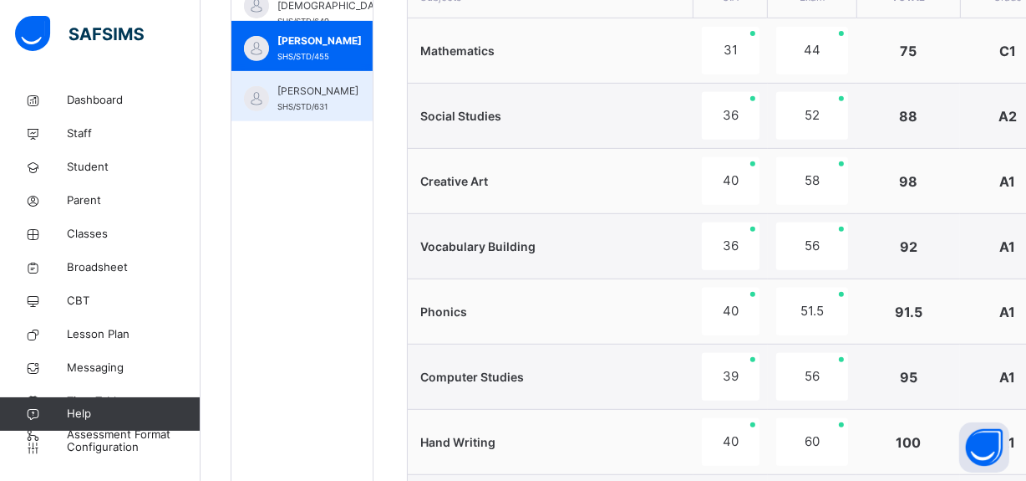
click at [312, 99] on span "[PERSON_NAME]" at bounding box center [318, 91] width 81 height 15
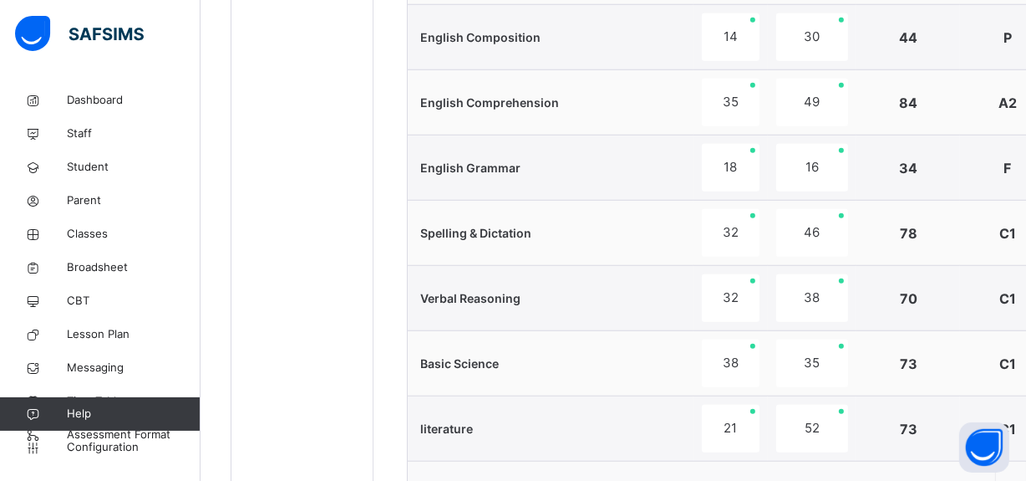
scroll to position [1598, 0]
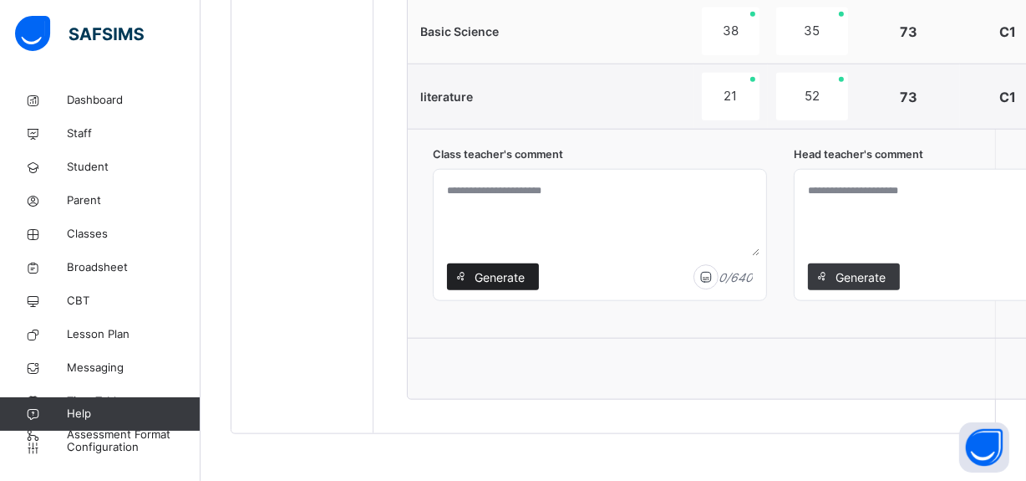
click at [495, 276] on span "Generate" at bounding box center [500, 277] width 53 height 18
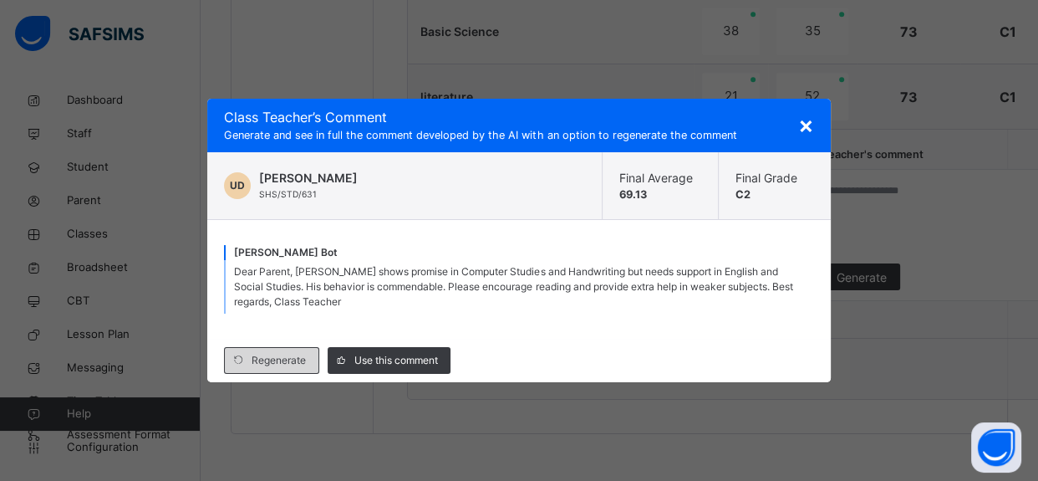
click at [282, 362] on span "Regenerate" at bounding box center [279, 360] width 54 height 15
click at [288, 356] on span "Regenerate" at bounding box center [279, 360] width 54 height 15
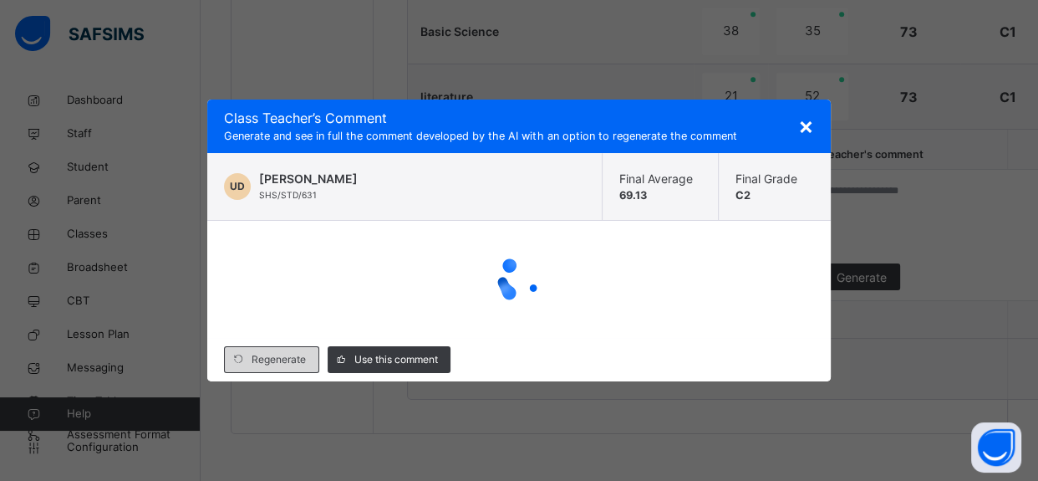
click at [351, 351] on span at bounding box center [341, 359] width 27 height 27
type textarea "**********"
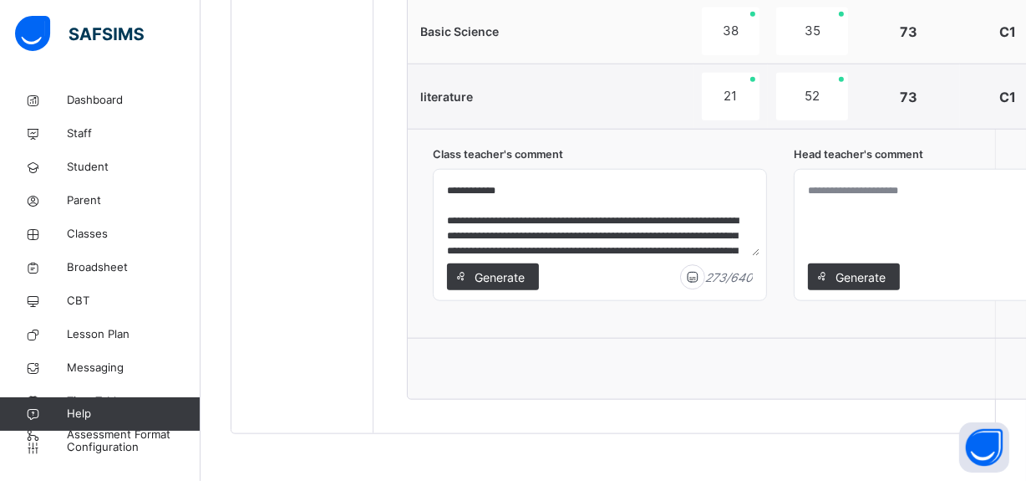
click at [497, 279] on span "Generate" at bounding box center [500, 277] width 53 height 18
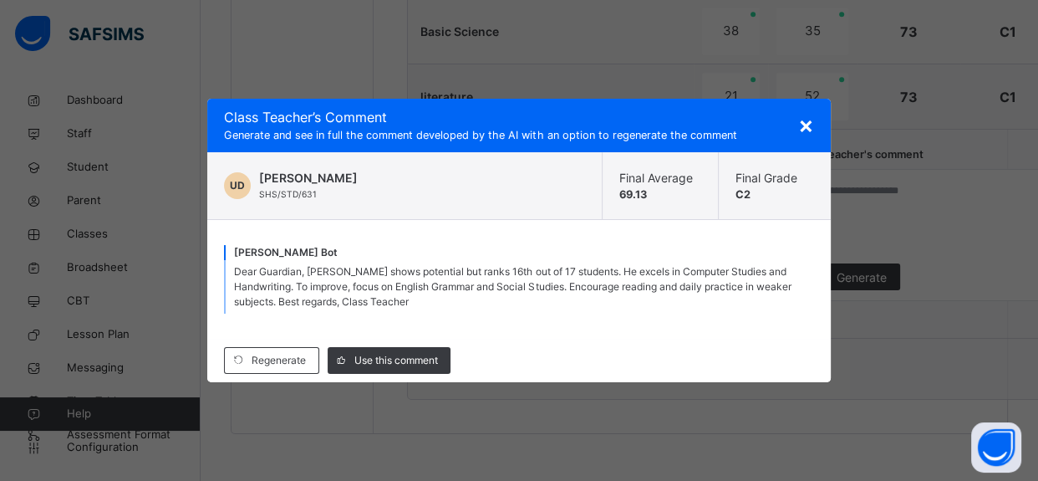
click at [811, 132] on span "×" at bounding box center [806, 124] width 16 height 28
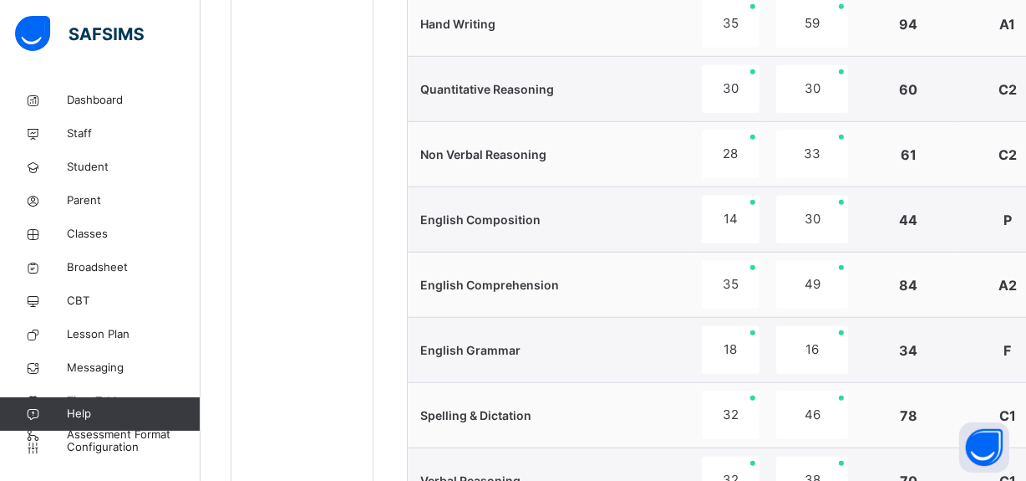
scroll to position [1079, 0]
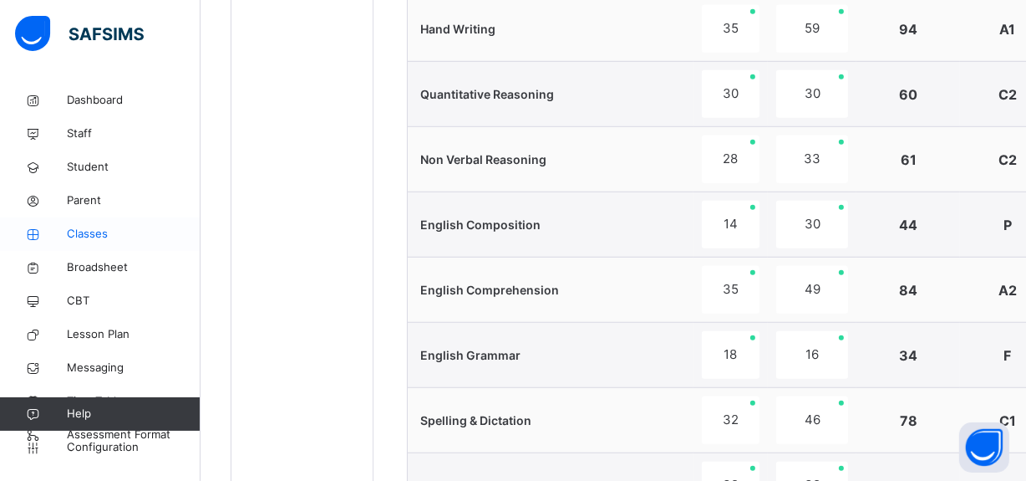
click at [111, 239] on span "Classes" at bounding box center [134, 234] width 134 height 17
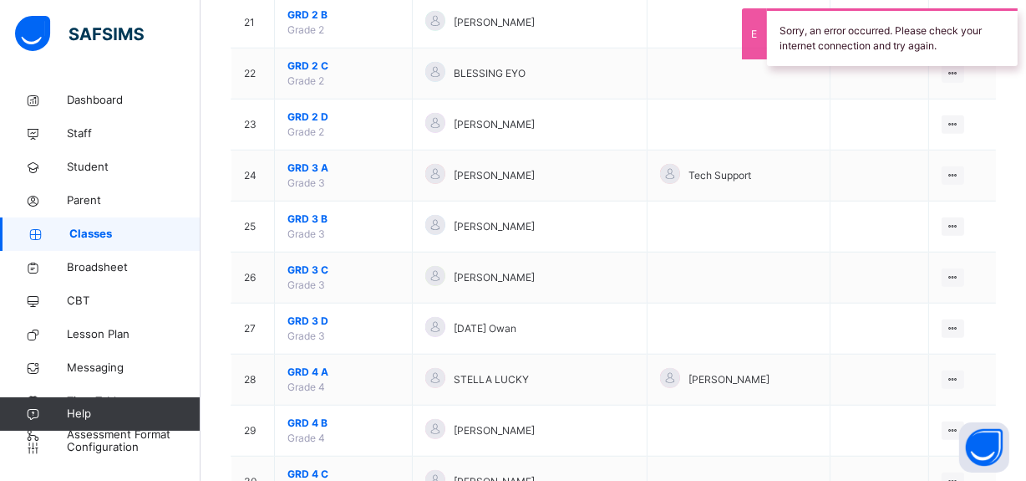
scroll to position [1239, 0]
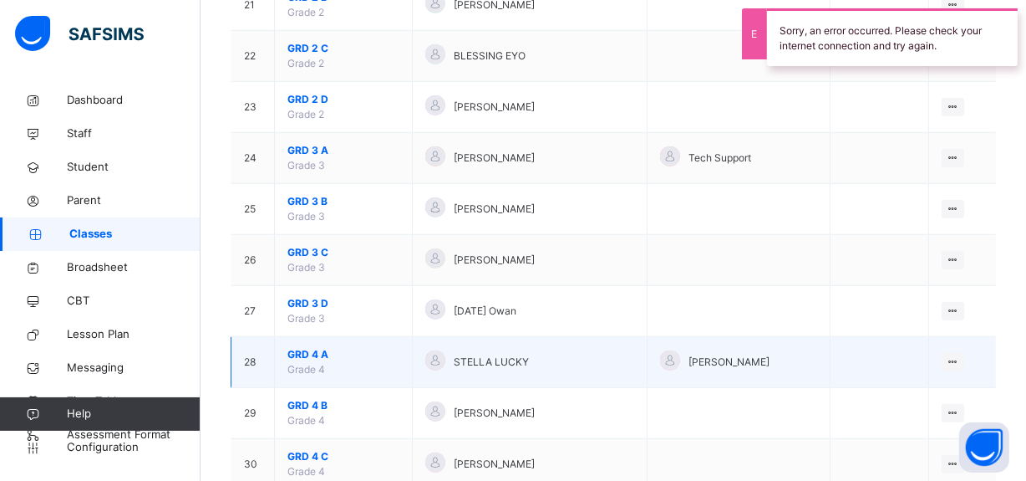
click at [314, 349] on span "GRD 4 A" at bounding box center [344, 354] width 112 height 15
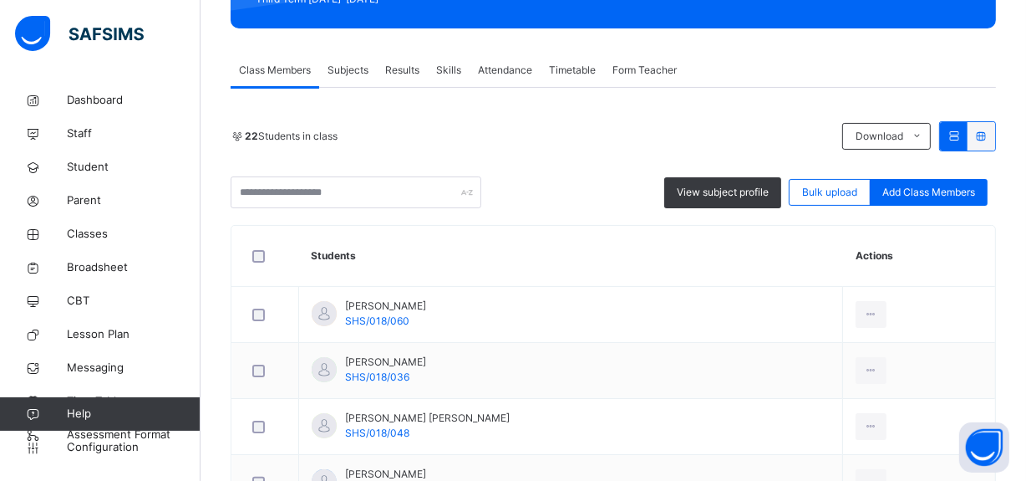
scroll to position [230, 0]
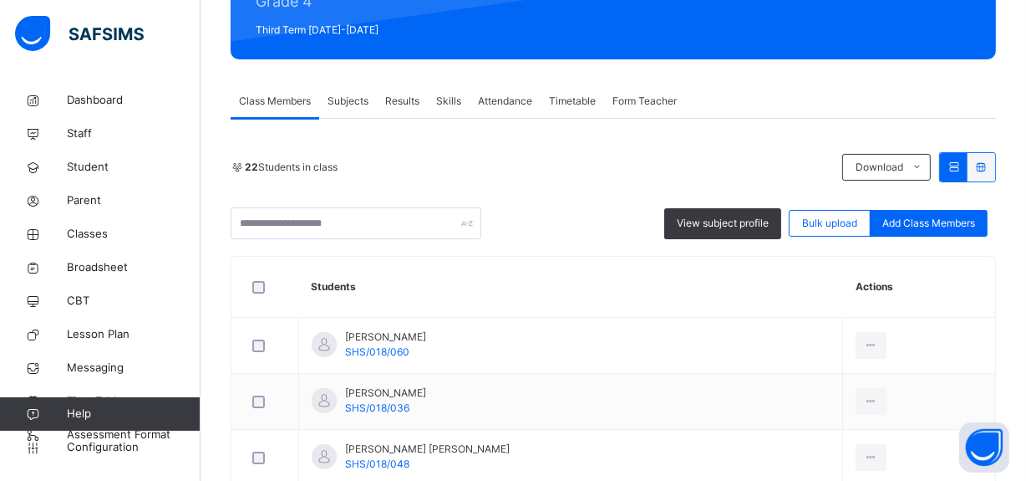
click at [343, 101] on span "Subjects" at bounding box center [348, 101] width 41 height 15
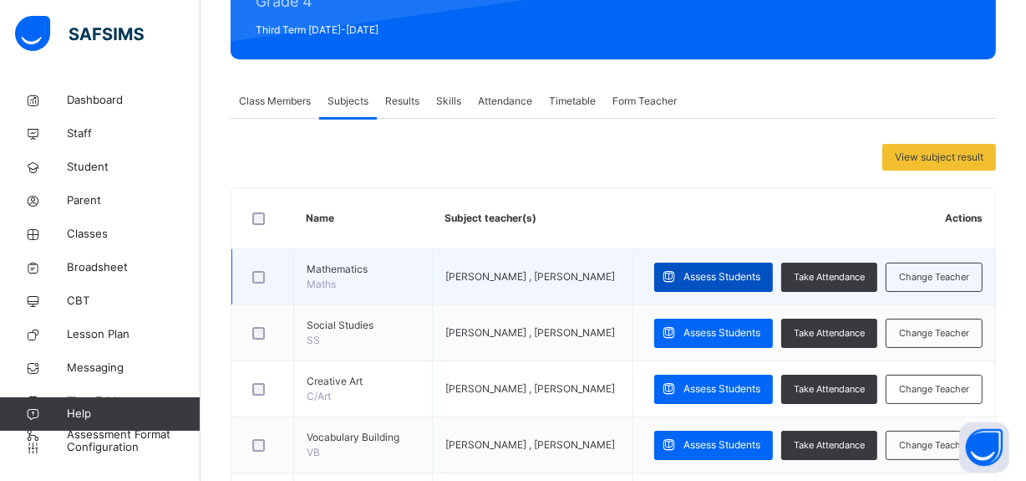
click at [747, 281] on span "Assess Students" at bounding box center [722, 276] width 77 height 15
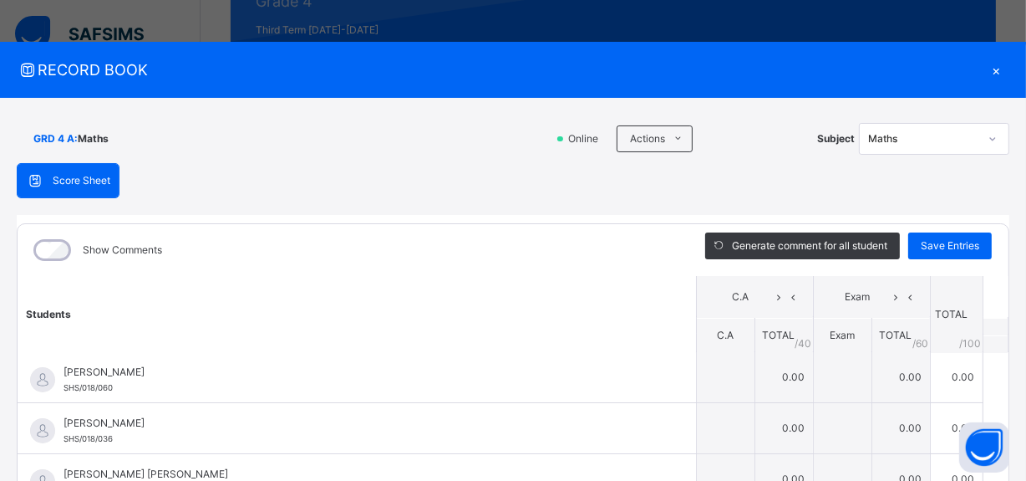
scroll to position [0, 0]
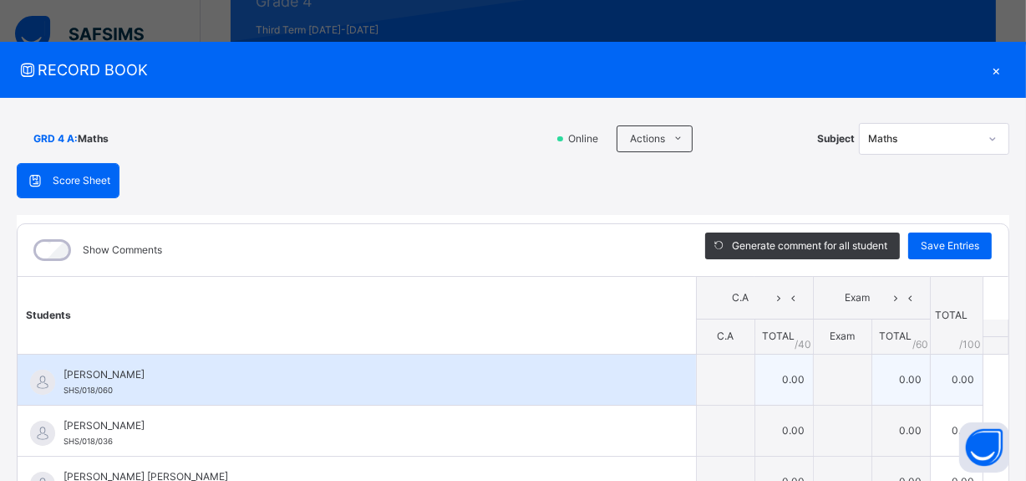
click at [774, 381] on td "0.00" at bounding box center [784, 379] width 59 height 51
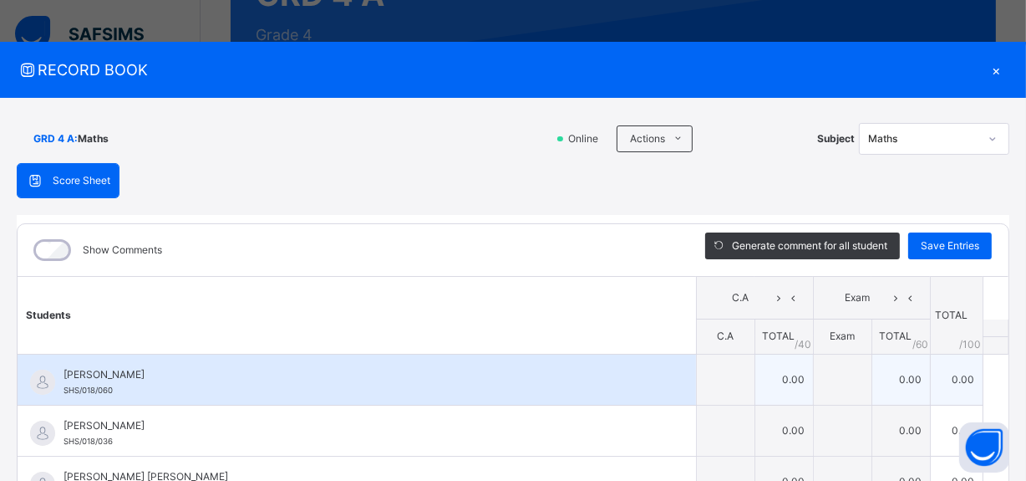
click at [169, 392] on div "[PERSON_NAME] SHS/018/060" at bounding box center [361, 382] width 595 height 30
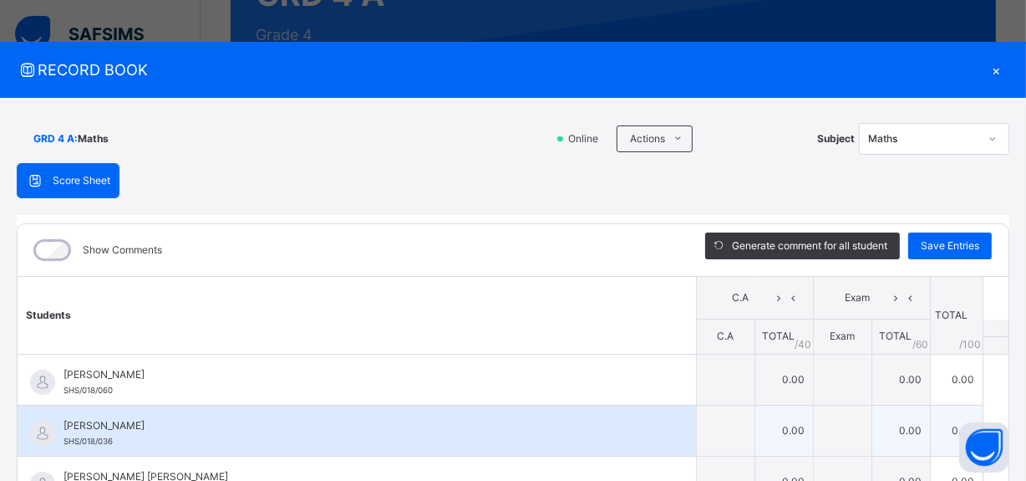
click at [435, 437] on div "[PERSON_NAME] ABUBAKAR SHS/018/036" at bounding box center [361, 433] width 595 height 30
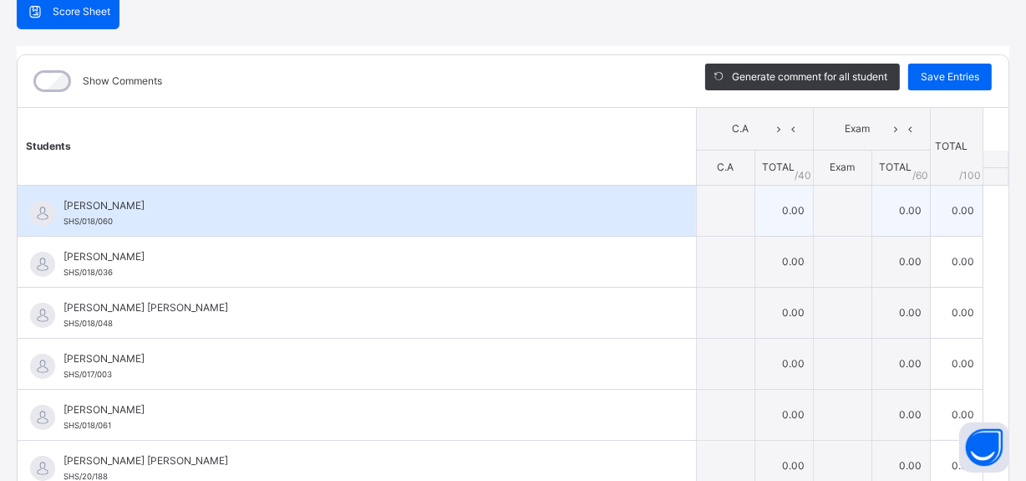
click at [779, 216] on td "0.00" at bounding box center [784, 210] width 59 height 51
click at [781, 208] on td "0.00" at bounding box center [784, 210] width 59 height 51
drag, startPoint x: 779, startPoint y: 209, endPoint x: 761, endPoint y: 205, distance: 18.0
click at [761, 205] on td "0.00" at bounding box center [784, 210] width 59 height 51
click at [782, 212] on td "0.00" at bounding box center [784, 210] width 59 height 51
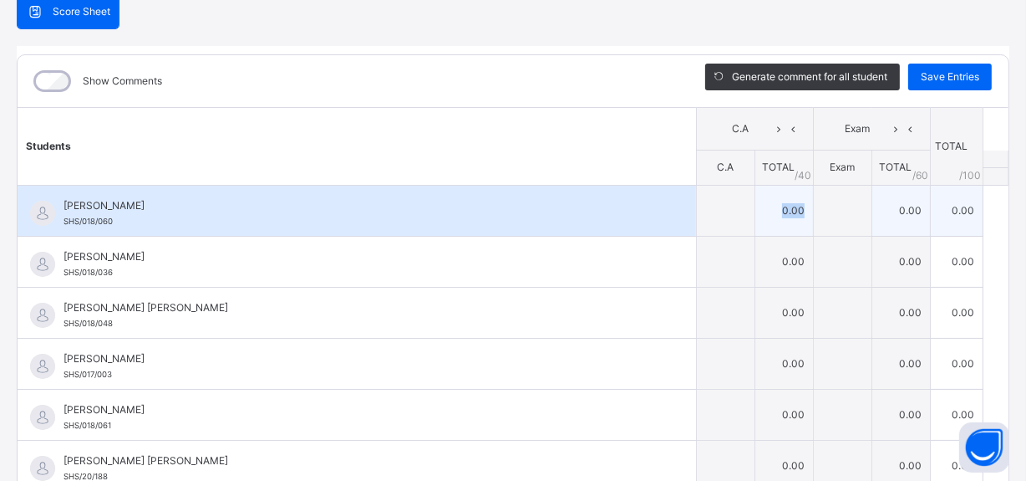
click at [782, 212] on td "0.00" at bounding box center [784, 210] width 59 height 51
